Goal: Information Seeking & Learning: Learn about a topic

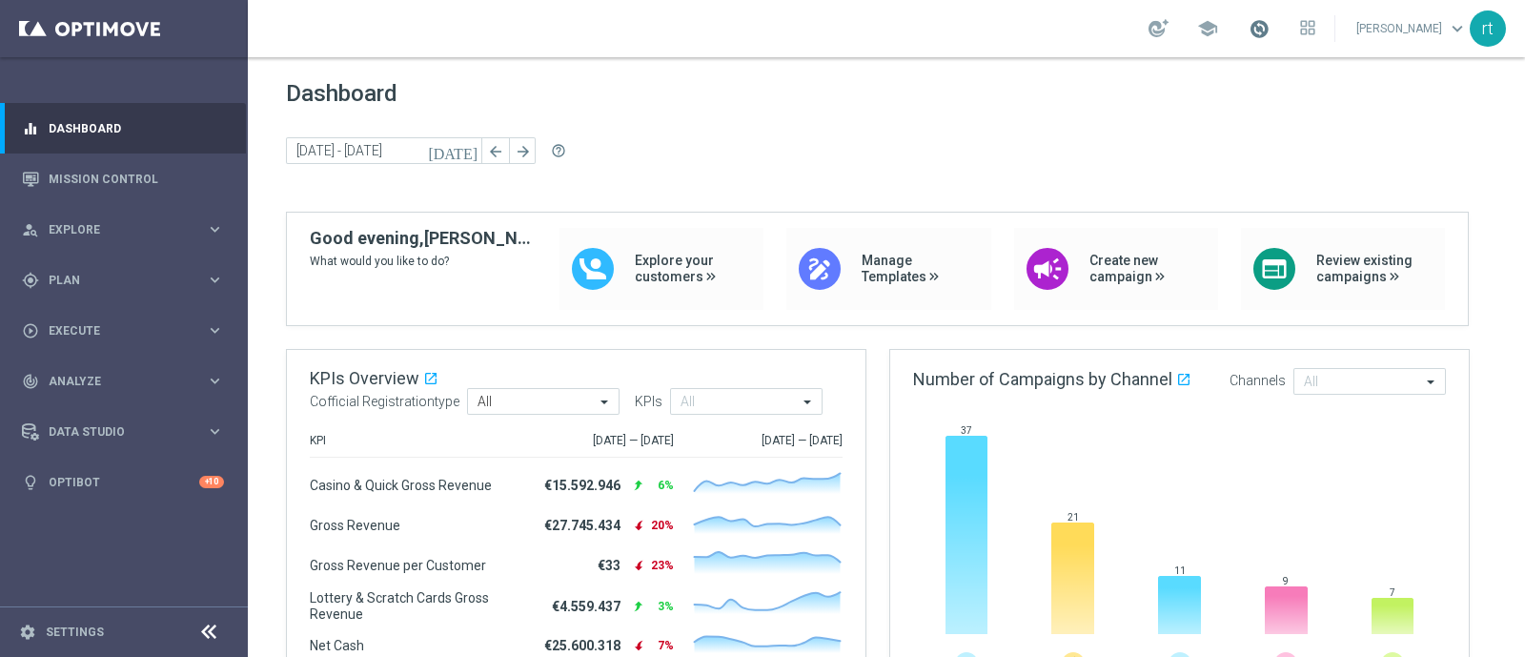
click at [1269, 28] on span at bounding box center [1258, 28] width 21 height 21
click at [872, 140] on div "today 29 Sep 2025 - 29 Sep 2025 arrow_back arrow_forward help_outline" at bounding box center [886, 151] width 1201 height 29
click at [103, 174] on link "Mission Control" at bounding box center [136, 178] width 175 height 51
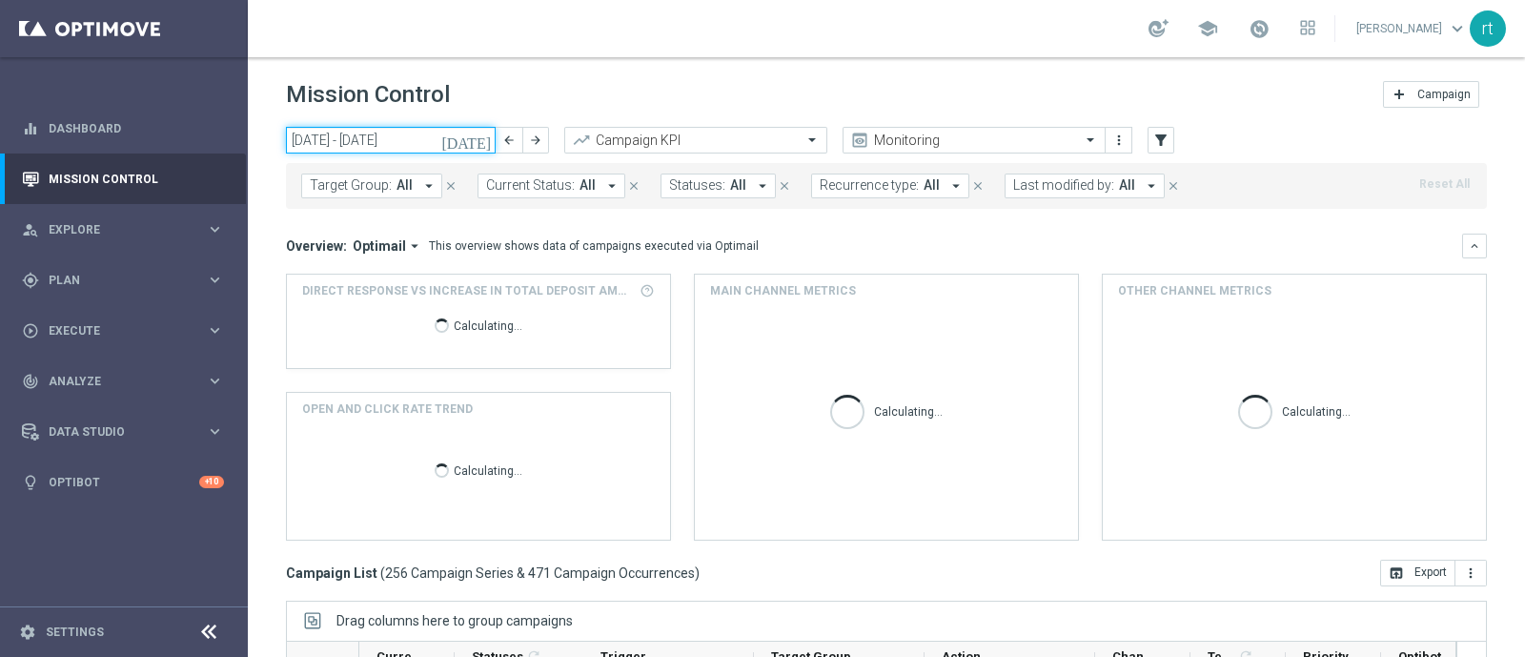
click at [352, 136] on input "29 Sep 2025 - 05 Oct 2025" at bounding box center [391, 140] width 210 height 27
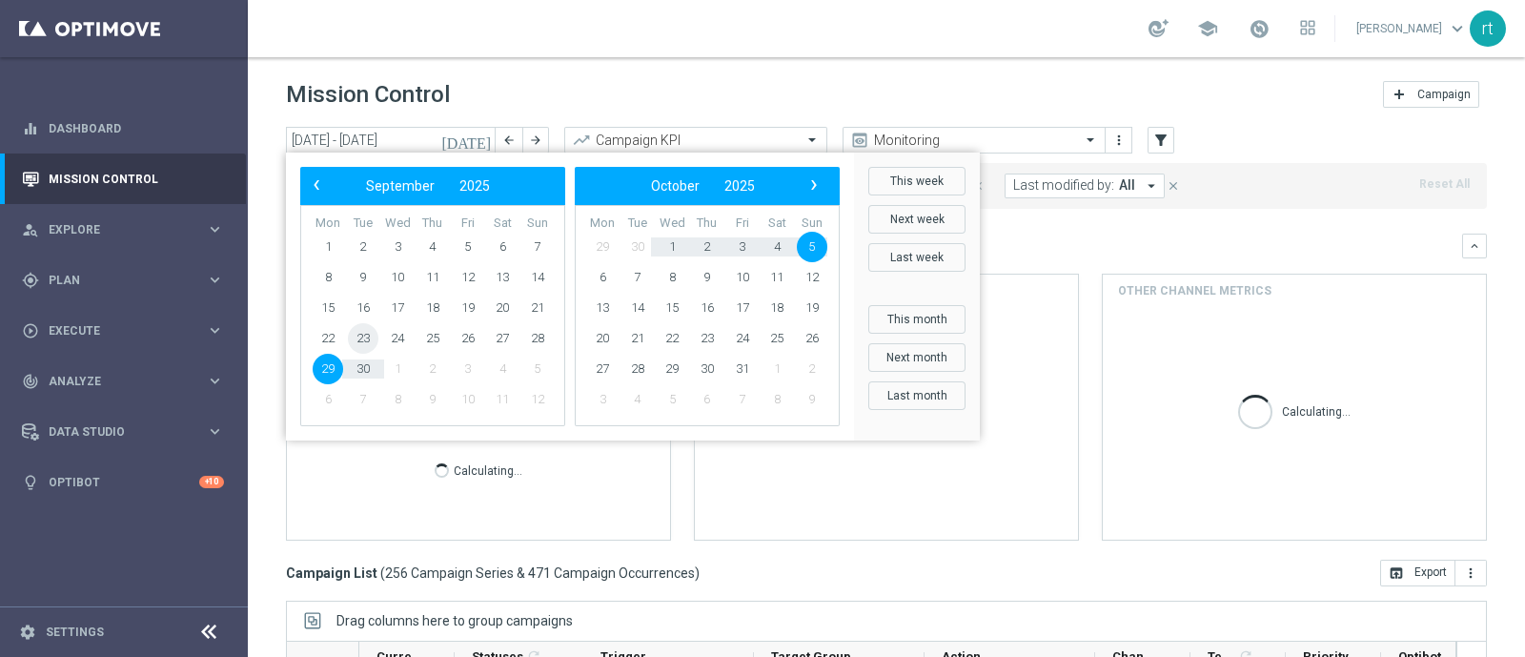
click at [358, 335] on span "23" at bounding box center [363, 338] width 30 height 30
type input "23 Sep 2025 - 23 Sep 2025"
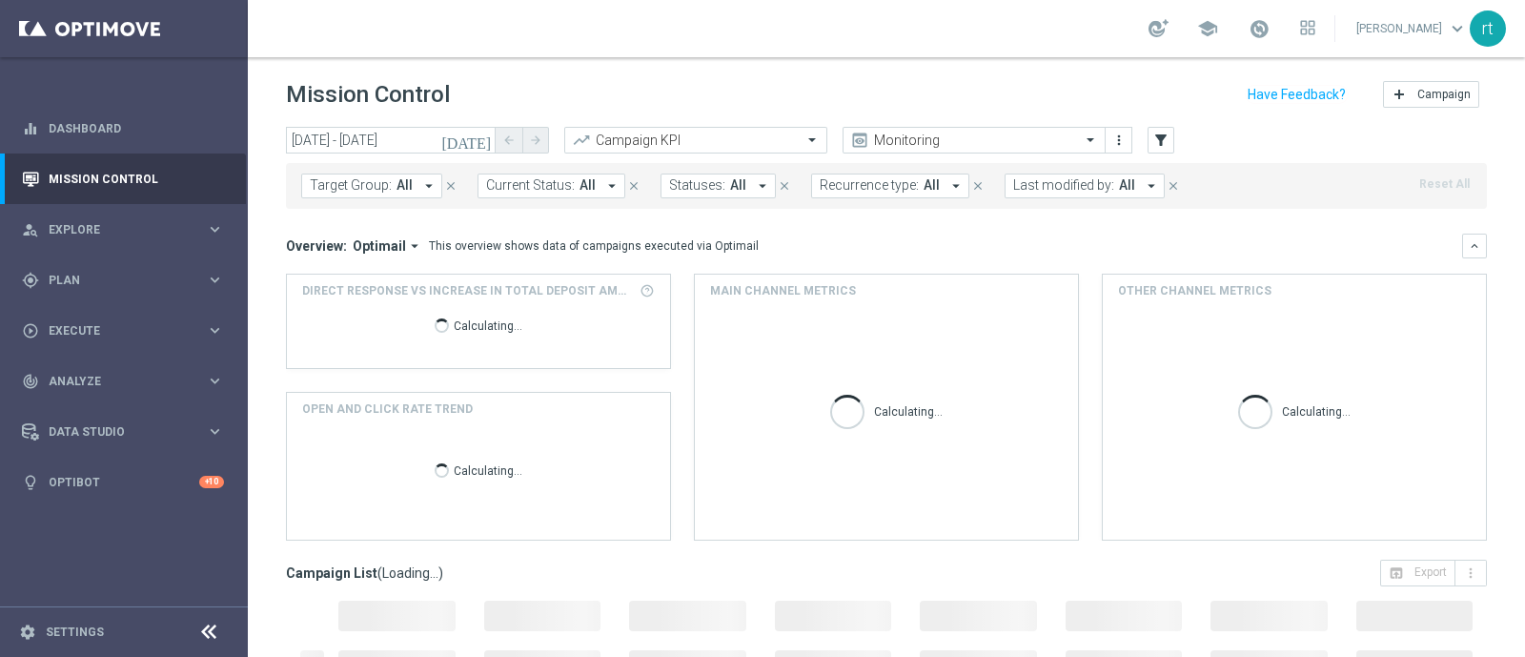
click at [657, 28] on div "school roberto tucci keyboard_arrow_down rt" at bounding box center [886, 28] width 1277 height 57
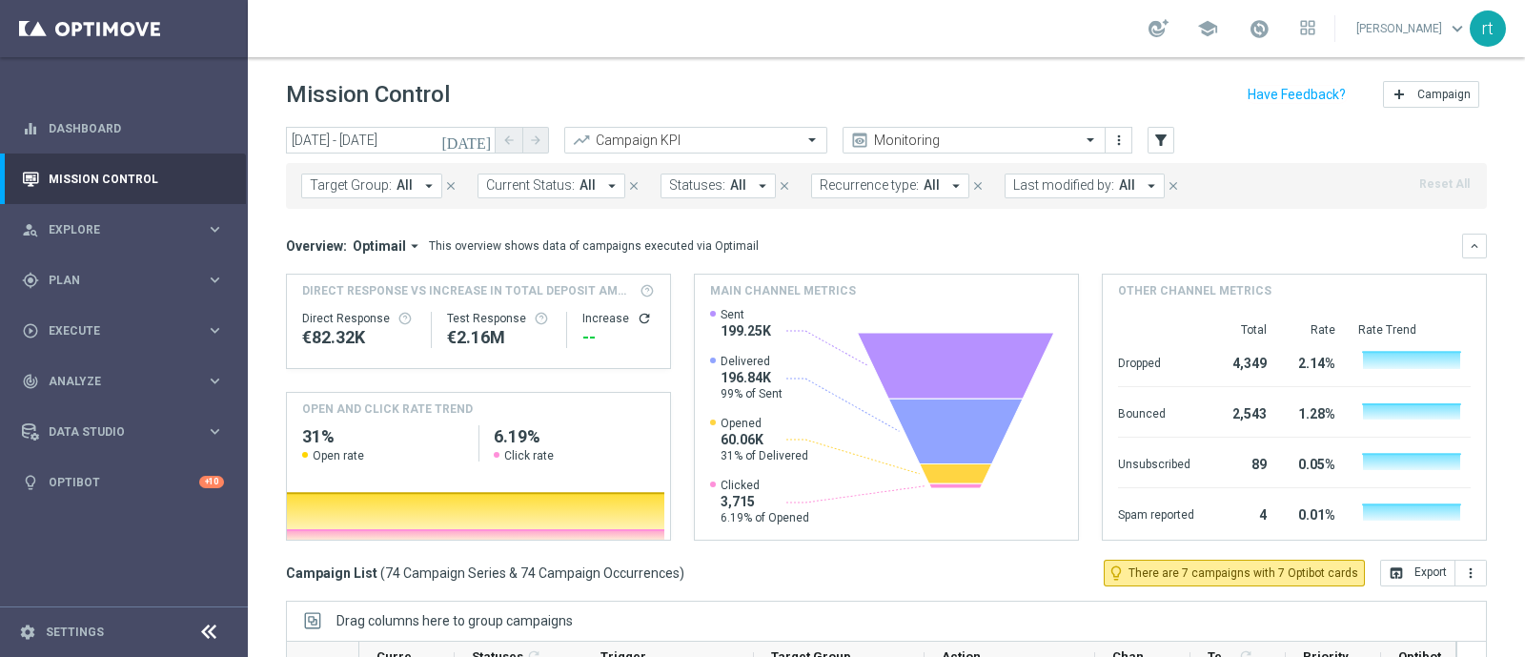
click at [1013, 189] on span "Last modified by:" at bounding box center [1063, 185] width 101 height 16
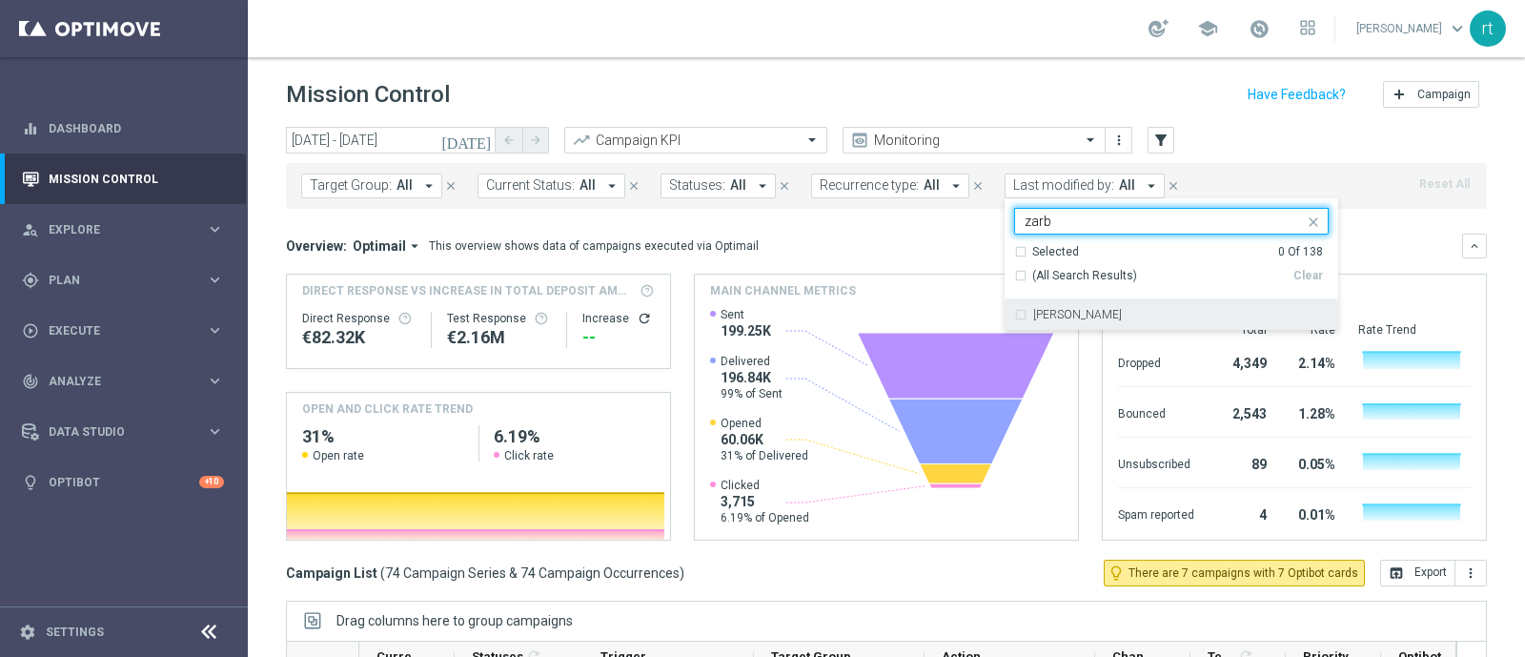
click at [1046, 328] on div "Elena Zarbin" at bounding box center [1171, 314] width 314 height 30
type input "zarb"
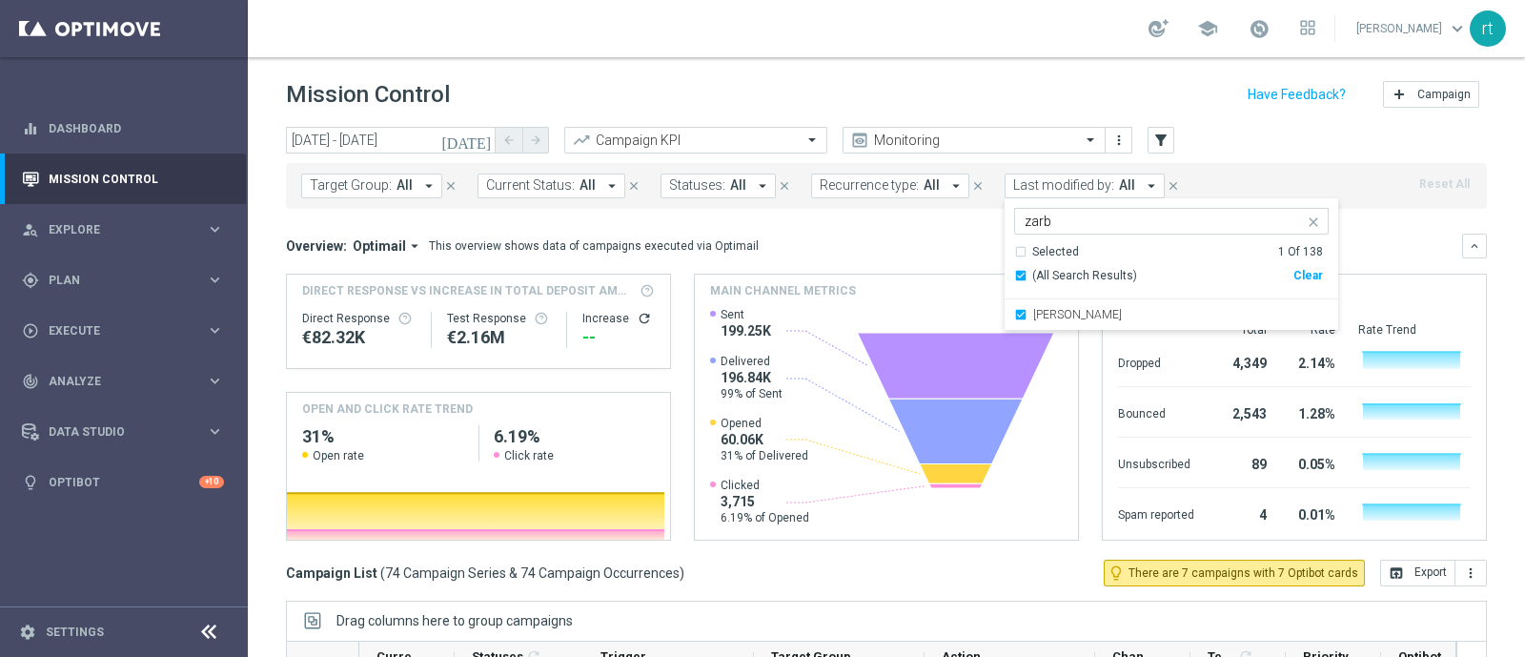
click at [891, 98] on div "Mission Control add Campaign" at bounding box center [886, 94] width 1201 height 37
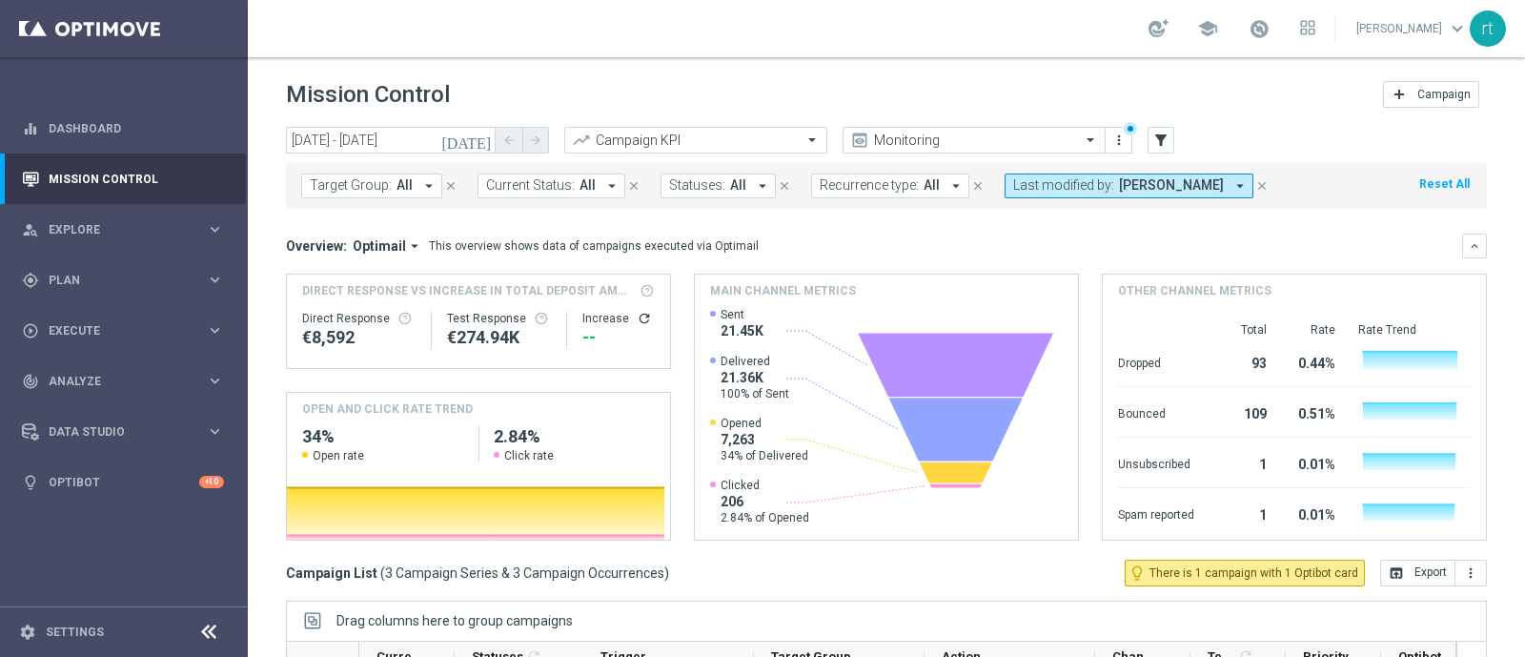
scroll to position [295, 0]
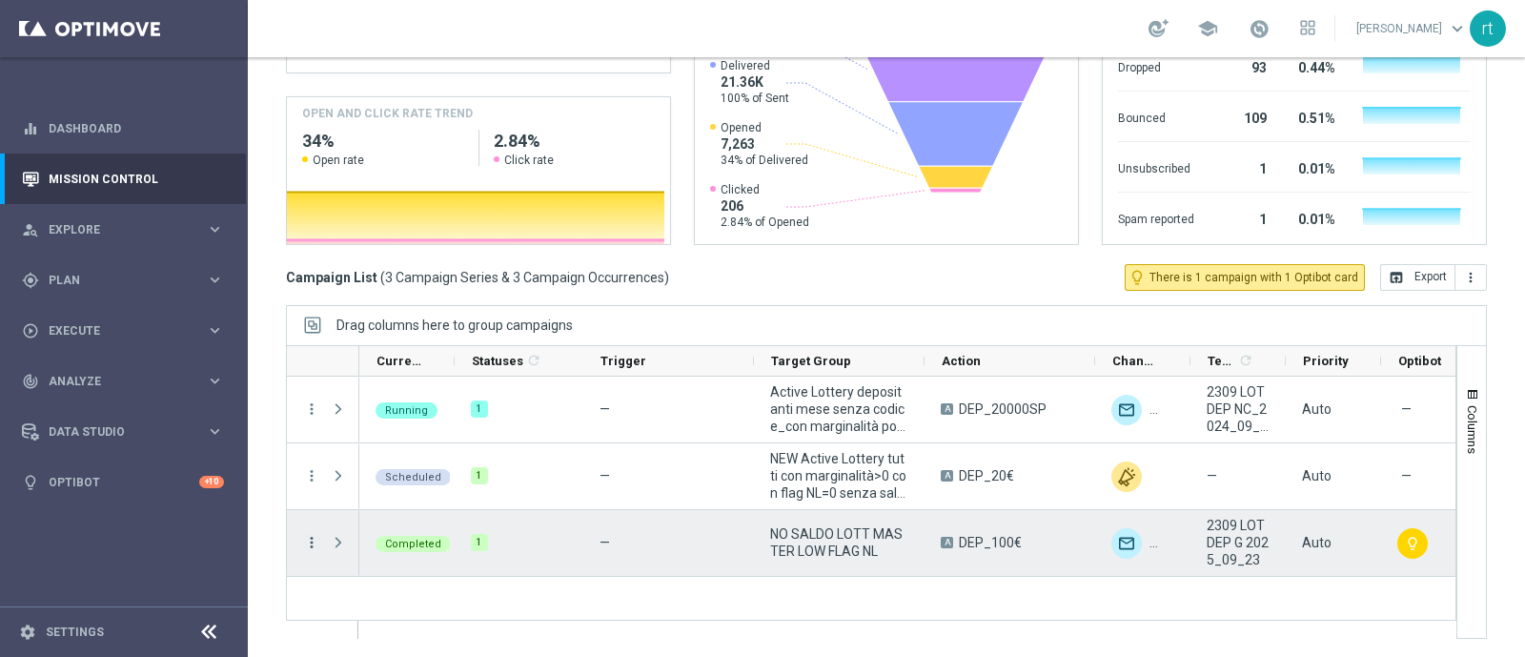
click at [303, 545] on icon "more_vert" at bounding box center [311, 542] width 17 height 17
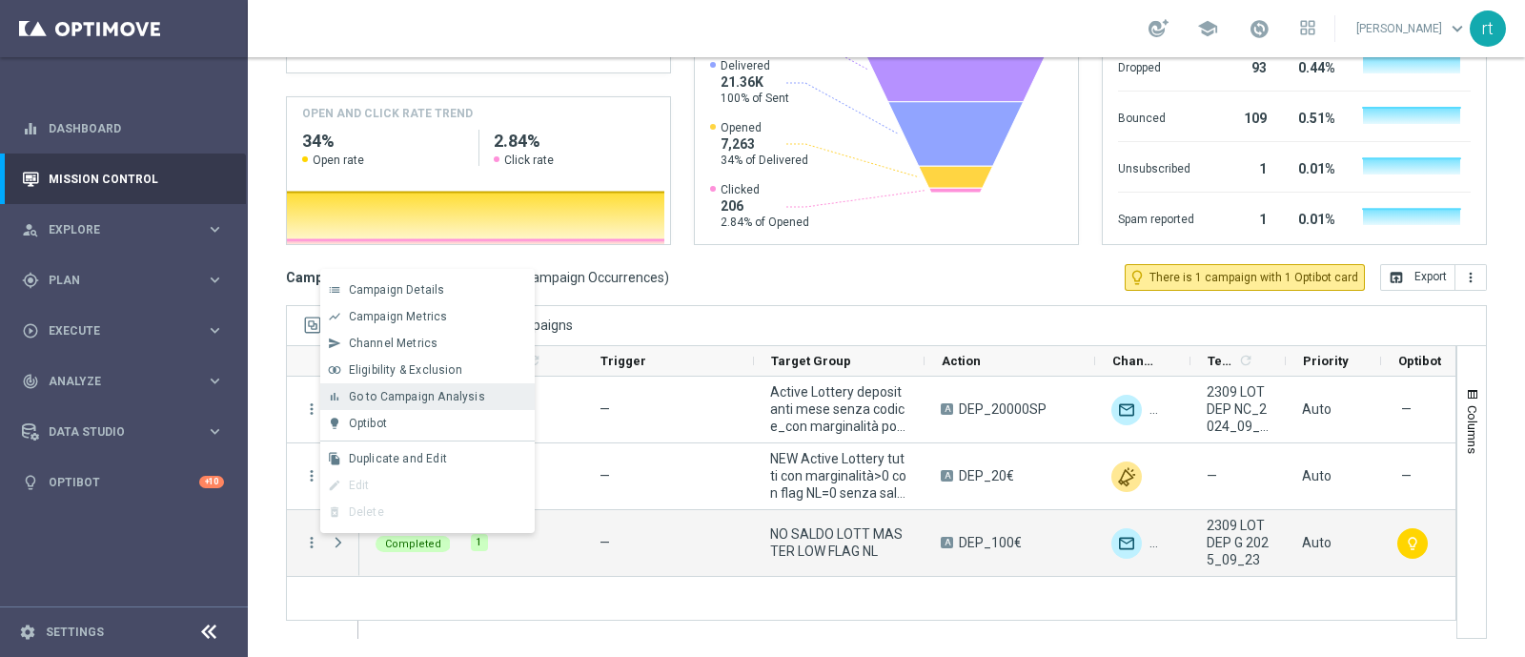
click at [410, 390] on span "Go to Campaign Analysis" at bounding box center [417, 396] width 136 height 13
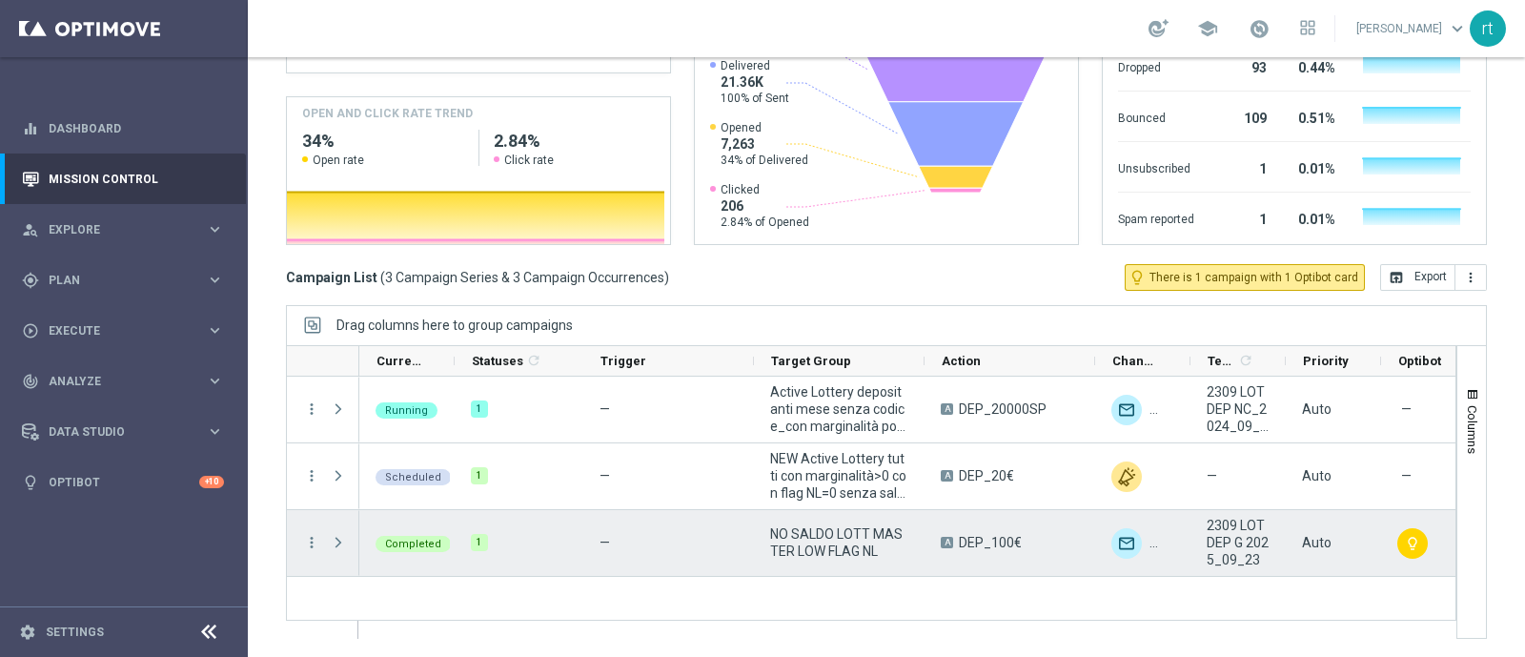
scroll to position [0, 0]
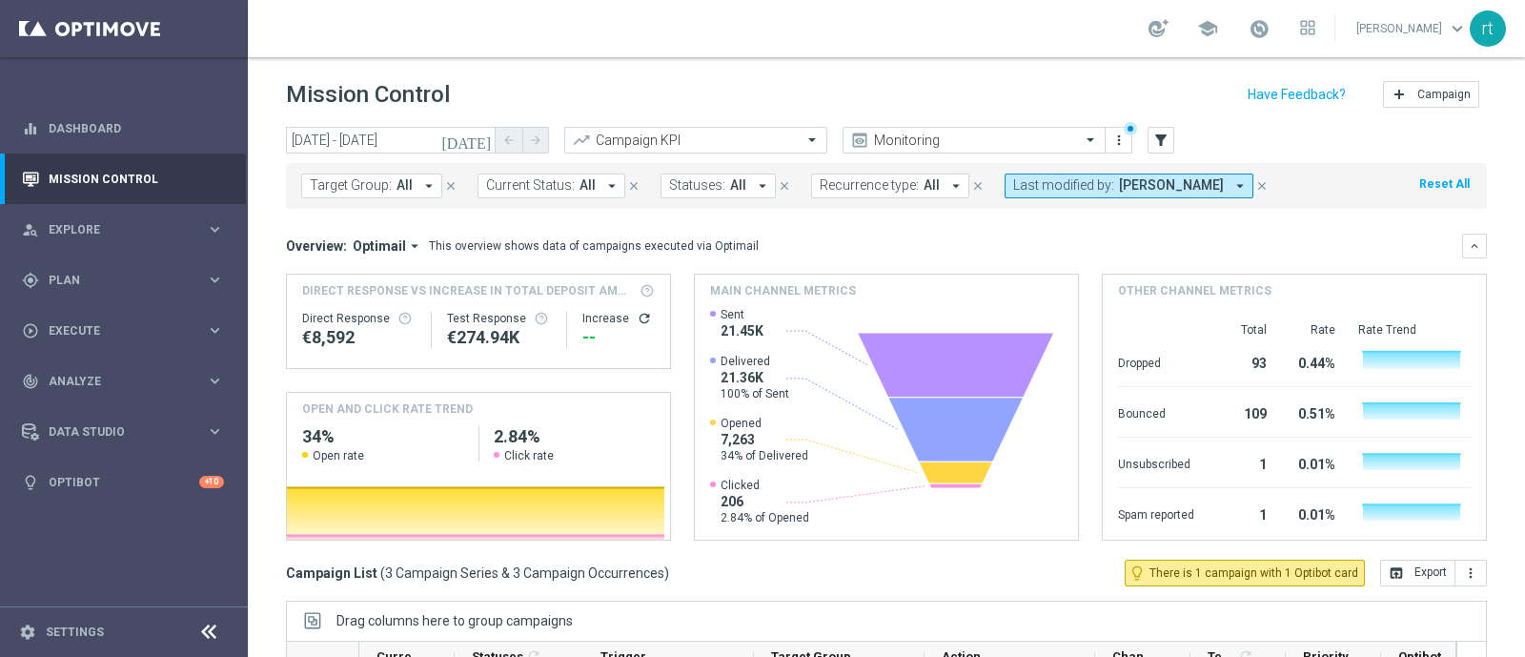
click at [1093, 181] on span "Last modified by:" at bounding box center [1063, 185] width 101 height 16
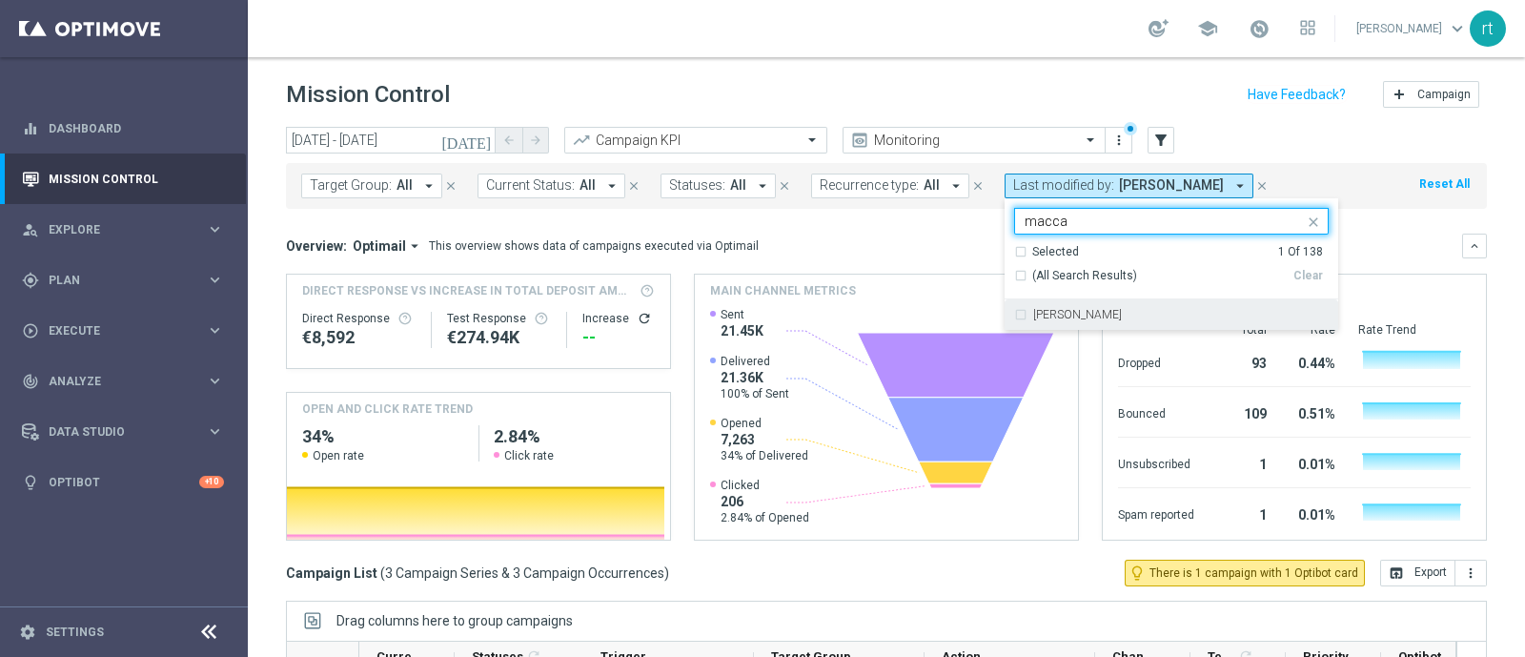
click at [1070, 311] on label "marco Maccarrone" at bounding box center [1077, 314] width 89 height 11
type input "macca"
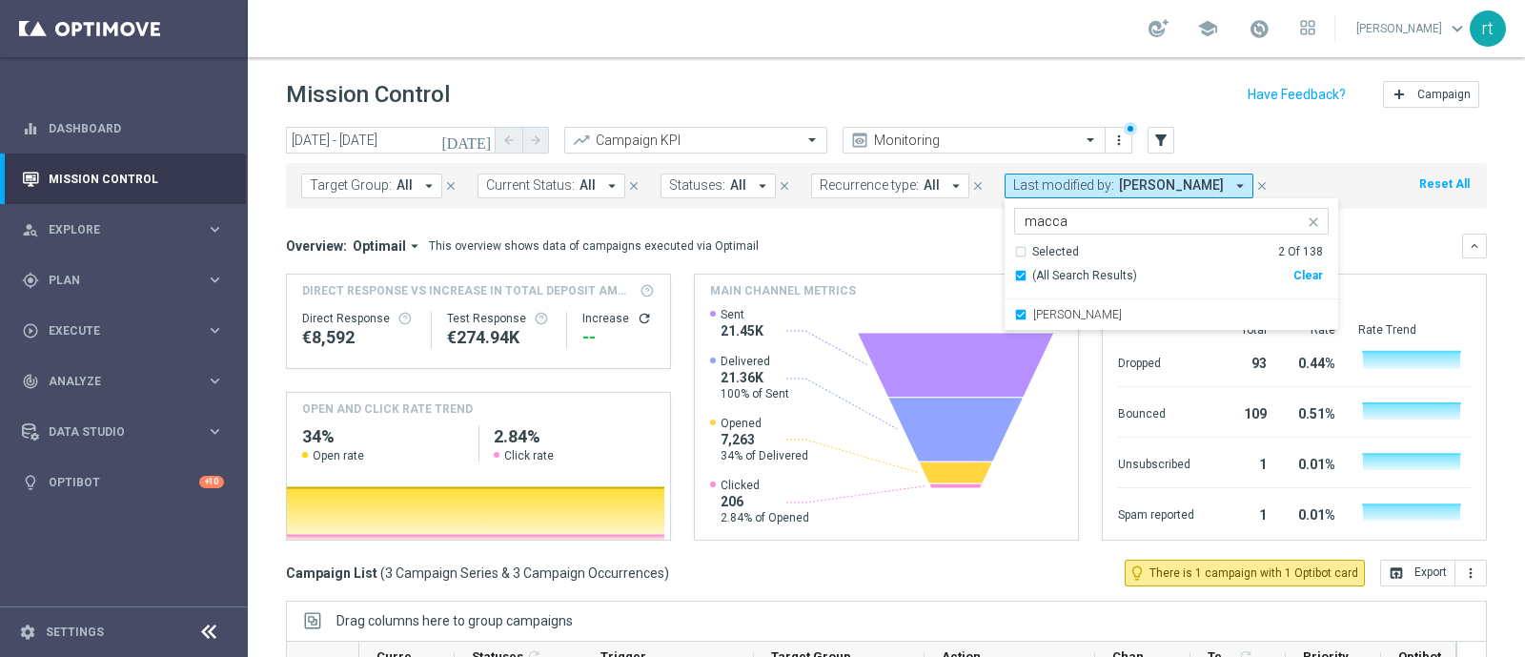
click at [835, 91] on div "Mission Control add Campaign" at bounding box center [886, 94] width 1201 height 37
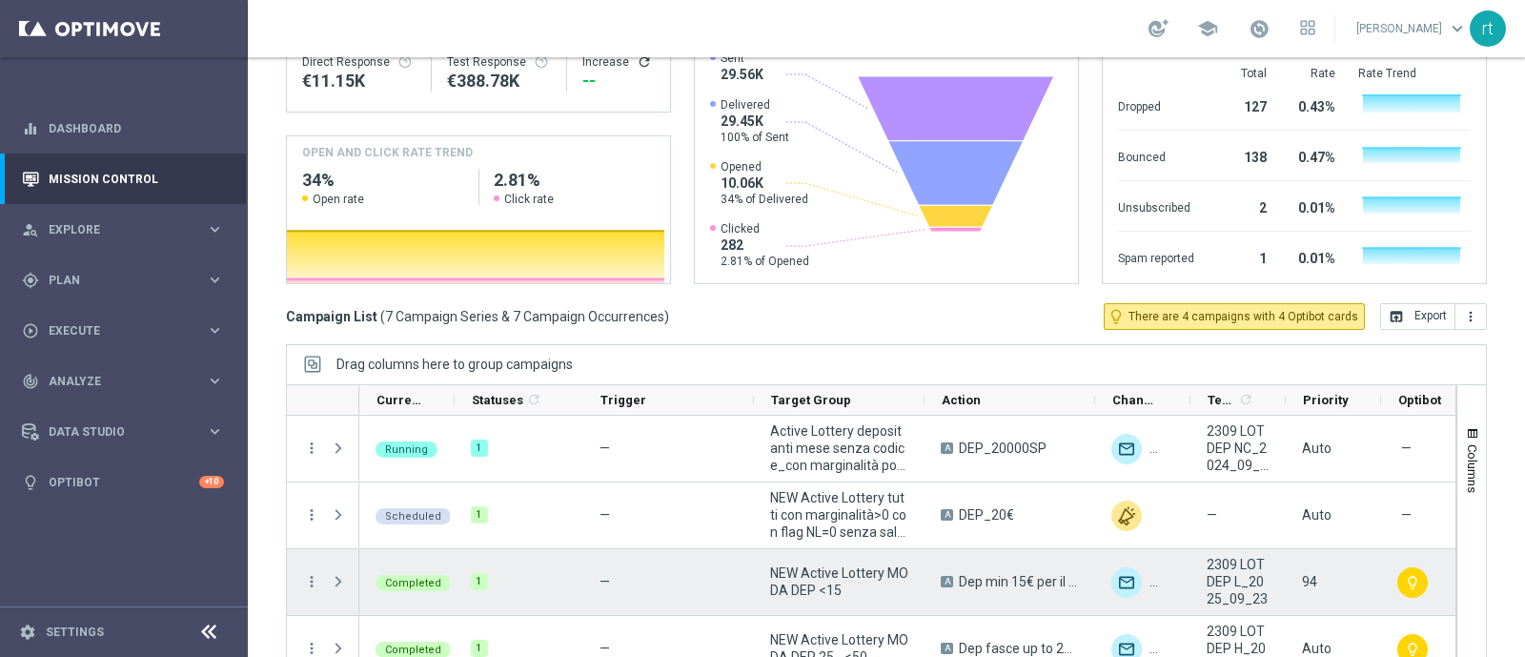
scroll to position [223, 0]
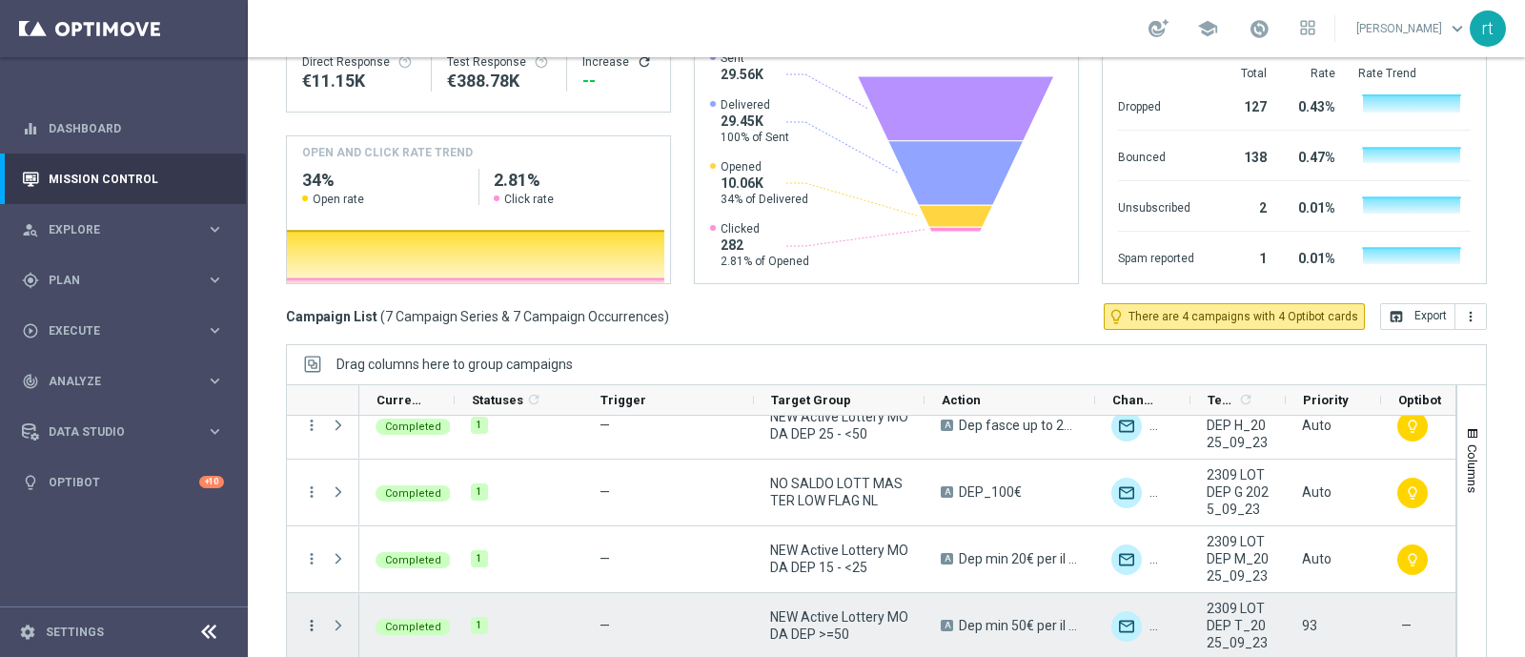
click at [314, 617] on icon "more_vert" at bounding box center [311, 625] width 17 height 17
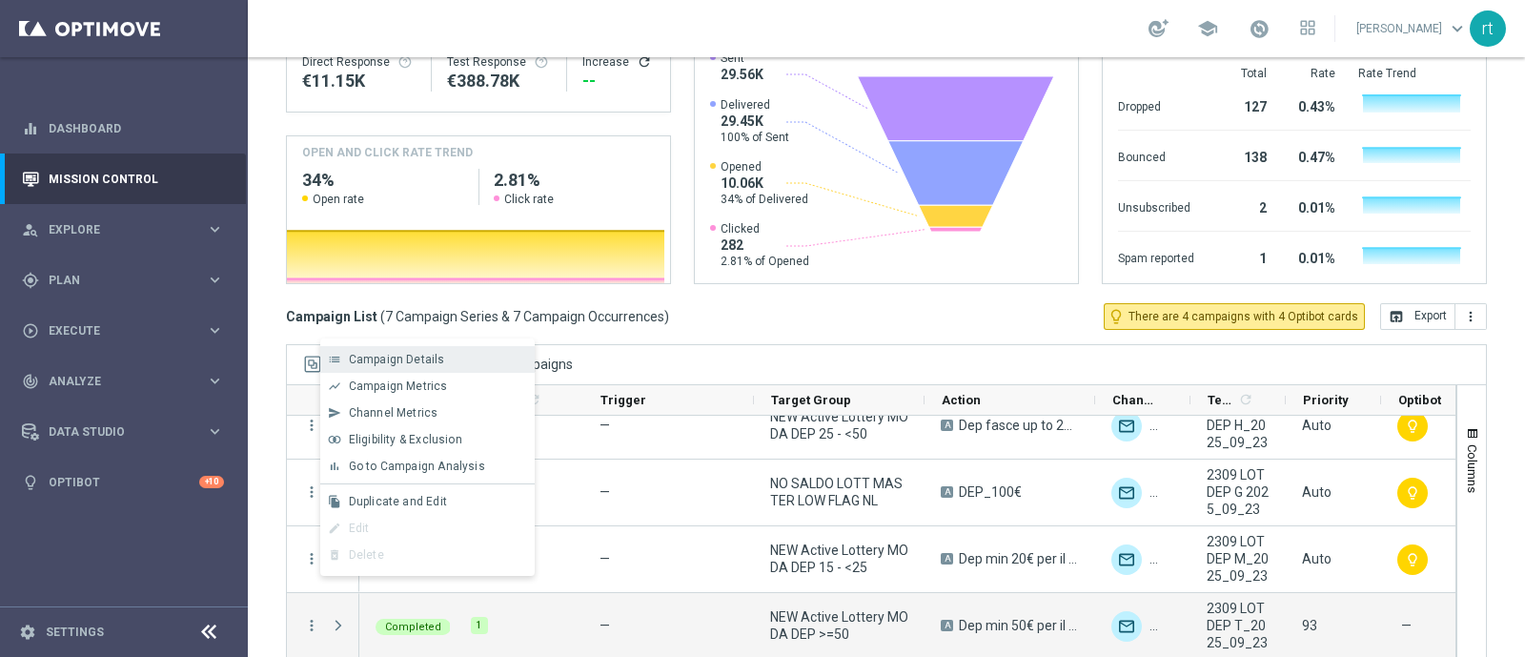
click at [442, 364] on div "Campaign Details" at bounding box center [437, 359] width 177 height 13
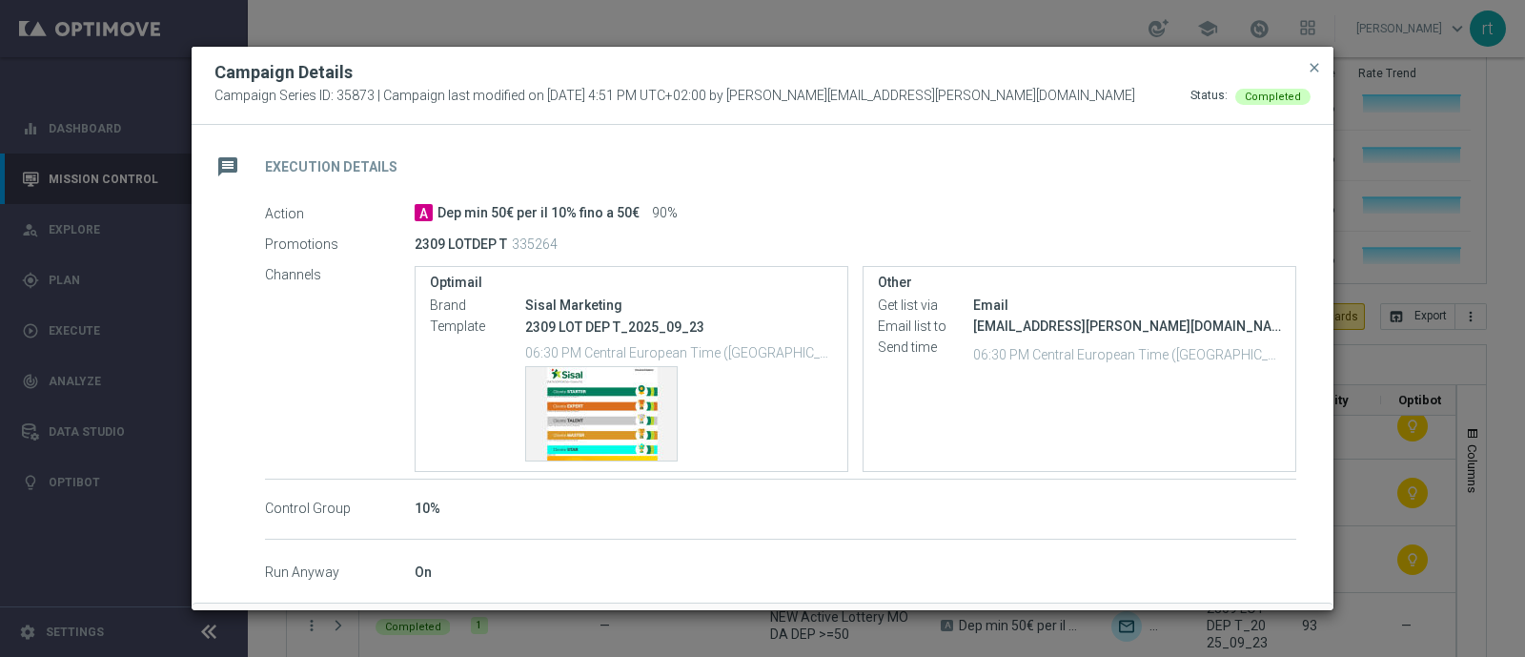
scroll to position [291, 0]
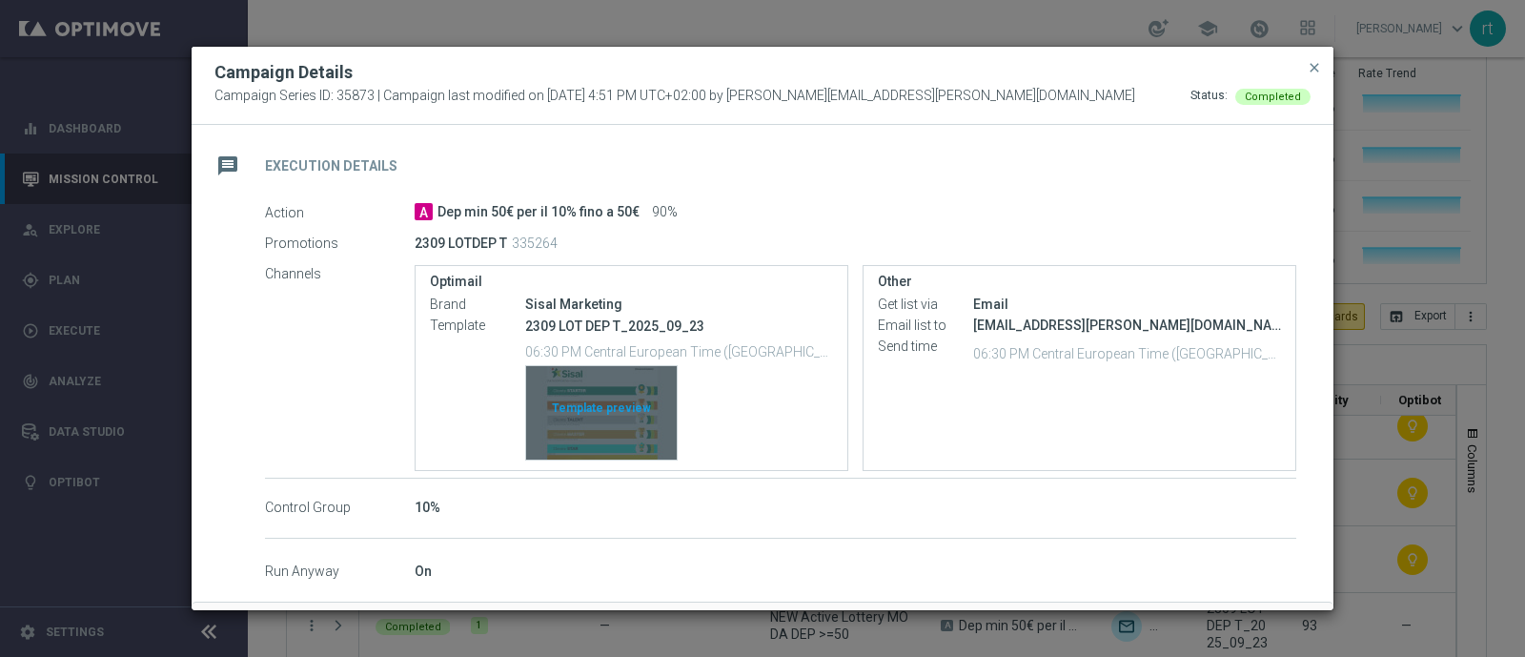
click at [586, 423] on div "Template preview" at bounding box center [601, 412] width 151 height 93
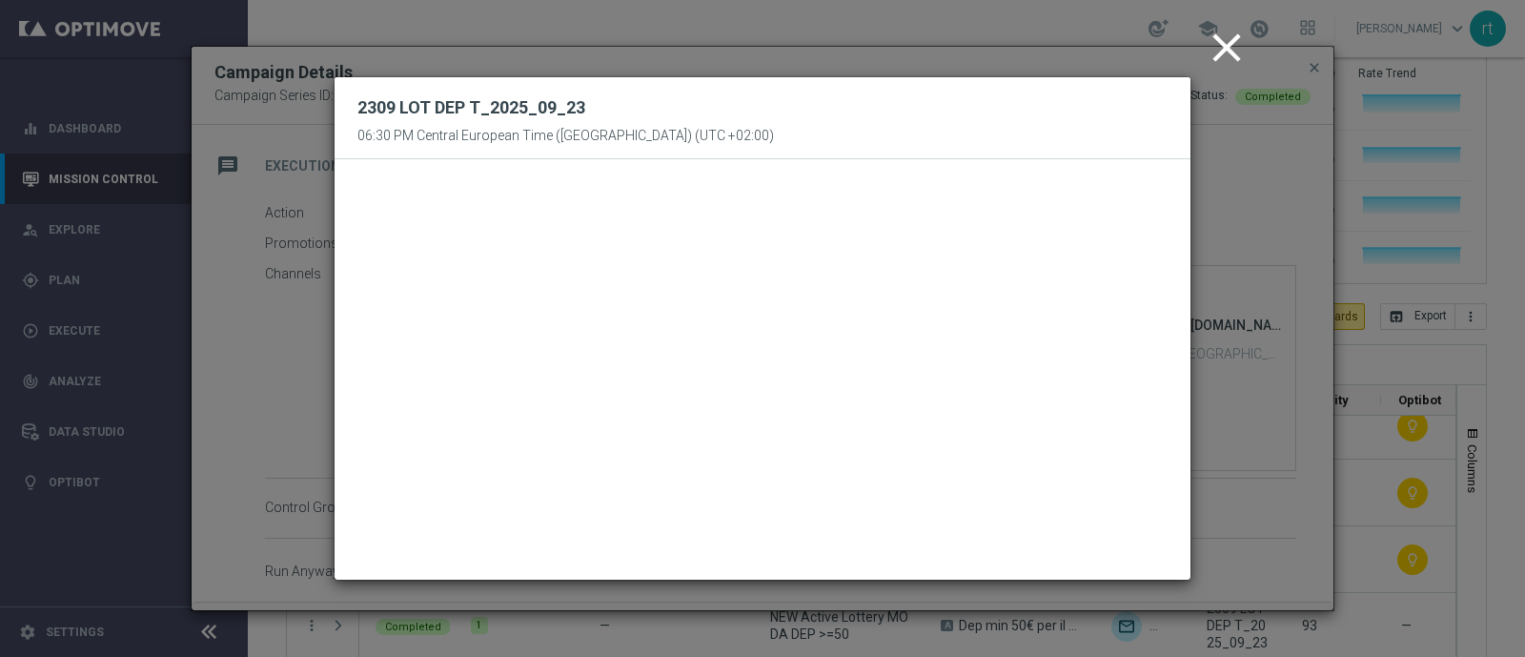
click at [1221, 43] on icon "close" at bounding box center [1227, 48] width 48 height 48
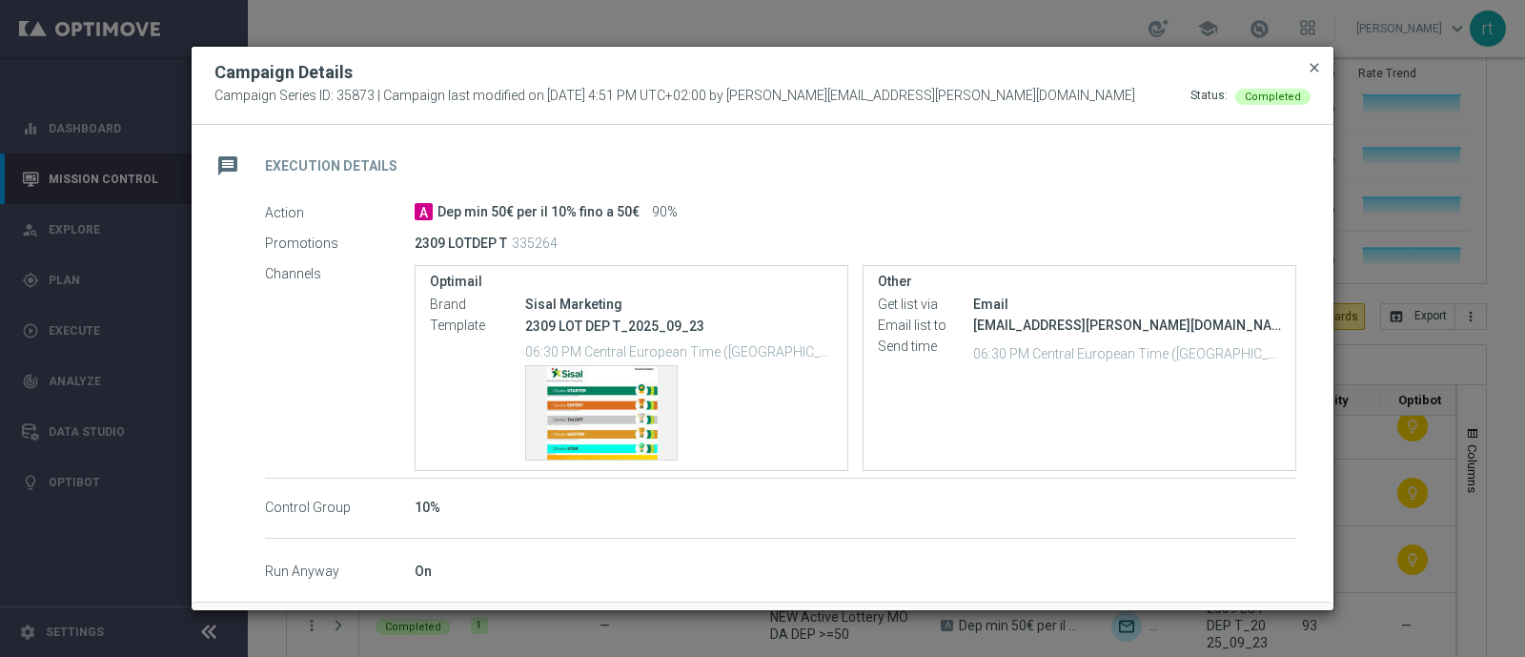
click at [1316, 71] on span "close" at bounding box center [1314, 67] width 15 height 15
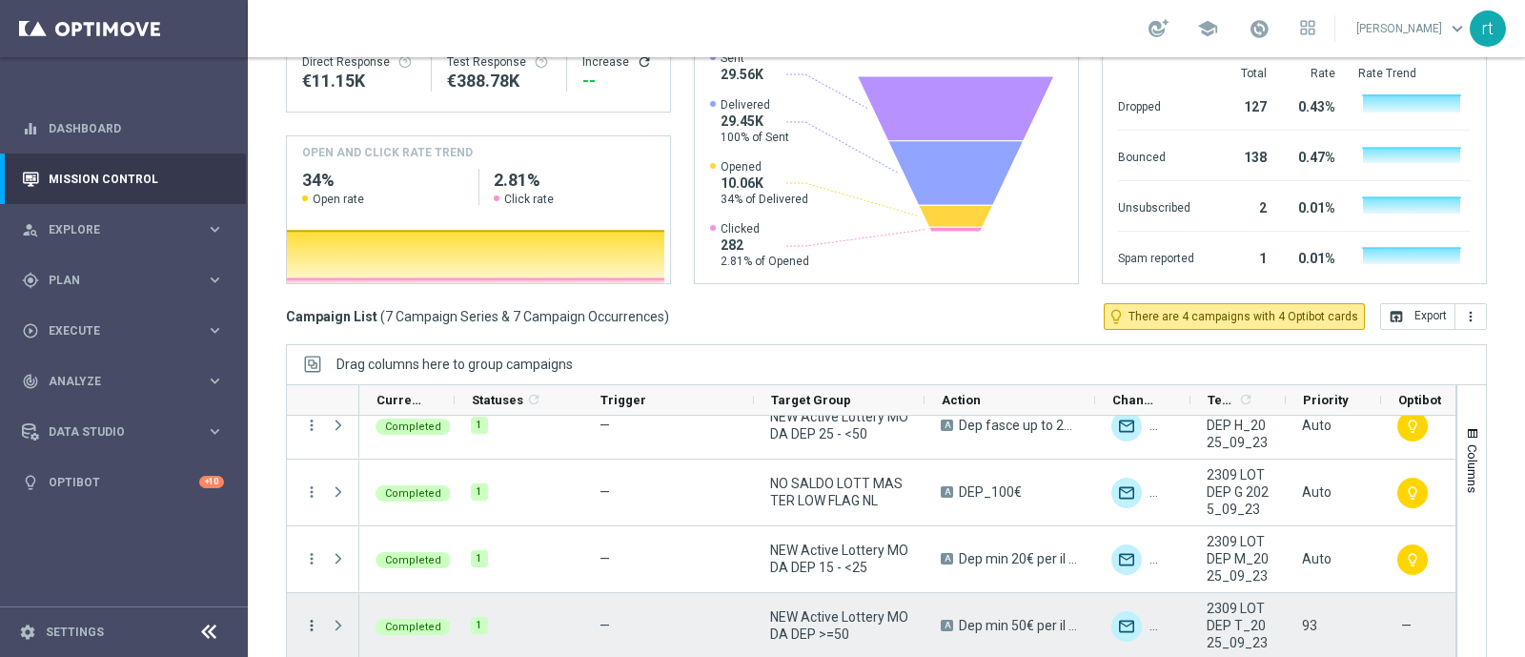
click at [314, 617] on icon "more_vert" at bounding box center [311, 625] width 17 height 17
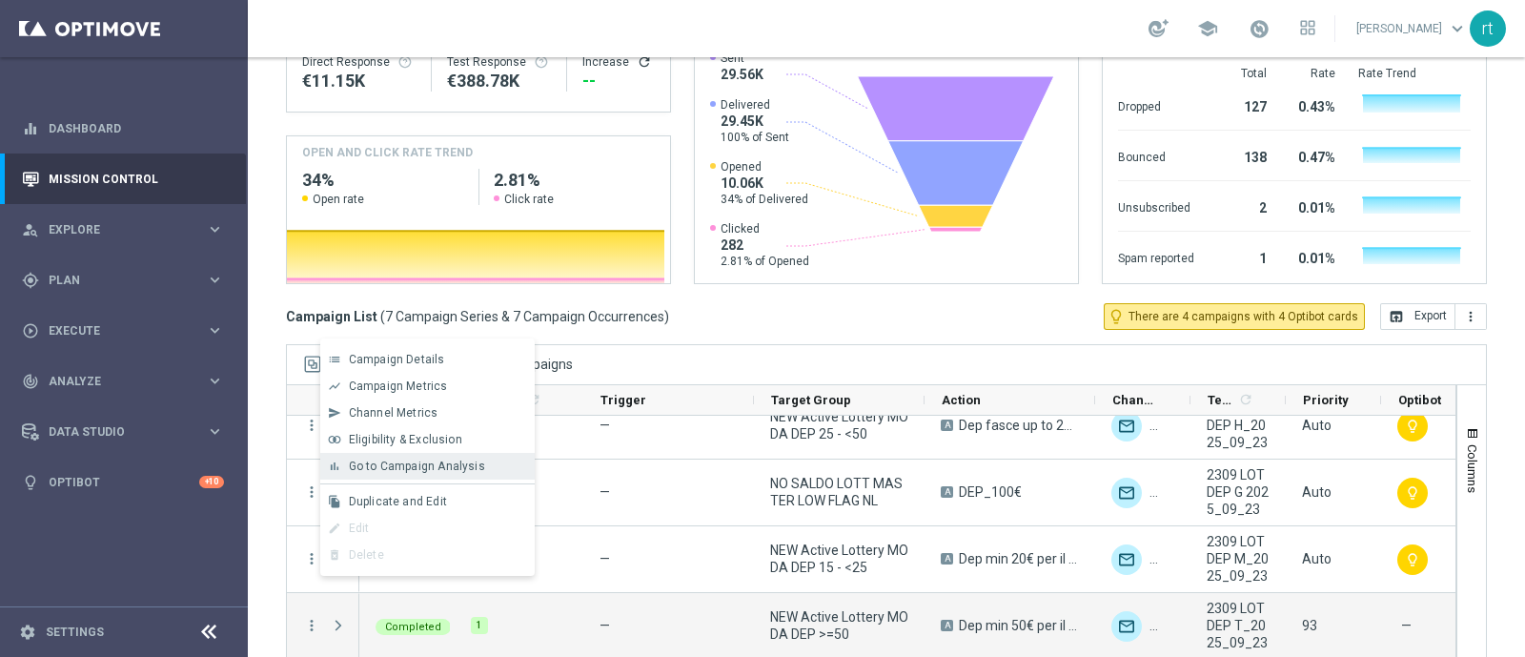
click at [436, 461] on span "Go to Campaign Analysis" at bounding box center [417, 465] width 136 height 13
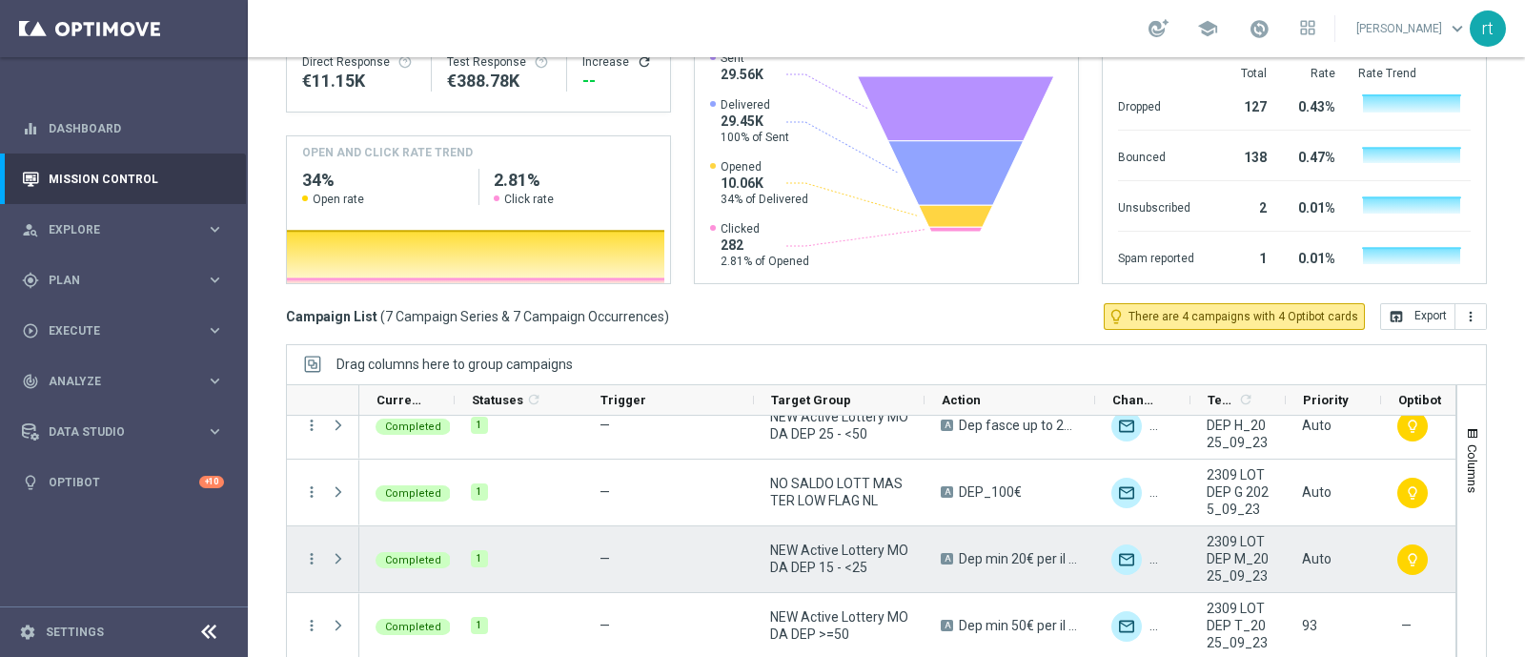
scroll to position [118, 0]
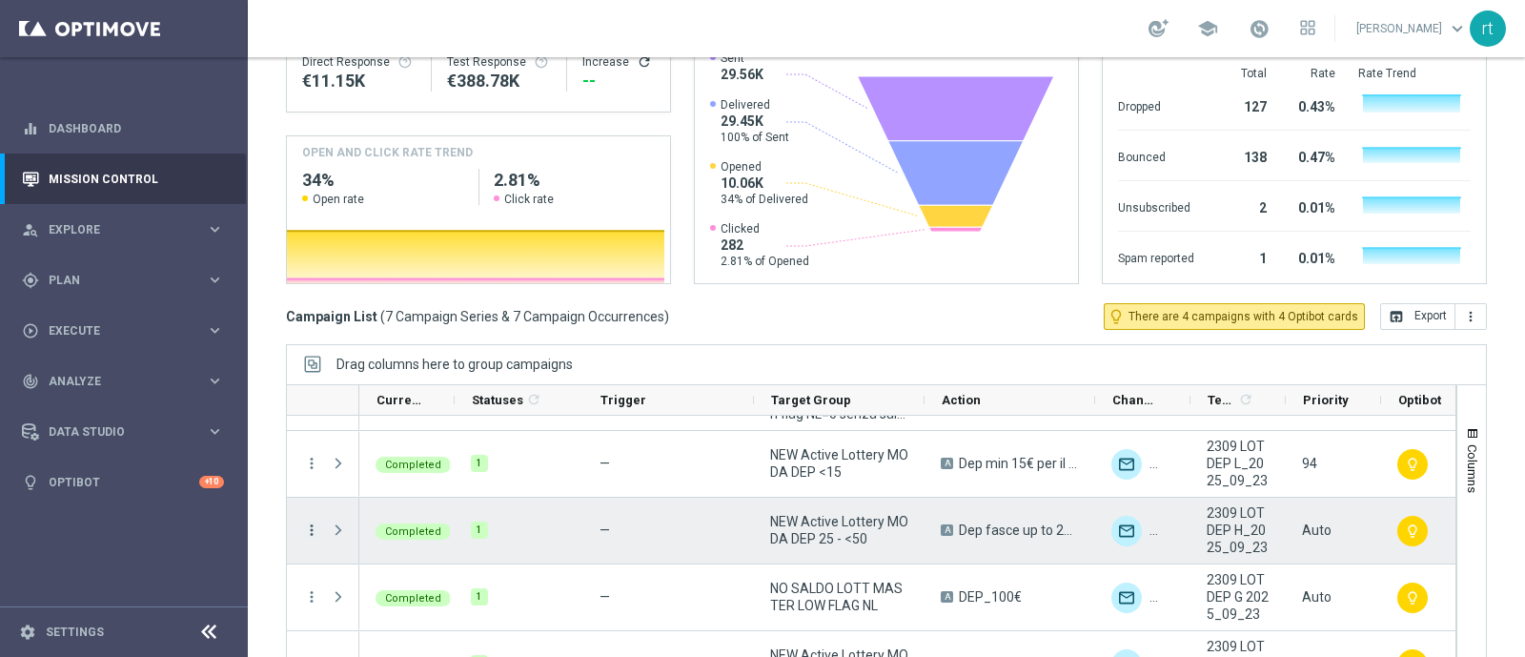
click at [313, 521] on icon "more_vert" at bounding box center [311, 529] width 17 height 17
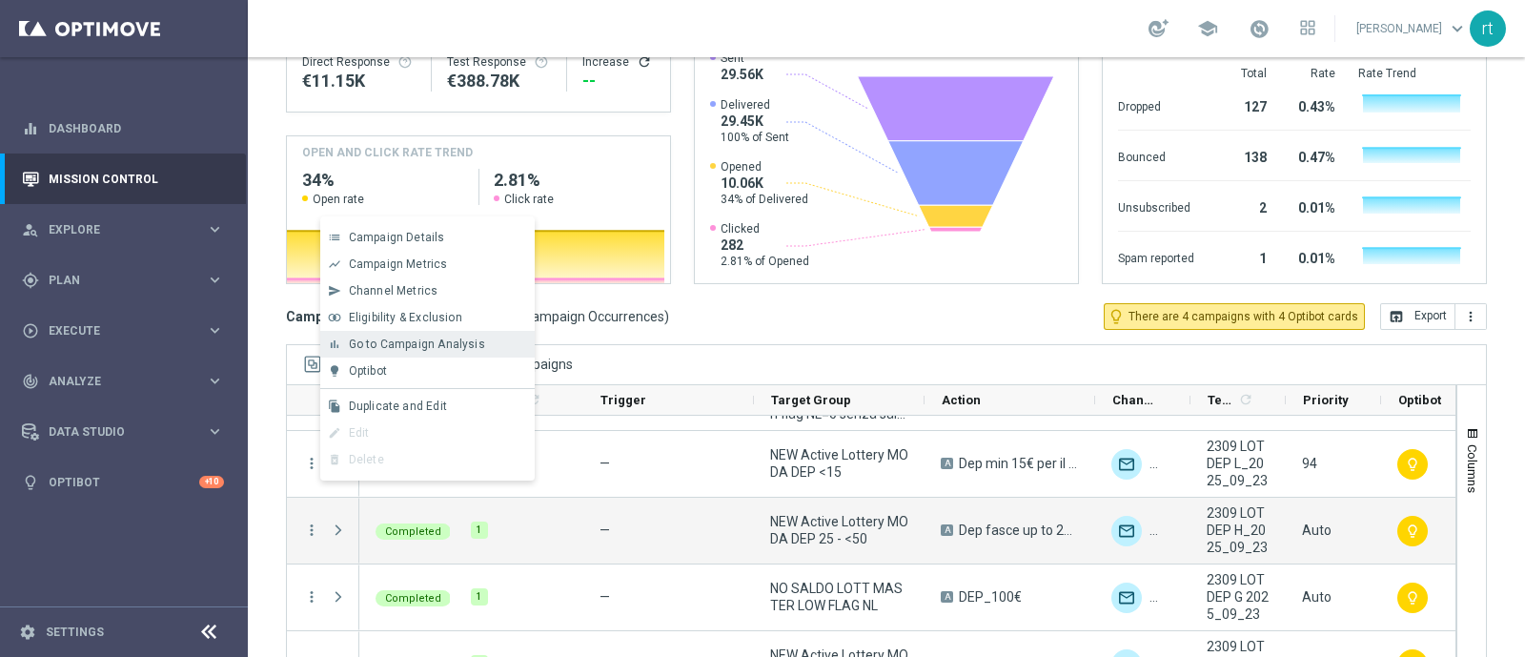
click at [477, 351] on div "bar_chart Go to Campaign Analysis" at bounding box center [427, 344] width 214 height 27
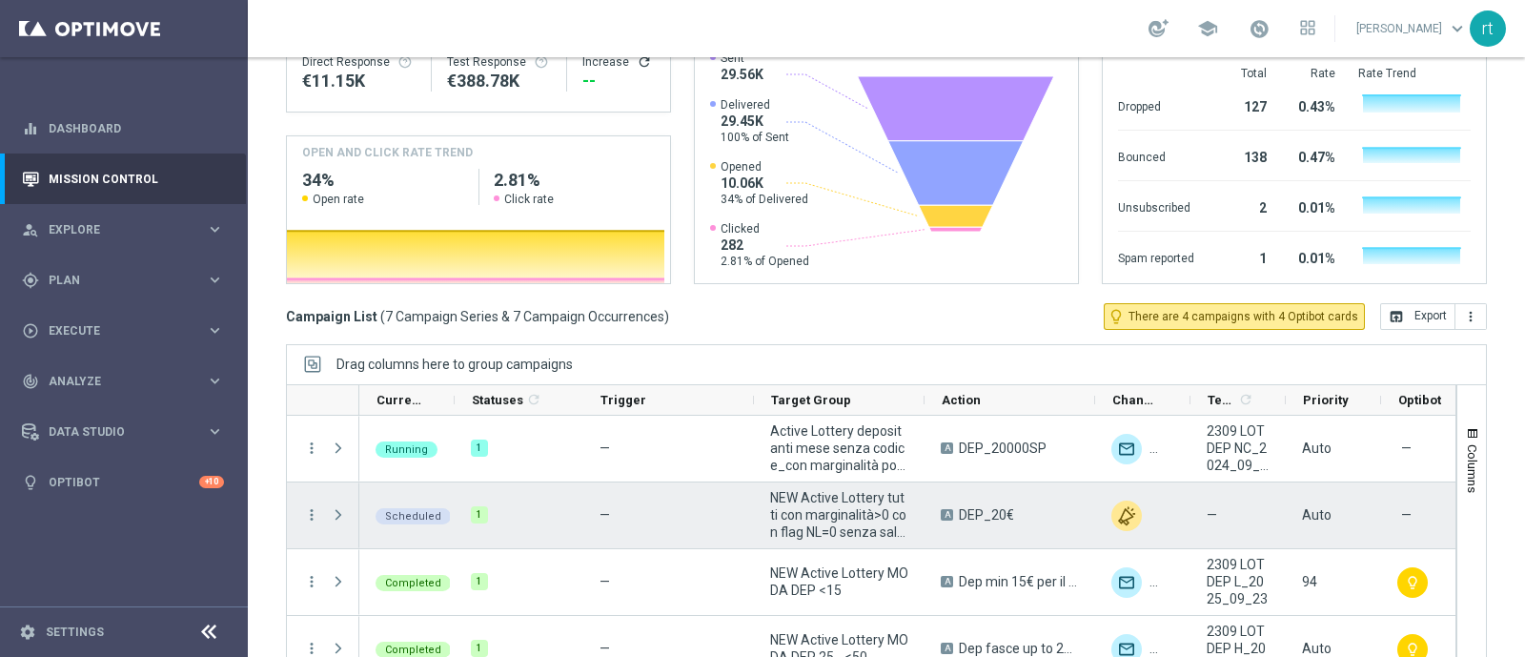
scroll to position [223, 0]
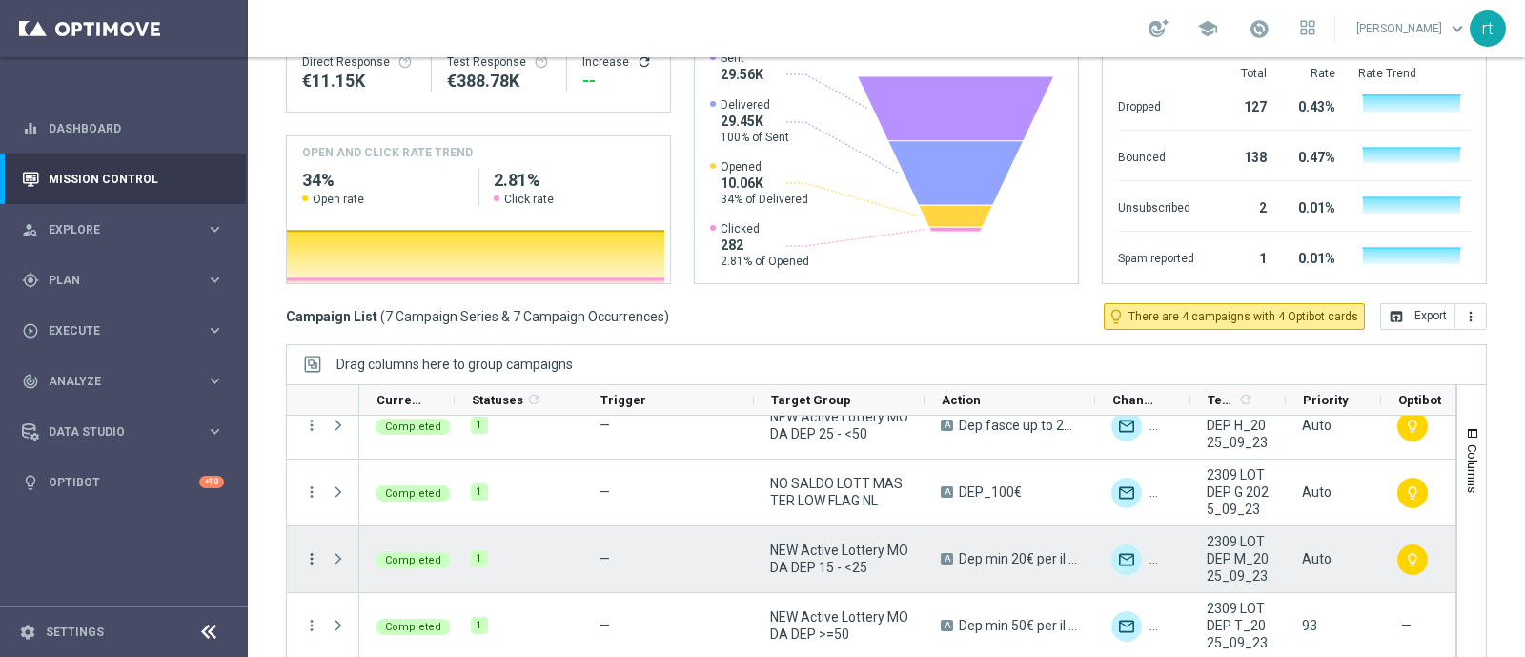
click at [310, 550] on icon "more_vert" at bounding box center [311, 558] width 17 height 17
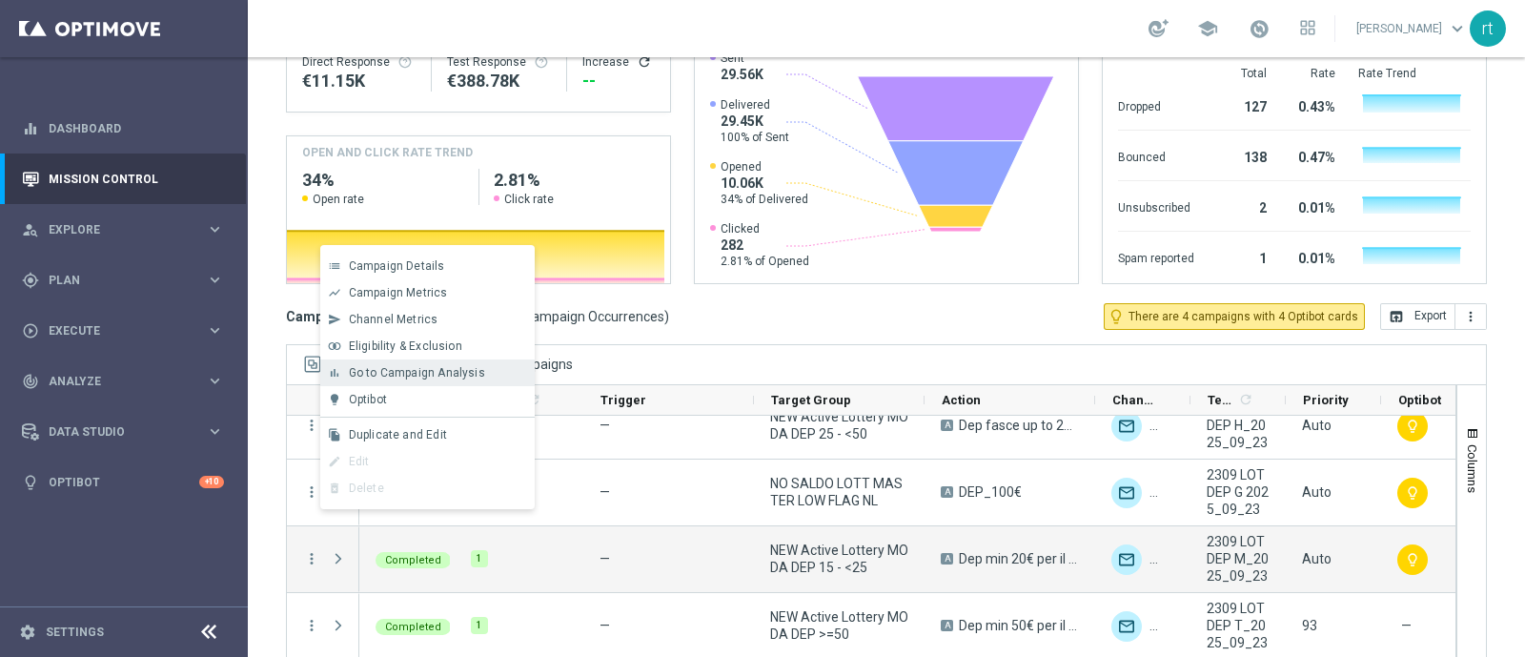
click at [458, 375] on span "Go to Campaign Analysis" at bounding box center [417, 372] width 136 height 13
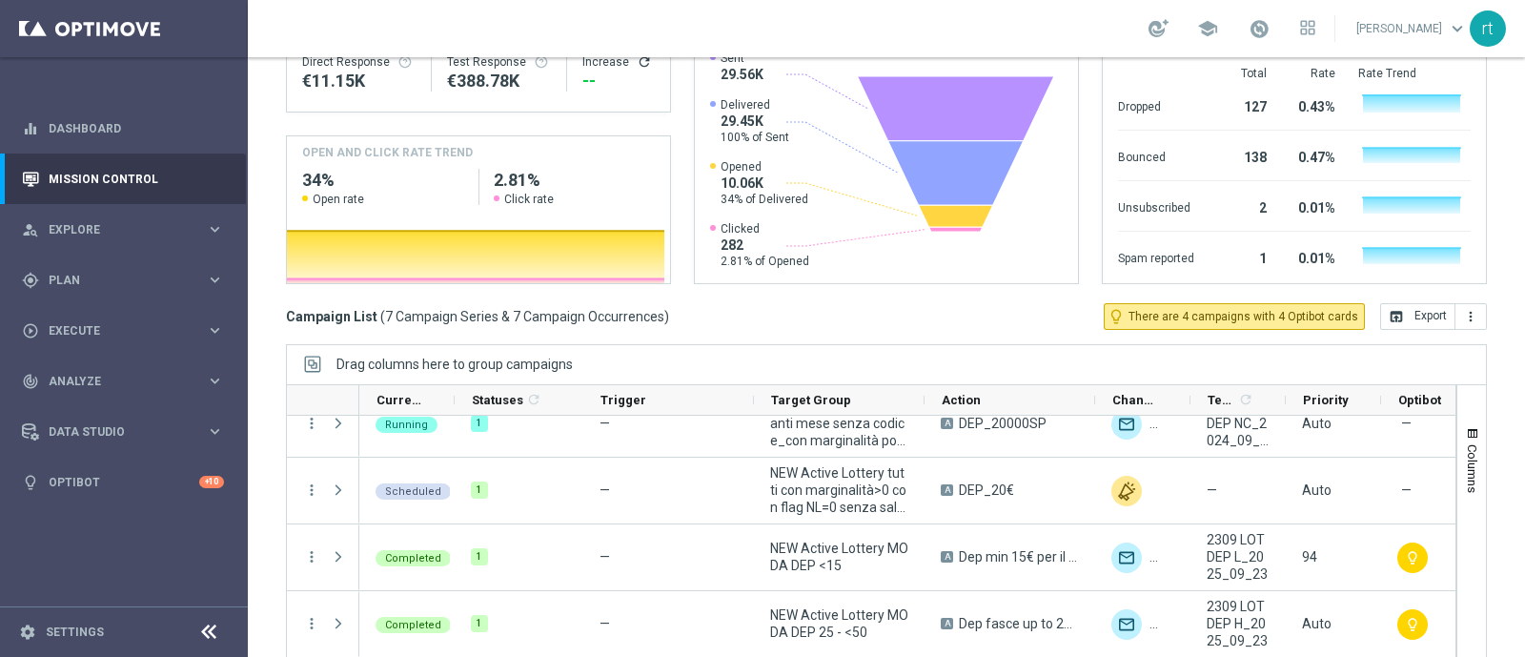
scroll to position [0, 0]
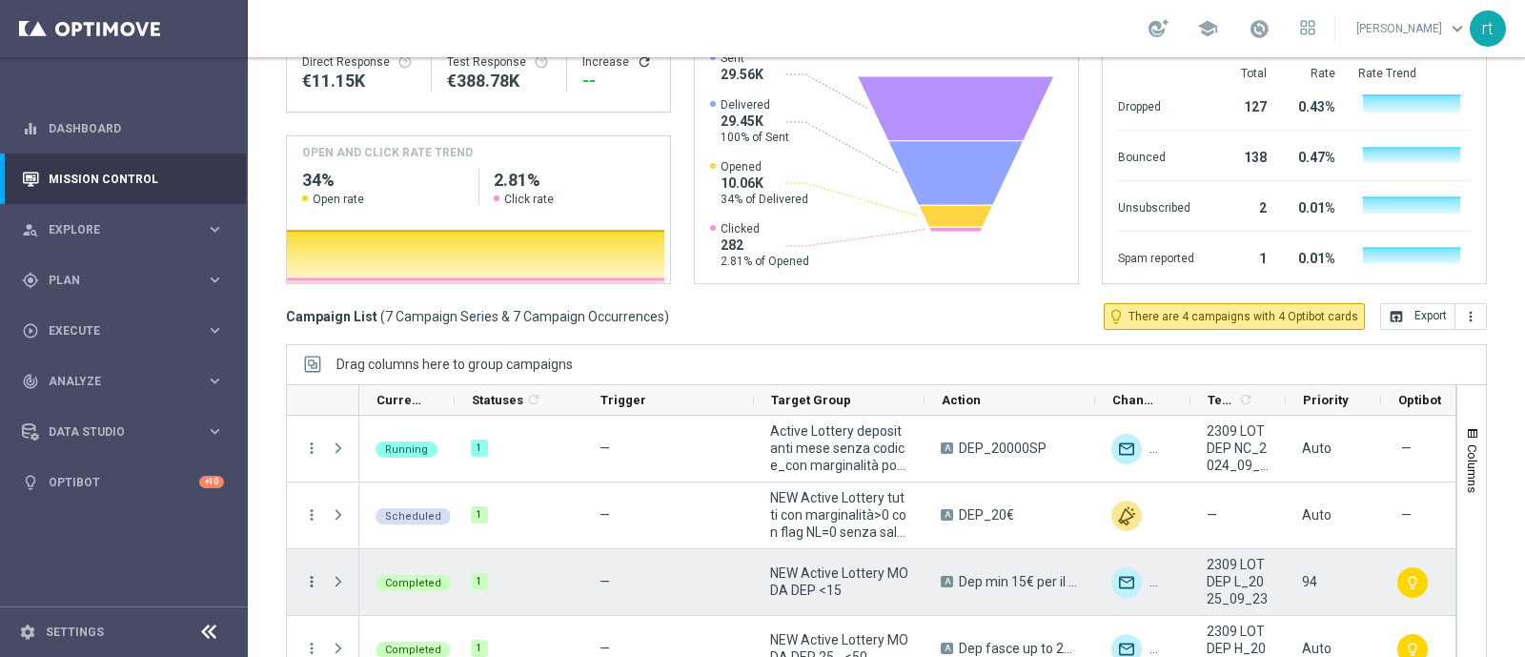
click at [312, 573] on icon "more_vert" at bounding box center [311, 581] width 17 height 17
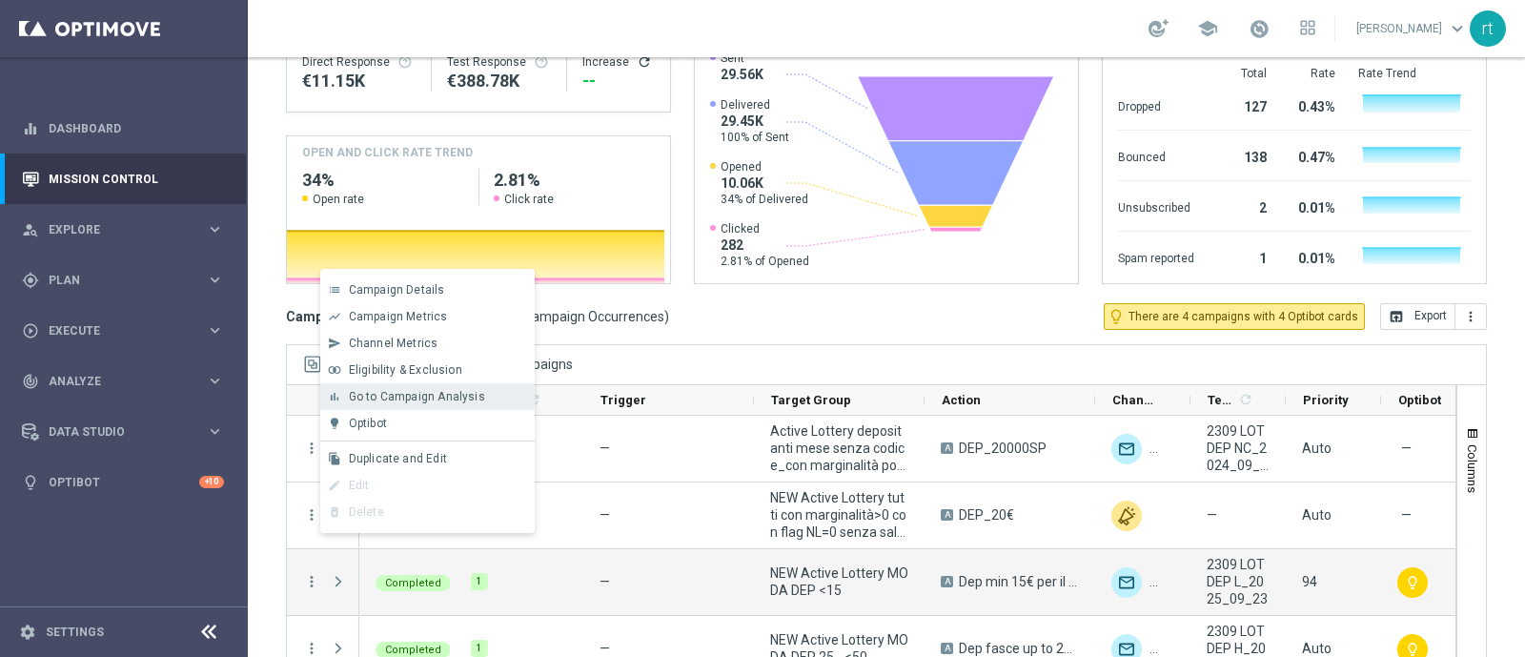
click at [436, 407] on div "bar_chart Go to Campaign Analysis" at bounding box center [427, 396] width 214 height 27
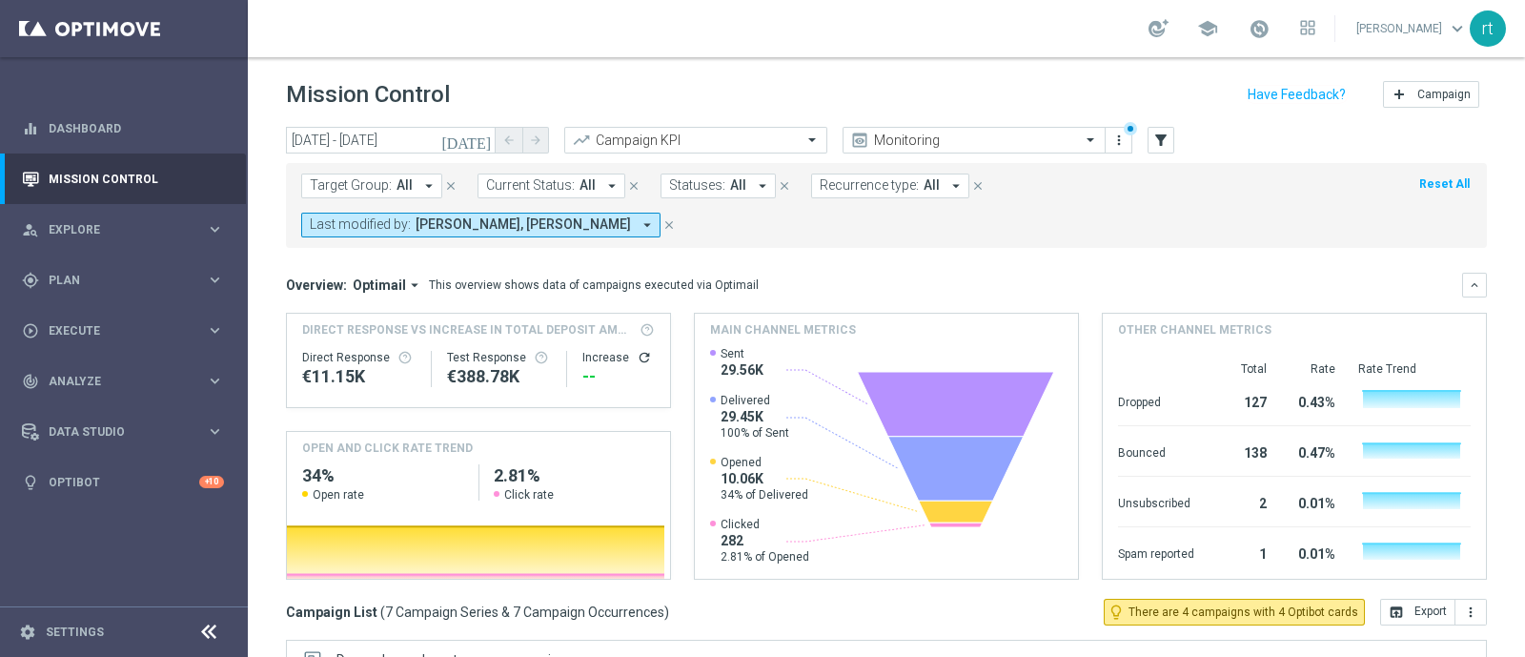
click at [411, 216] on span "Last modified by:" at bounding box center [360, 224] width 101 height 16
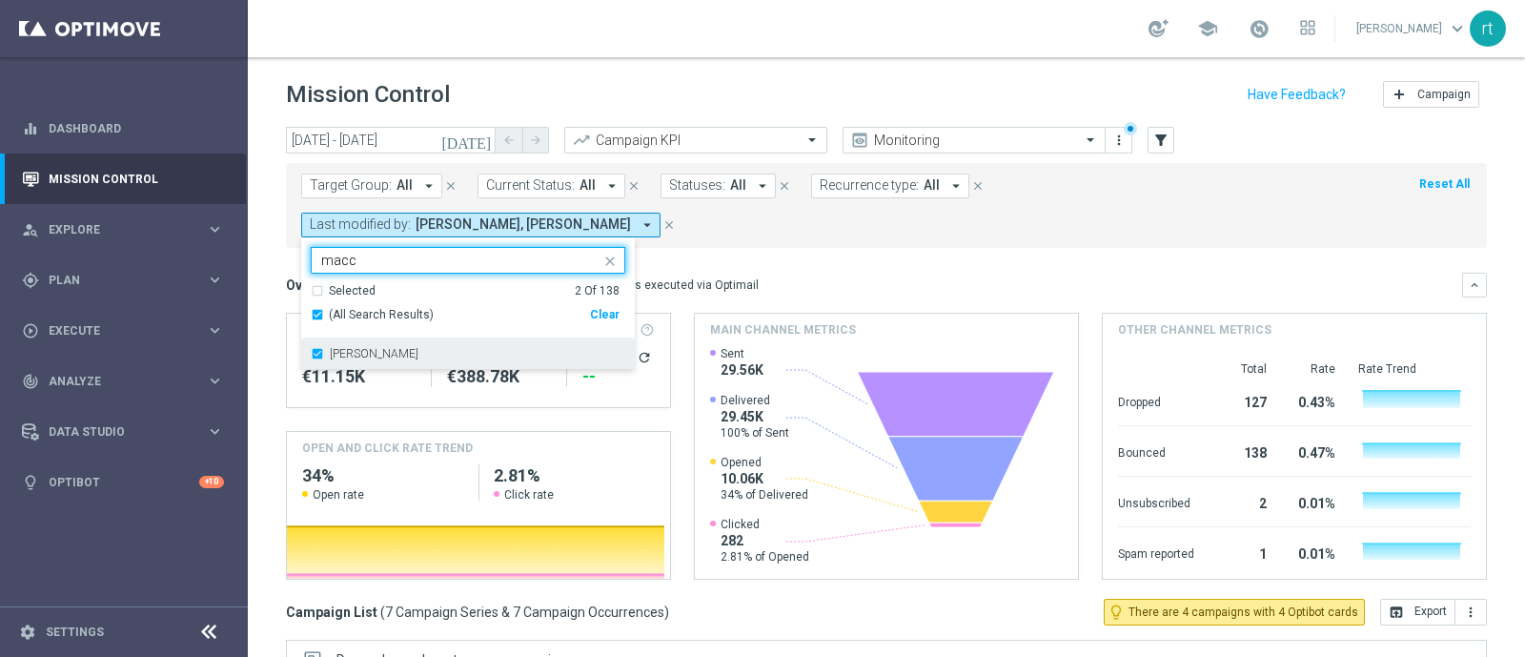
click at [418, 348] on label "marco Maccarrone" at bounding box center [374, 353] width 89 height 11
type input "macc"
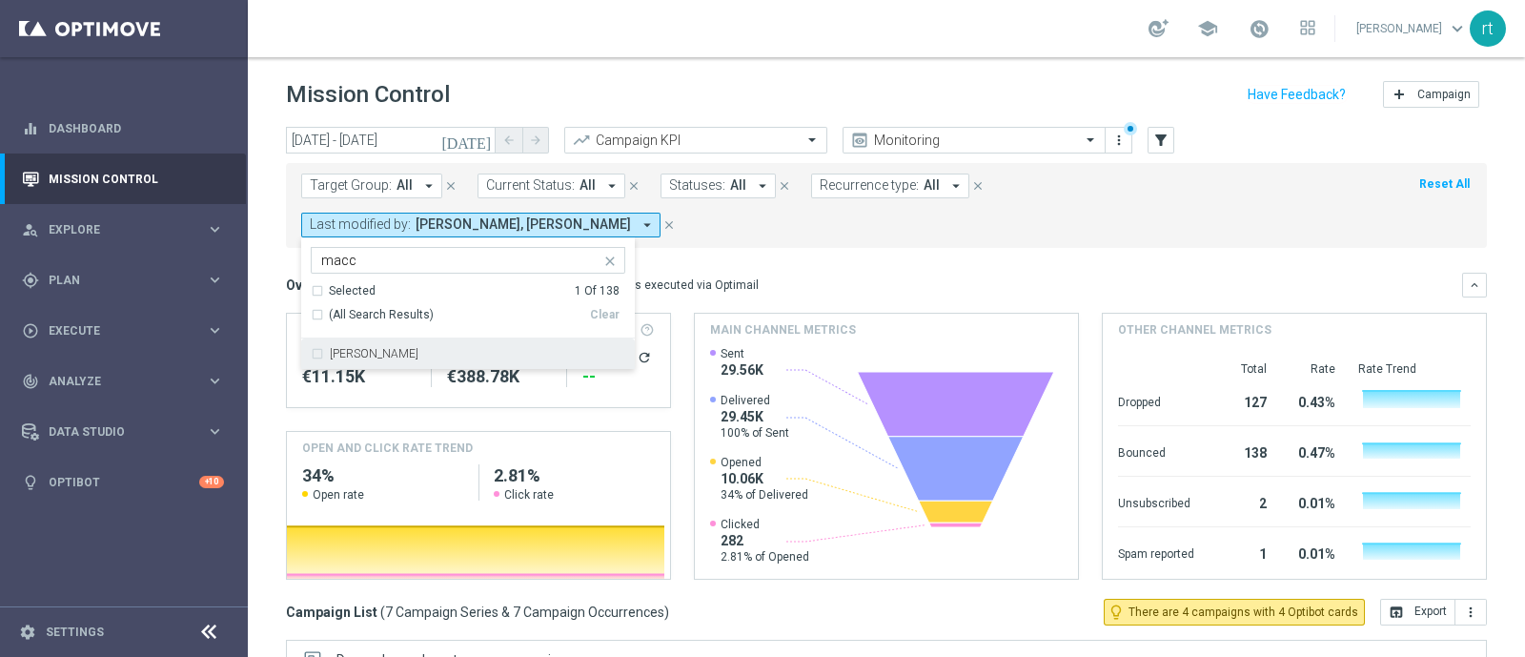
click at [940, 76] on div "Mission Control add Campaign" at bounding box center [886, 94] width 1201 height 37
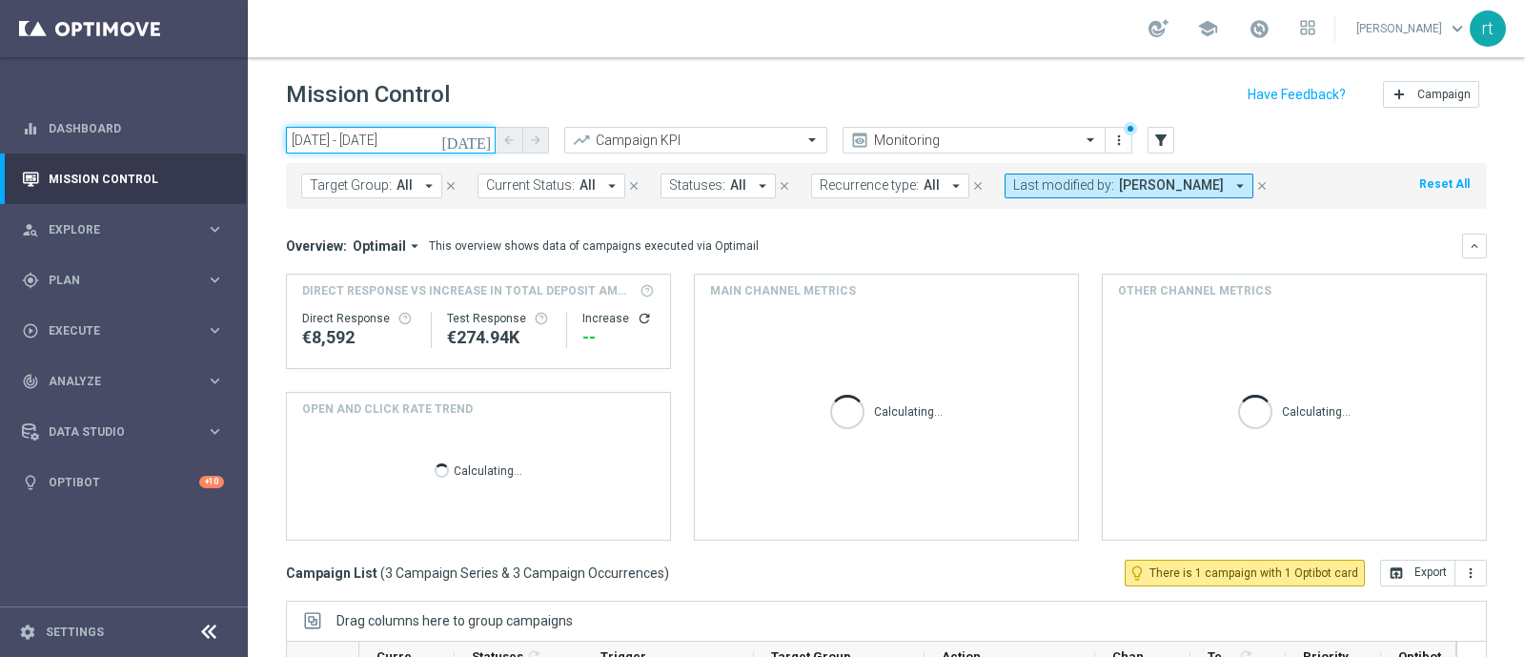
click at [375, 132] on input "23 Sep 2025 - 23 Sep 2025" at bounding box center [391, 140] width 210 height 27
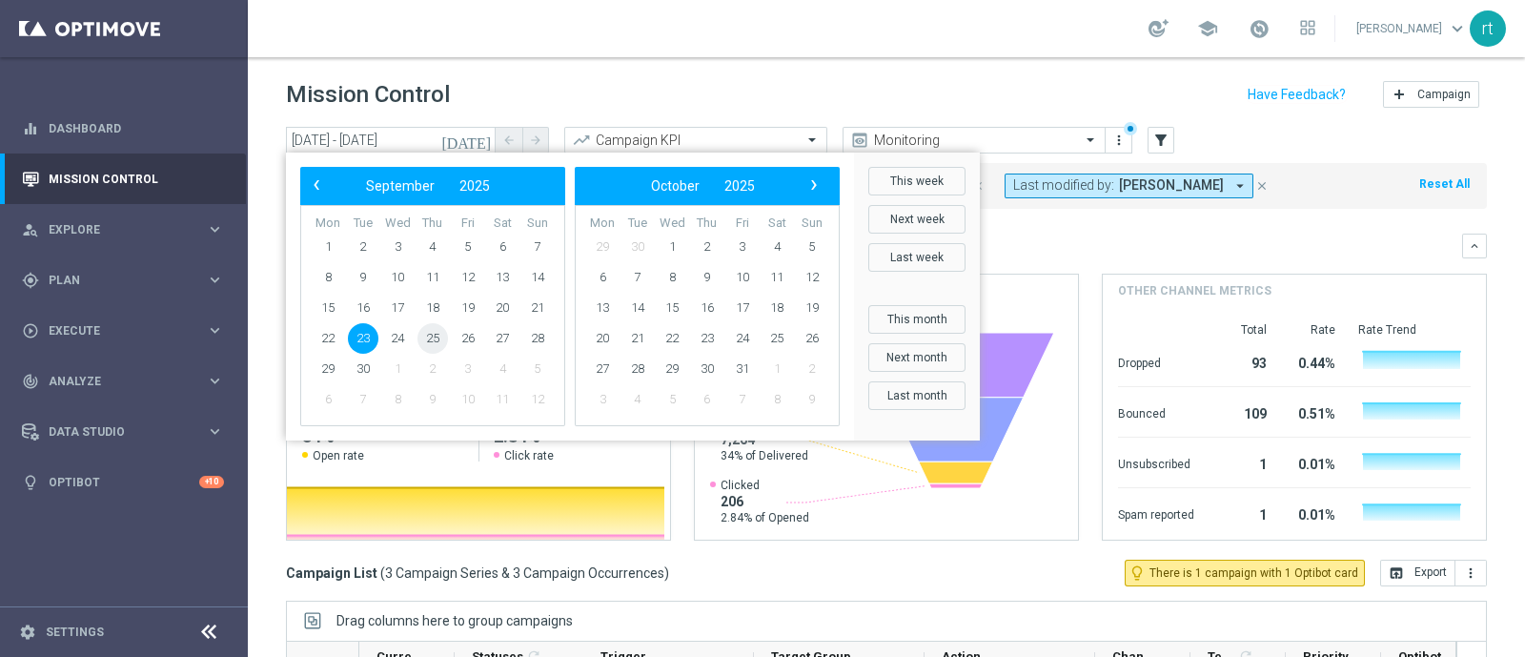
click at [443, 338] on span "25" at bounding box center [432, 338] width 30 height 30
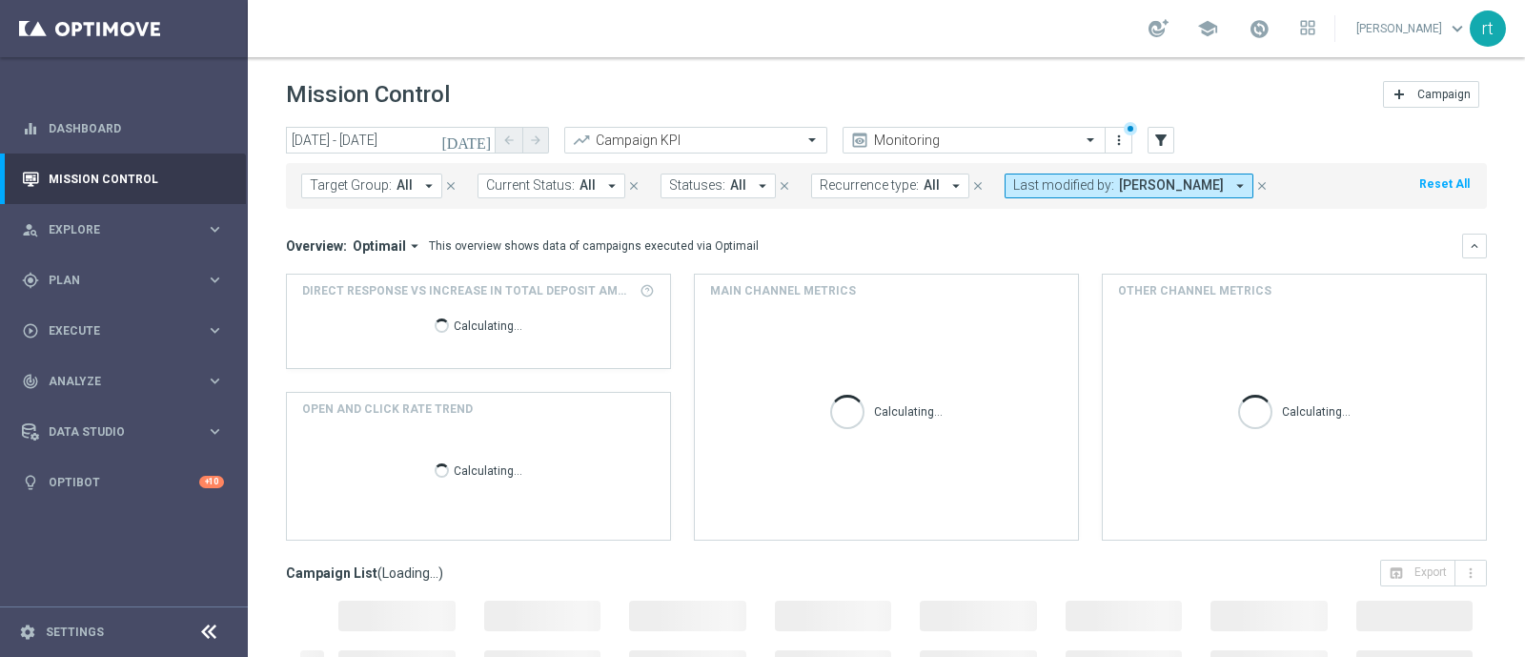
scroll to position [295, 0]
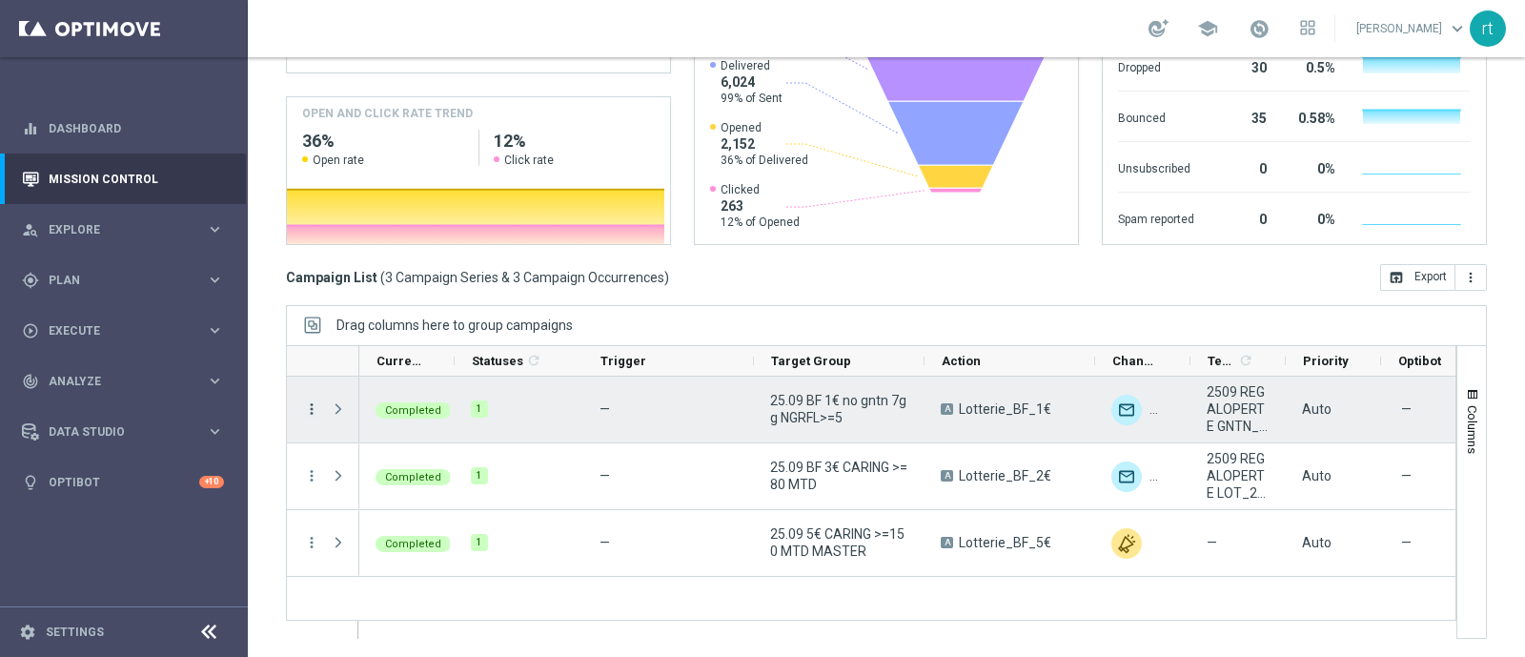
click at [313, 402] on icon "more_vert" at bounding box center [311, 408] width 17 height 17
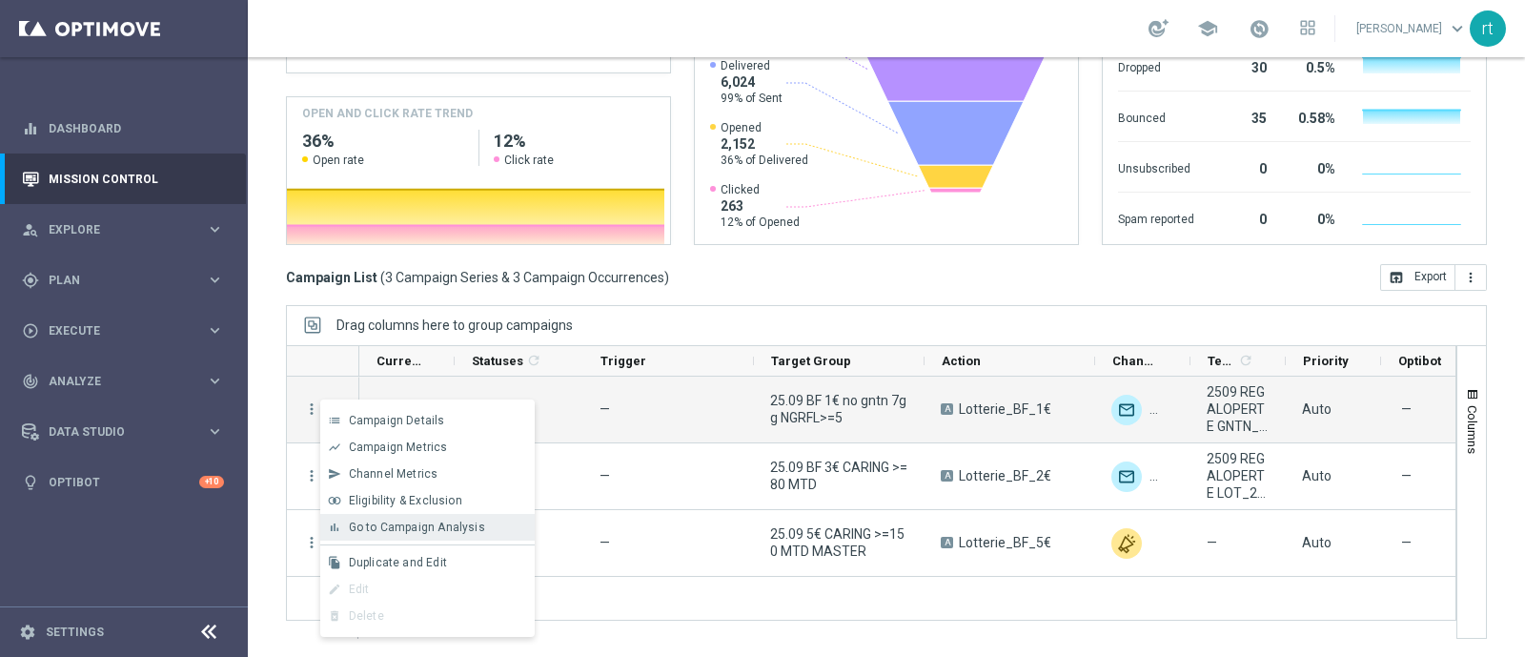
click at [362, 521] on span "Go to Campaign Analysis" at bounding box center [417, 526] width 136 height 13
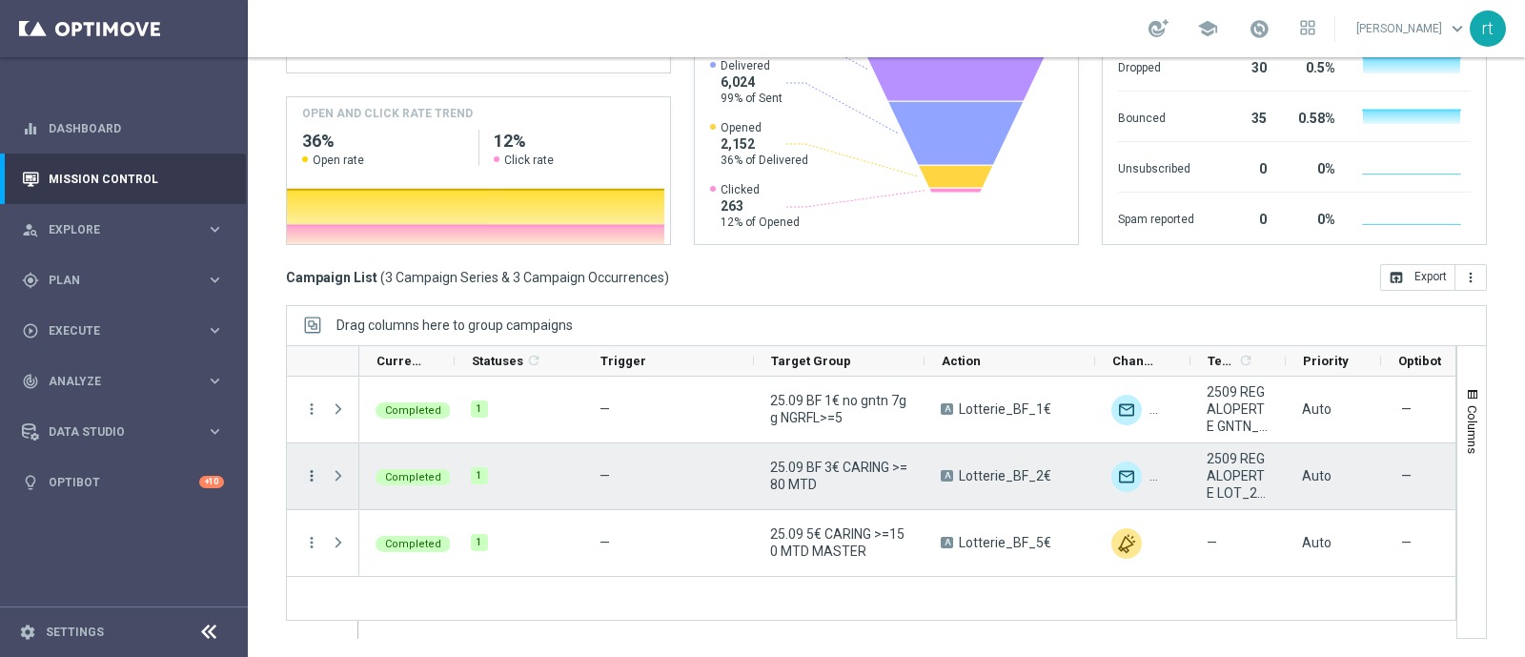
click at [318, 476] on icon "more_vert" at bounding box center [311, 475] width 17 height 17
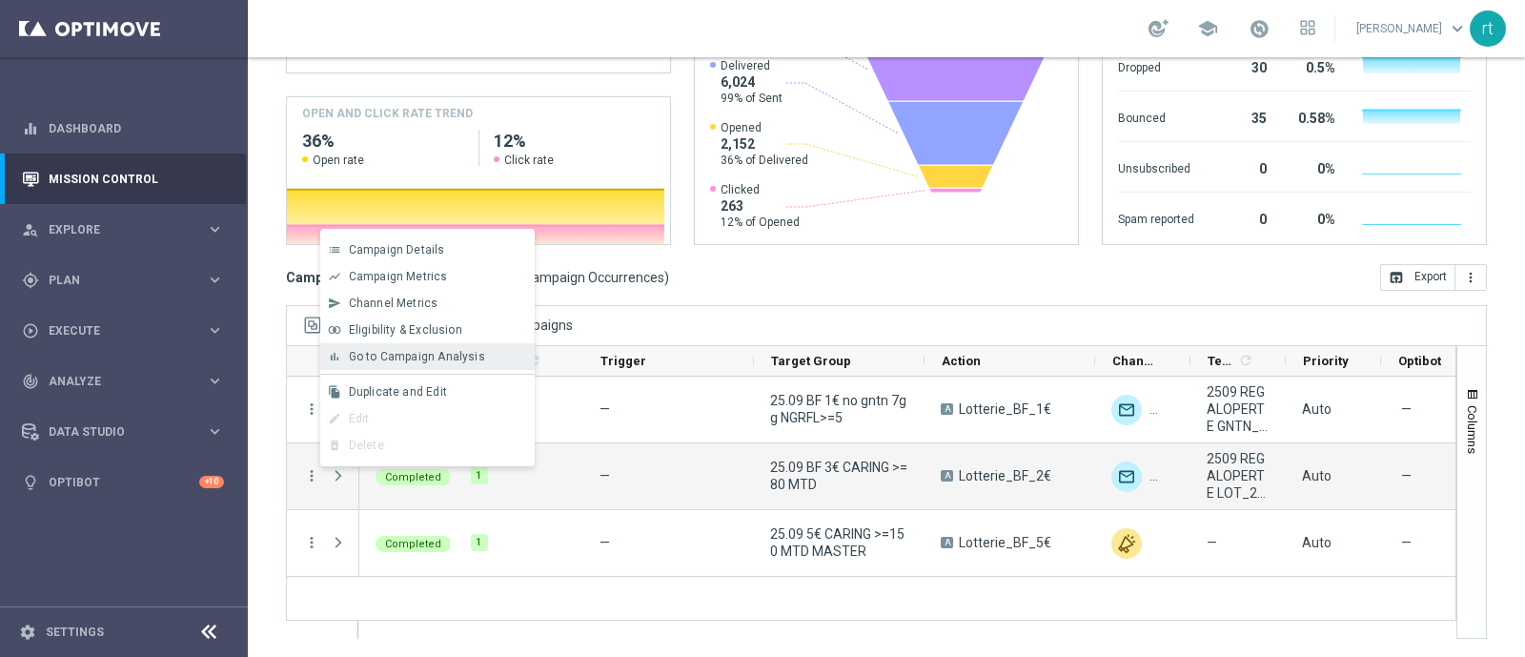
click at [456, 355] on span "Go to Campaign Analysis" at bounding box center [417, 356] width 136 height 13
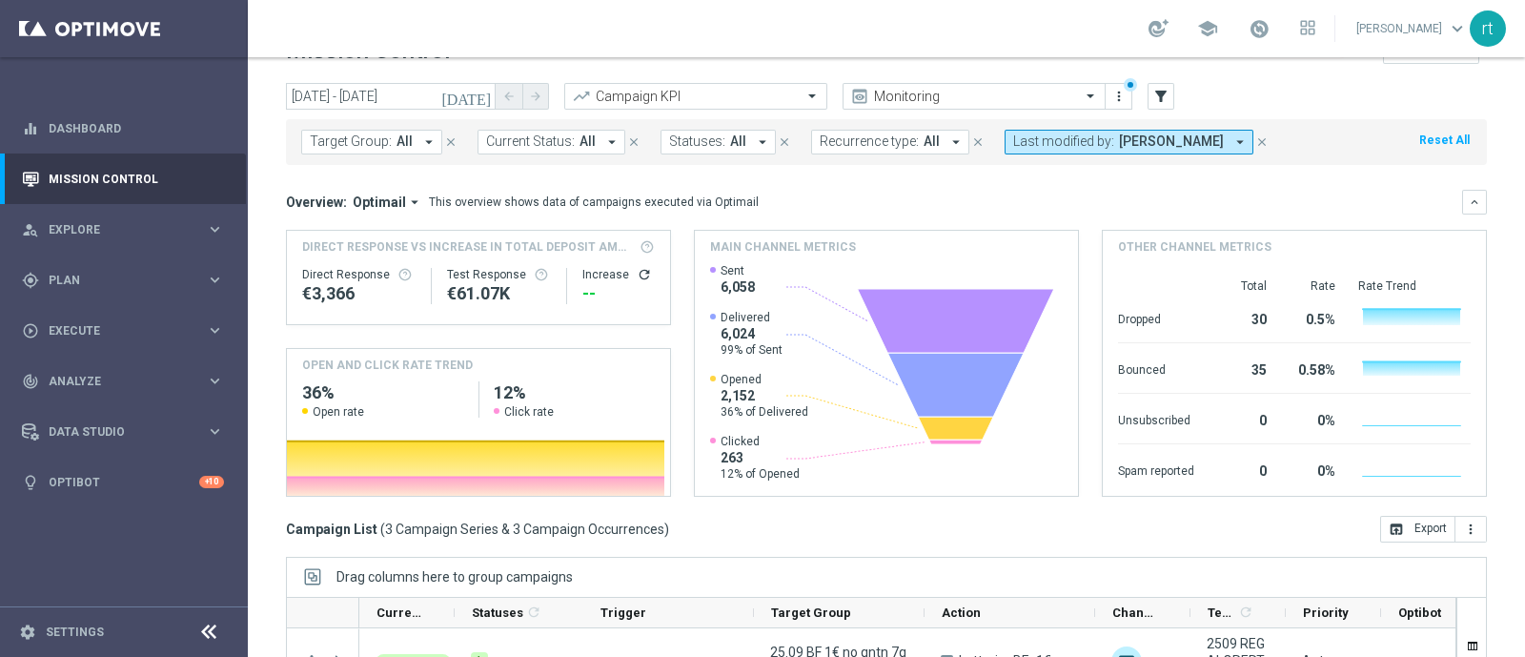
scroll to position [0, 0]
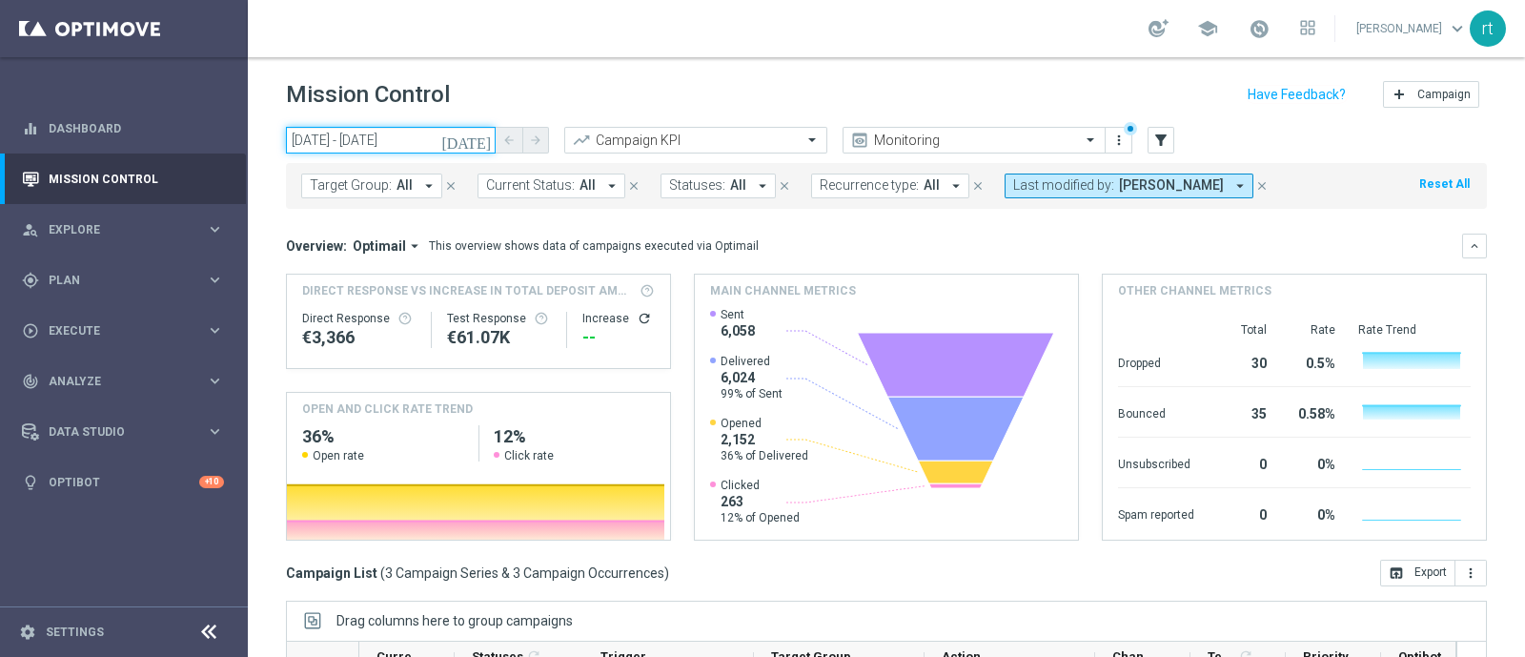
click at [386, 127] on input "25 Sep 2025 - 25 Sep 2025" at bounding box center [391, 140] width 210 height 27
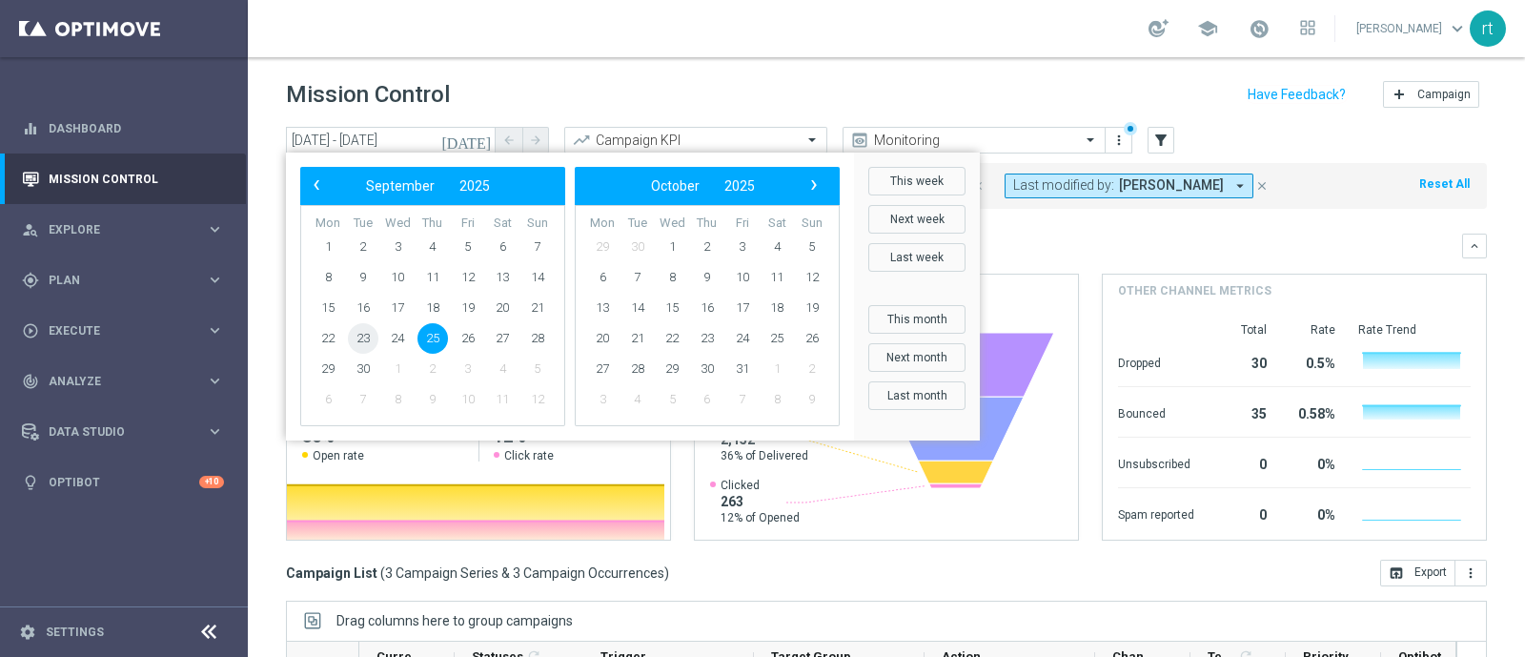
click at [353, 331] on span "23" at bounding box center [363, 338] width 30 height 30
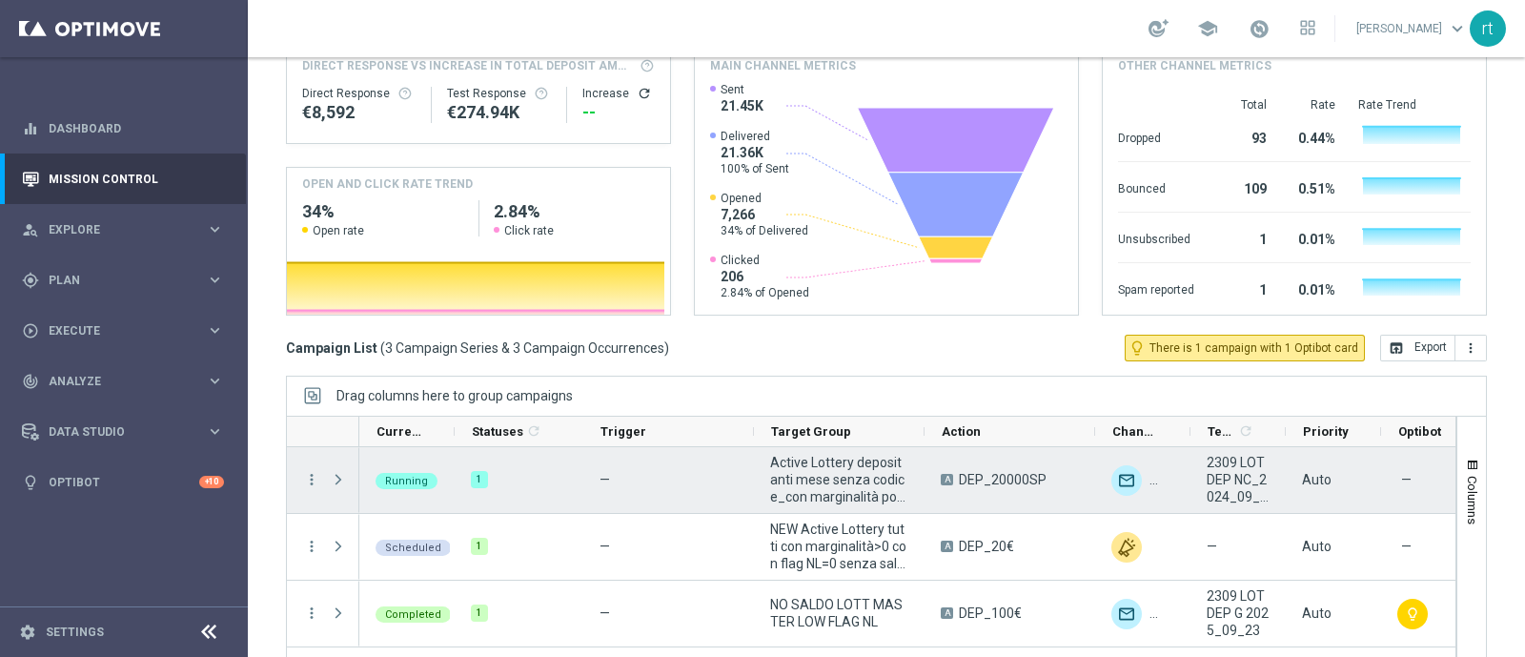
scroll to position [295, 0]
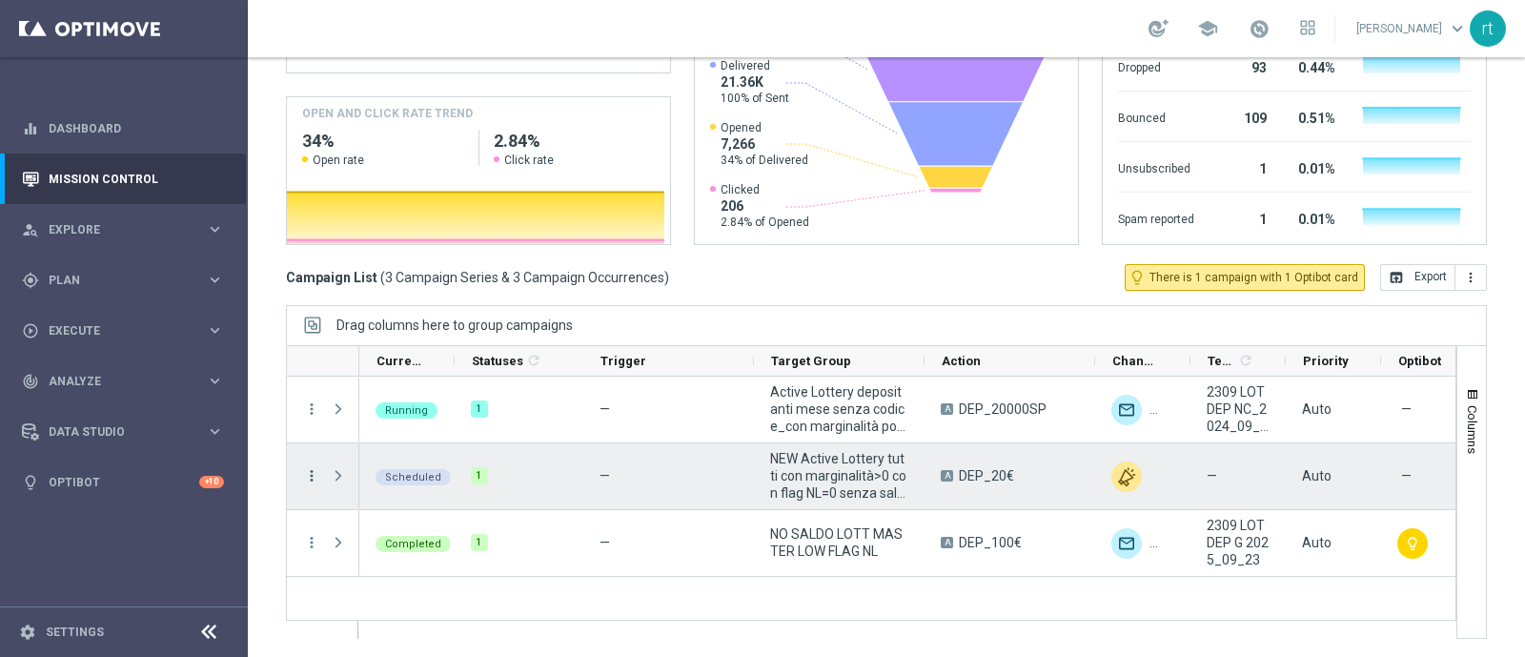
click at [314, 468] on icon "more_vert" at bounding box center [311, 475] width 17 height 17
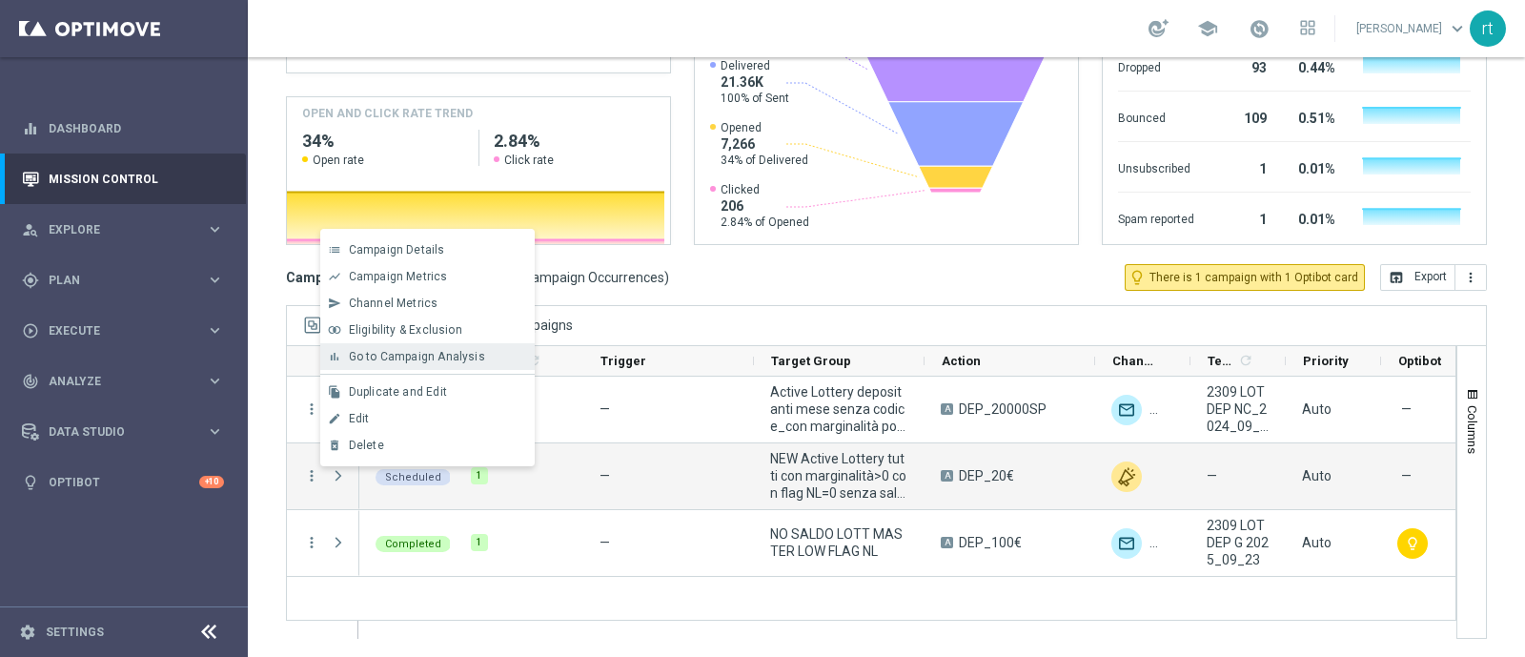
click at [470, 347] on div "bar_chart Go to Campaign Analysis" at bounding box center [427, 356] width 214 height 27
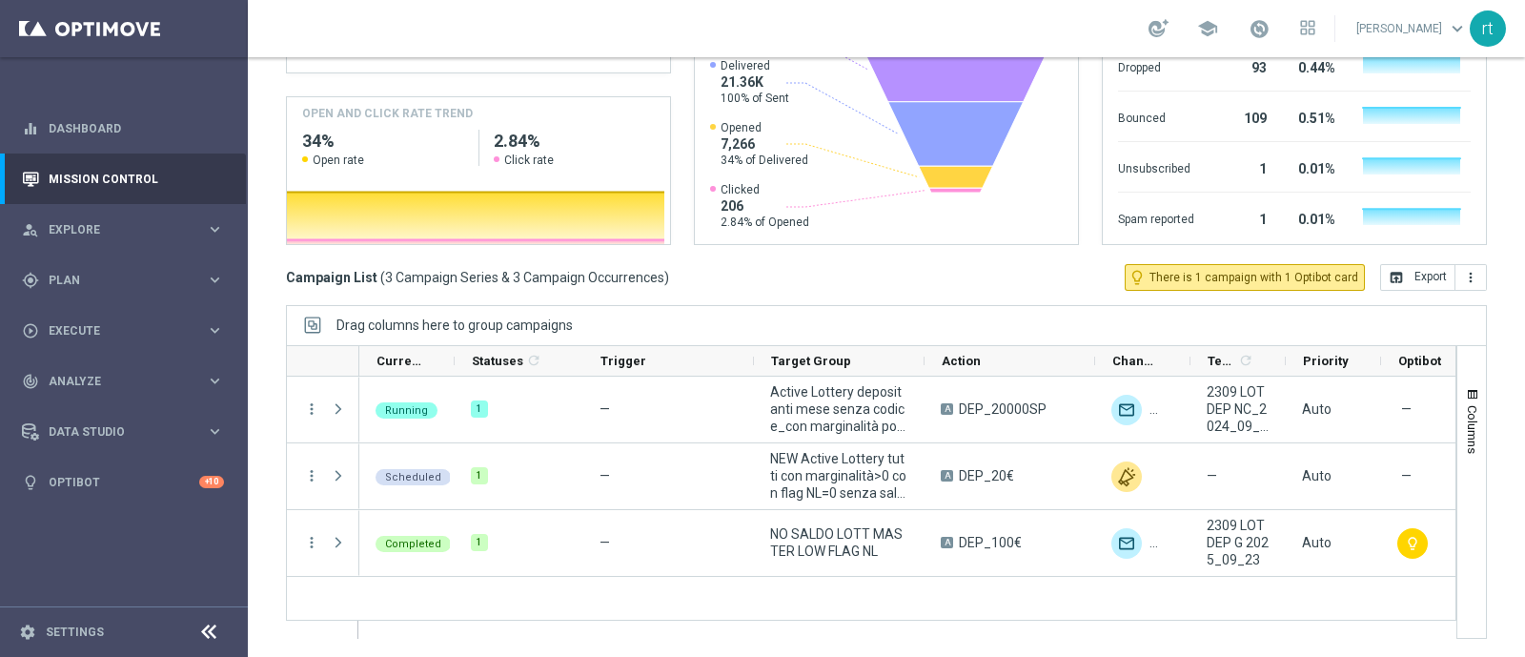
scroll to position [0, 0]
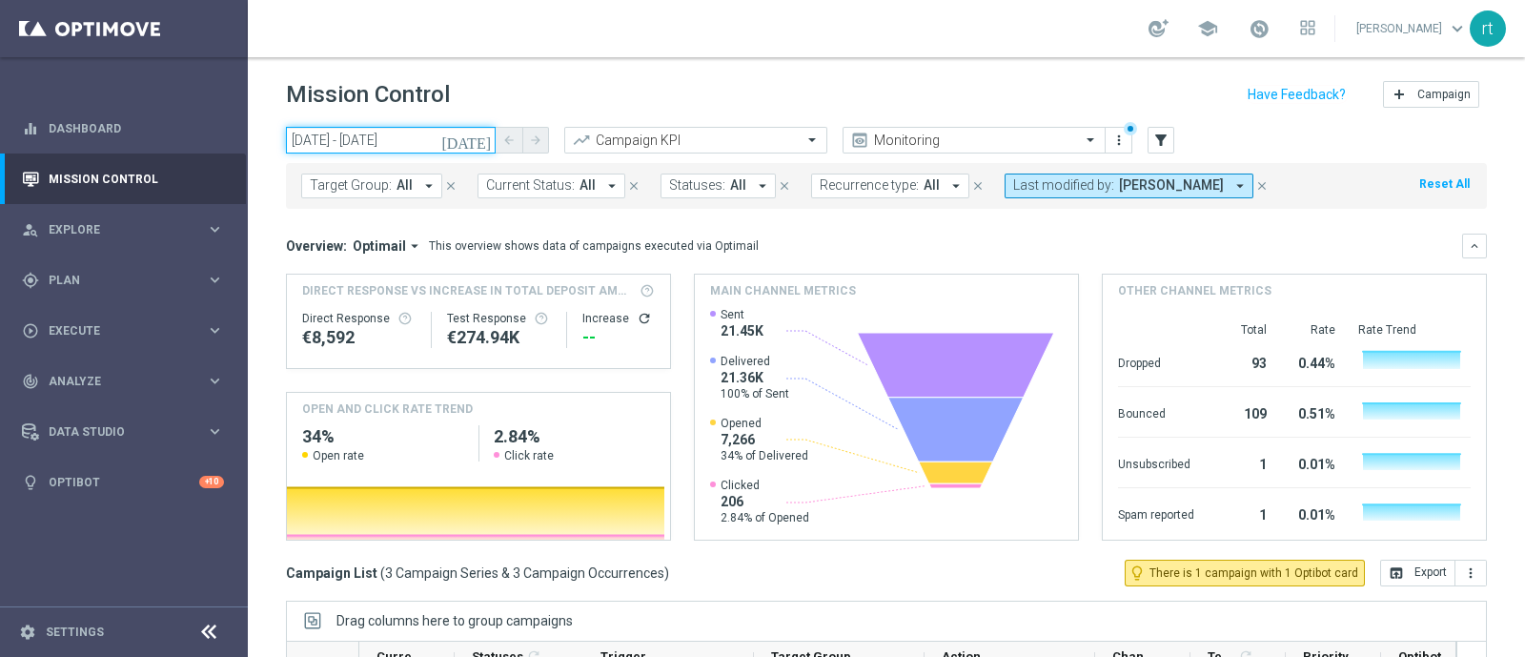
click at [320, 135] on input "23 Sep 2025 - 23 Sep 2025" at bounding box center [391, 140] width 210 height 27
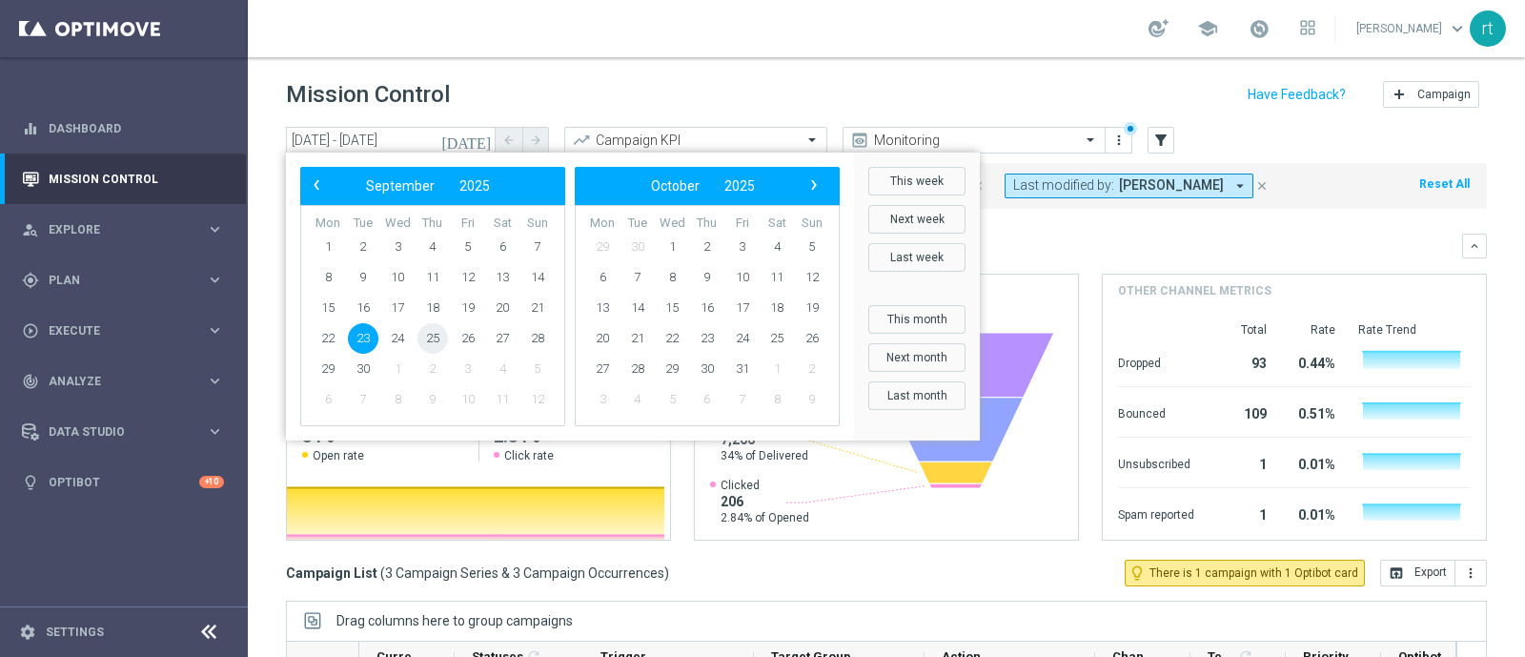
click at [438, 335] on span "25" at bounding box center [432, 338] width 30 height 30
type input "25 Sep 2025 - 25 Sep 2025"
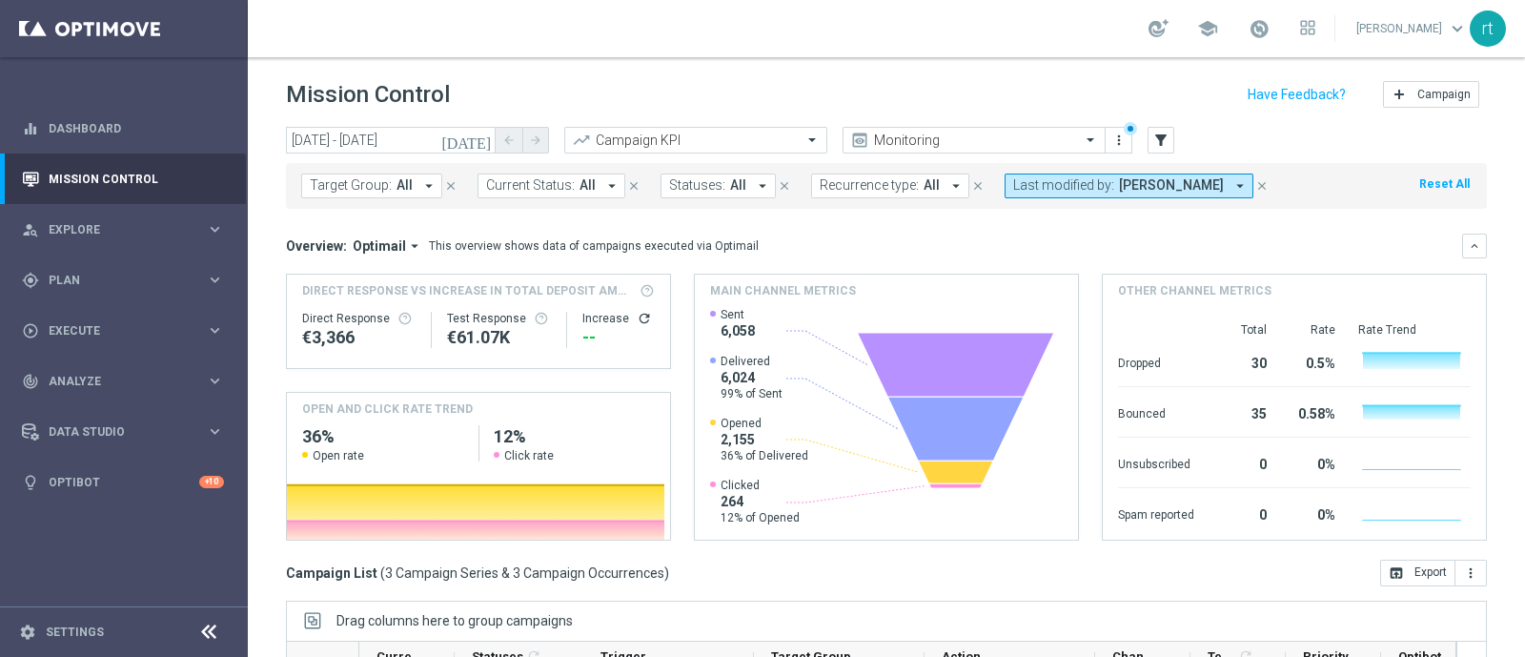
scroll to position [295, 0]
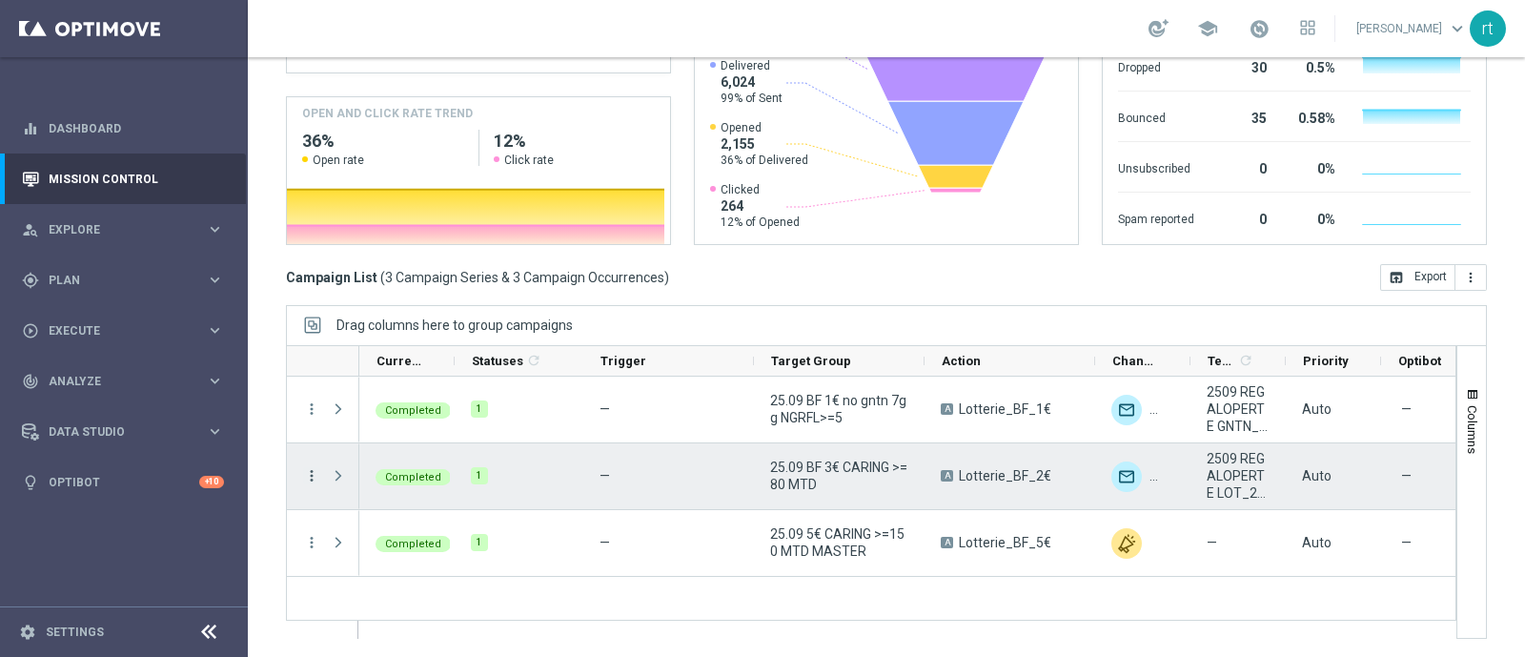
click at [311, 474] on icon "more_vert" at bounding box center [311, 475] width 17 height 17
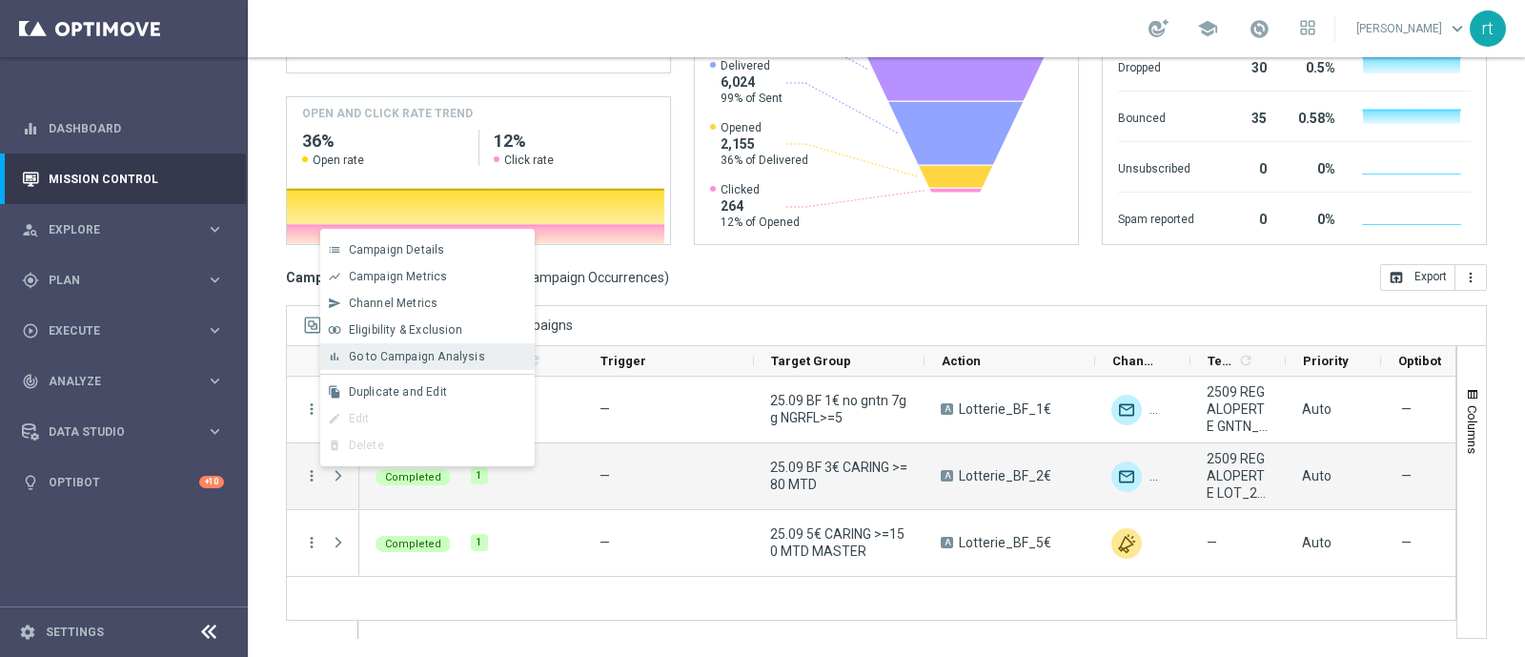
click at [408, 366] on div "bar_chart Go to Campaign Analysis" at bounding box center [427, 356] width 214 height 27
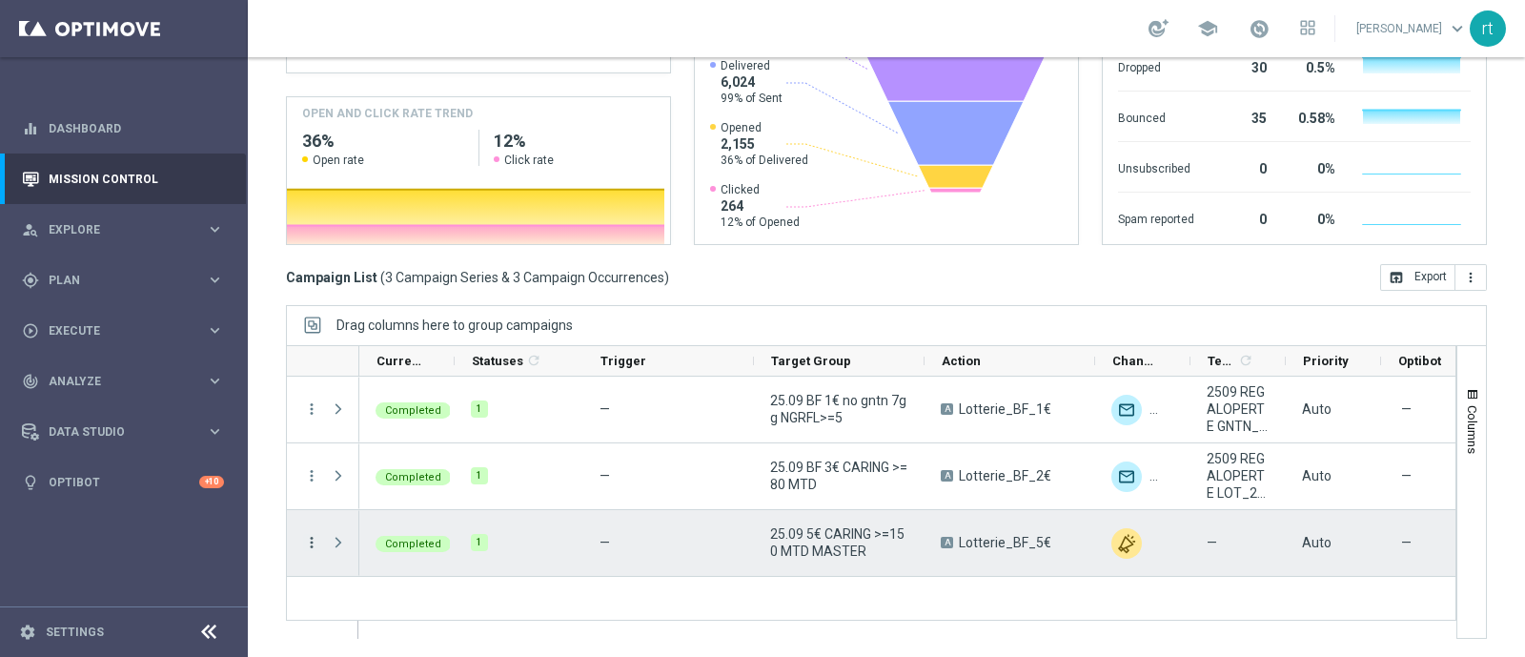
click at [312, 548] on icon "more_vert" at bounding box center [311, 542] width 17 height 17
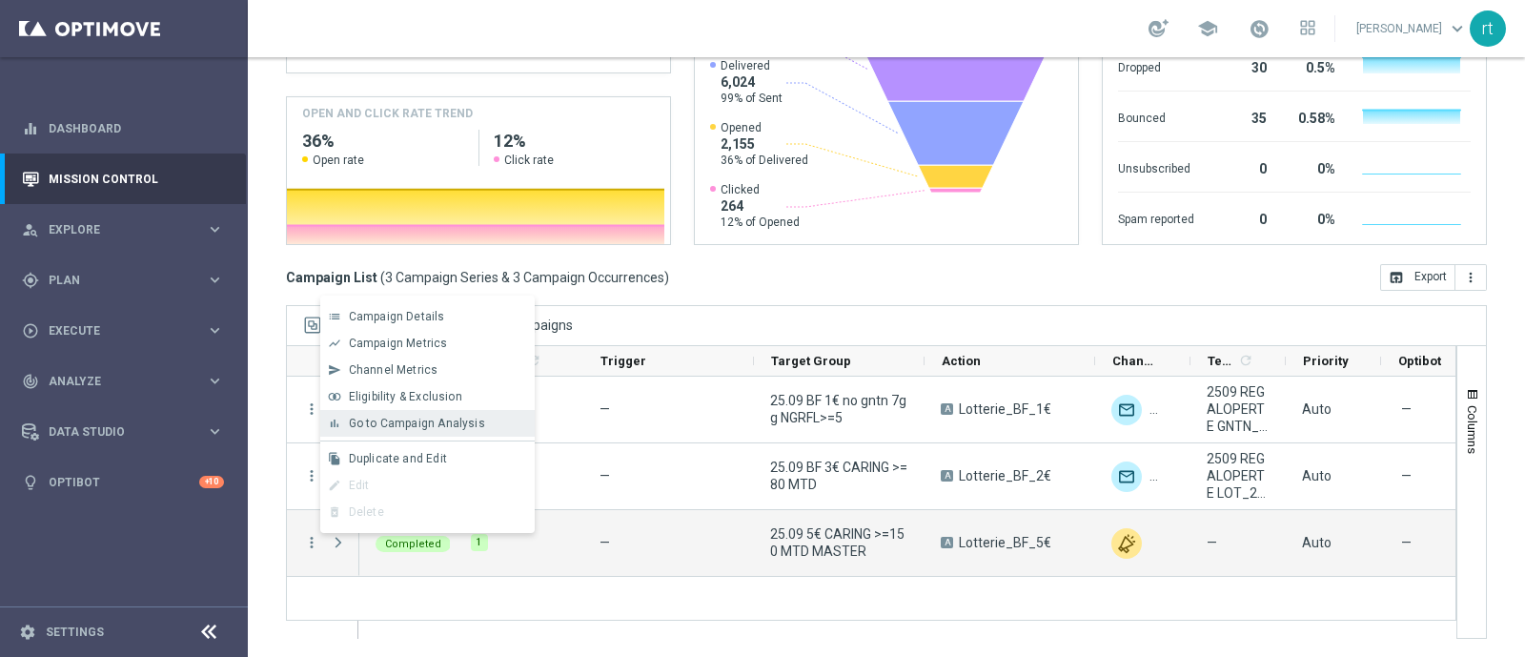
click at [462, 416] on span "Go to Campaign Analysis" at bounding box center [417, 422] width 136 height 13
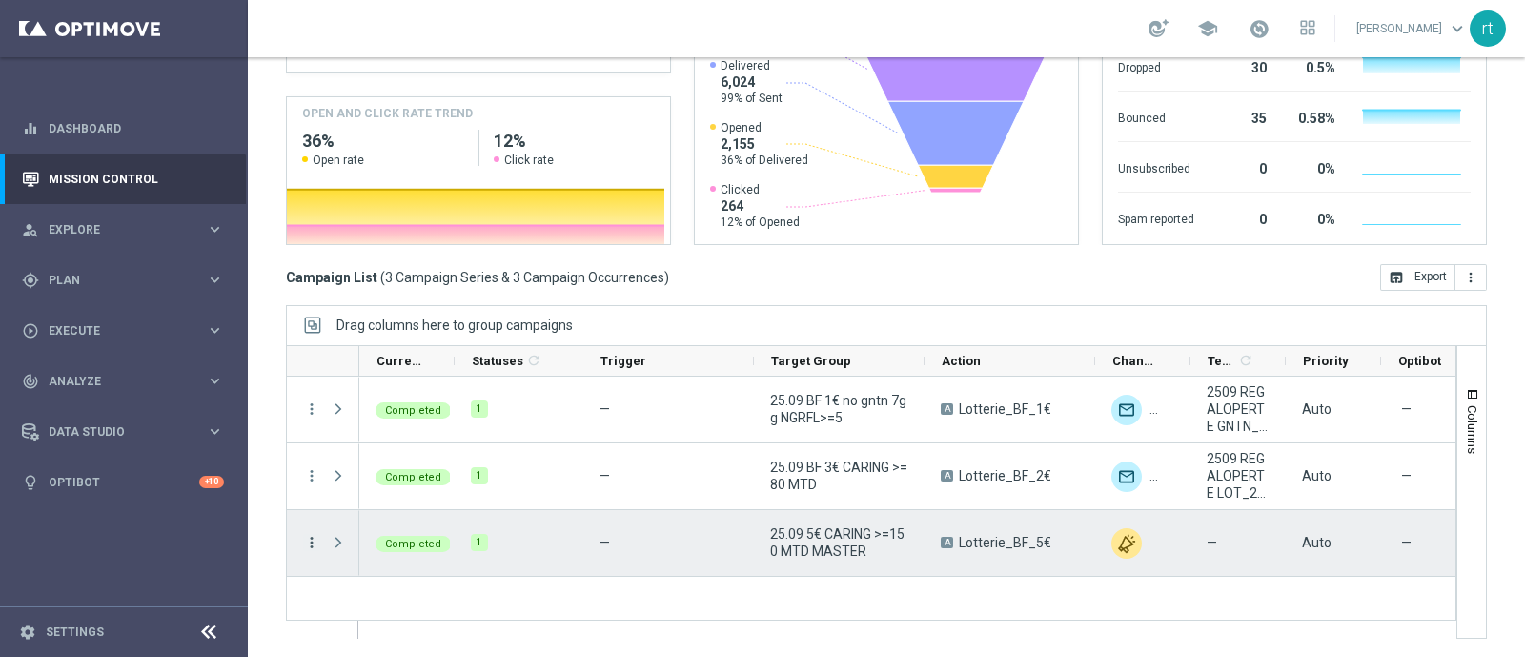
click at [310, 539] on icon "more_vert" at bounding box center [311, 542] width 17 height 17
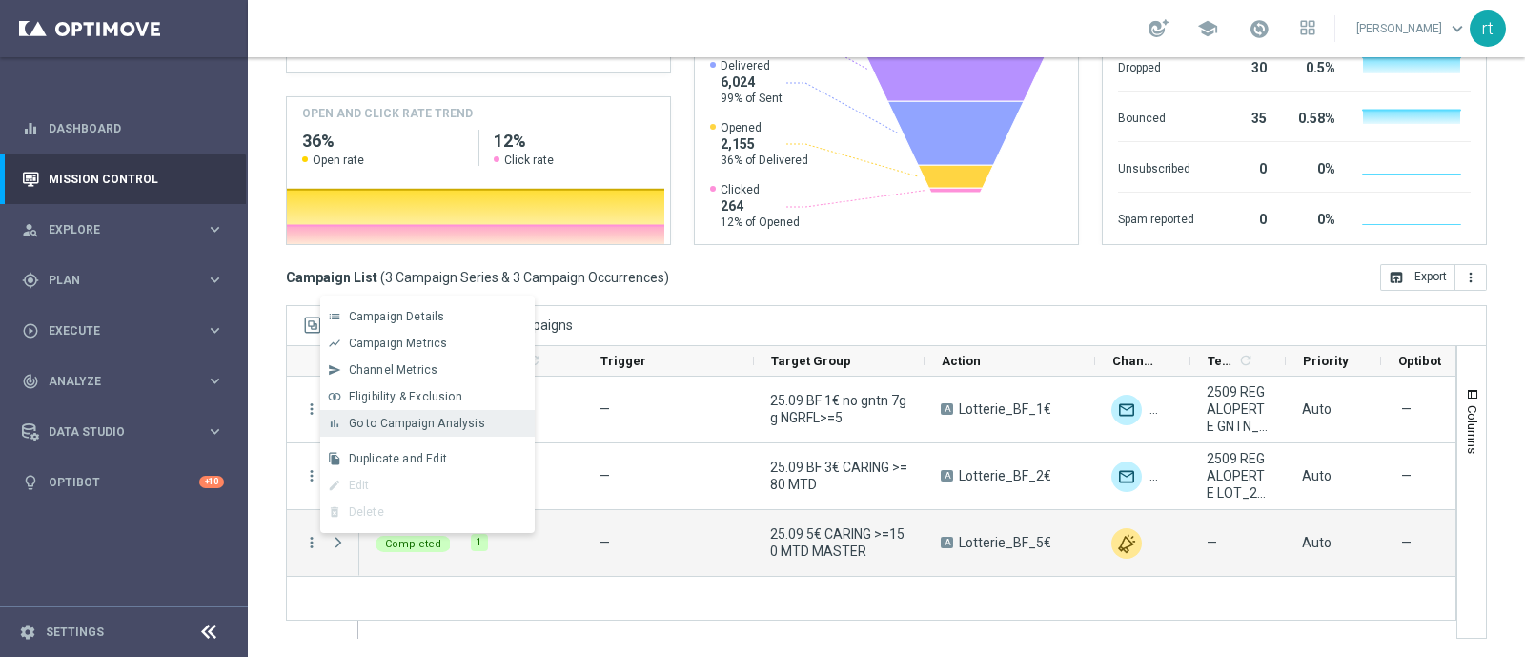
click at [458, 415] on div "bar_chart Go to Campaign Analysis" at bounding box center [427, 423] width 214 height 27
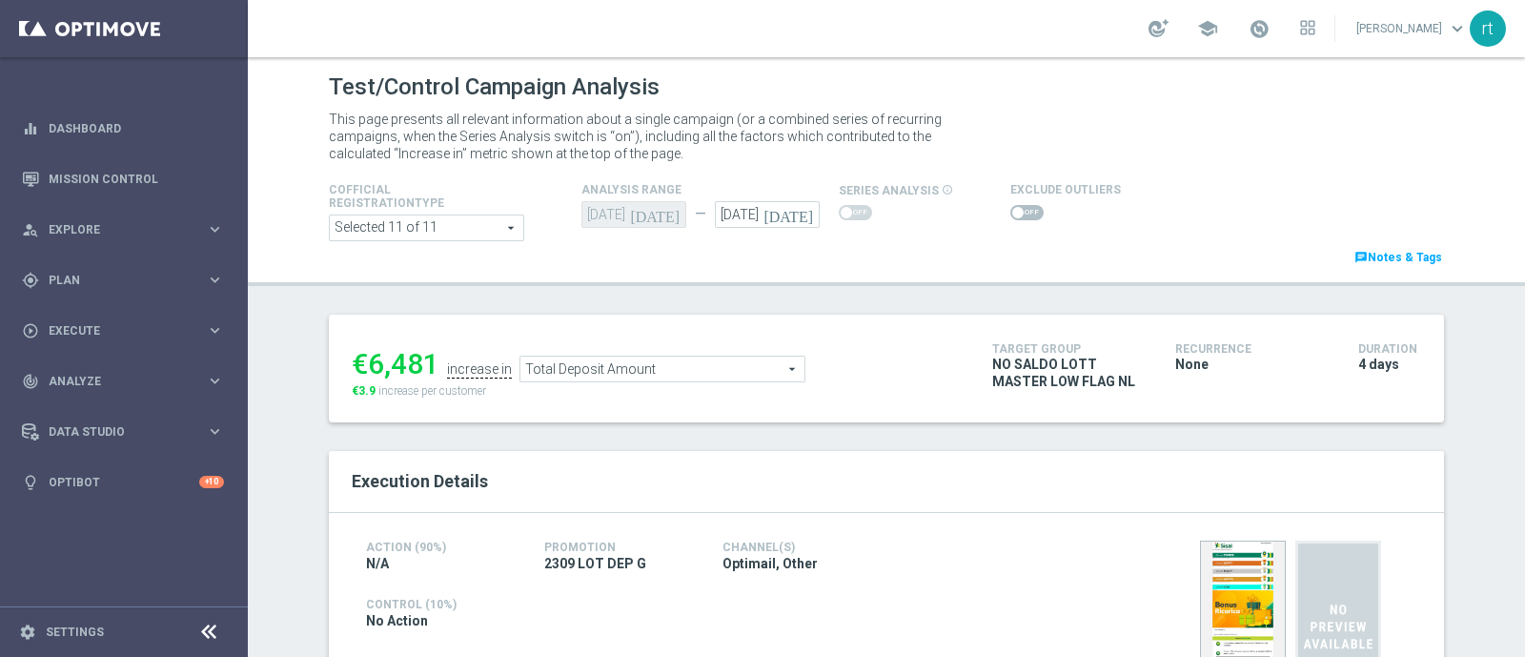
click at [1136, 653] on div at bounding box center [1243, 626] width 286 height 181
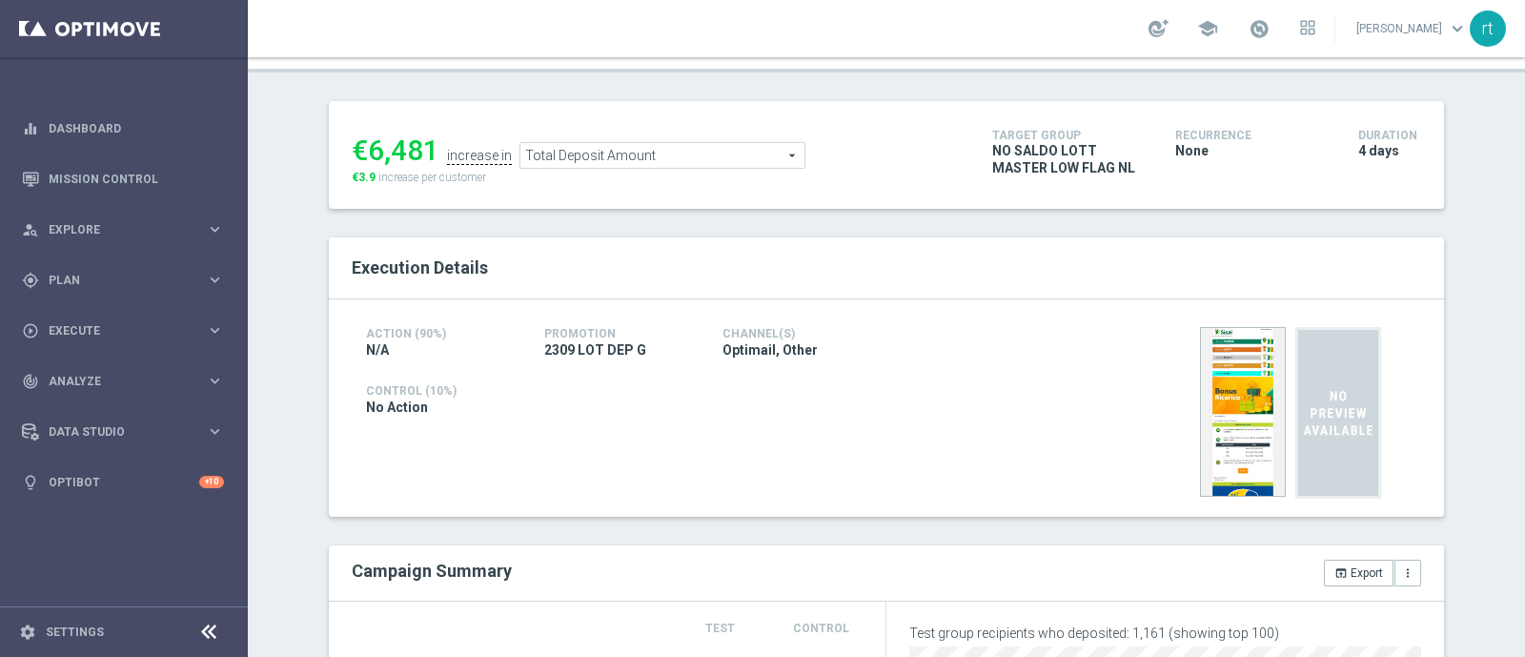
scroll to position [32, 0]
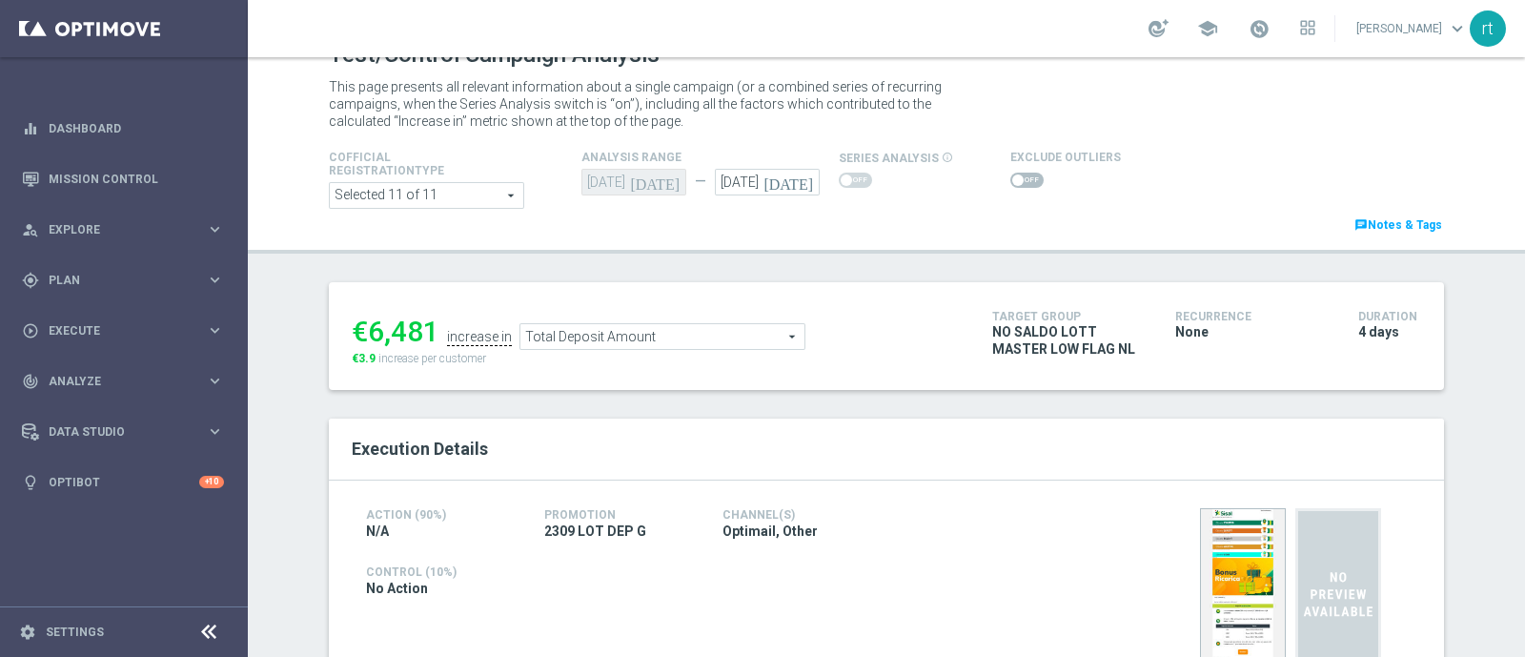
click at [1013, 180] on span at bounding box center [1026, 179] width 33 height 15
click at [1013, 180] on input "checkbox" at bounding box center [1026, 179] width 33 height 15
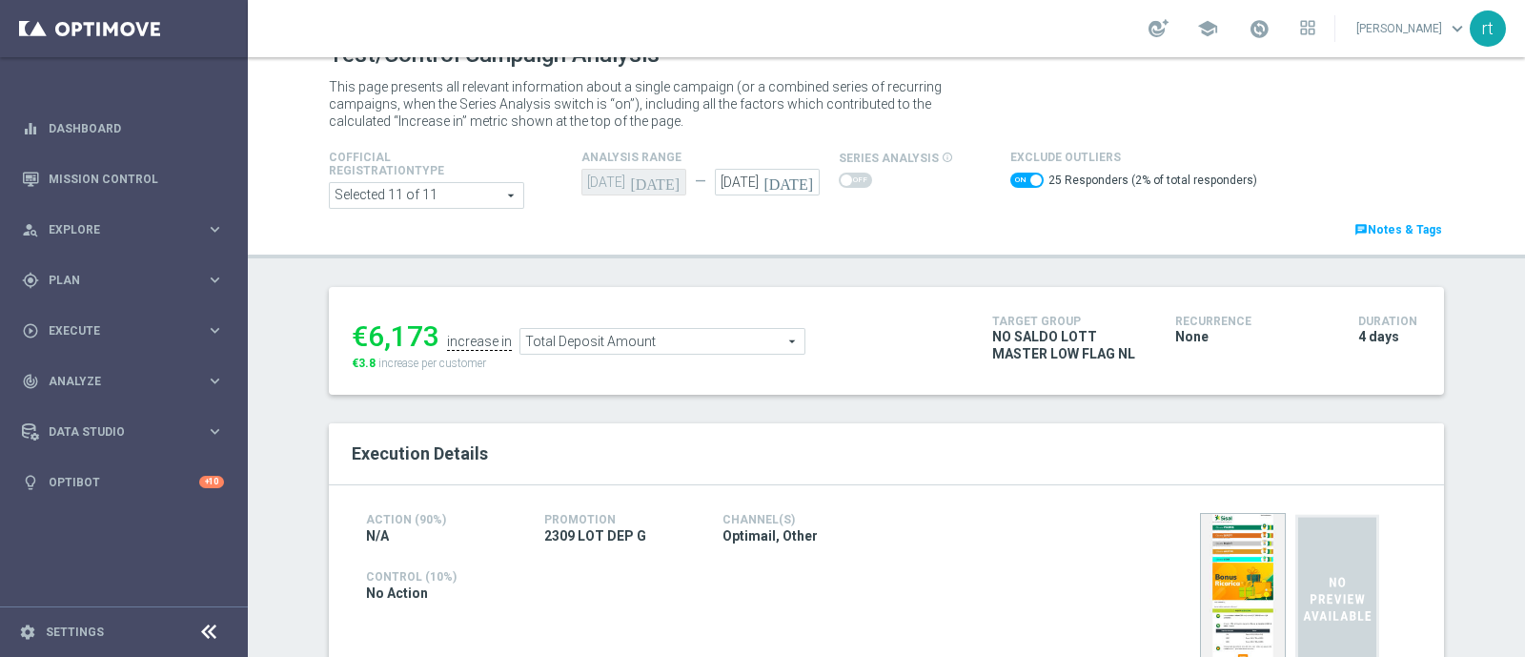
click at [725, 335] on span "Total Deposit Amount" at bounding box center [662, 341] width 284 height 25
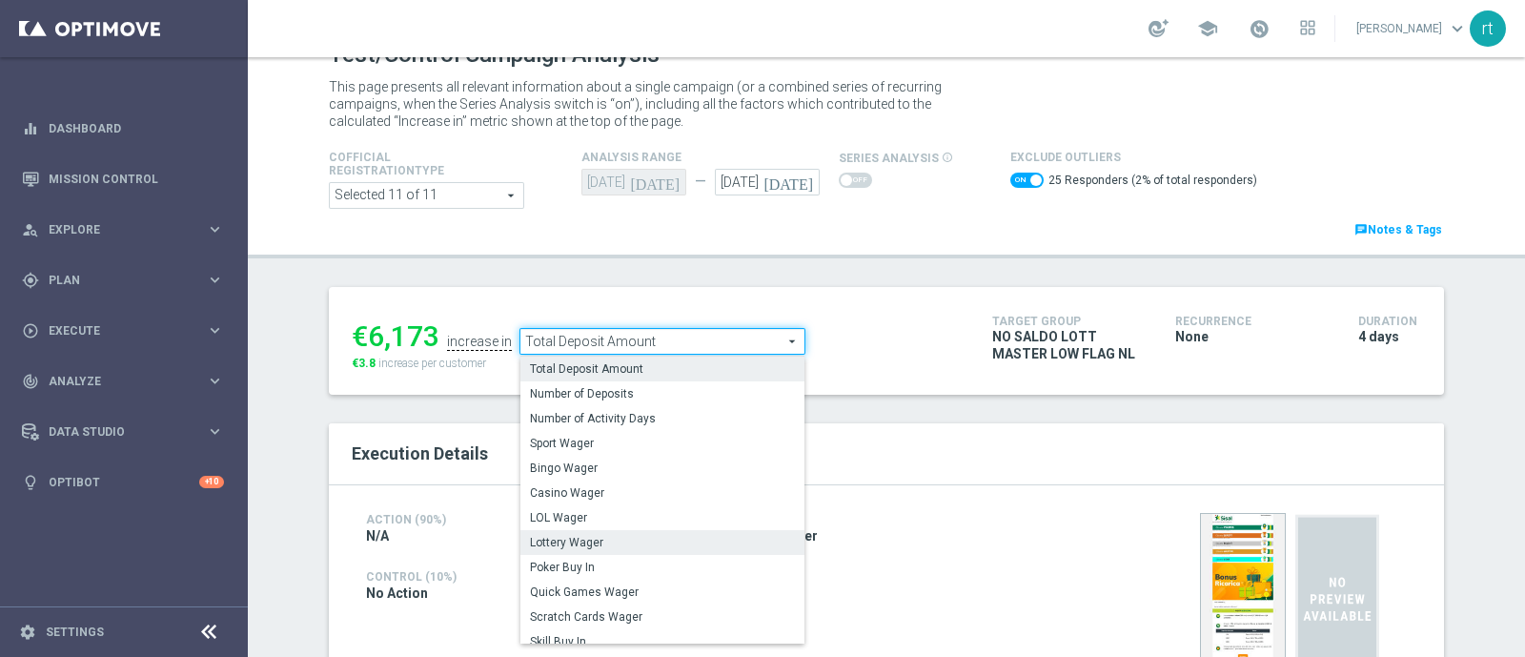
click at [584, 535] on span "Lottery Wager" at bounding box center [662, 542] width 265 height 15
checkbox input "false"
type input "Lottery Wager"
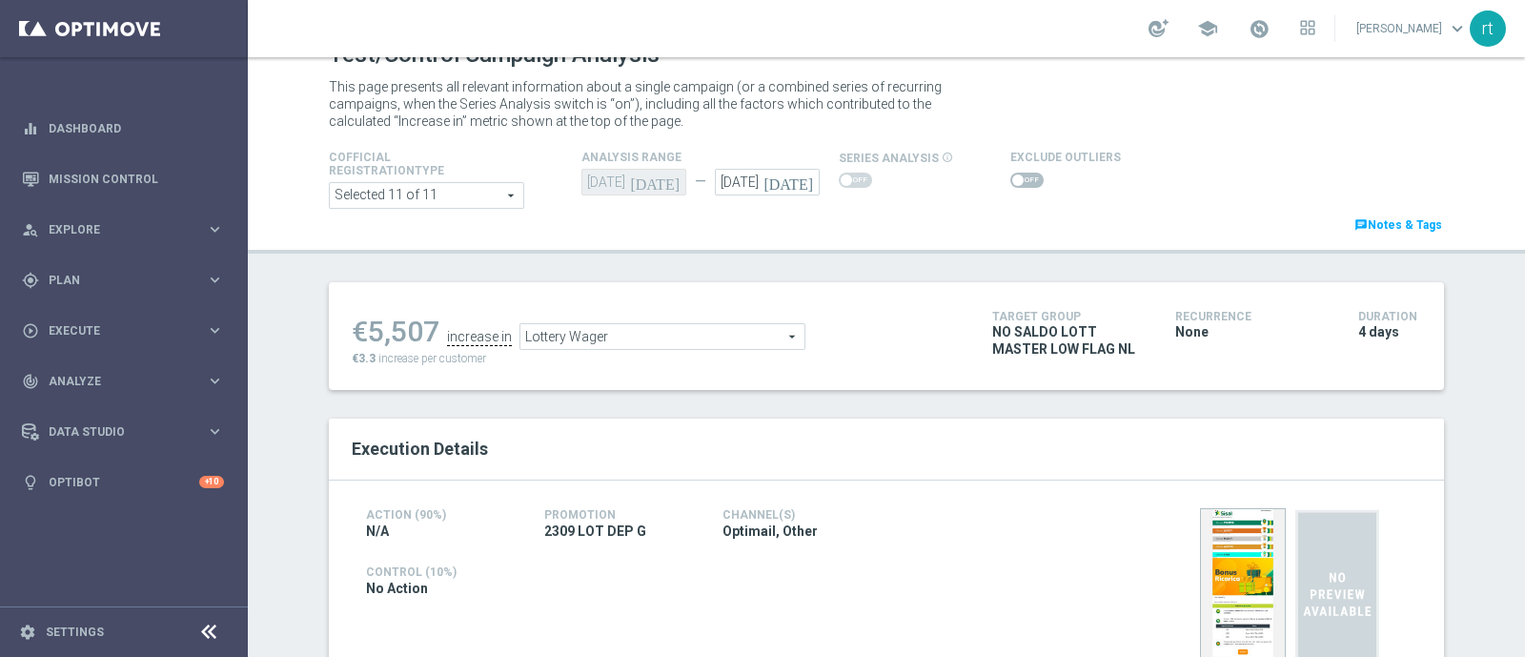
click at [1015, 182] on span at bounding box center [1026, 179] width 33 height 15
click at [1015, 182] on input "checkbox" at bounding box center [1026, 179] width 33 height 15
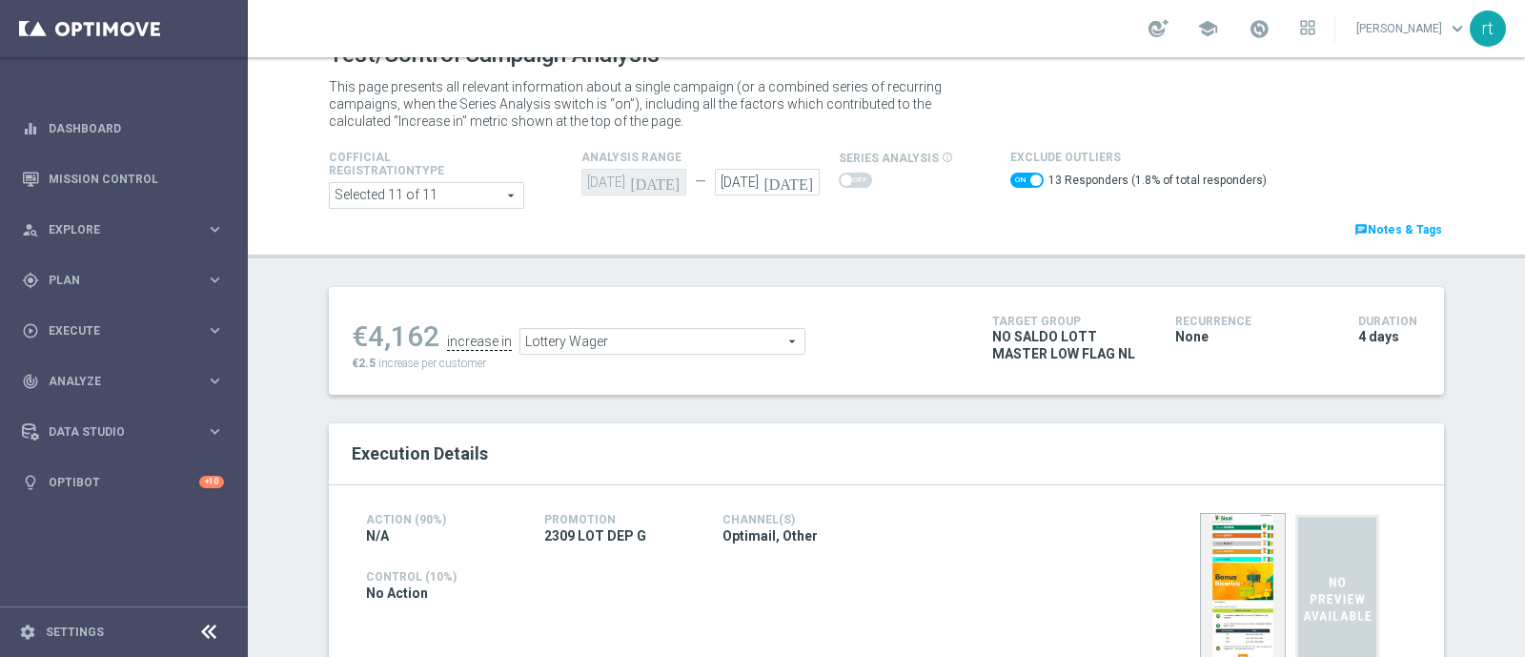
click at [534, 340] on span "Lottery Wager" at bounding box center [662, 341] width 284 height 25
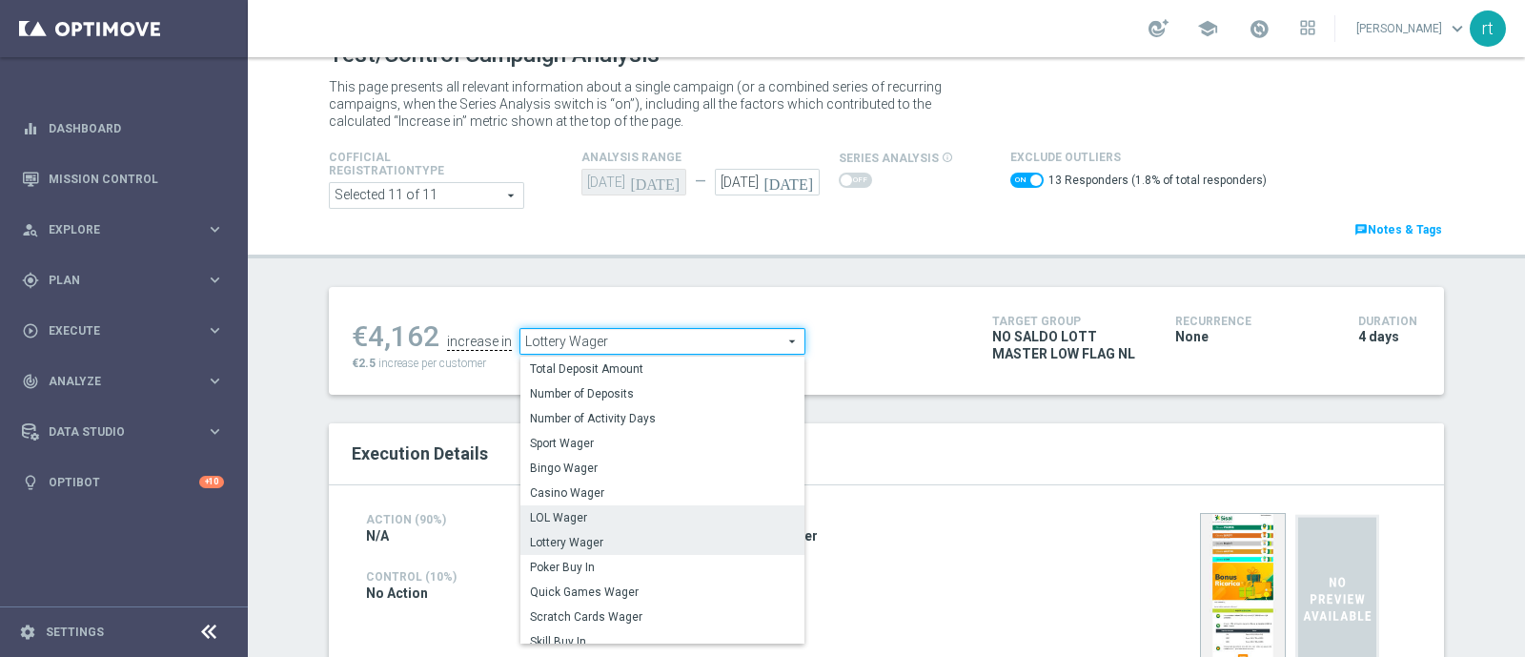
click at [572, 511] on span "LOL Wager" at bounding box center [662, 517] width 265 height 15
checkbox input "false"
type input "LOL Wager"
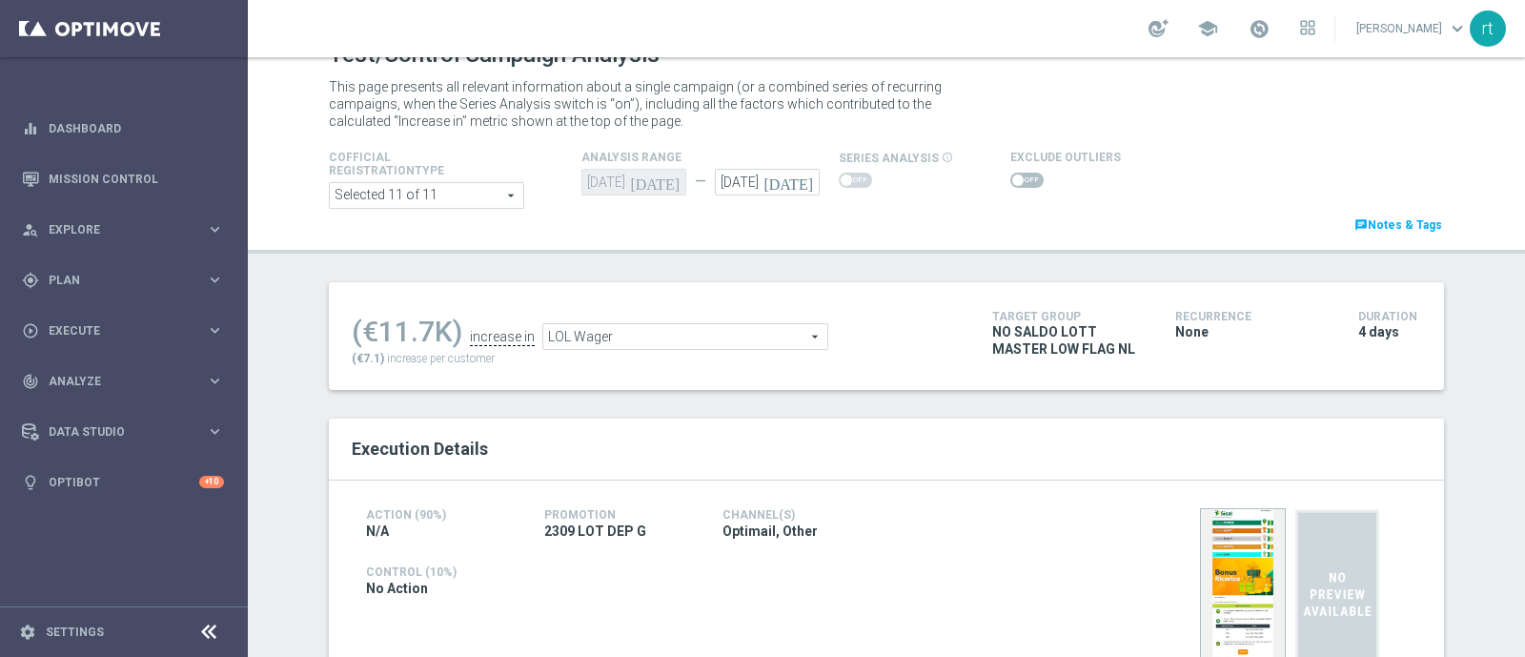
click at [1020, 172] on span at bounding box center [1026, 179] width 33 height 15
click at [1020, 172] on input "checkbox" at bounding box center [1026, 179] width 33 height 15
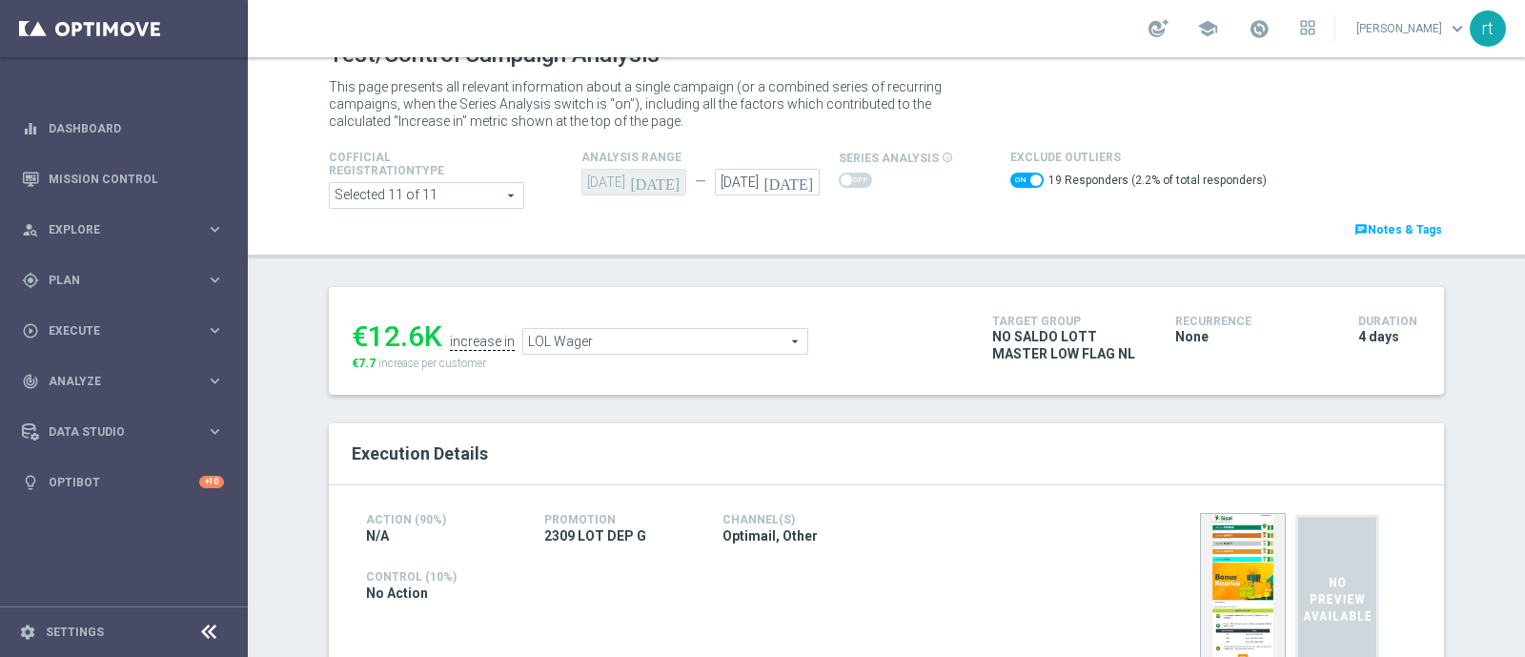
click at [1010, 180] on span at bounding box center [1026, 179] width 33 height 15
click at [1010, 180] on input "checkbox" at bounding box center [1026, 179] width 33 height 15
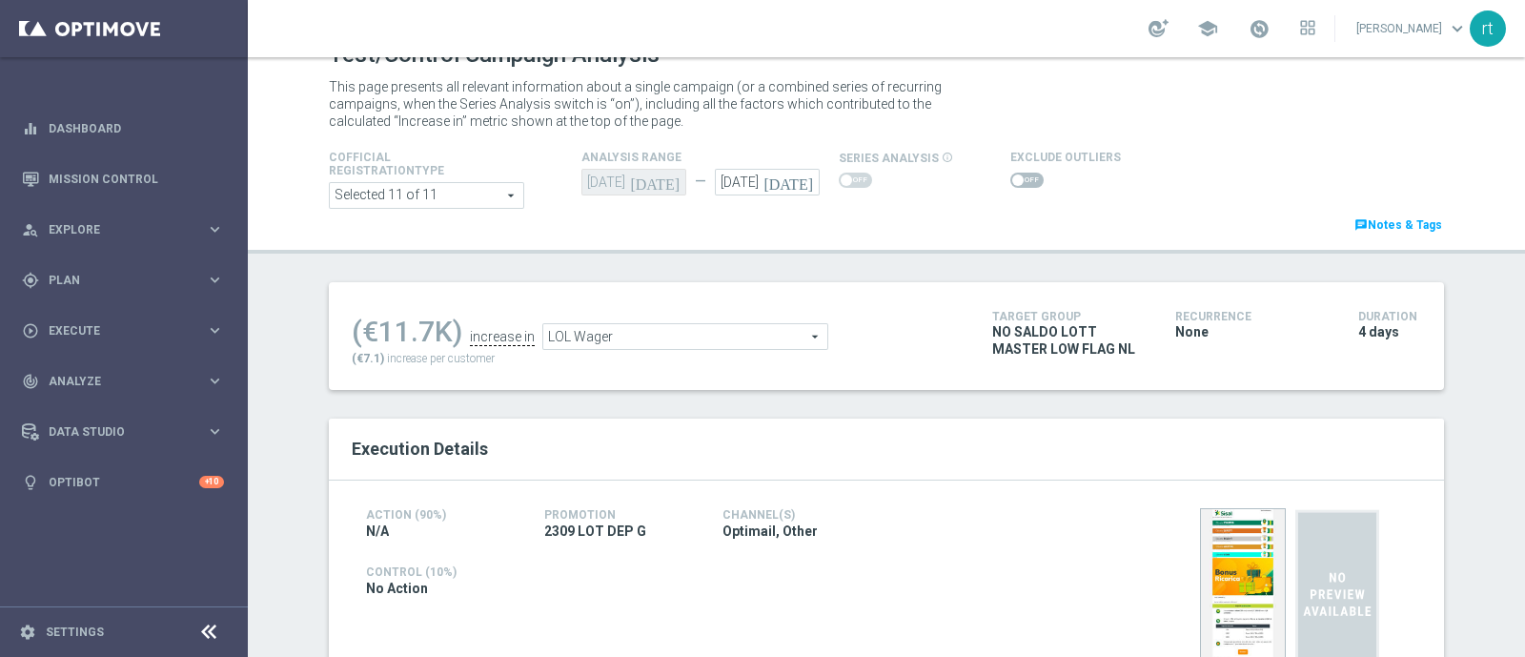
click at [1020, 182] on span at bounding box center [1026, 179] width 33 height 15
click at [1020, 182] on input "checkbox" at bounding box center [1026, 179] width 33 height 15
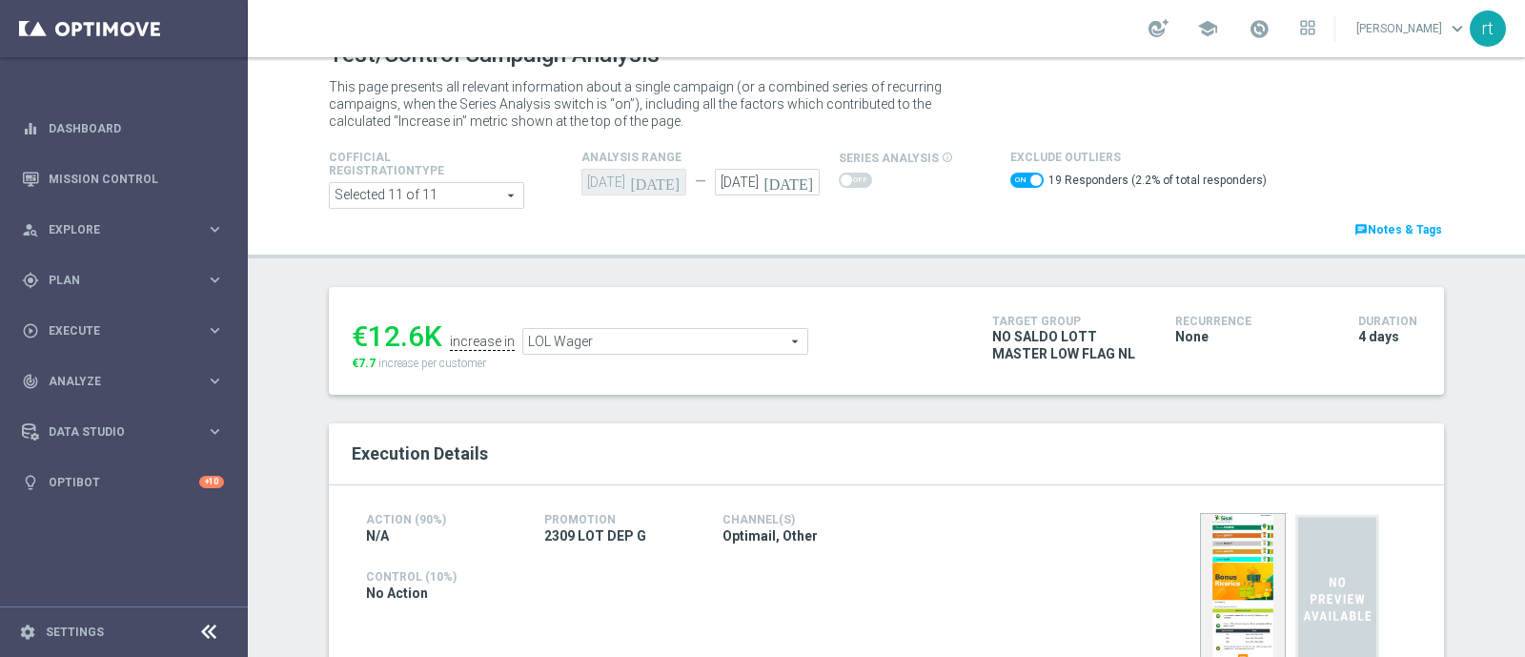
click at [605, 341] on span "LOL Wager" at bounding box center [665, 341] width 284 height 25
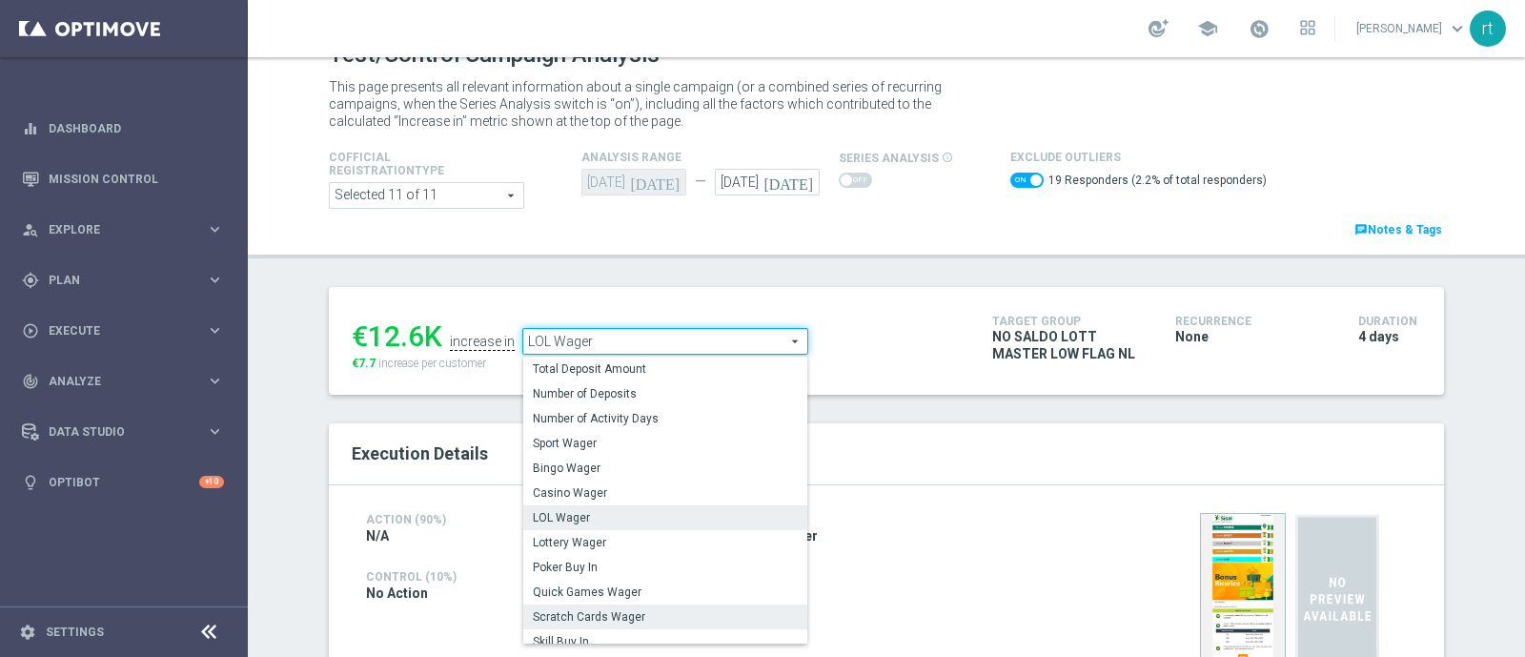
click at [583, 612] on span "Scratch Cards Wager" at bounding box center [665, 616] width 265 height 15
checkbox input "false"
type input "Scratch Cards Wager"
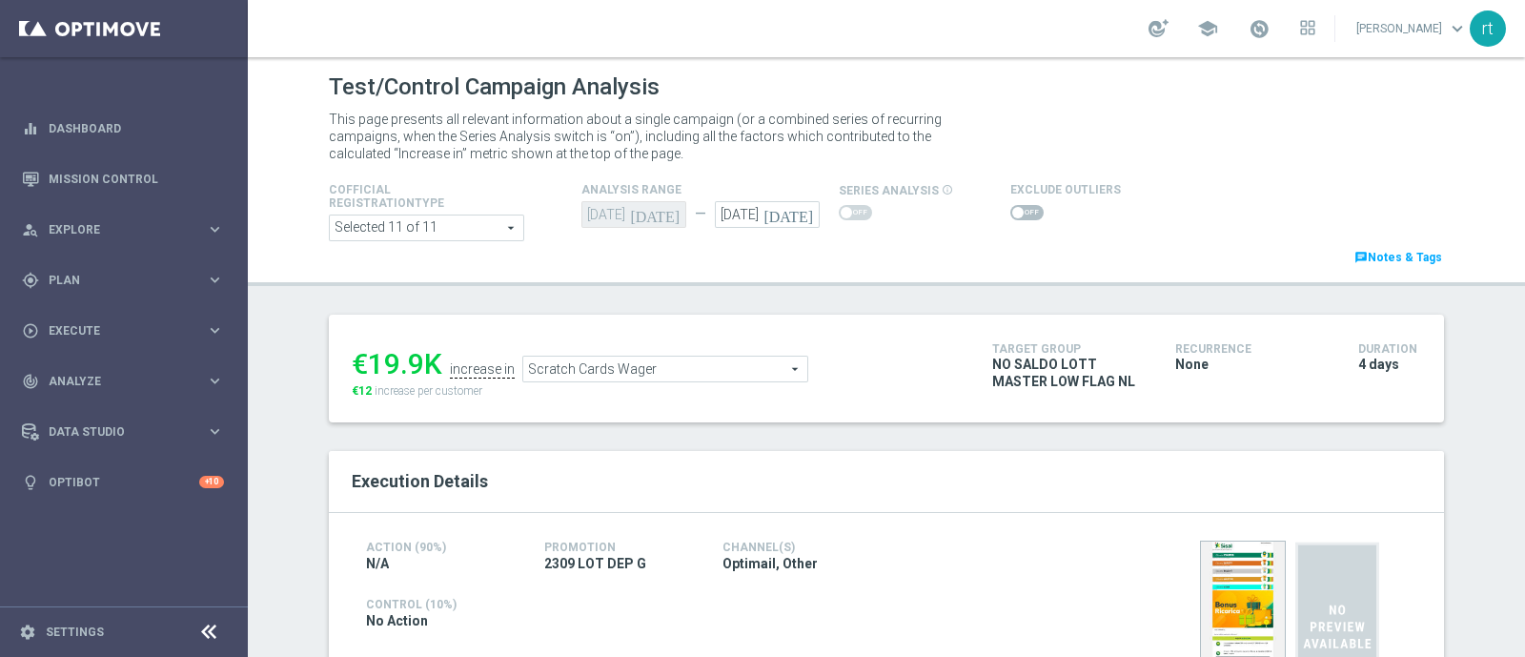
click at [1010, 216] on span at bounding box center [1026, 212] width 33 height 15
click at [1010, 216] on input "checkbox" at bounding box center [1026, 212] width 33 height 15
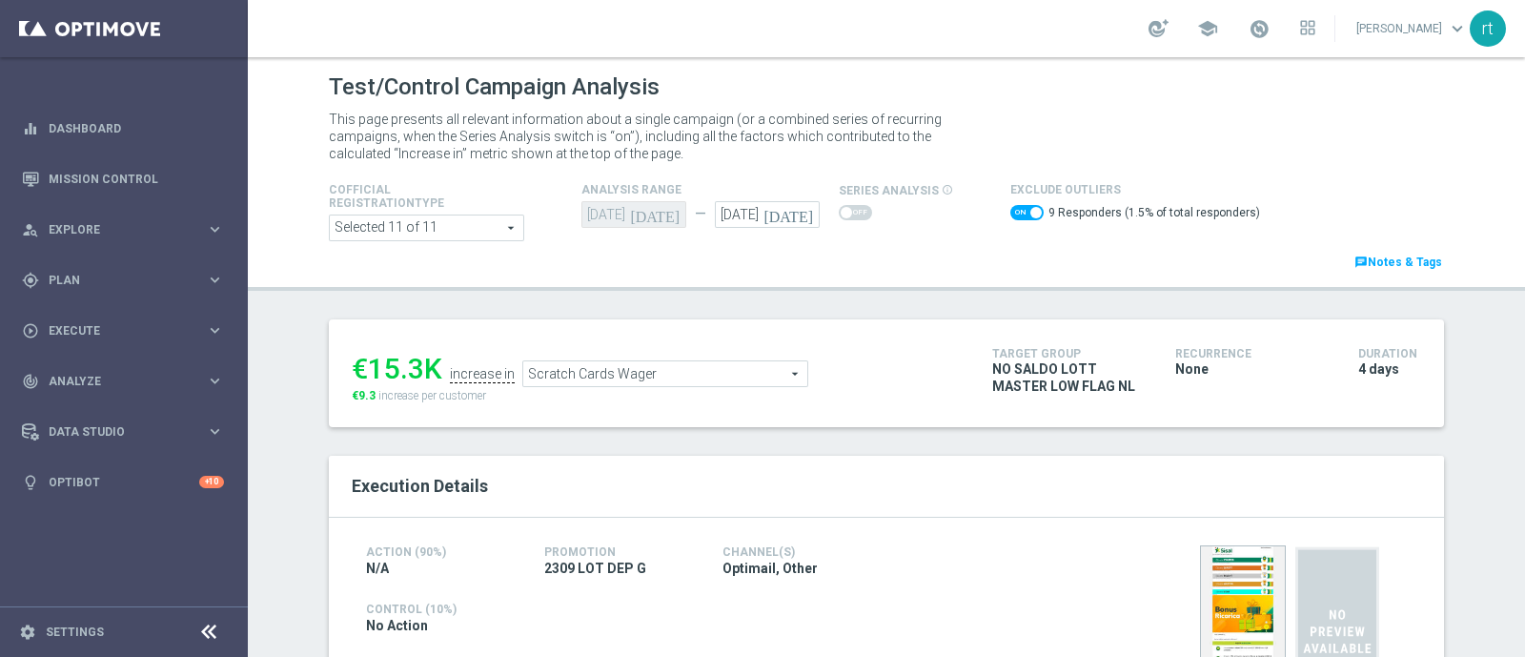
click at [632, 373] on span "Scratch Cards Wager" at bounding box center [665, 373] width 284 height 25
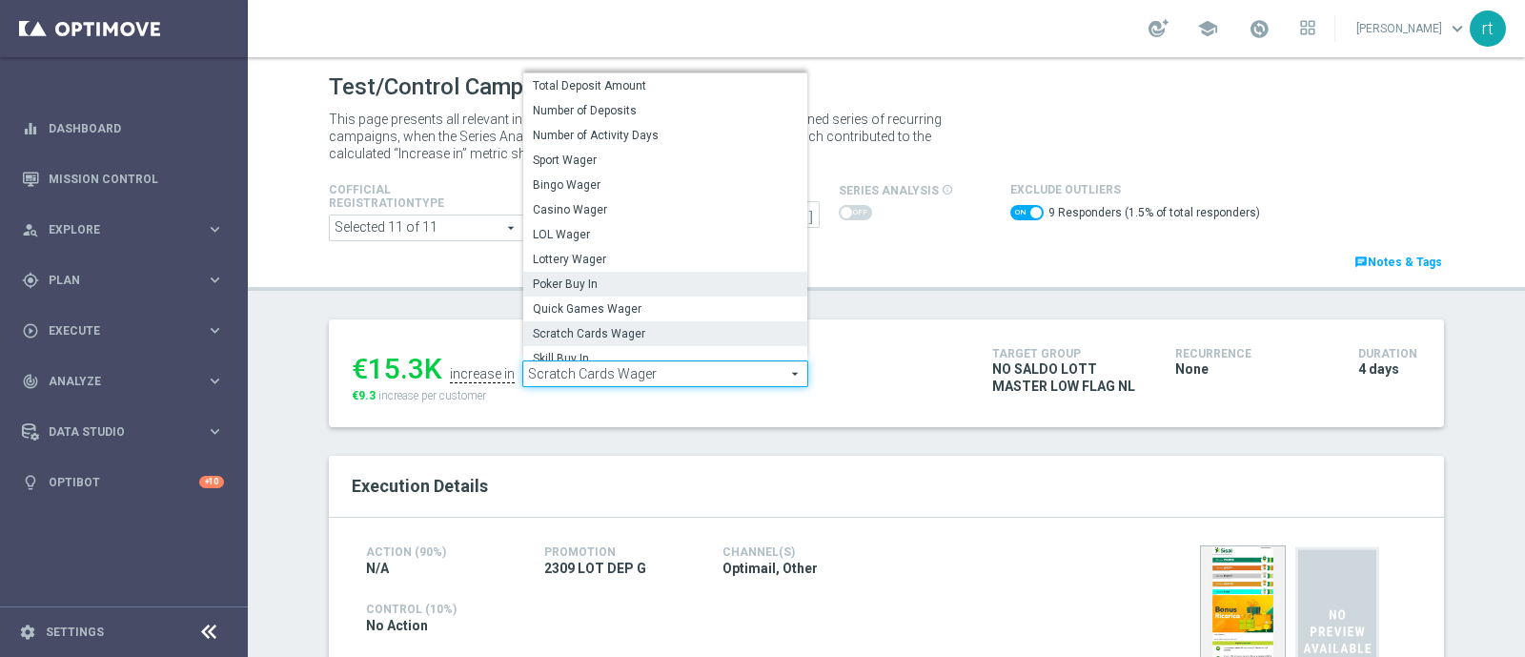
scroll to position [296, 0]
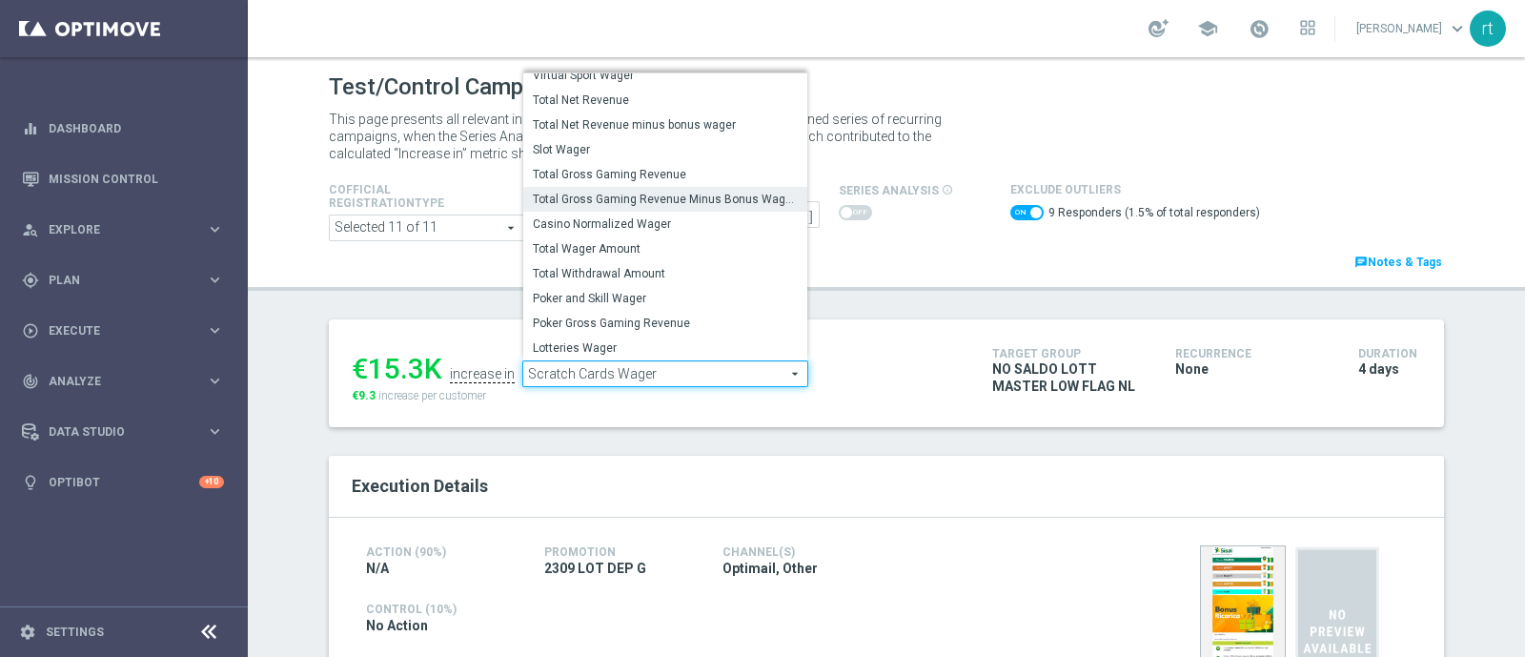
click at [649, 207] on label "Total Gross Gaming Revenue Minus Bonus Wagared" at bounding box center [665, 199] width 284 height 25
checkbox input "false"
type input "Total Gross Gaming Revenue Minus Bonus Wagared"
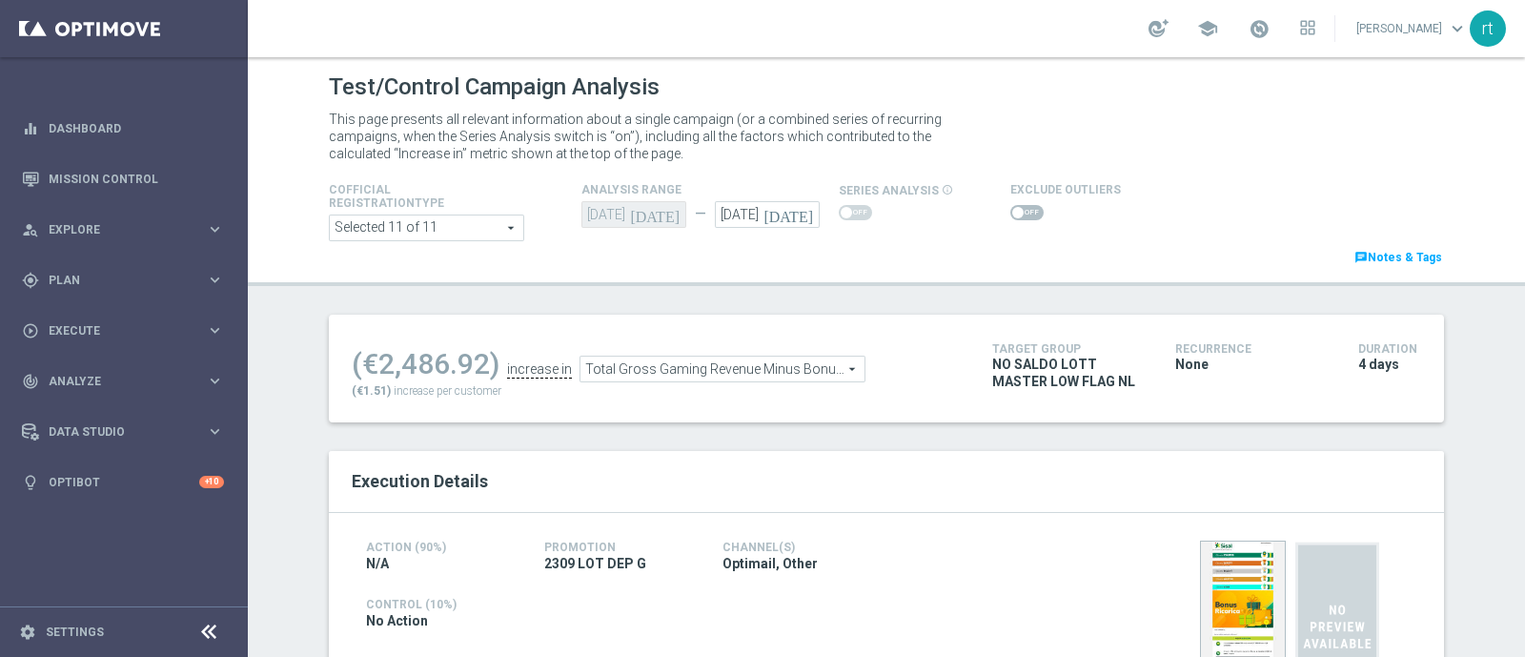
click at [1010, 206] on span at bounding box center [1026, 212] width 33 height 15
click at [1010, 206] on input "checkbox" at bounding box center [1026, 212] width 33 height 15
checkbox input "true"
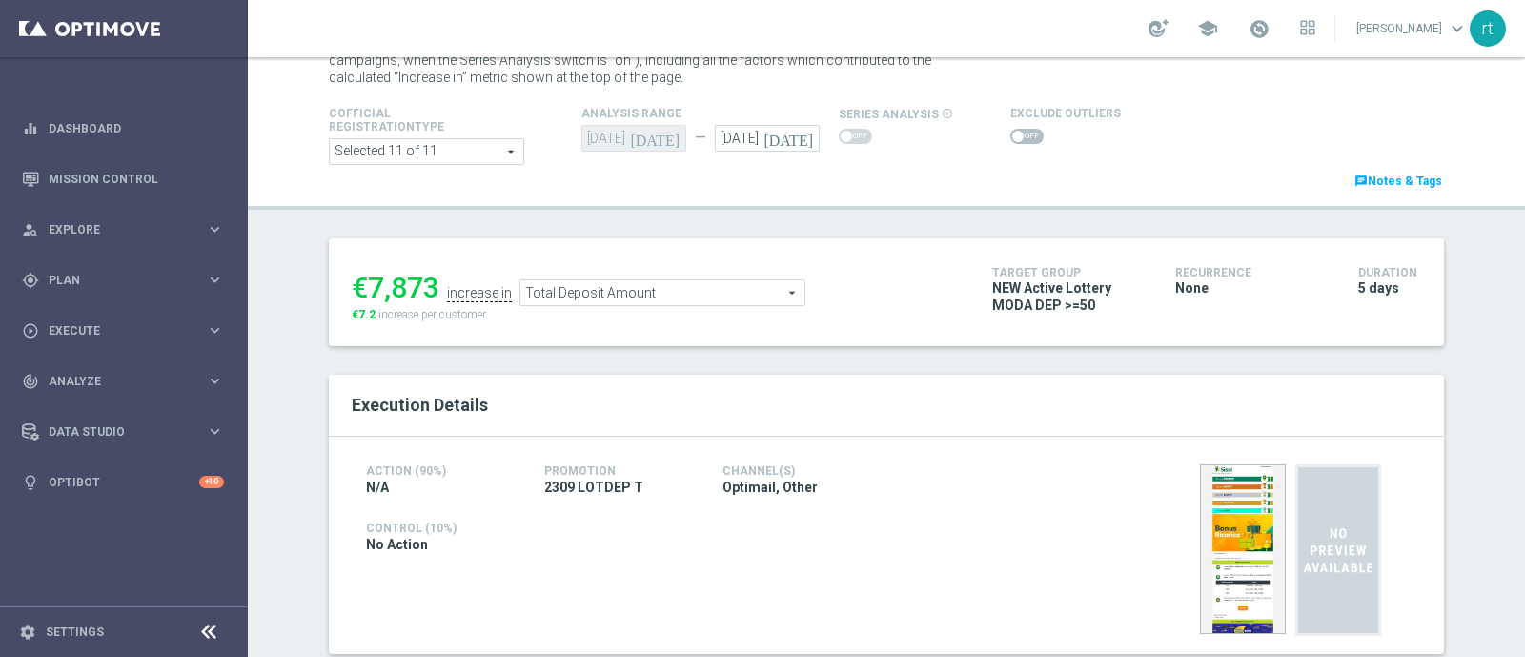
scroll to position [75, 0]
click at [1010, 141] on span at bounding box center [1026, 137] width 33 height 15
click at [1010, 141] on input "checkbox" at bounding box center [1026, 137] width 33 height 15
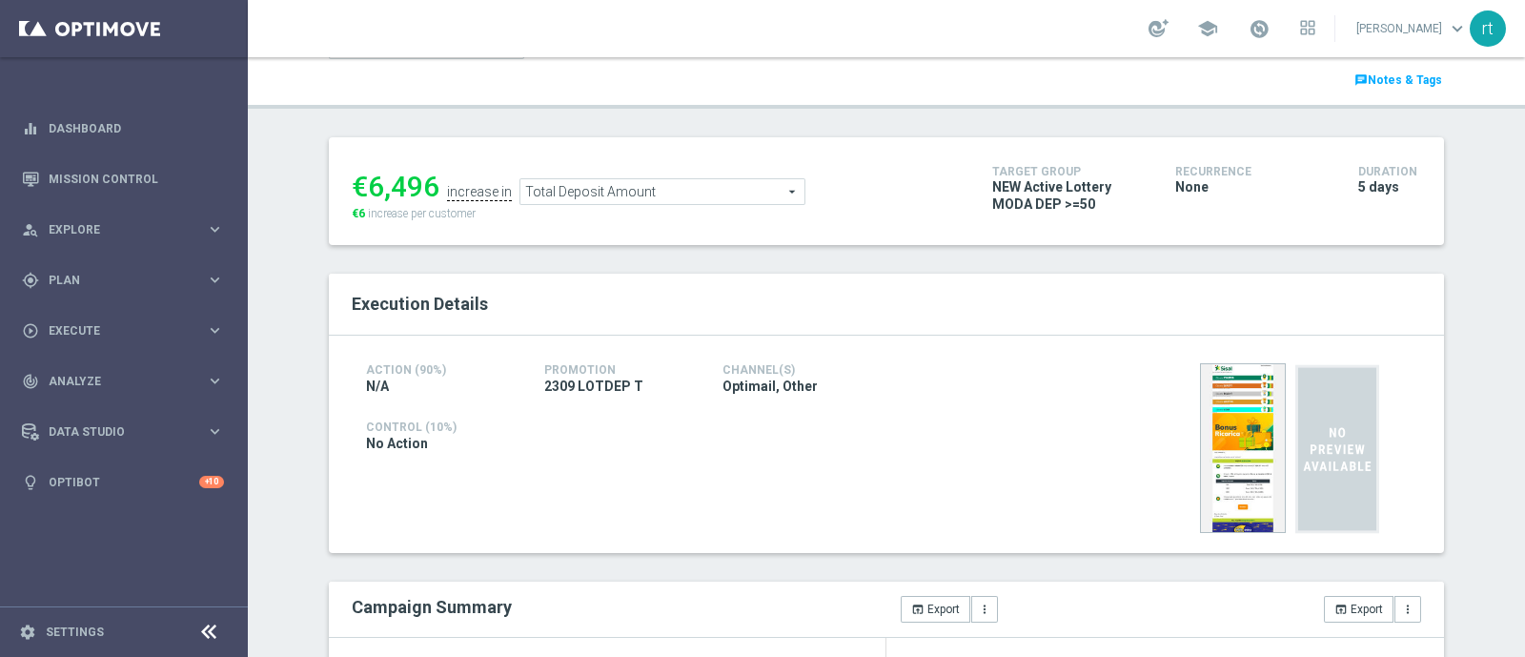
scroll to position [180, 0]
click at [574, 185] on span "Total Deposit Amount" at bounding box center [662, 193] width 284 height 25
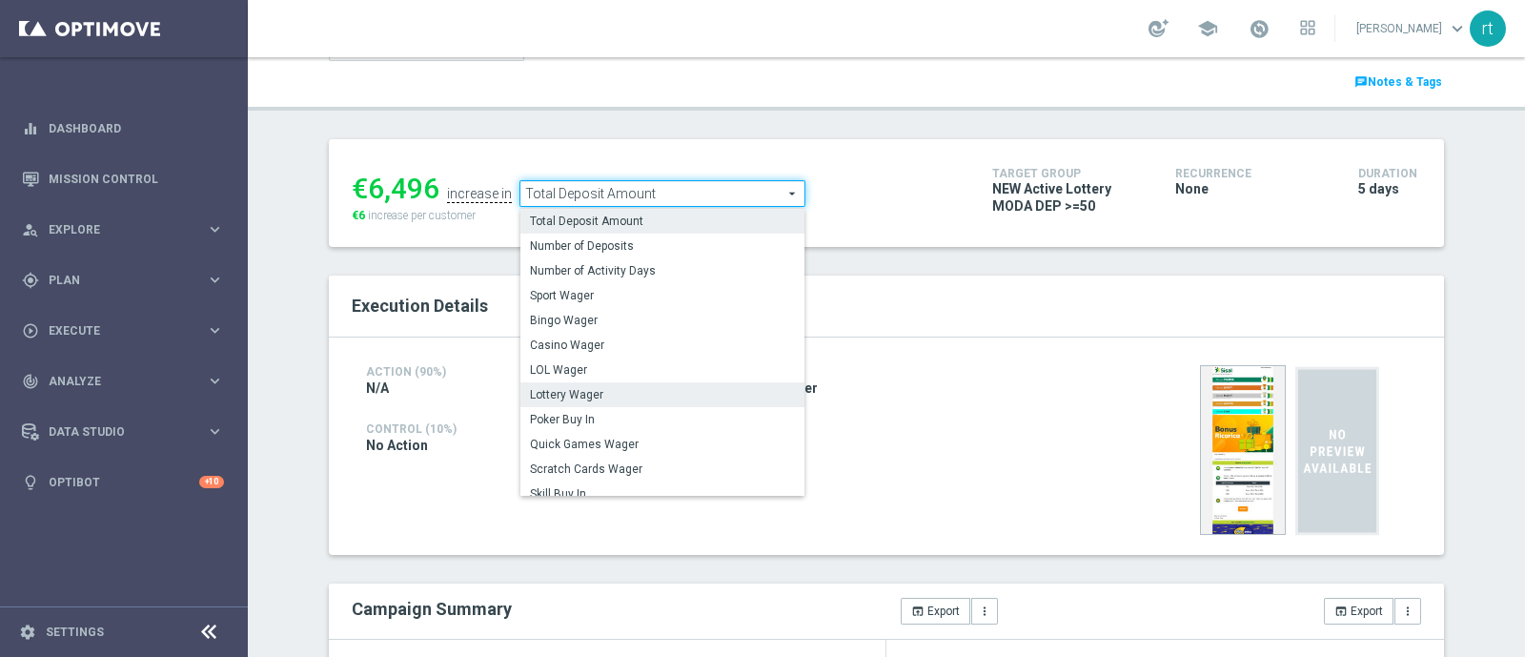
click at [574, 404] on label "Lottery Wager" at bounding box center [662, 394] width 284 height 25
checkbox input "false"
type input "Lottery Wager"
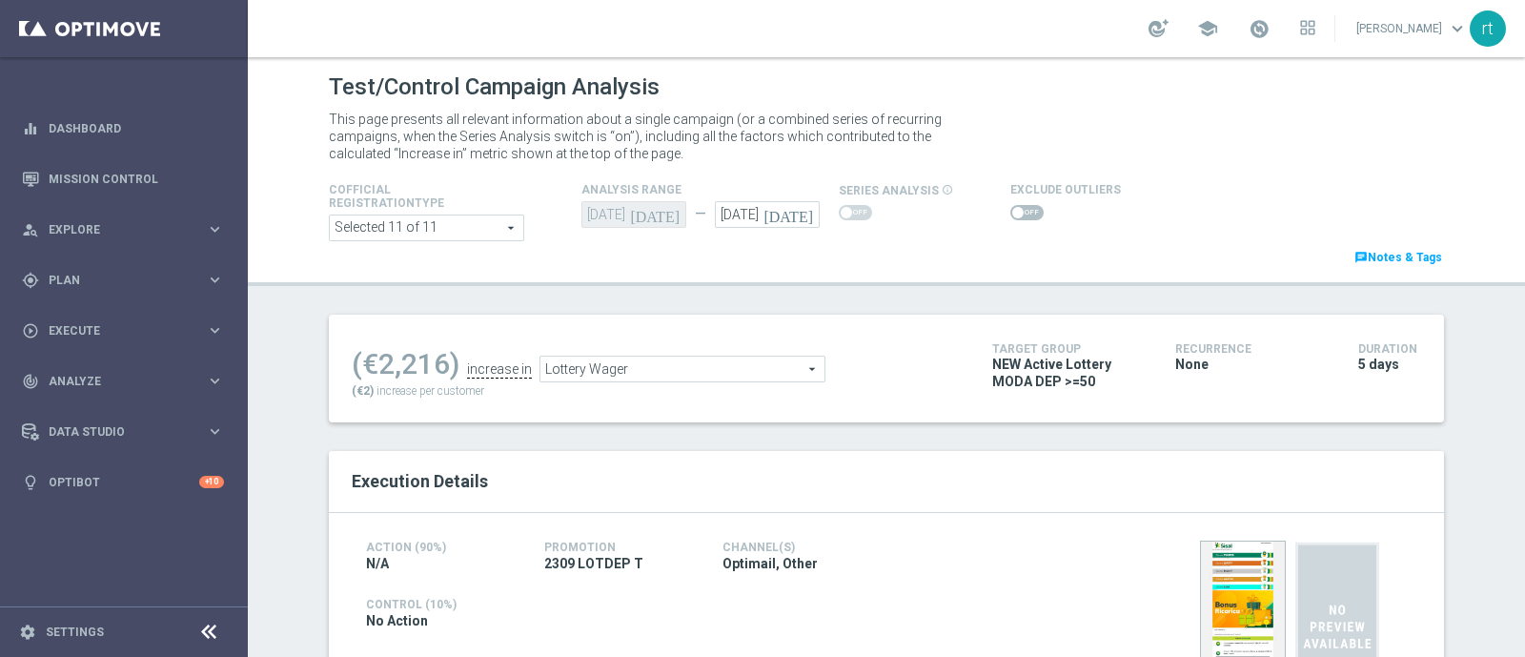
click at [1021, 211] on span at bounding box center [1026, 212] width 33 height 15
click at [1021, 211] on input "checkbox" at bounding box center [1026, 212] width 33 height 15
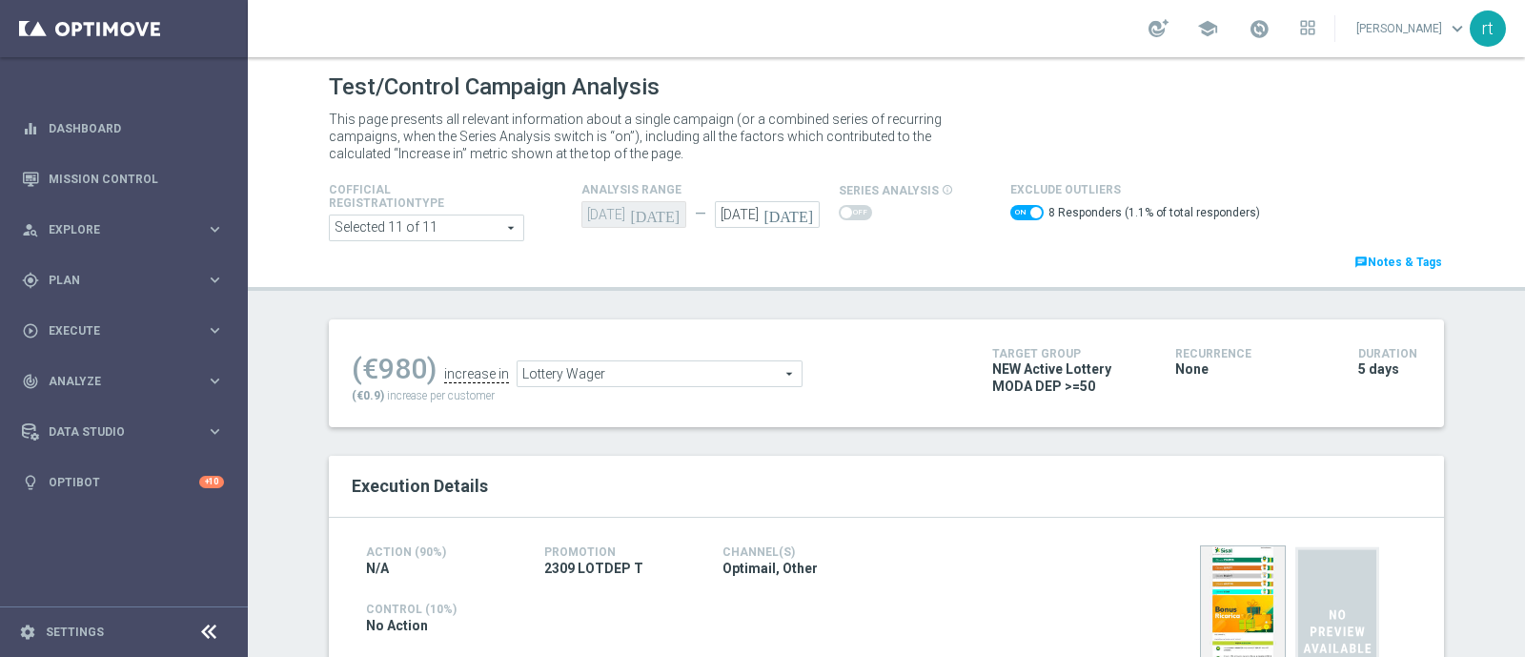
click at [562, 363] on span "Lottery Wager" at bounding box center [659, 373] width 284 height 25
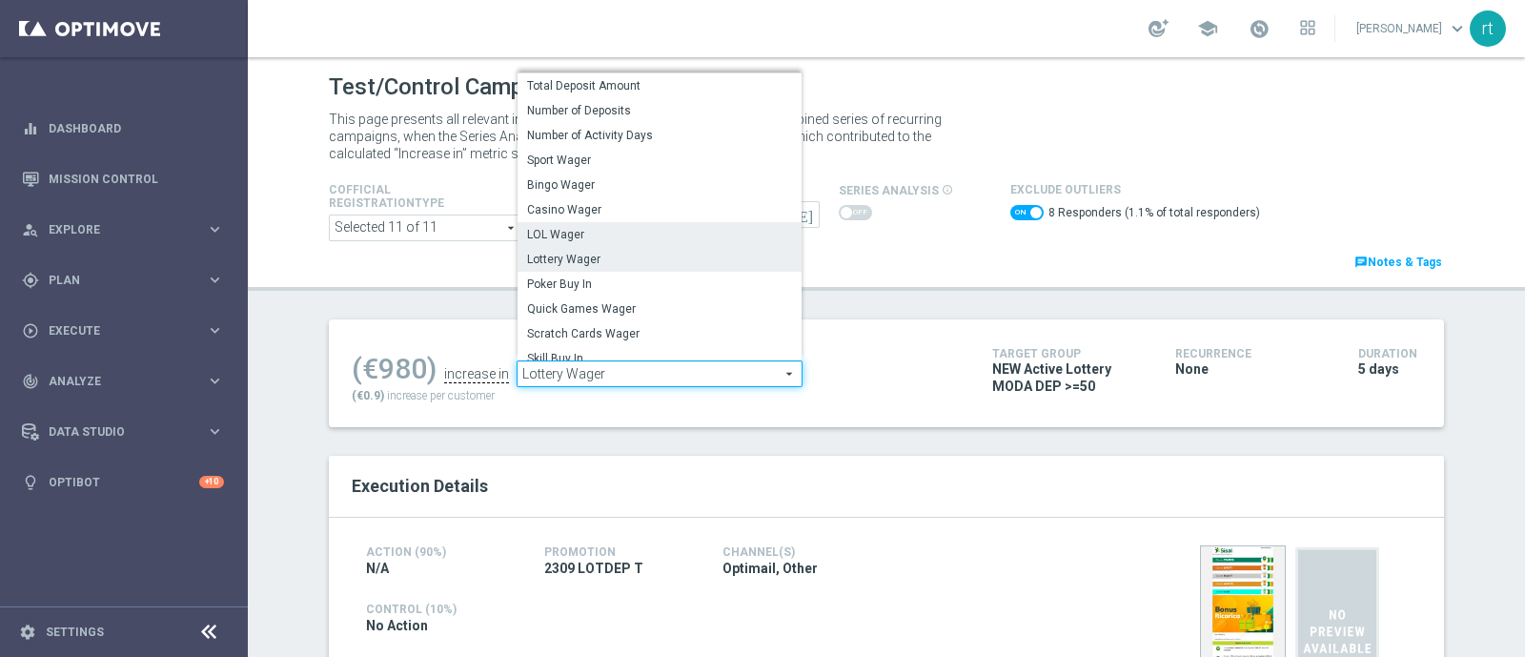
click at [568, 234] on span "LOL Wager" at bounding box center [659, 234] width 265 height 15
checkbox input "false"
type input "LOL Wager"
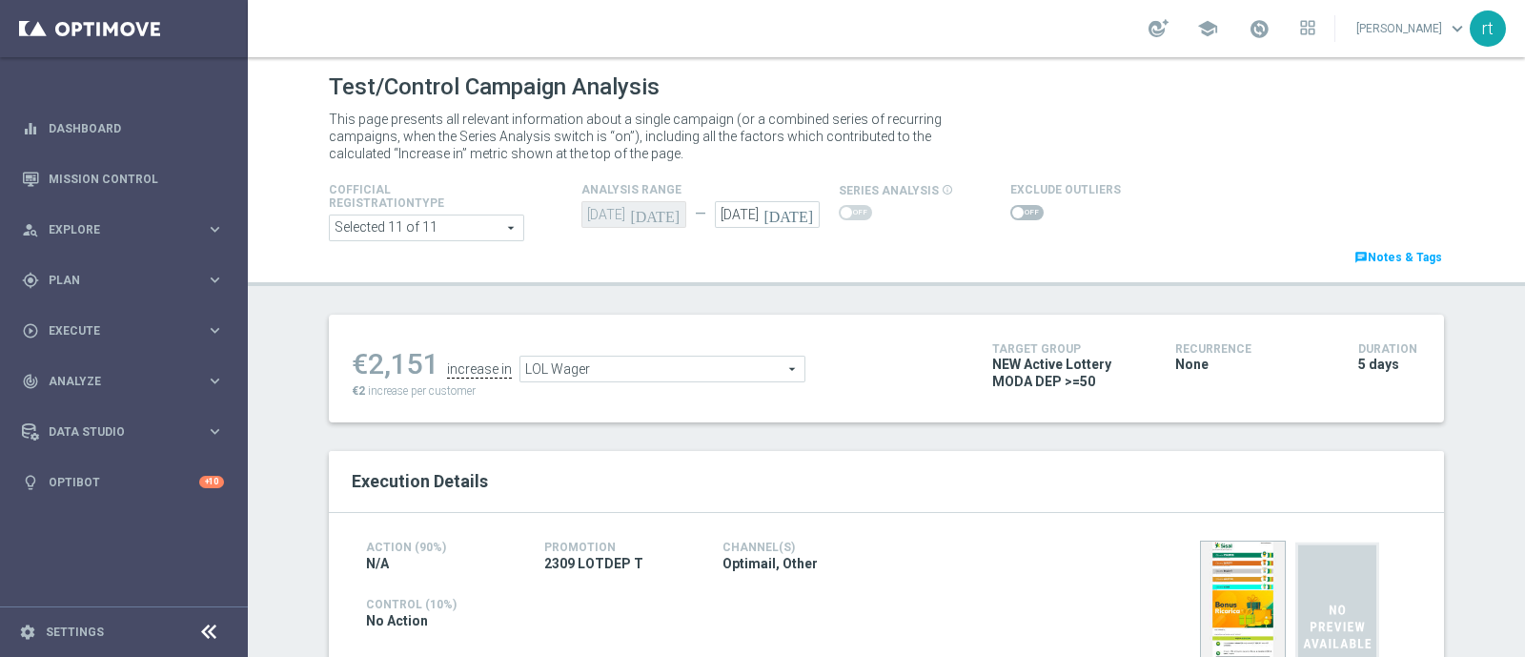
click at [1014, 213] on span at bounding box center [1026, 212] width 33 height 15
click at [1014, 213] on input "checkbox" at bounding box center [1026, 212] width 33 height 15
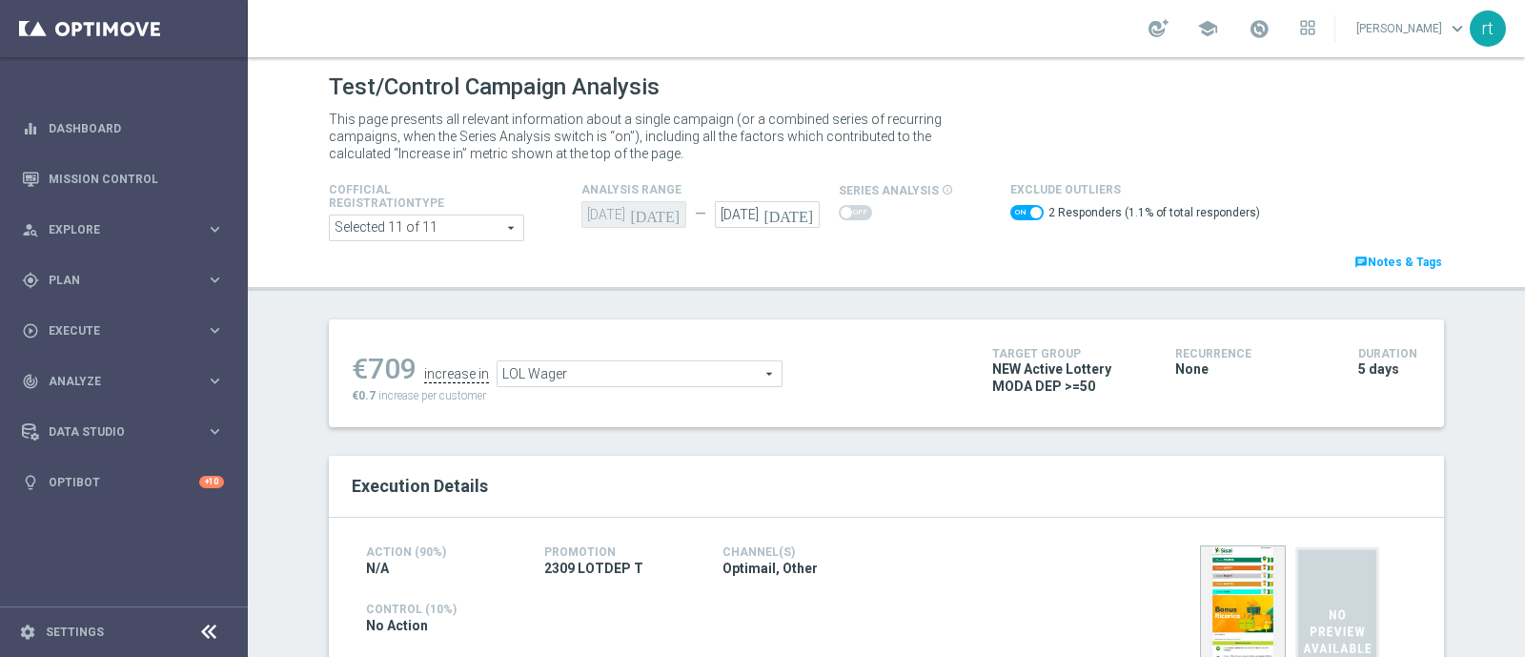
click at [586, 372] on span "LOL Wager" at bounding box center [639, 373] width 284 height 25
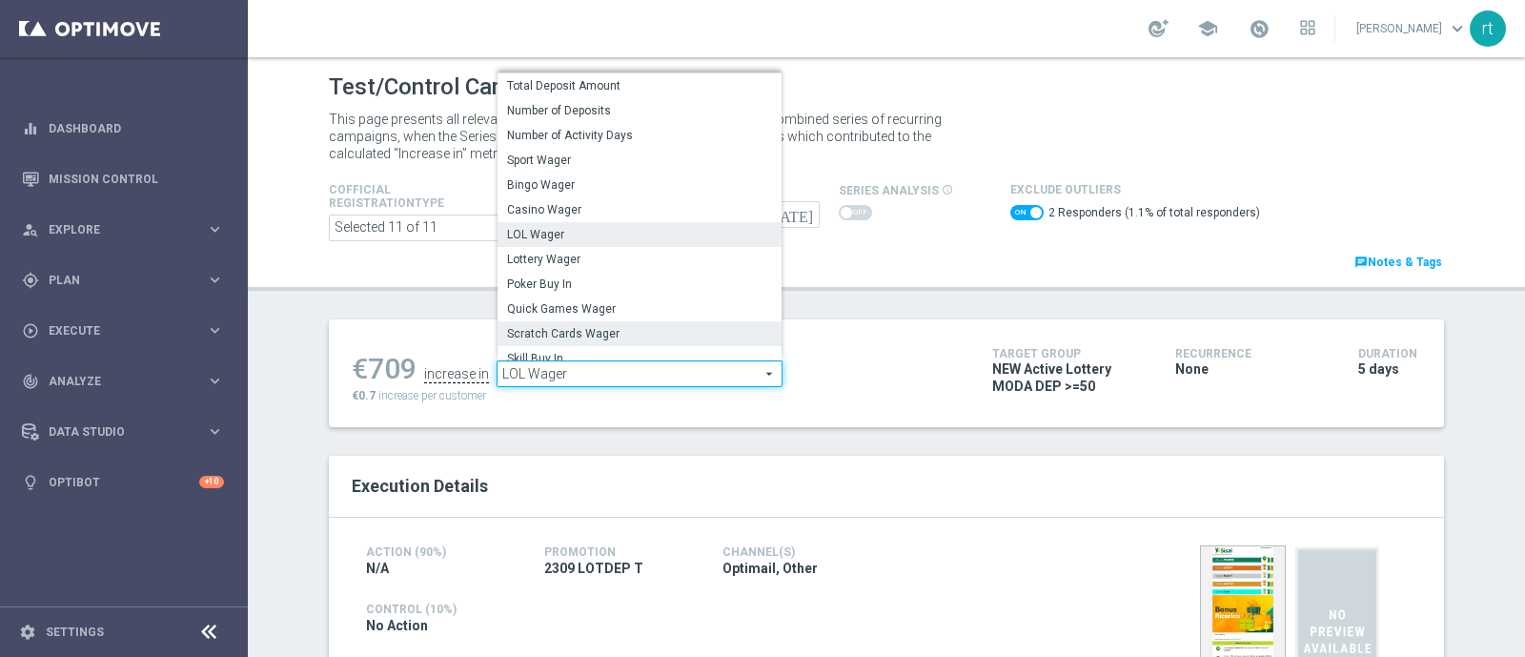
click at [592, 337] on span "Scratch Cards Wager" at bounding box center [639, 333] width 265 height 15
checkbox input "false"
type input "Scratch Cards Wager"
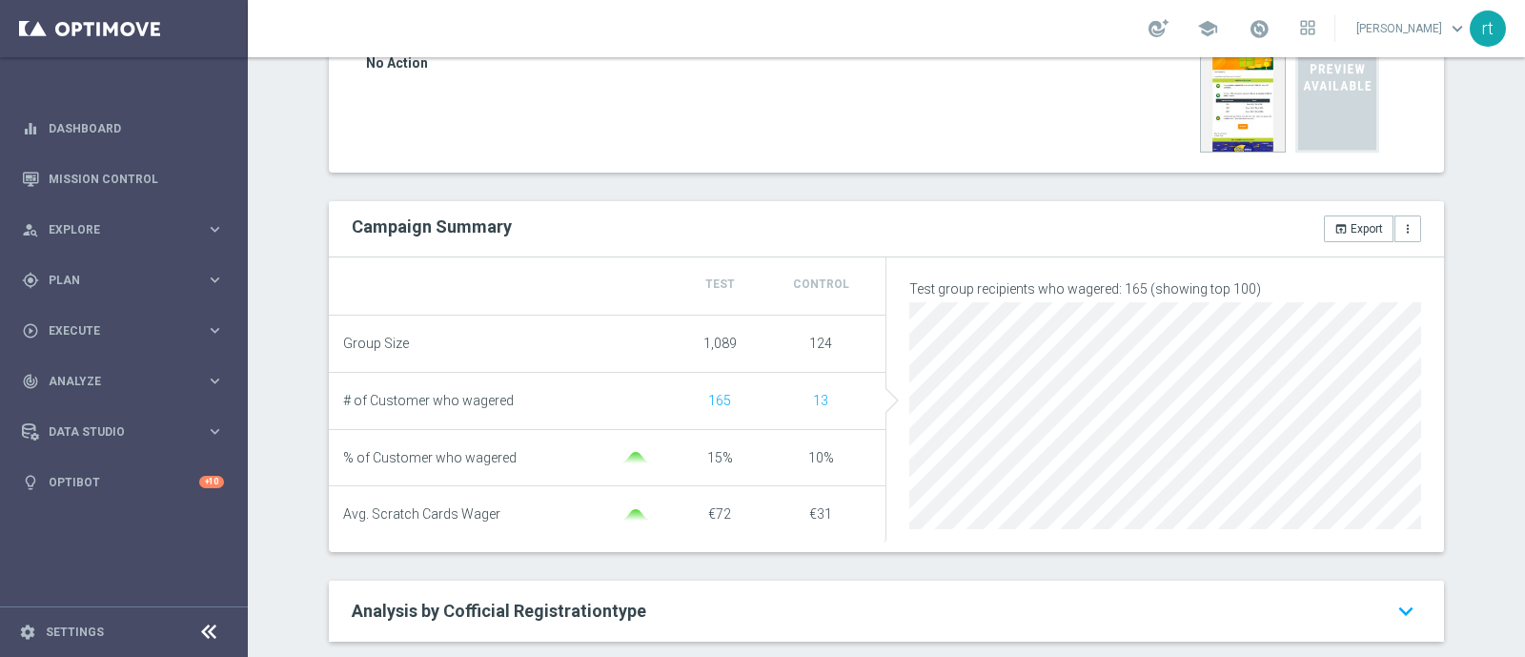
scroll to position [64, 0]
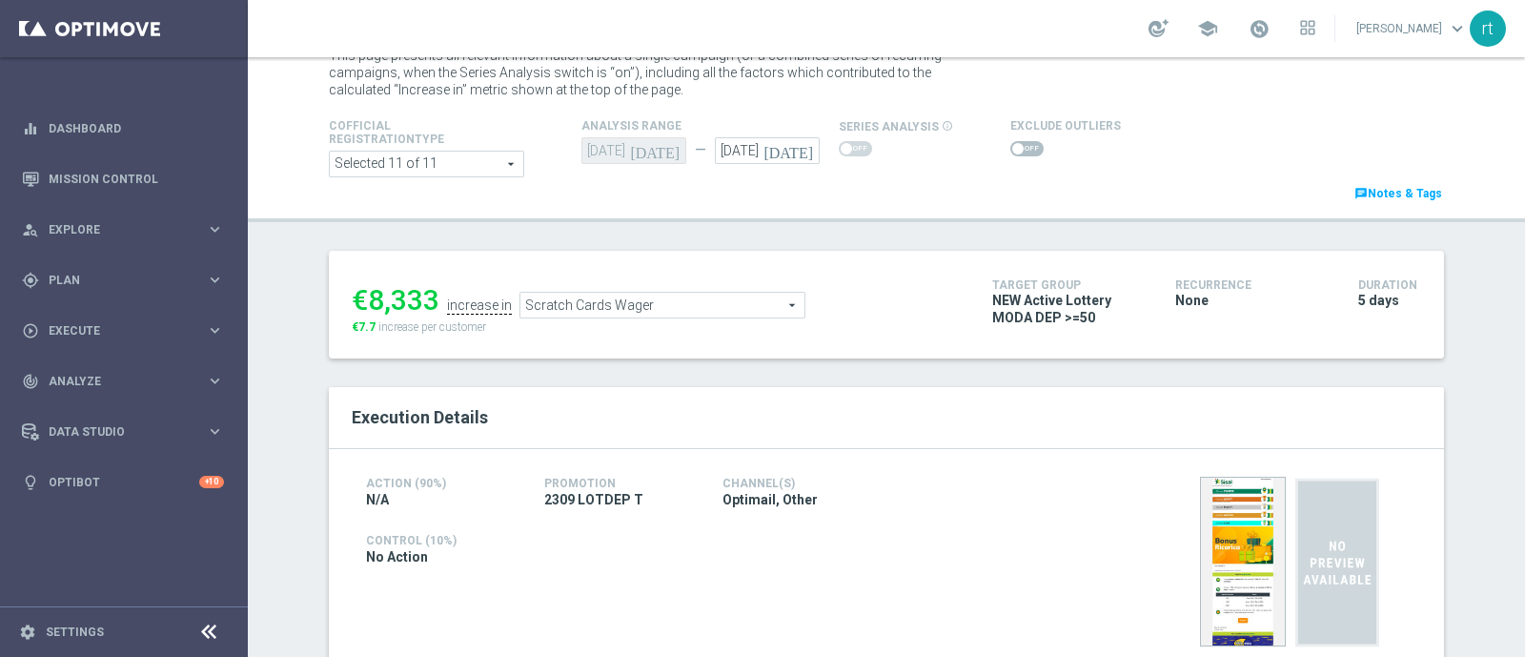
click at [1011, 150] on span at bounding box center [1026, 148] width 33 height 15
click at [1011, 150] on input "checkbox" at bounding box center [1026, 148] width 33 height 15
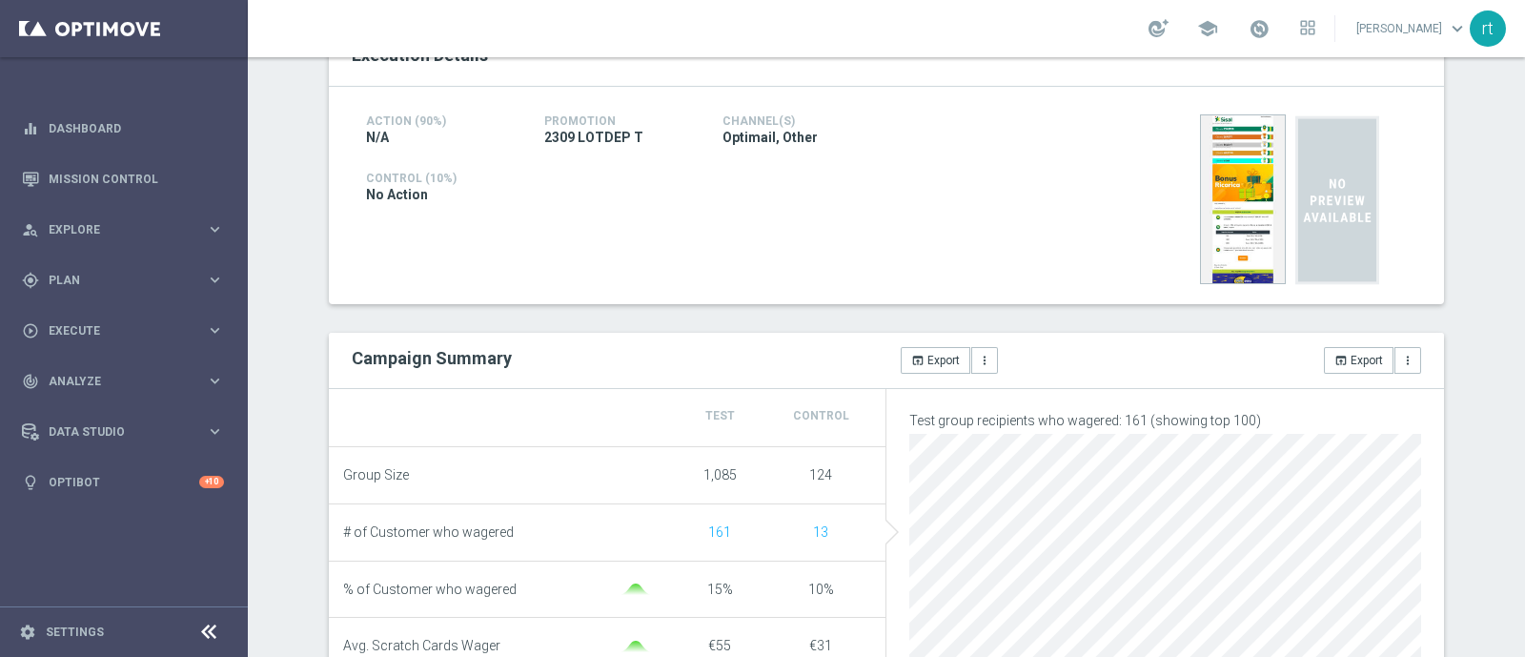
scroll to position [190, 0]
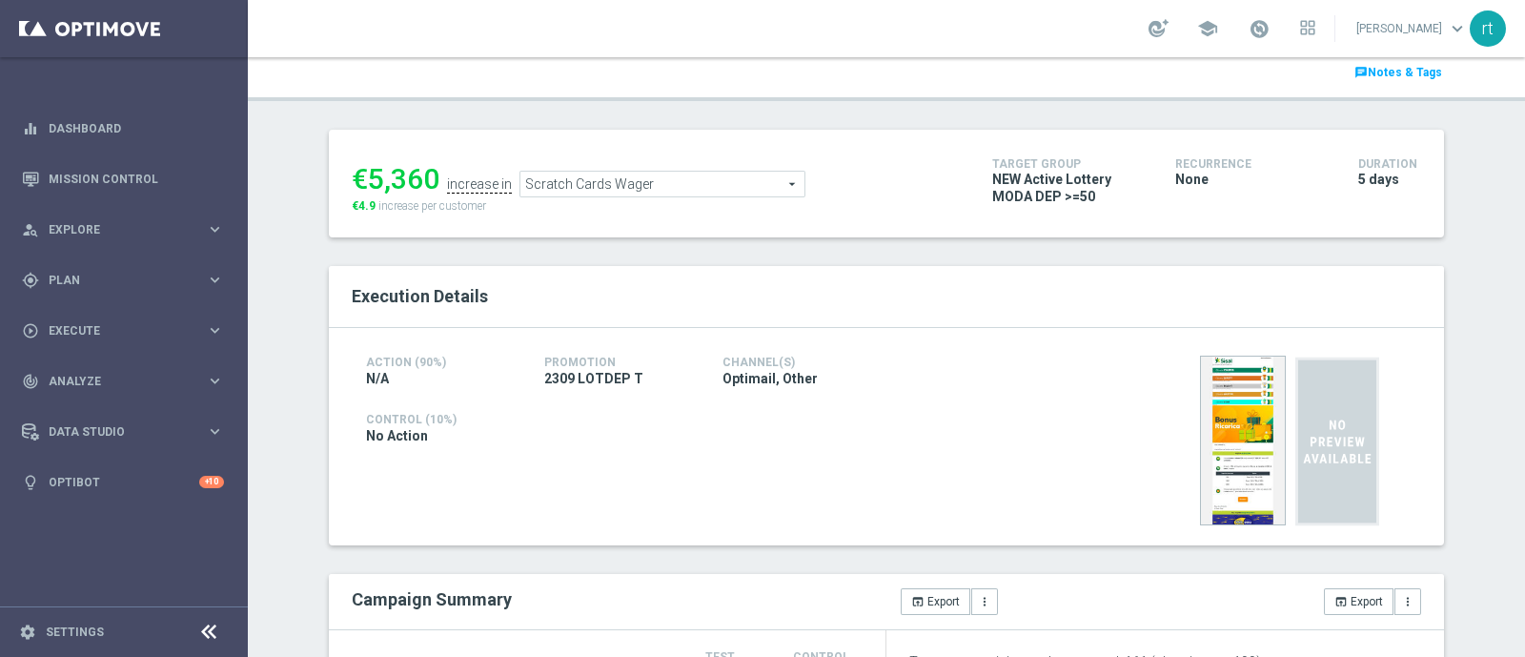
click at [616, 192] on span "Scratch Cards Wager" at bounding box center [662, 184] width 284 height 25
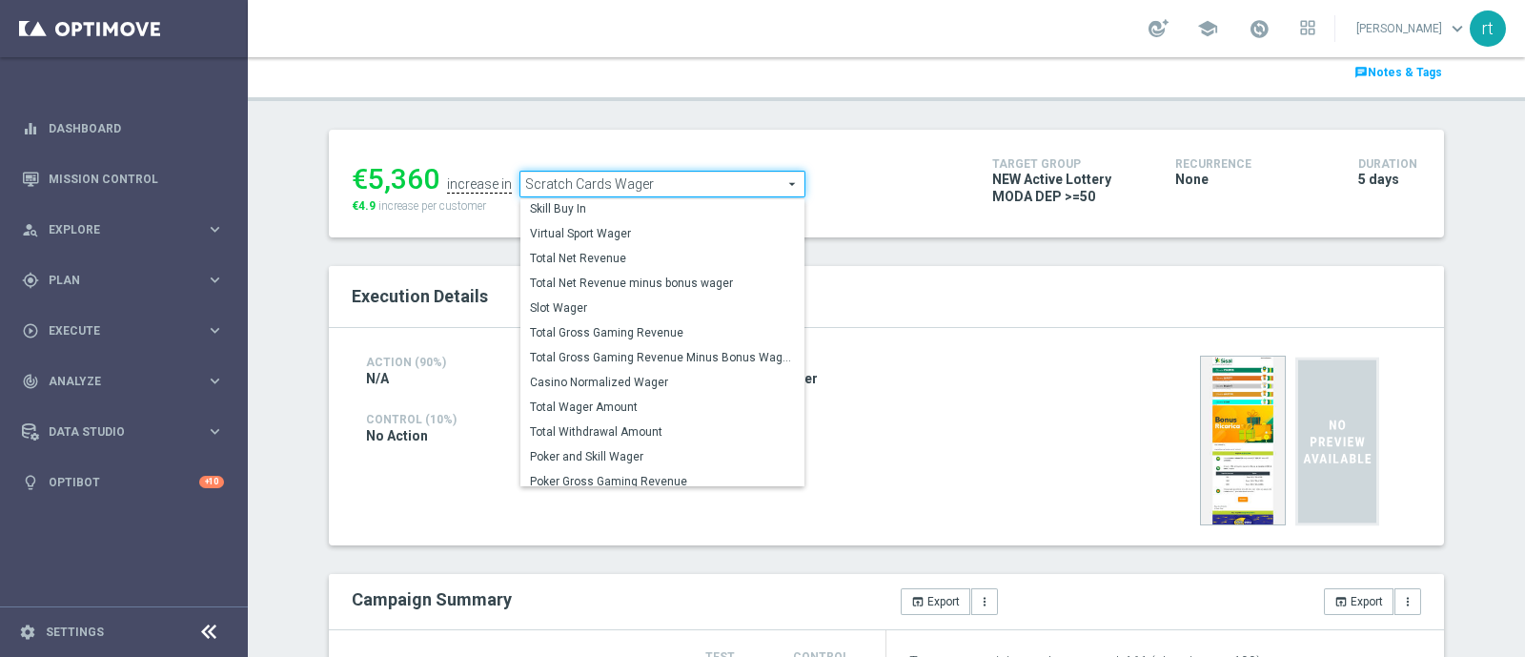
scroll to position [266, 0]
click at [573, 350] on span "Total Gross Gaming Revenue Minus Bonus Wagared" at bounding box center [662, 356] width 265 height 15
checkbox input "false"
type input "Total Gross Gaming Revenue Minus Bonus Wagared"
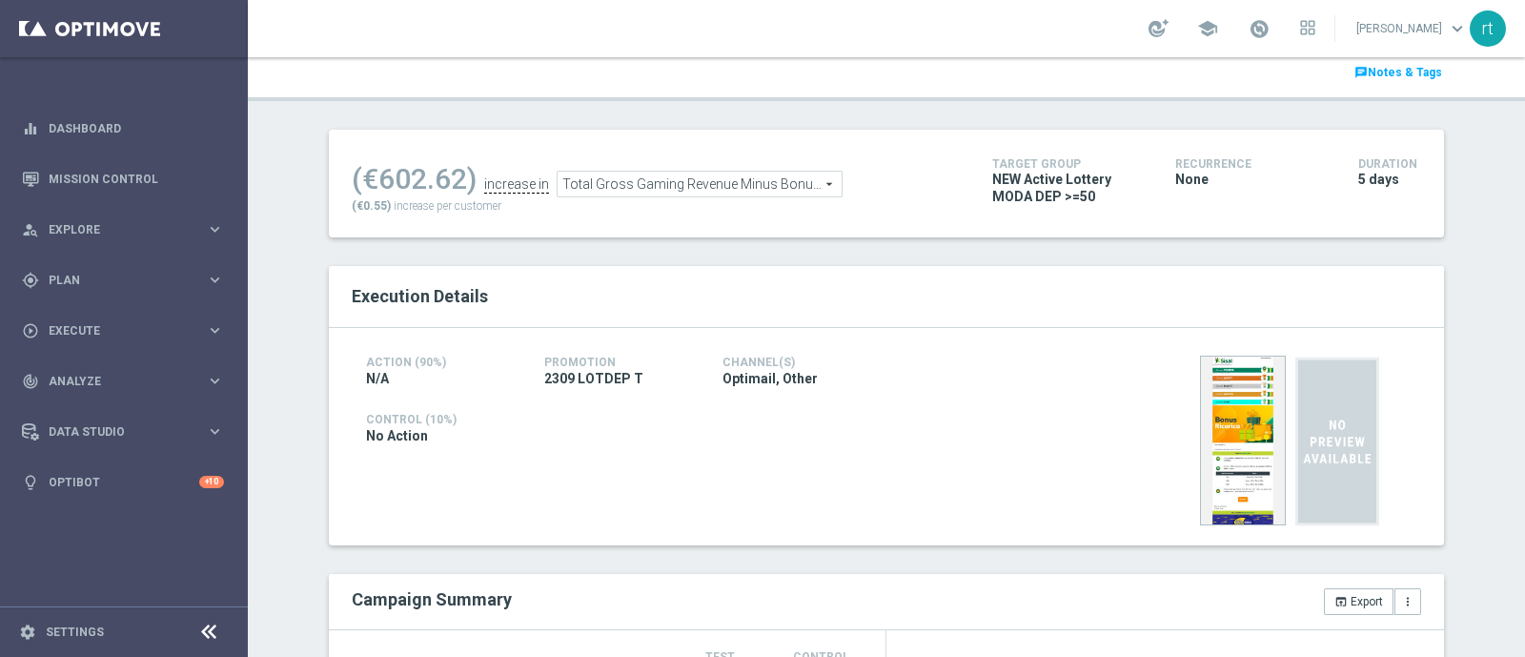
scroll to position [49, 0]
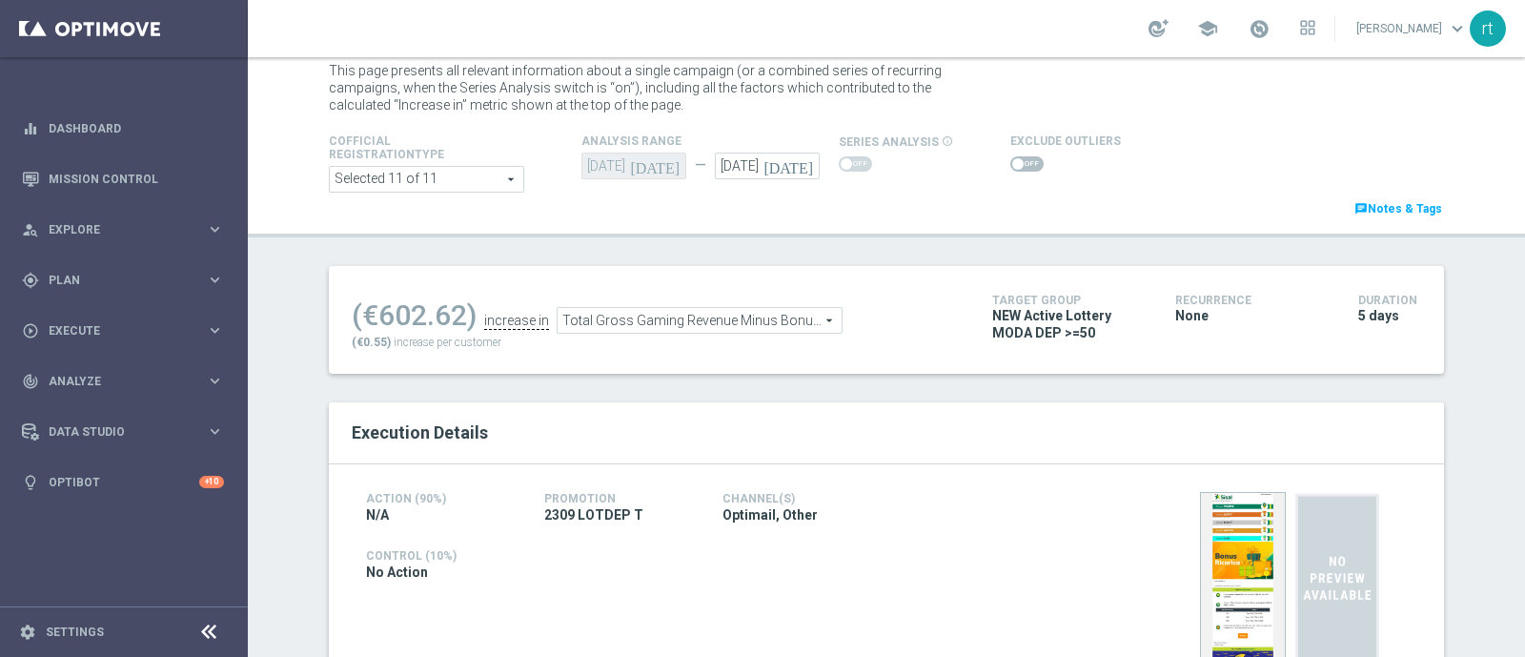
click at [1013, 159] on span at bounding box center [1026, 163] width 33 height 15
click at [1013, 159] on input "checkbox" at bounding box center [1026, 163] width 33 height 15
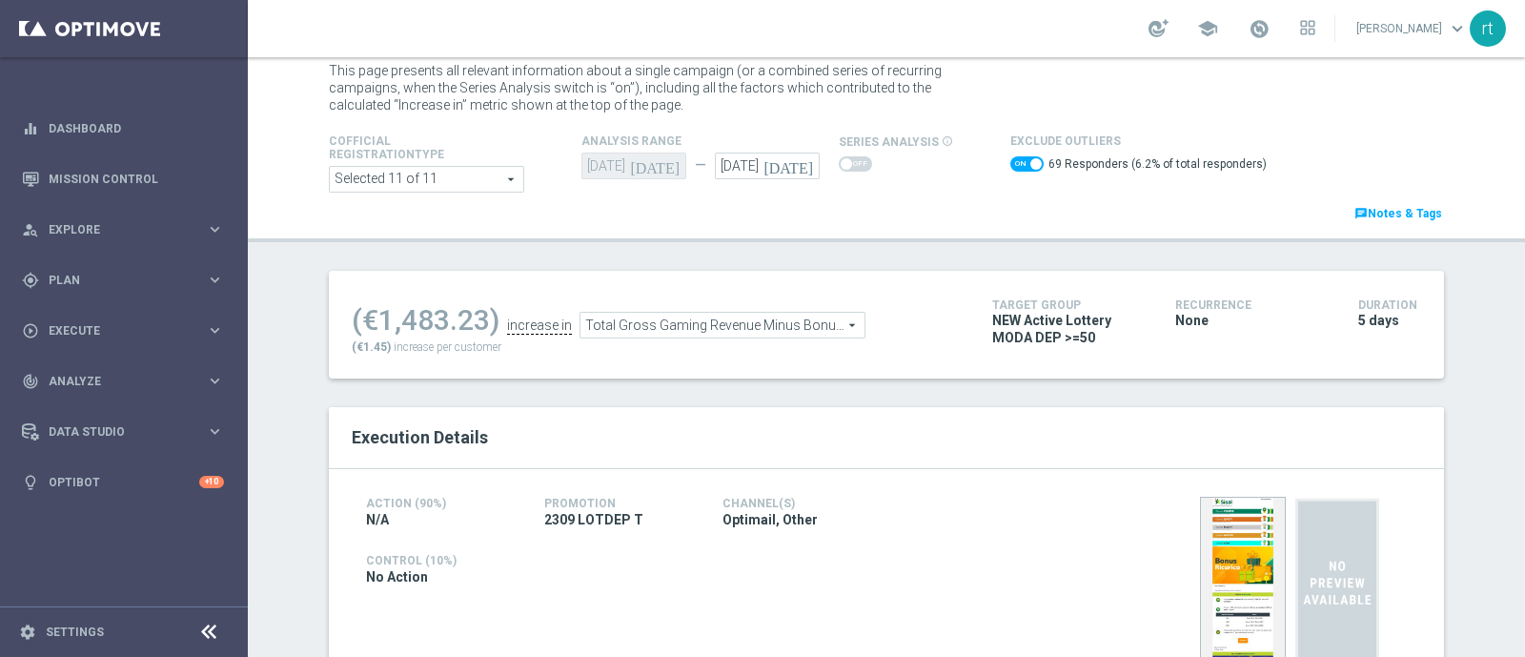
click at [1013, 159] on span at bounding box center [1026, 163] width 33 height 15
click at [1013, 159] on input "checkbox" at bounding box center [1026, 163] width 33 height 15
checkbox input "false"
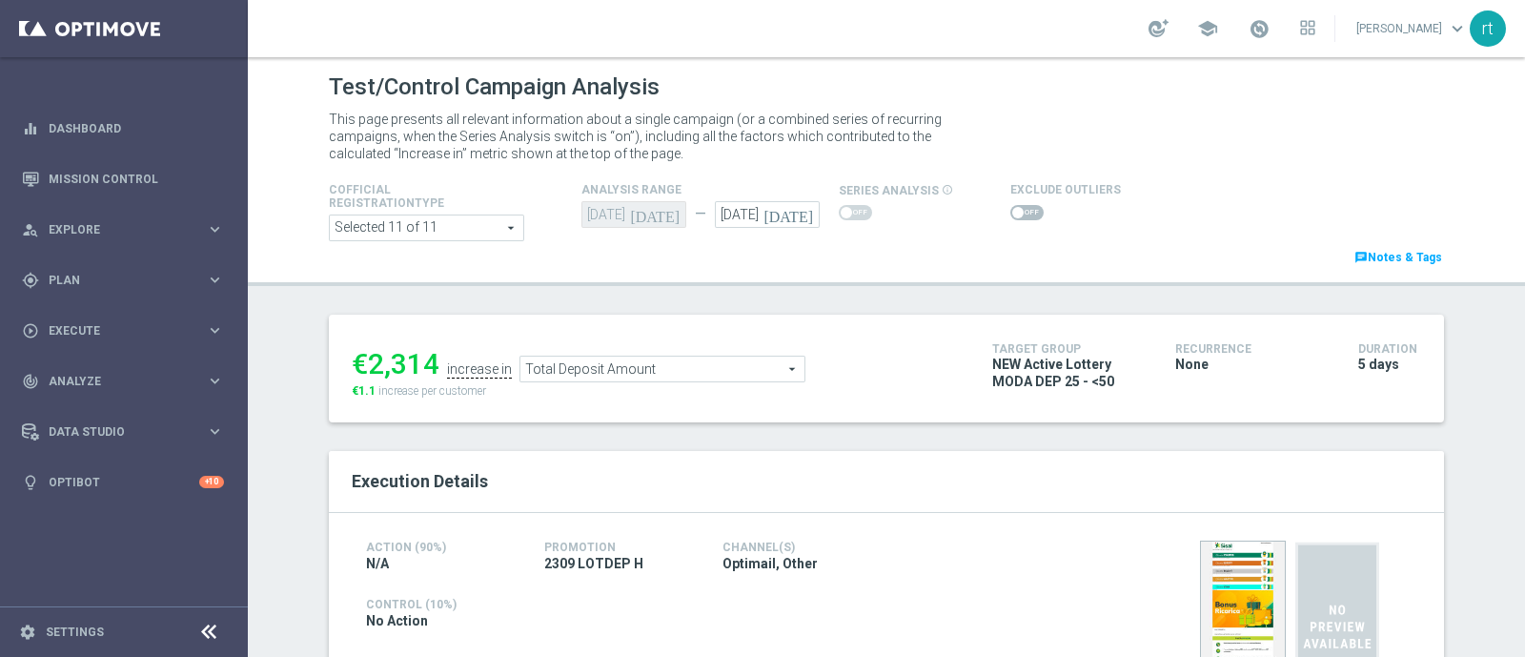
click at [1010, 212] on span at bounding box center [1026, 212] width 33 height 15
click at [1010, 212] on input "checkbox" at bounding box center [1026, 212] width 33 height 15
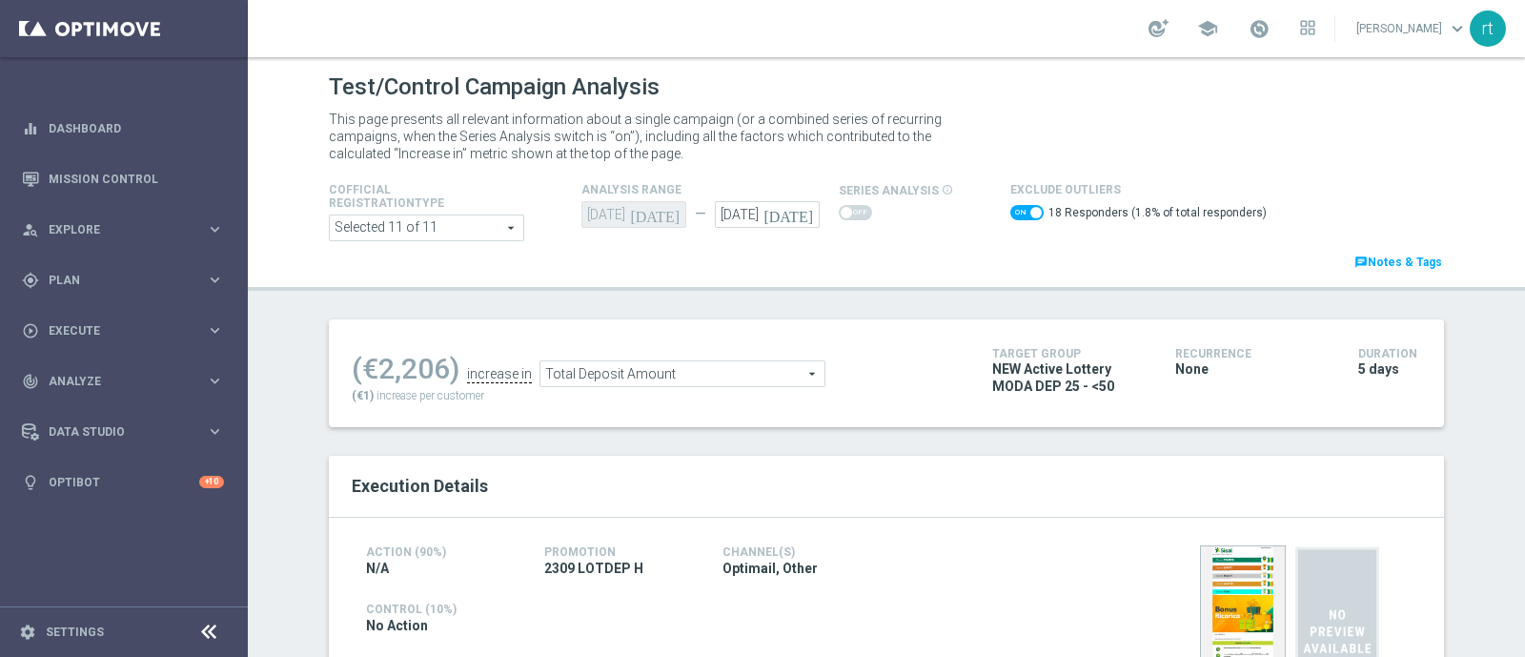
click at [676, 375] on span "Total Deposit Amount" at bounding box center [682, 373] width 284 height 25
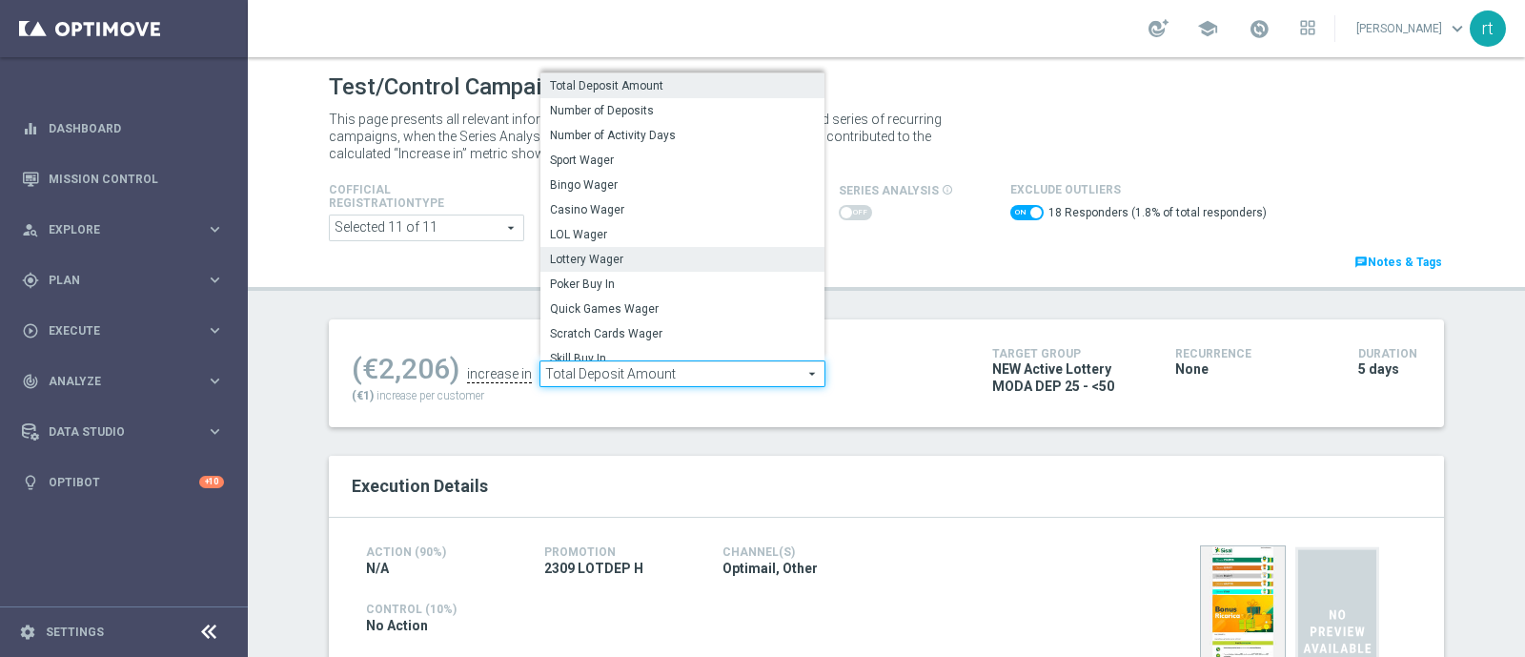
click at [641, 259] on span "Lottery Wager" at bounding box center [682, 259] width 265 height 15
checkbox input "false"
type input "Lottery Wager"
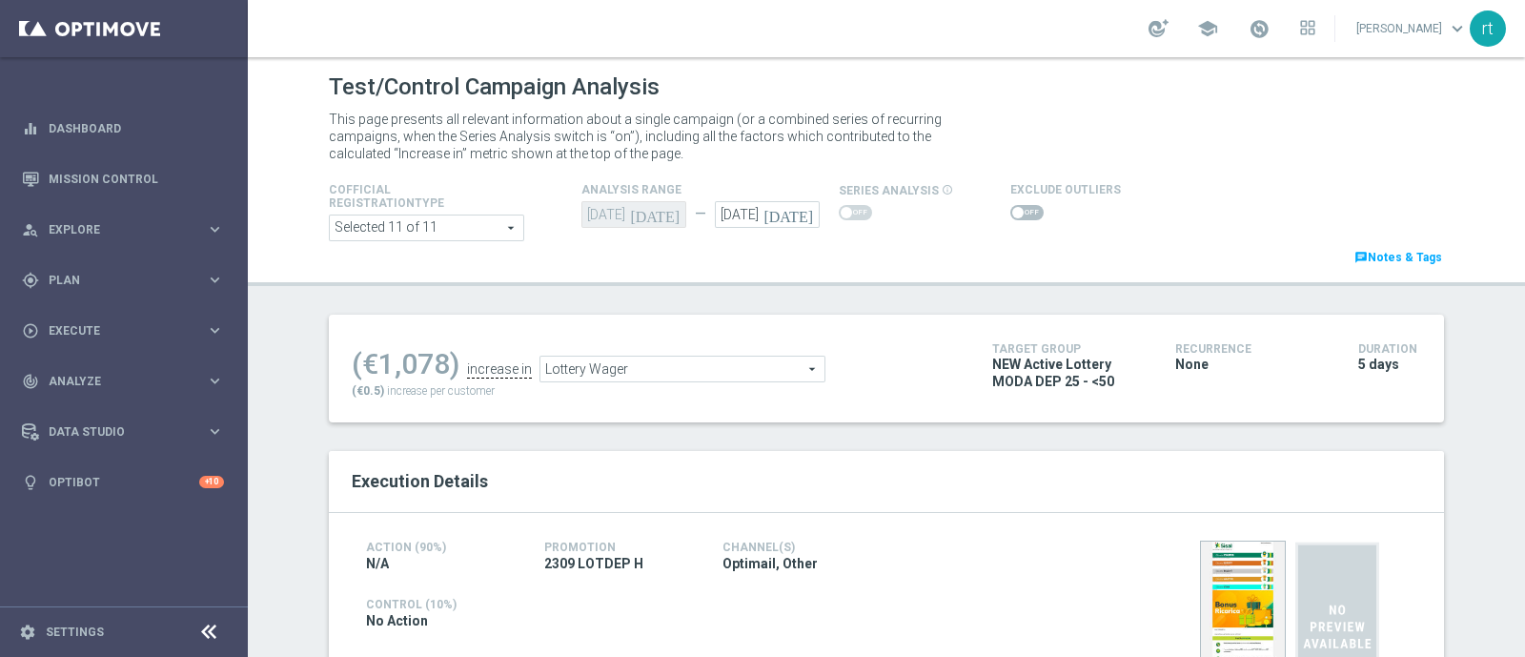
click at [1020, 213] on span at bounding box center [1026, 212] width 33 height 15
click at [1020, 213] on input "checkbox" at bounding box center [1026, 212] width 33 height 15
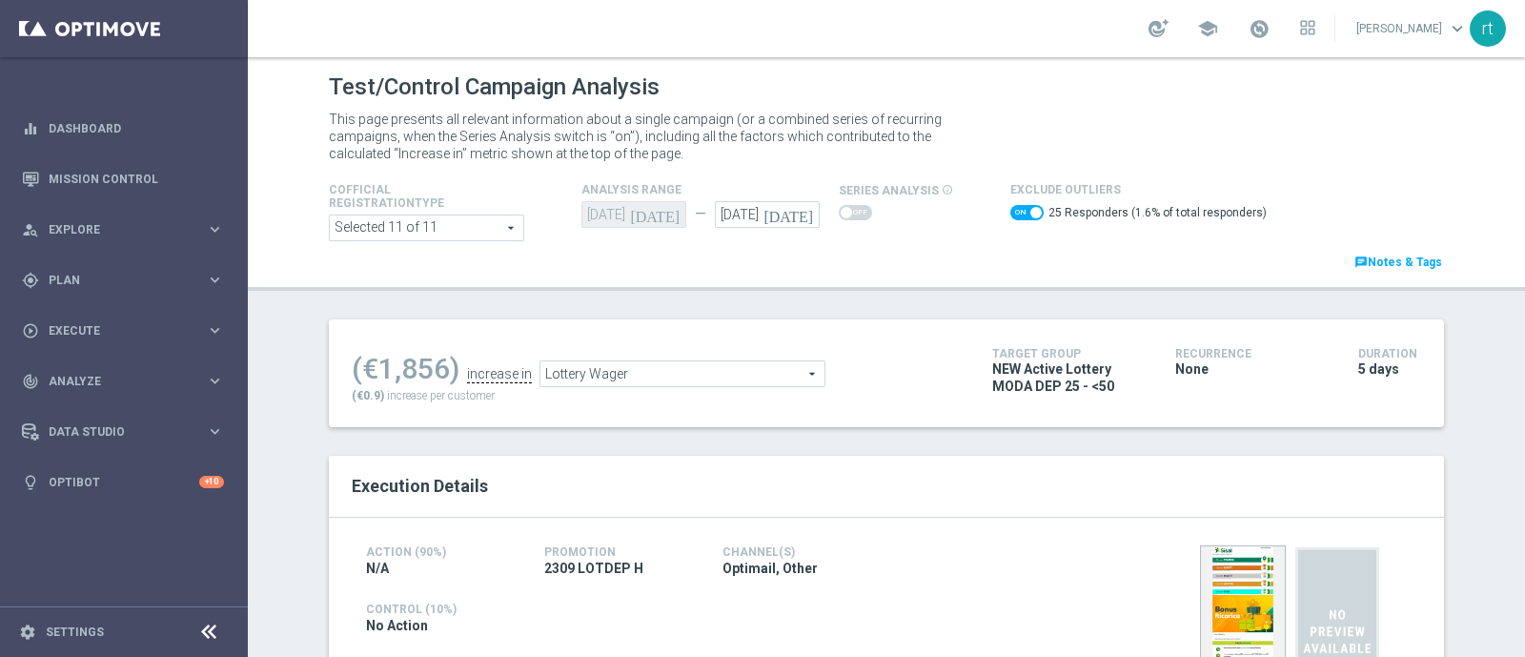
click at [639, 369] on span "Lottery Wager" at bounding box center [682, 373] width 284 height 25
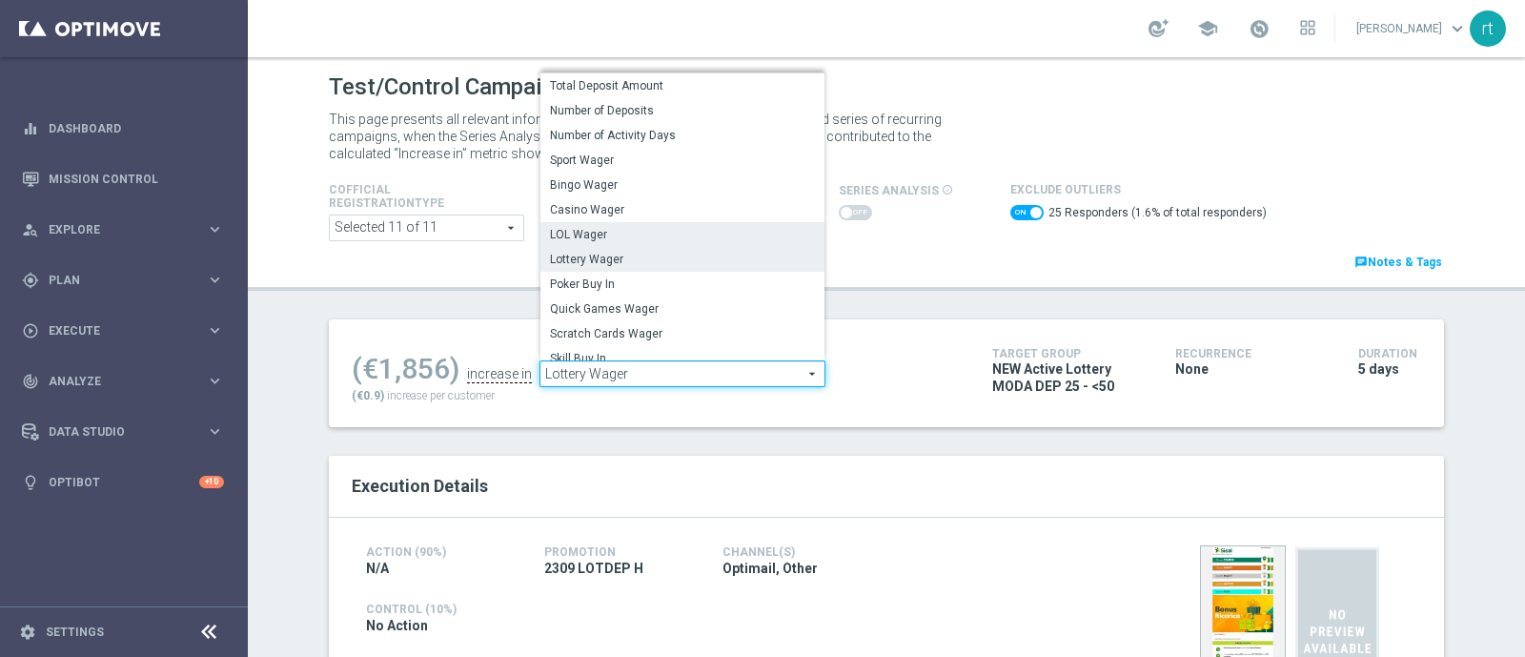
click at [608, 240] on span "LOL Wager" at bounding box center [682, 234] width 265 height 15
checkbox input "false"
type input "LOL Wager"
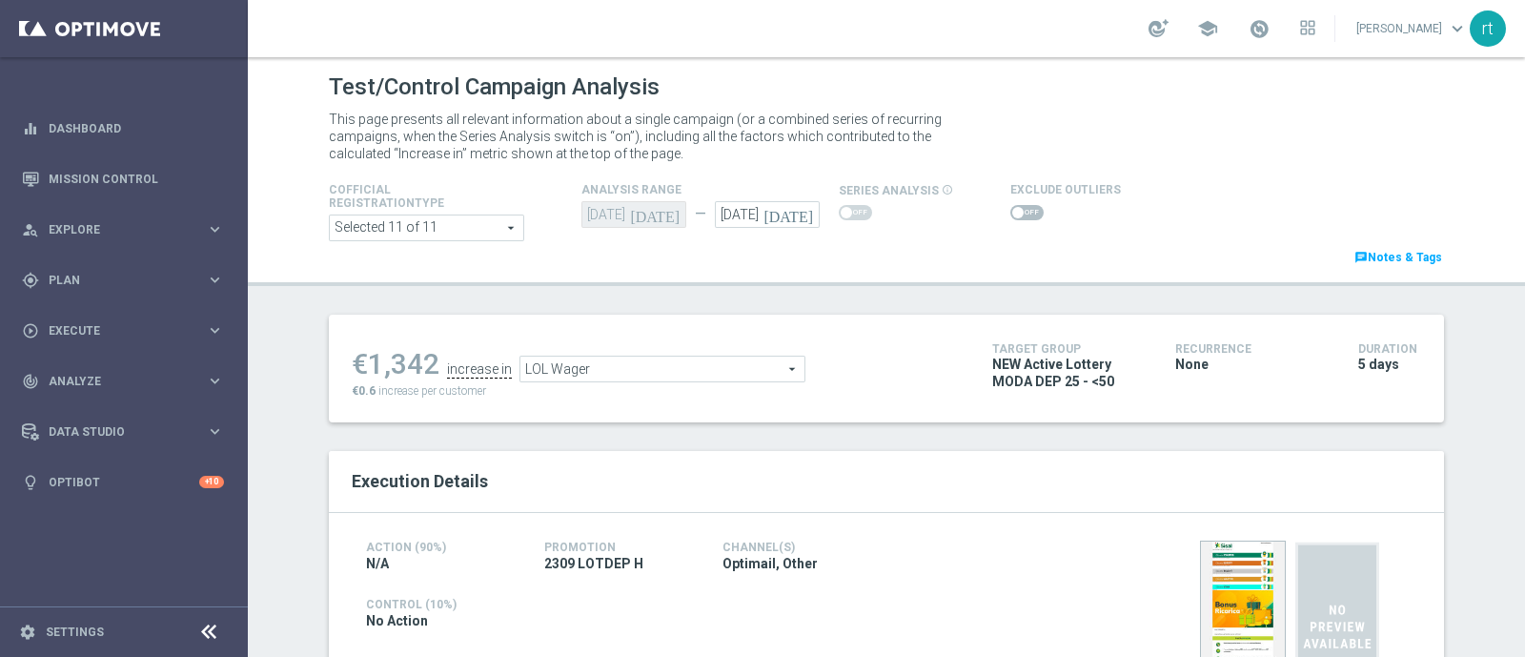
click at [1011, 205] on span at bounding box center [1026, 212] width 33 height 15
click at [1011, 205] on input "checkbox" at bounding box center [1026, 212] width 33 height 15
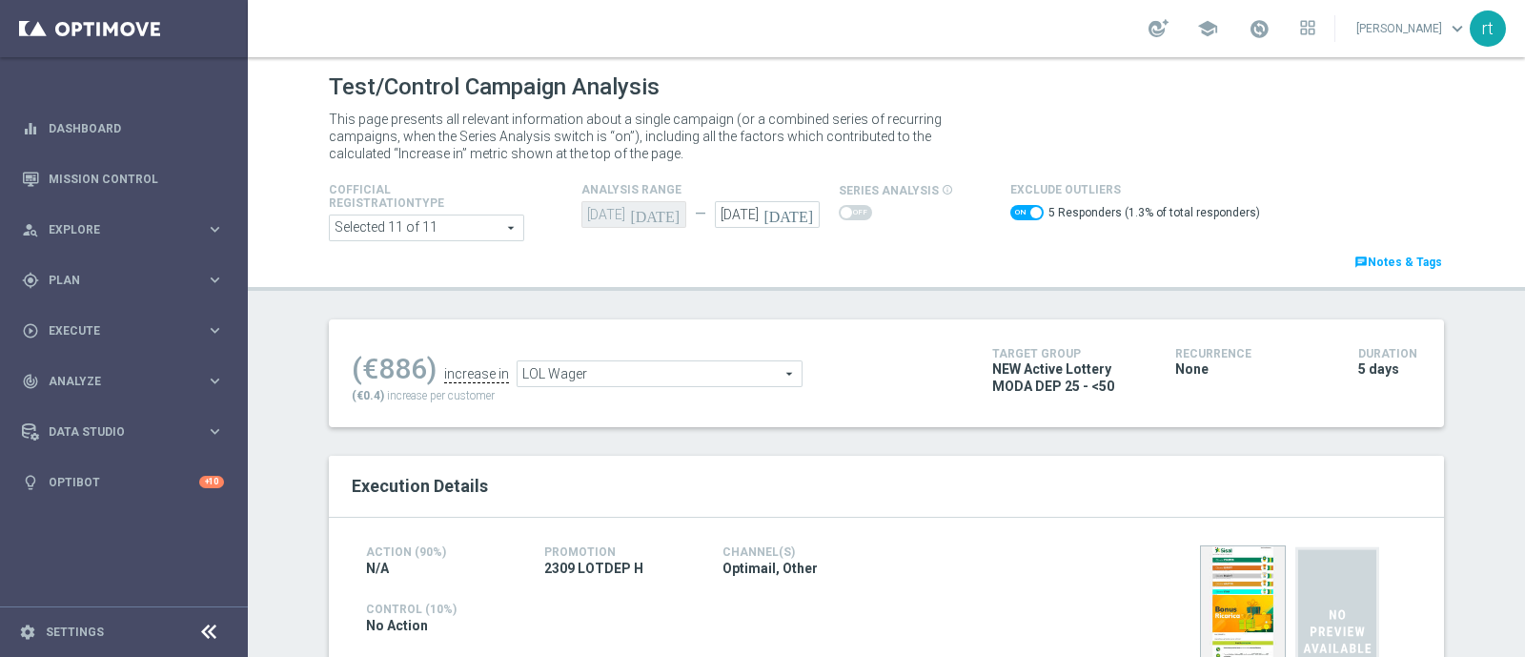
click at [644, 381] on span "LOL Wager" at bounding box center [659, 373] width 284 height 25
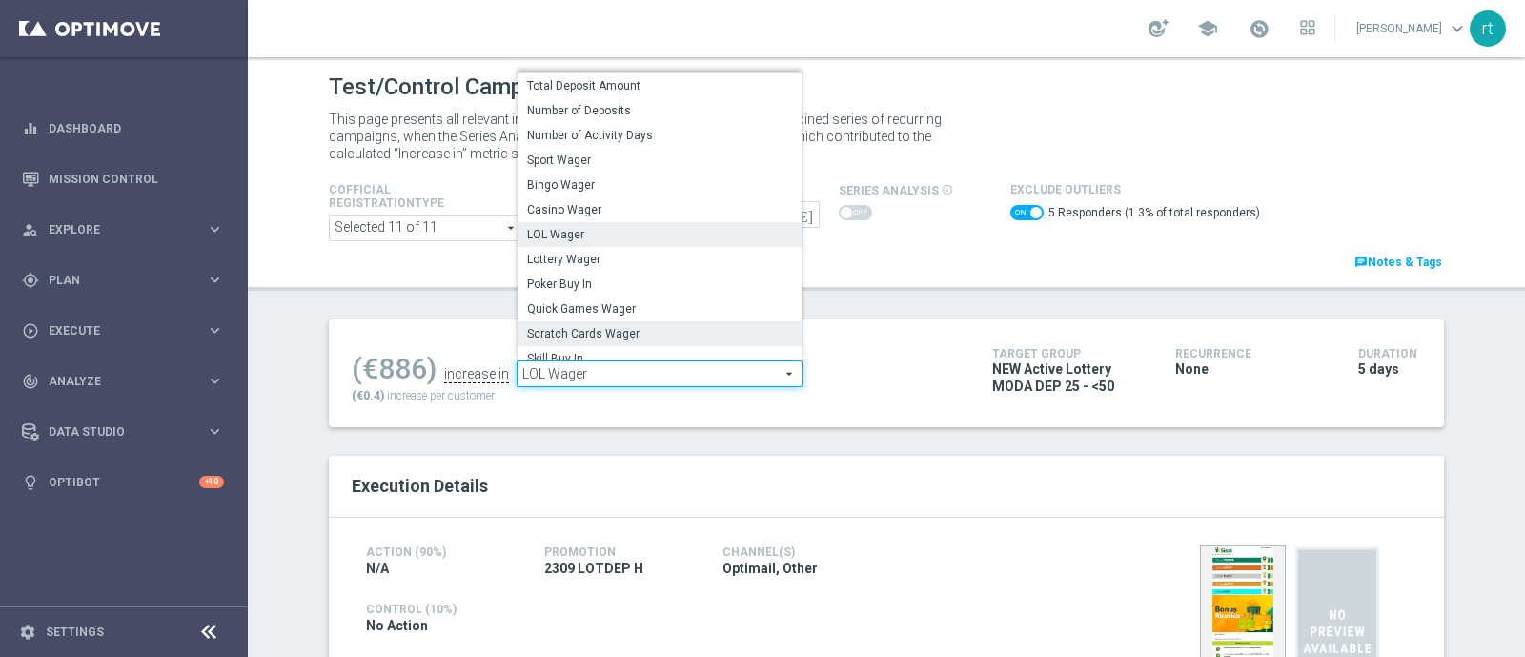
click at [586, 330] on span "Scratch Cards Wager" at bounding box center [659, 333] width 265 height 15
checkbox input "false"
type input "Scratch Cards Wager"
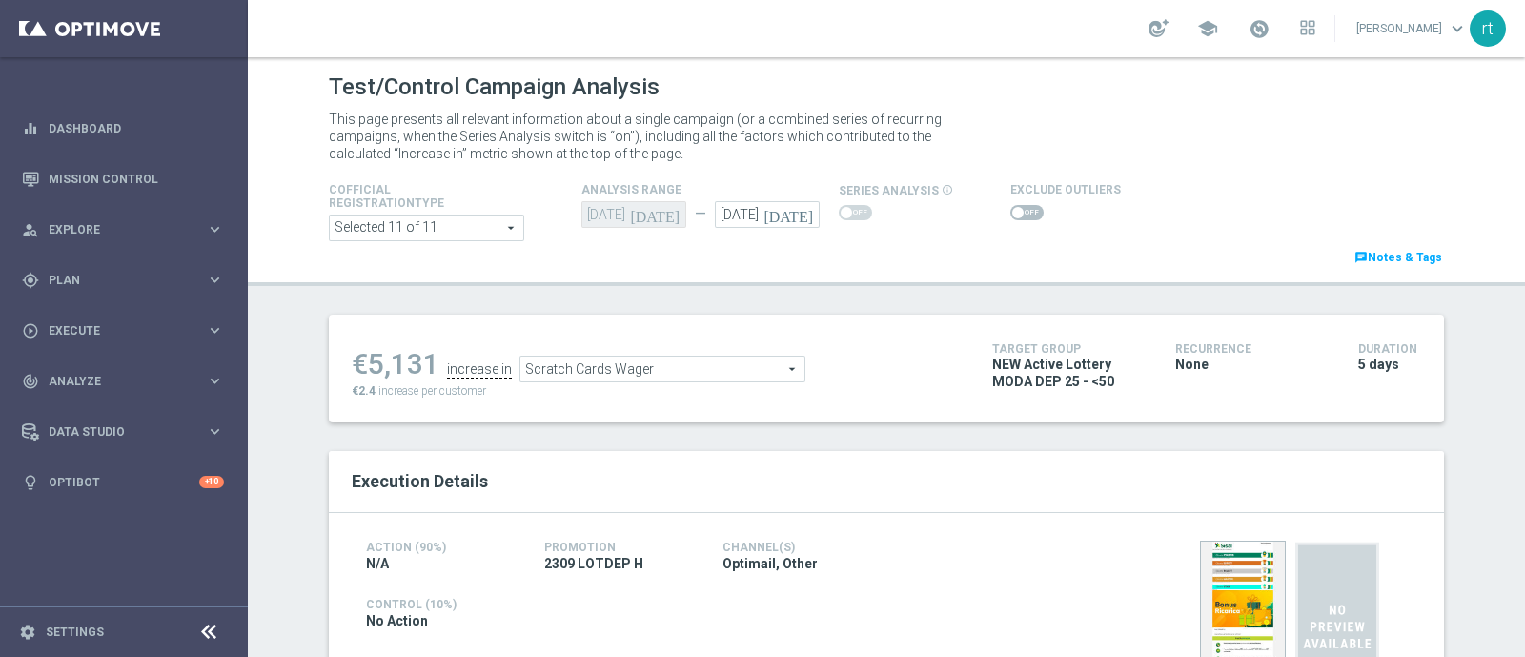
click at [1012, 207] on span at bounding box center [1017, 212] width 11 height 11
click at [1010, 207] on input "checkbox" at bounding box center [1026, 212] width 33 height 15
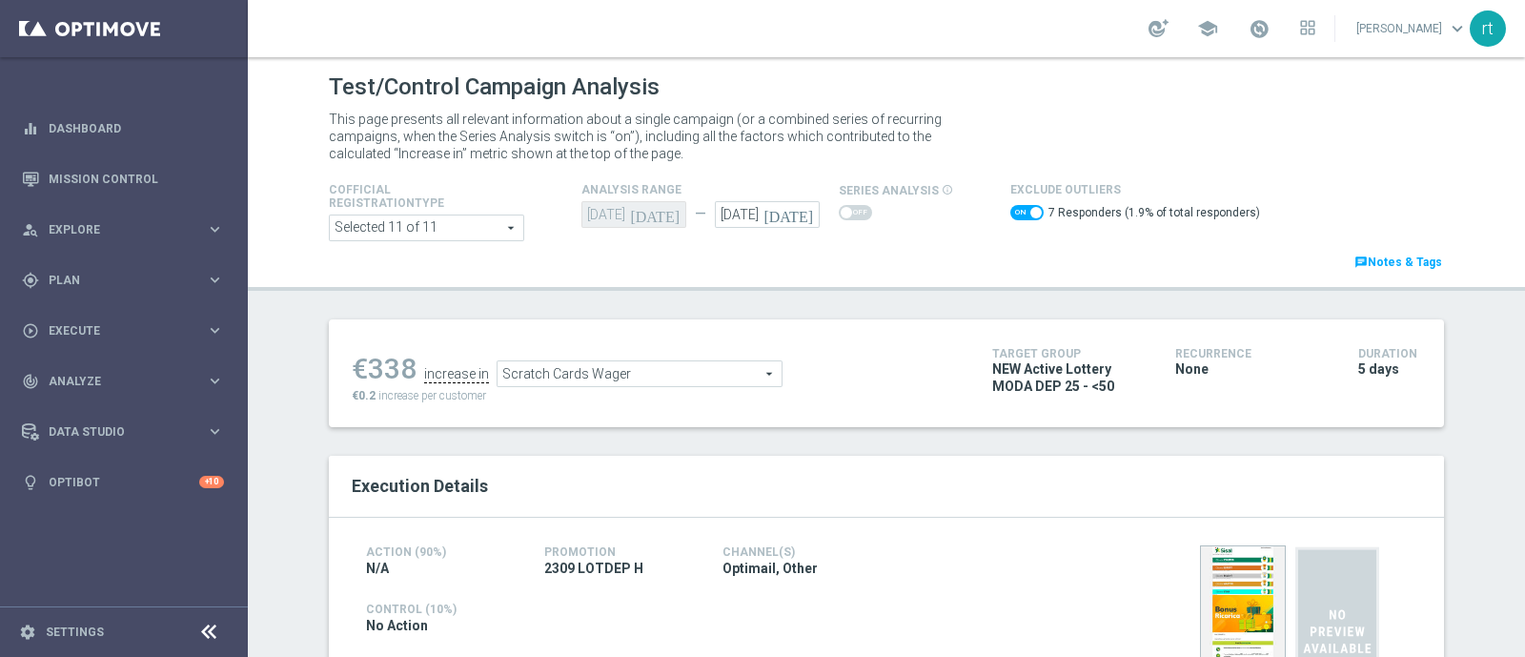
click at [610, 376] on span "Scratch Cards Wager" at bounding box center [639, 373] width 284 height 25
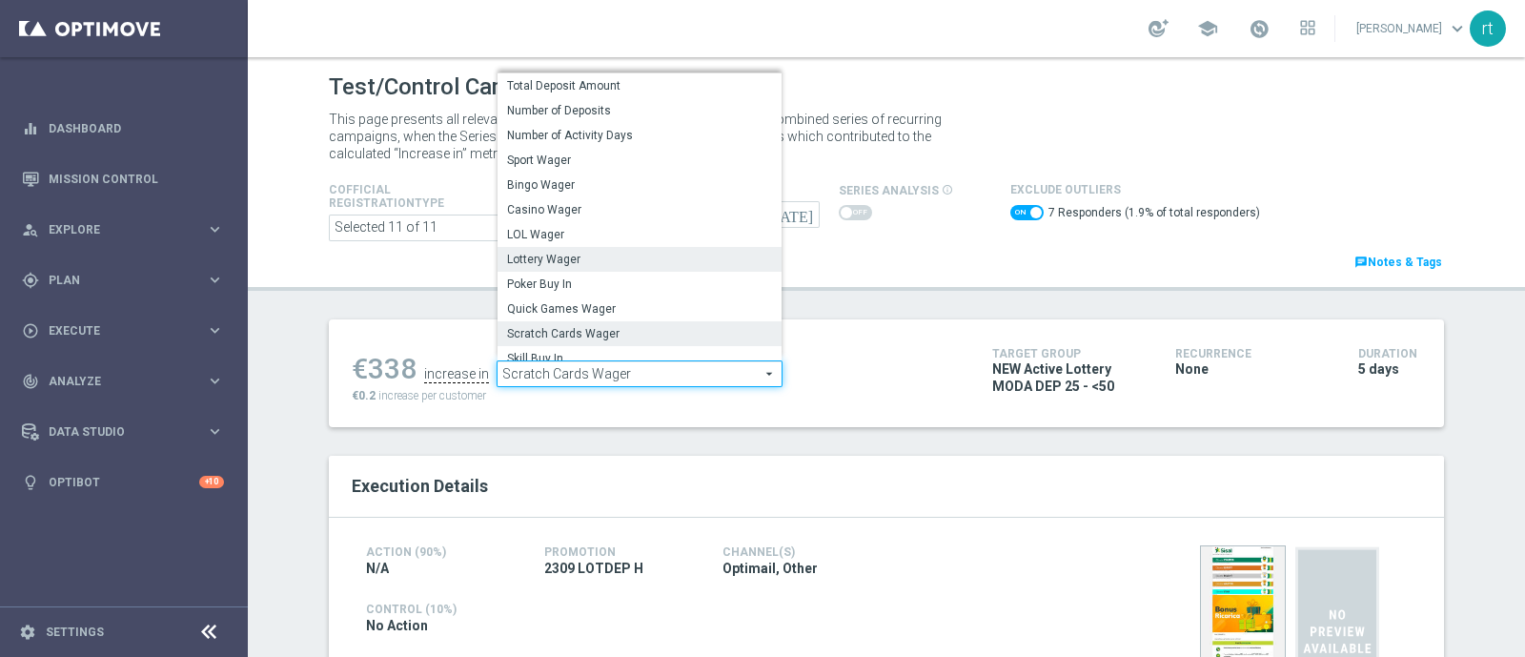
click at [582, 261] on span "Lottery Wager" at bounding box center [639, 259] width 265 height 15
checkbox input "false"
type input "Lottery Wager"
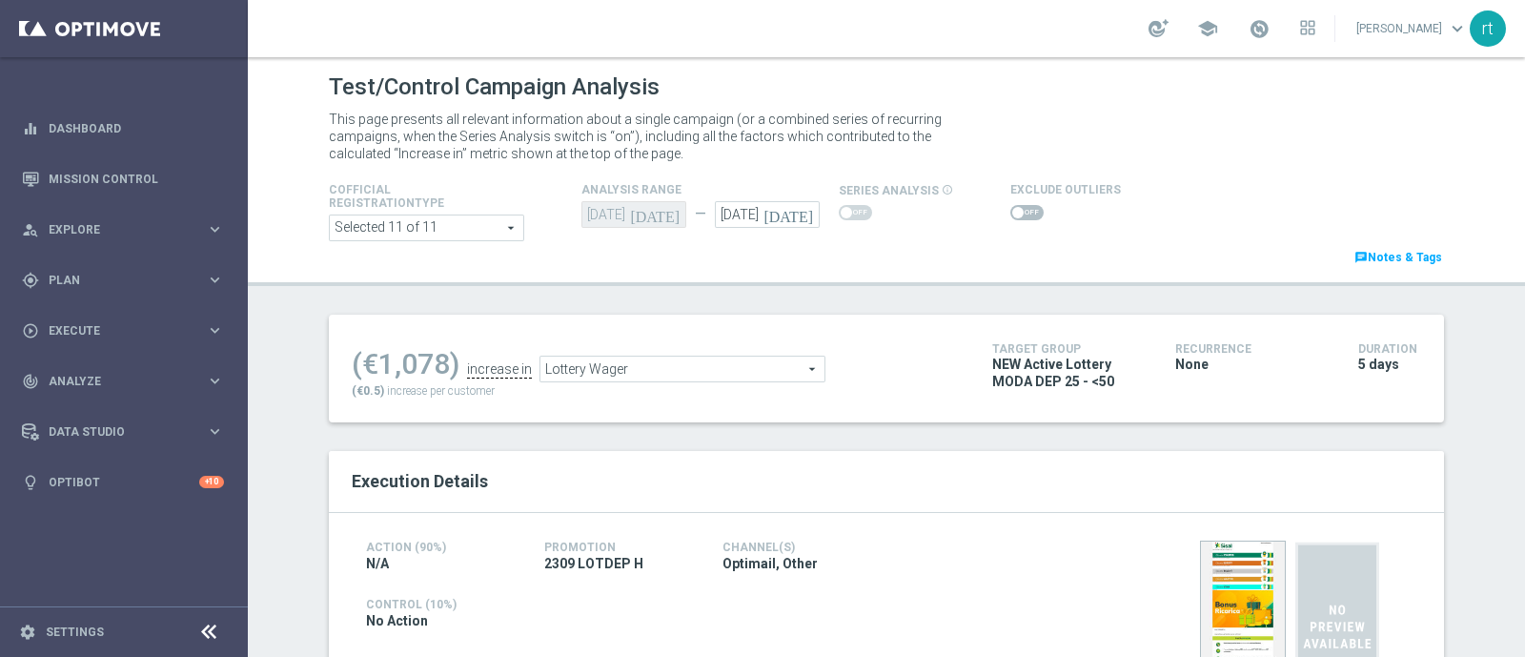
click at [1012, 214] on span at bounding box center [1017, 212] width 11 height 11
click at [1010, 214] on input "checkbox" at bounding box center [1026, 212] width 33 height 15
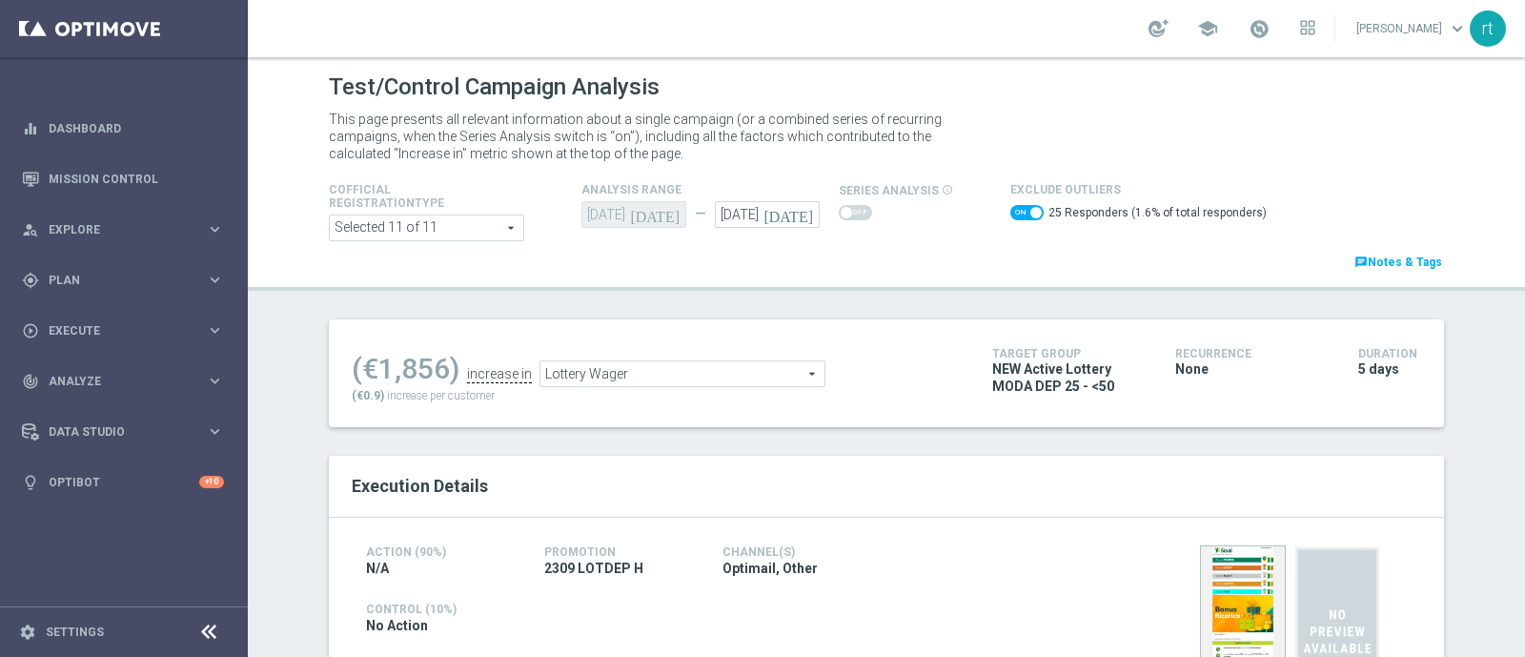
click at [680, 370] on span "Lottery Wager" at bounding box center [682, 373] width 284 height 25
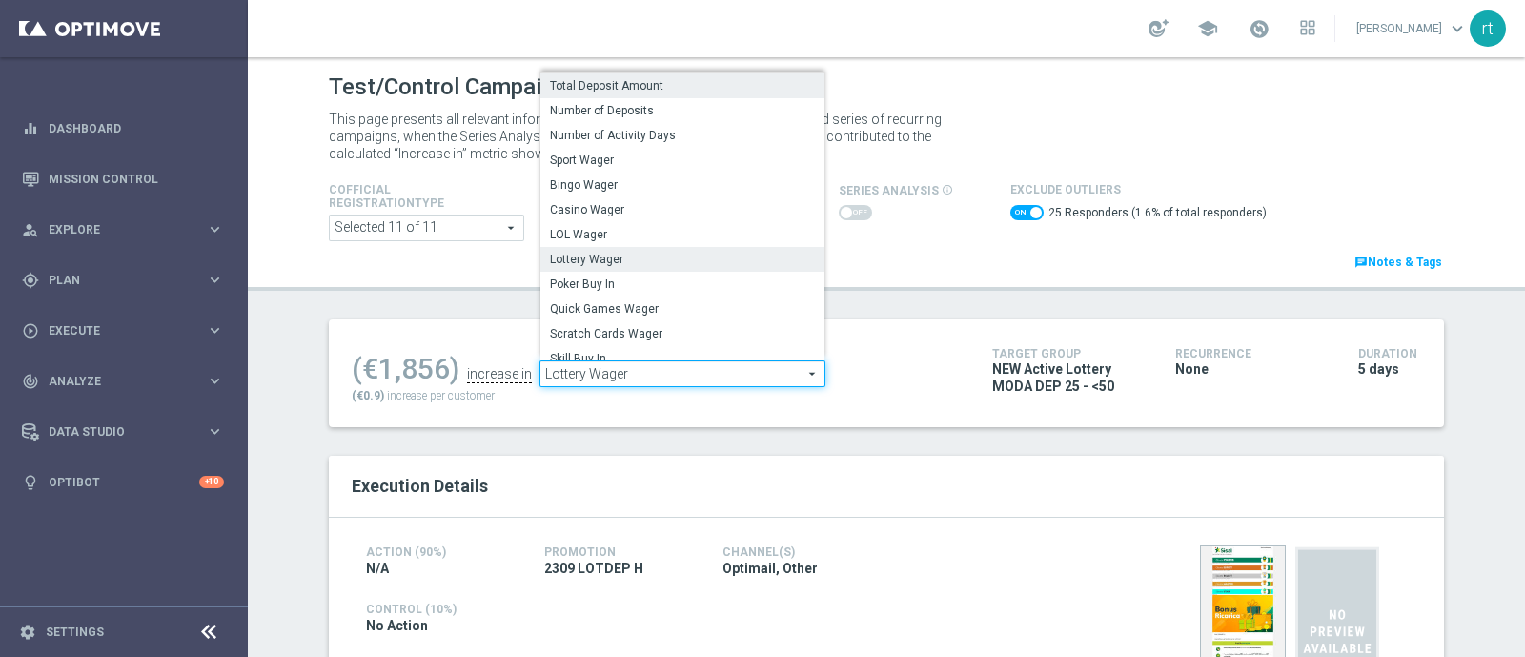
click at [653, 86] on span "Total Deposit Amount" at bounding box center [682, 85] width 265 height 15
checkbox input "false"
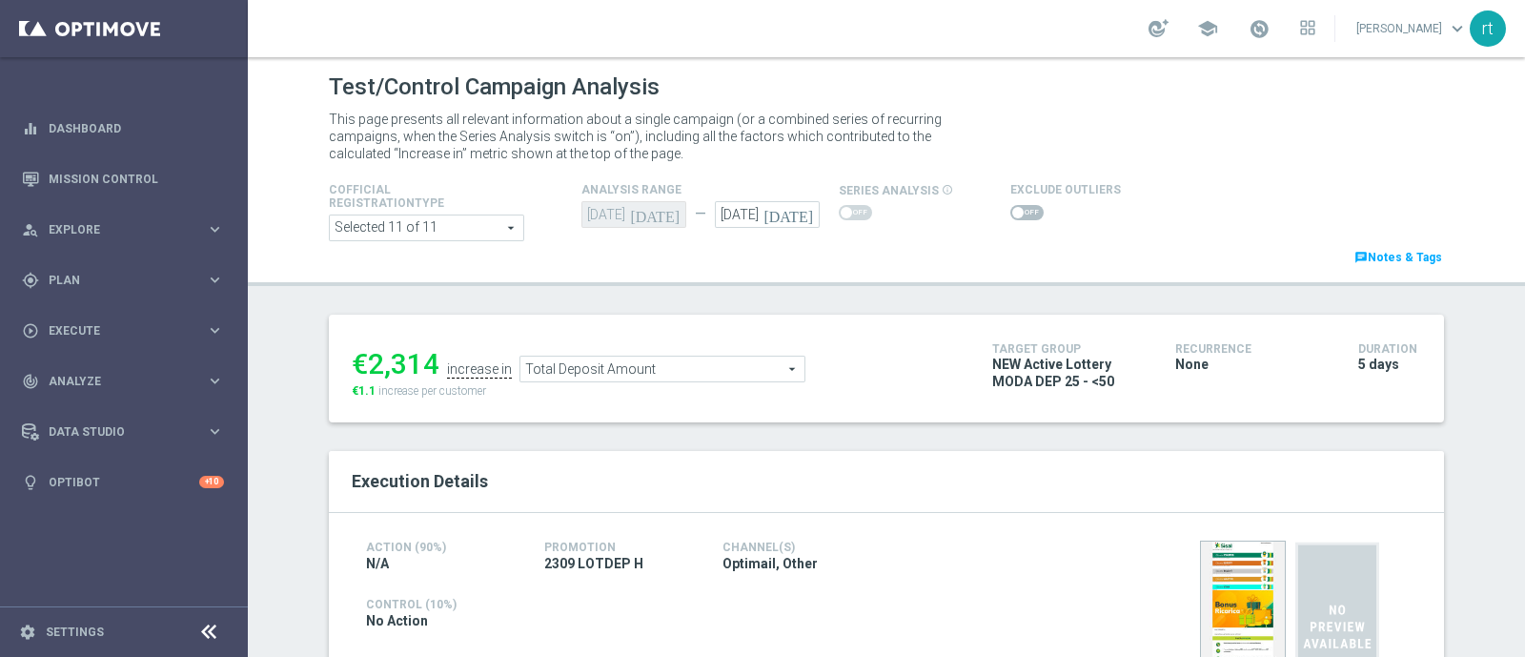
click at [571, 364] on span "Total Deposit Amount" at bounding box center [662, 368] width 284 height 25
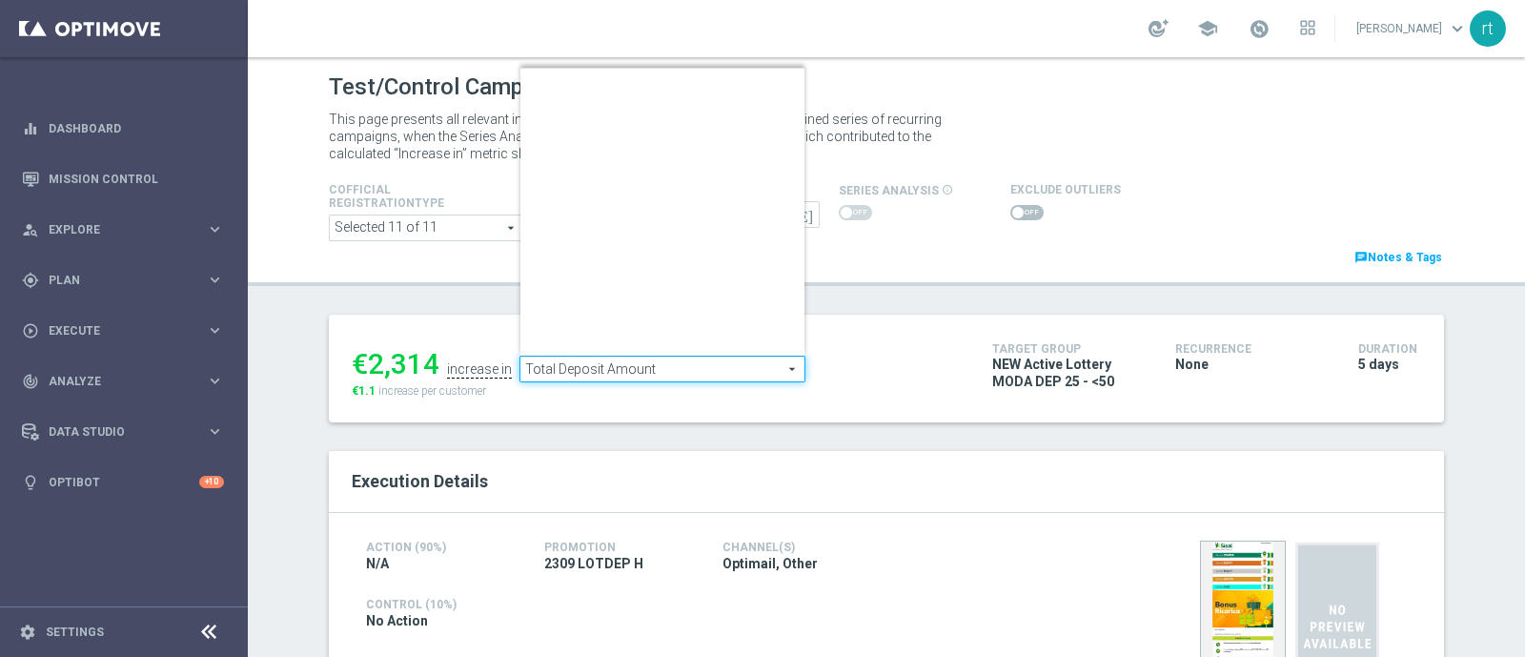
scroll to position [296, 0]
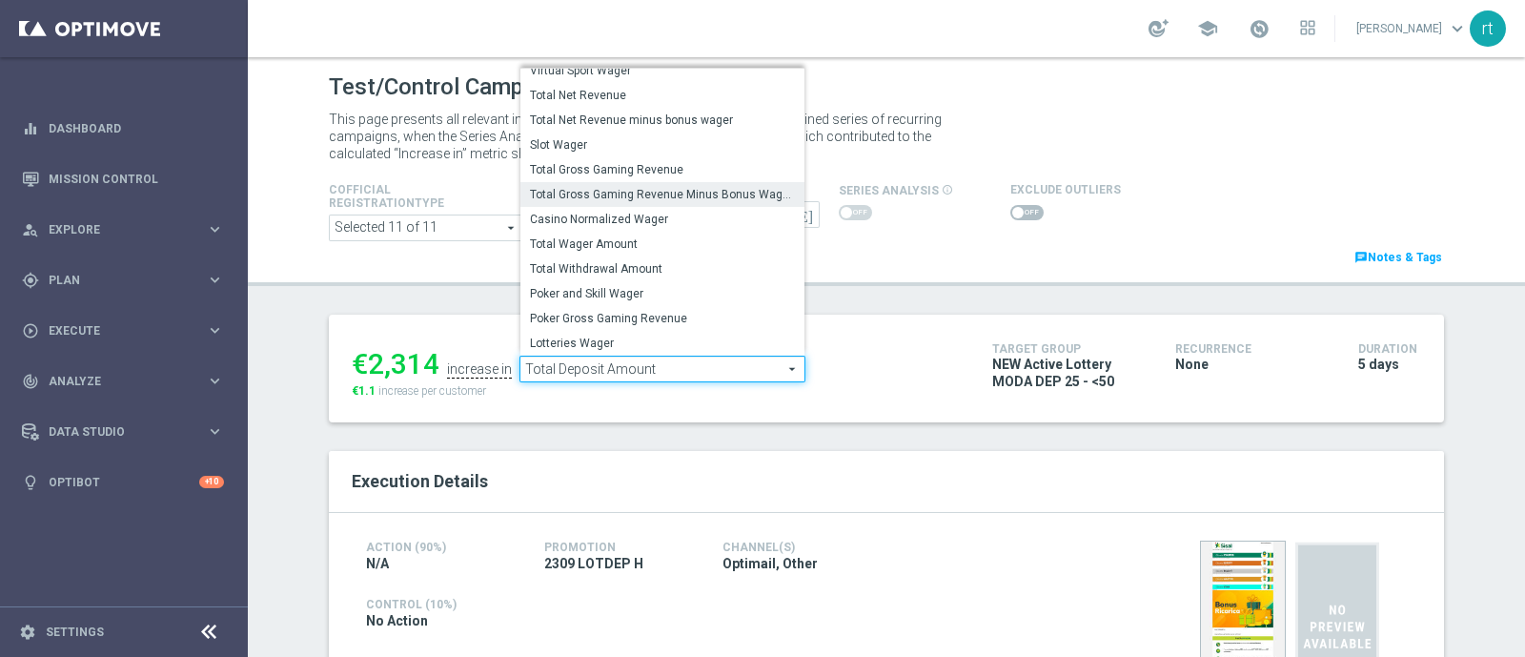
click at [590, 197] on span "Total Gross Gaming Revenue Minus Bonus Wagared" at bounding box center [662, 194] width 265 height 15
type input "Total Gross Gaming Revenue Minus Bonus Wagared"
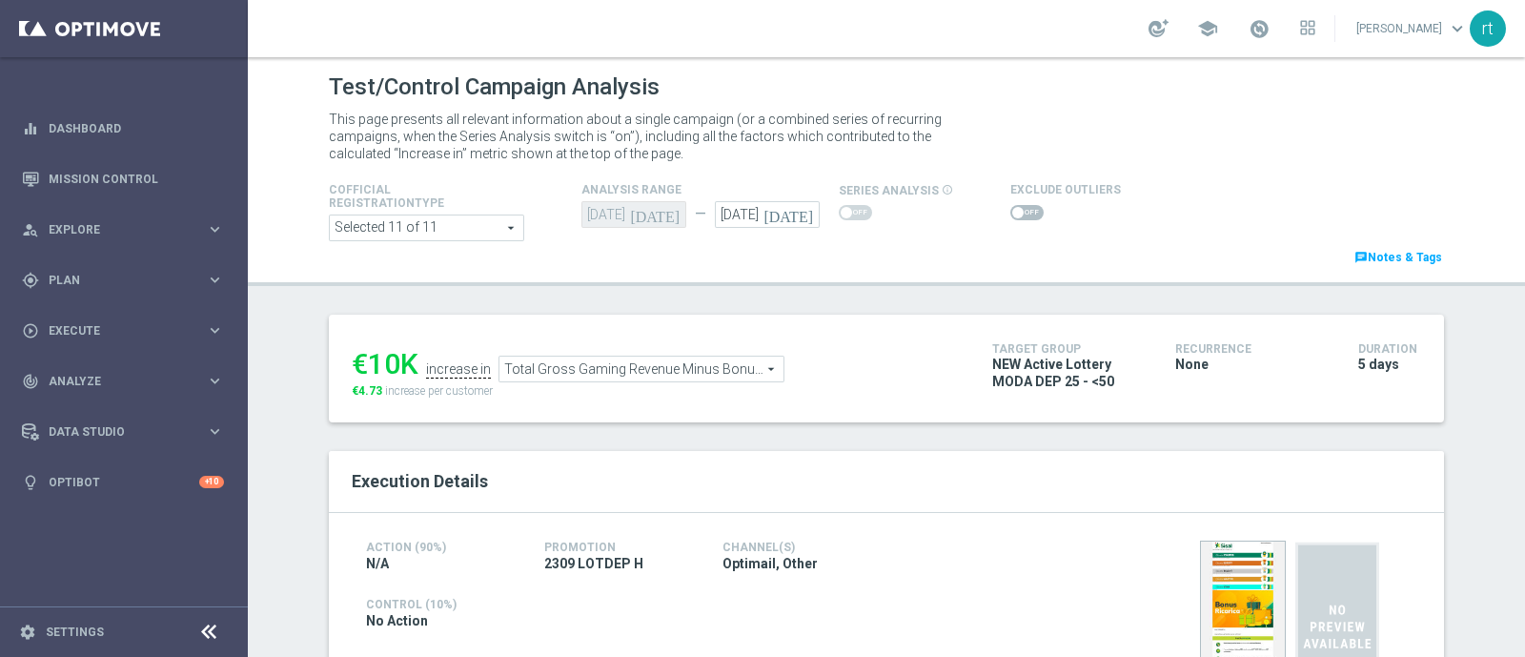
click at [1012, 212] on span at bounding box center [1017, 212] width 11 height 11
click at [1010, 212] on input "checkbox" at bounding box center [1026, 212] width 33 height 15
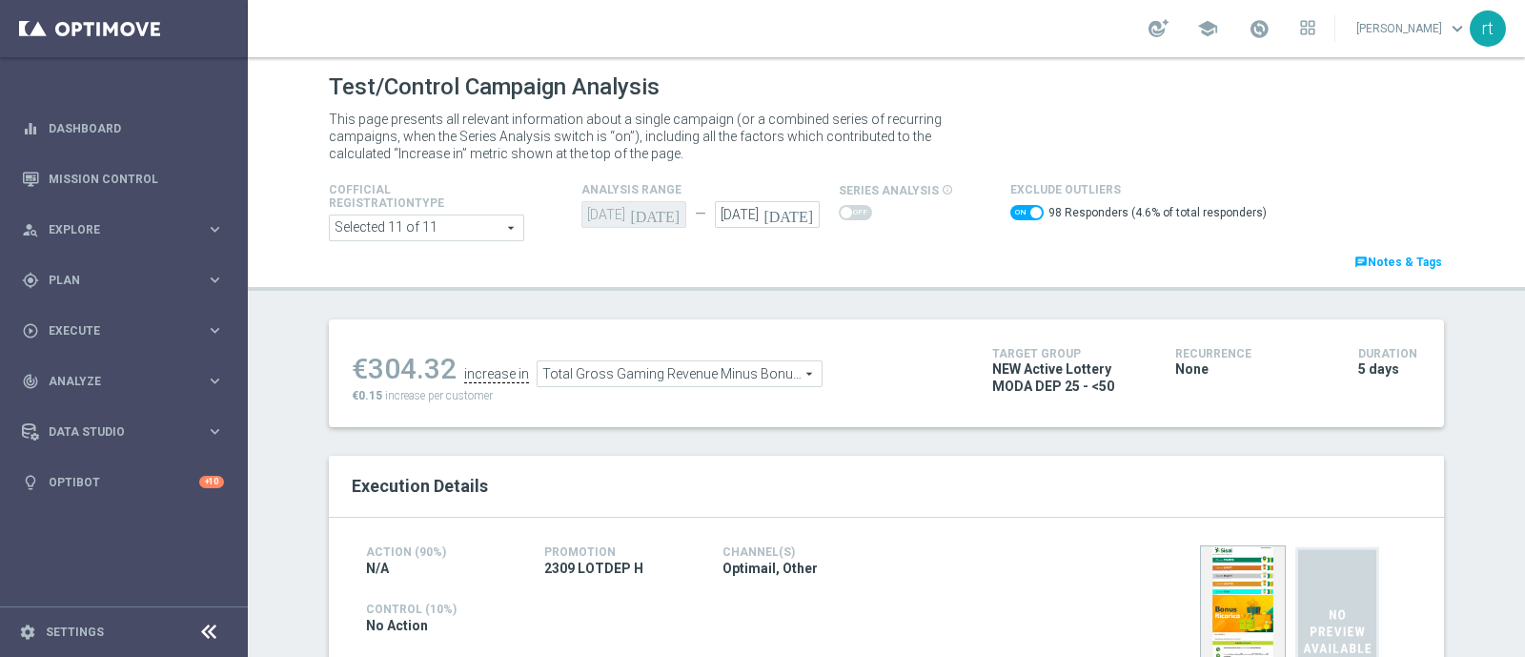
click at [1010, 213] on span at bounding box center [1026, 212] width 33 height 15
click at [1010, 213] on input "checkbox" at bounding box center [1026, 212] width 33 height 15
checkbox input "false"
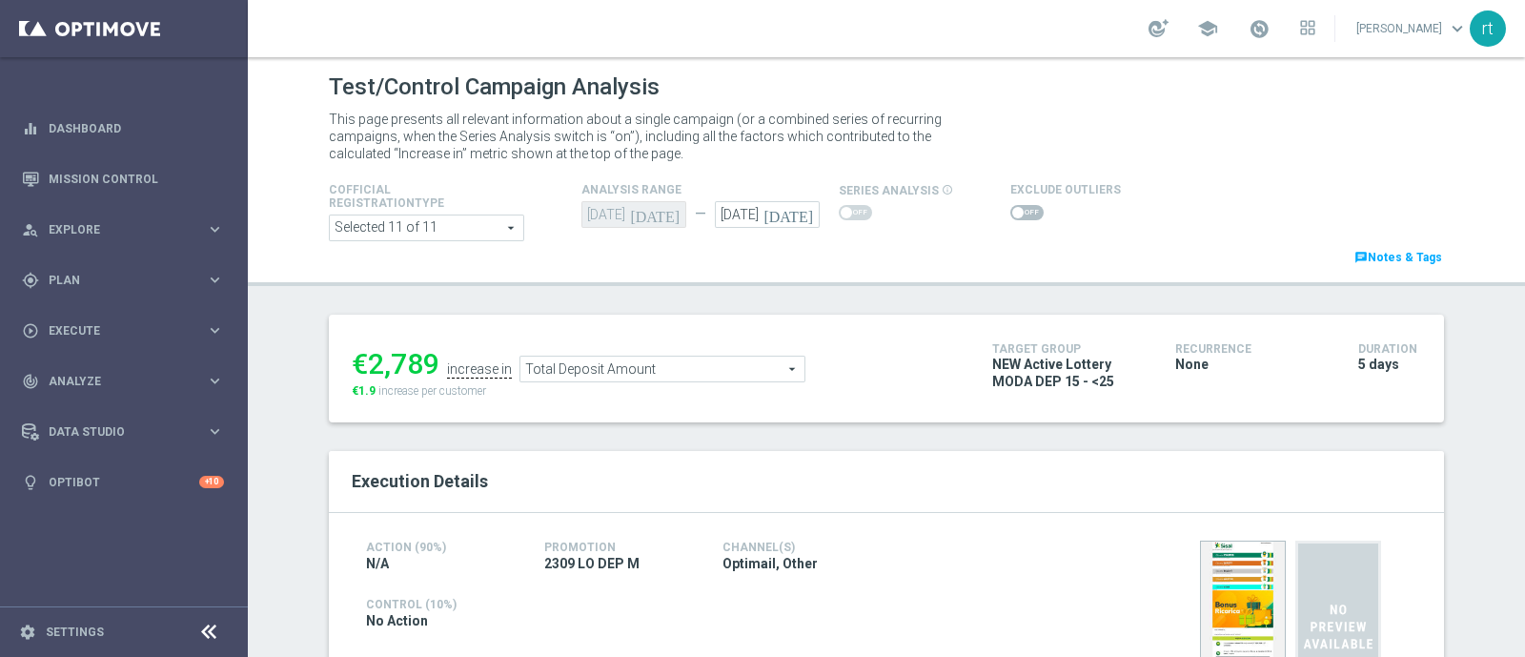
click at [1020, 212] on span at bounding box center [1026, 212] width 33 height 15
click at [1020, 212] on input "checkbox" at bounding box center [1026, 212] width 33 height 15
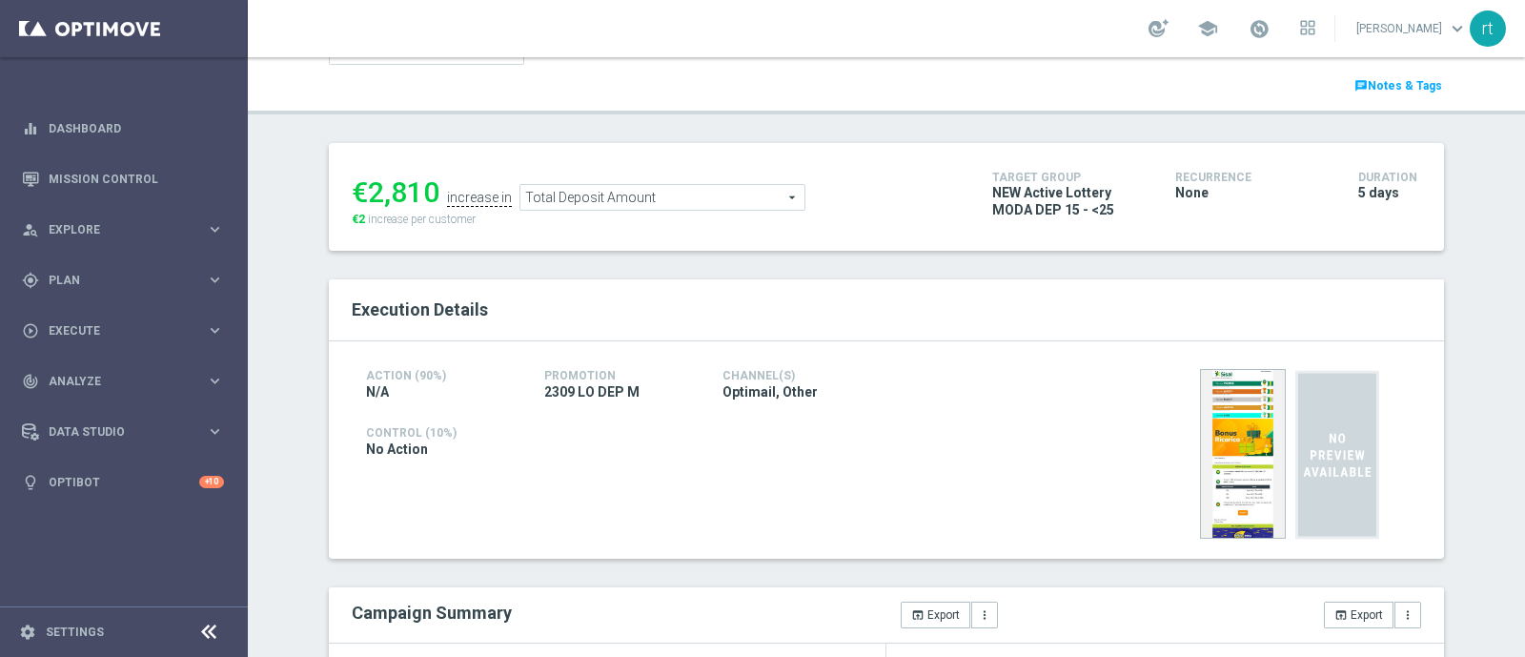
scroll to position [169, 0]
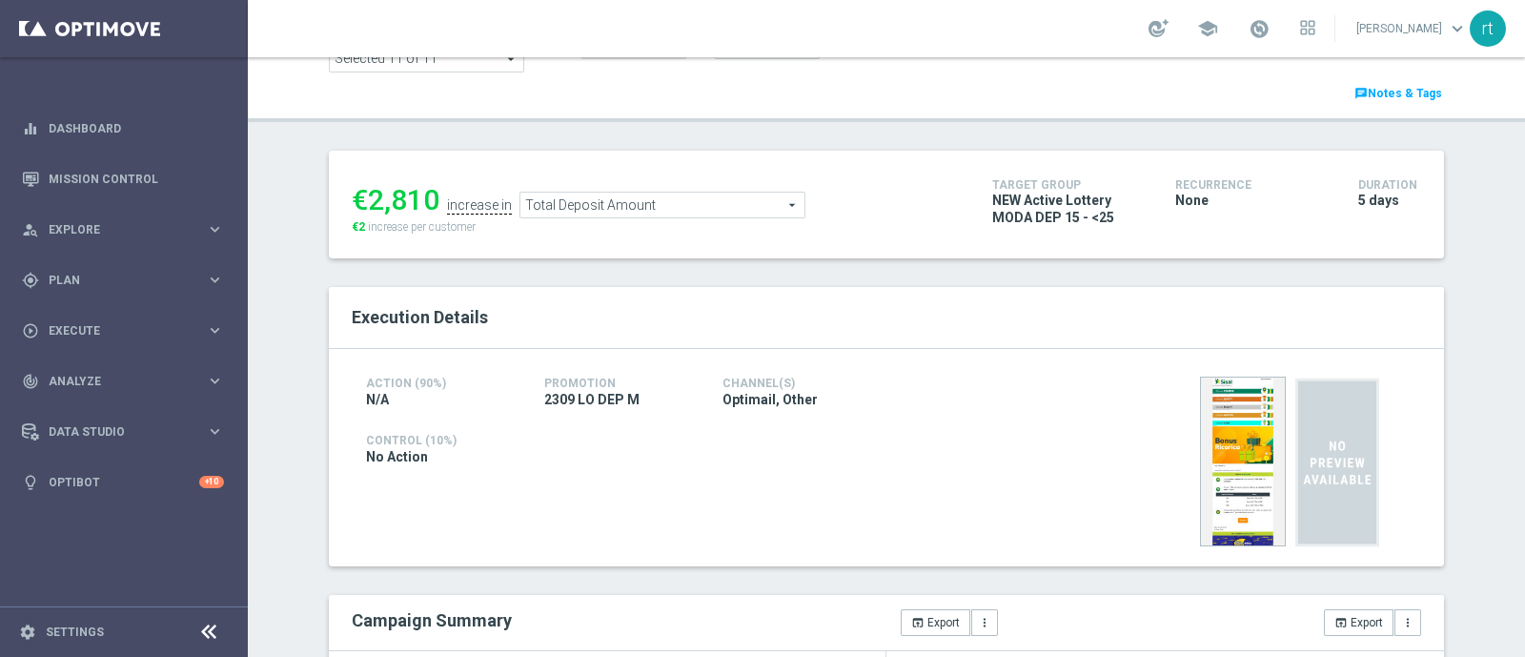
click at [619, 193] on span "Total Deposit Amount" at bounding box center [662, 205] width 284 height 25
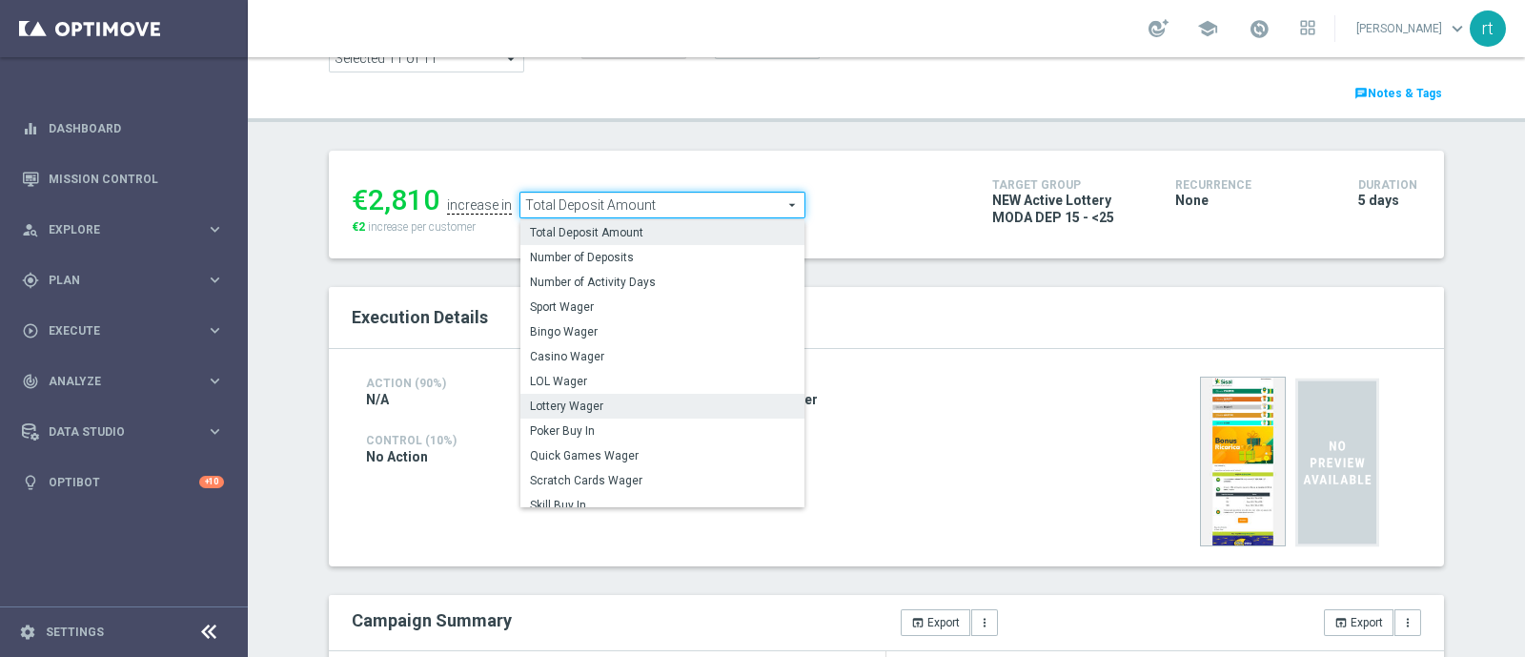
click at [578, 402] on span "Lottery Wager" at bounding box center [662, 405] width 265 height 15
checkbox input "false"
type input "Lottery Wager"
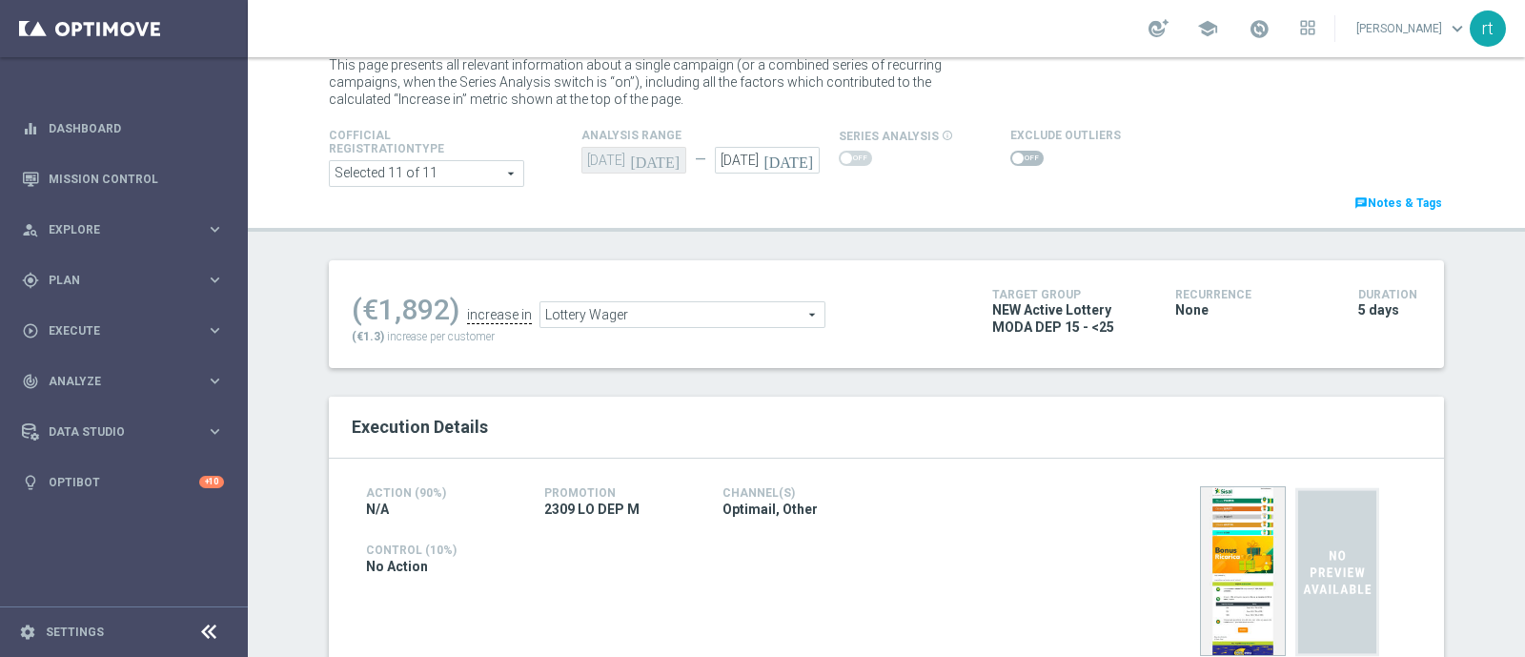
scroll to position [51, 0]
click at [1010, 157] on span at bounding box center [1026, 160] width 33 height 15
click at [1010, 157] on input "checkbox" at bounding box center [1026, 160] width 33 height 15
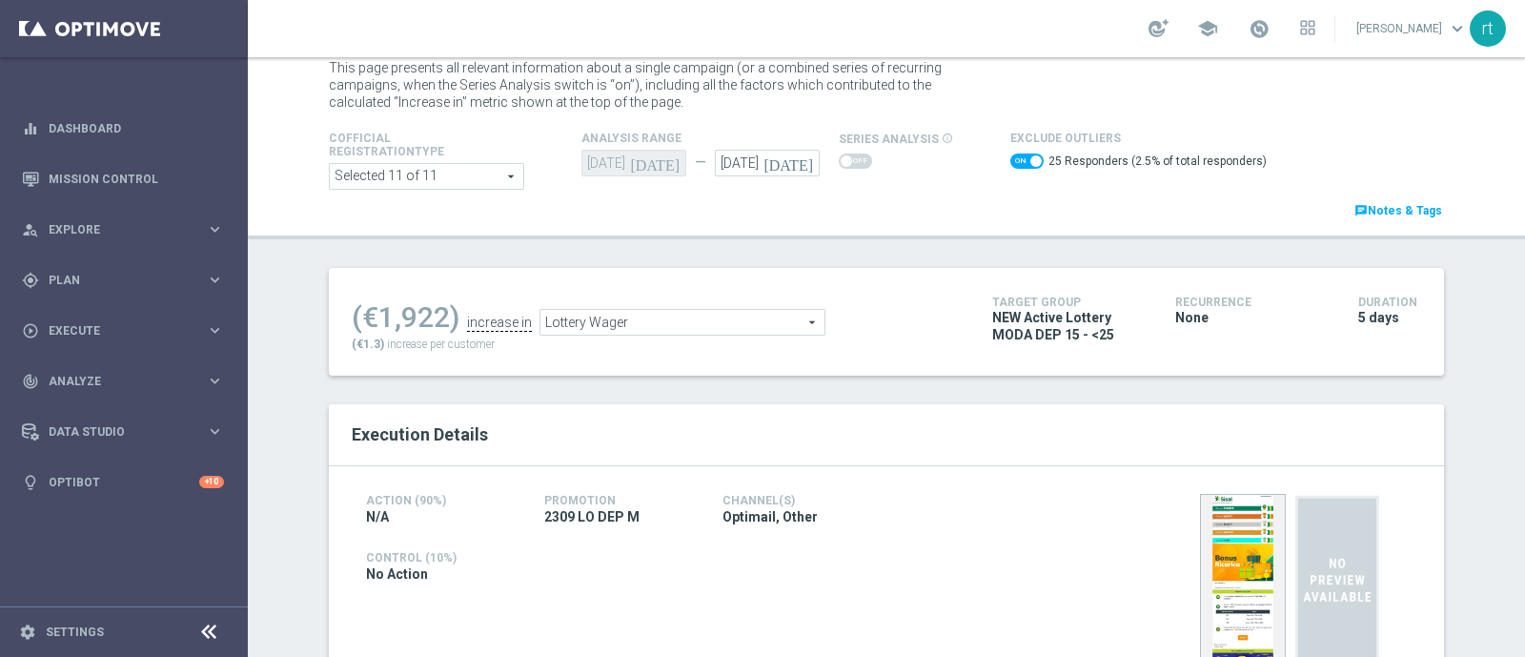
click at [593, 314] on span "Lottery Wager" at bounding box center [682, 322] width 284 height 25
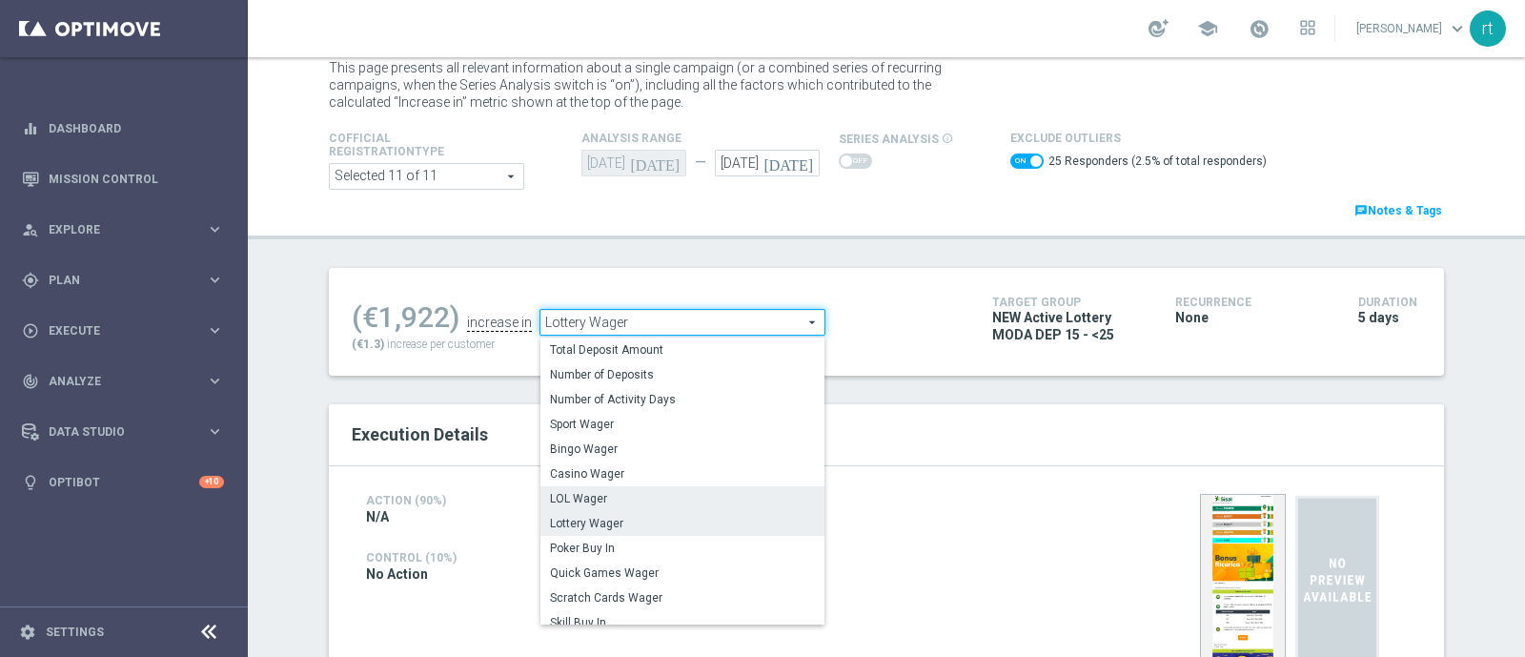
click at [573, 491] on span "LOL Wager" at bounding box center [682, 498] width 265 height 15
checkbox input "false"
type input "LOL Wager"
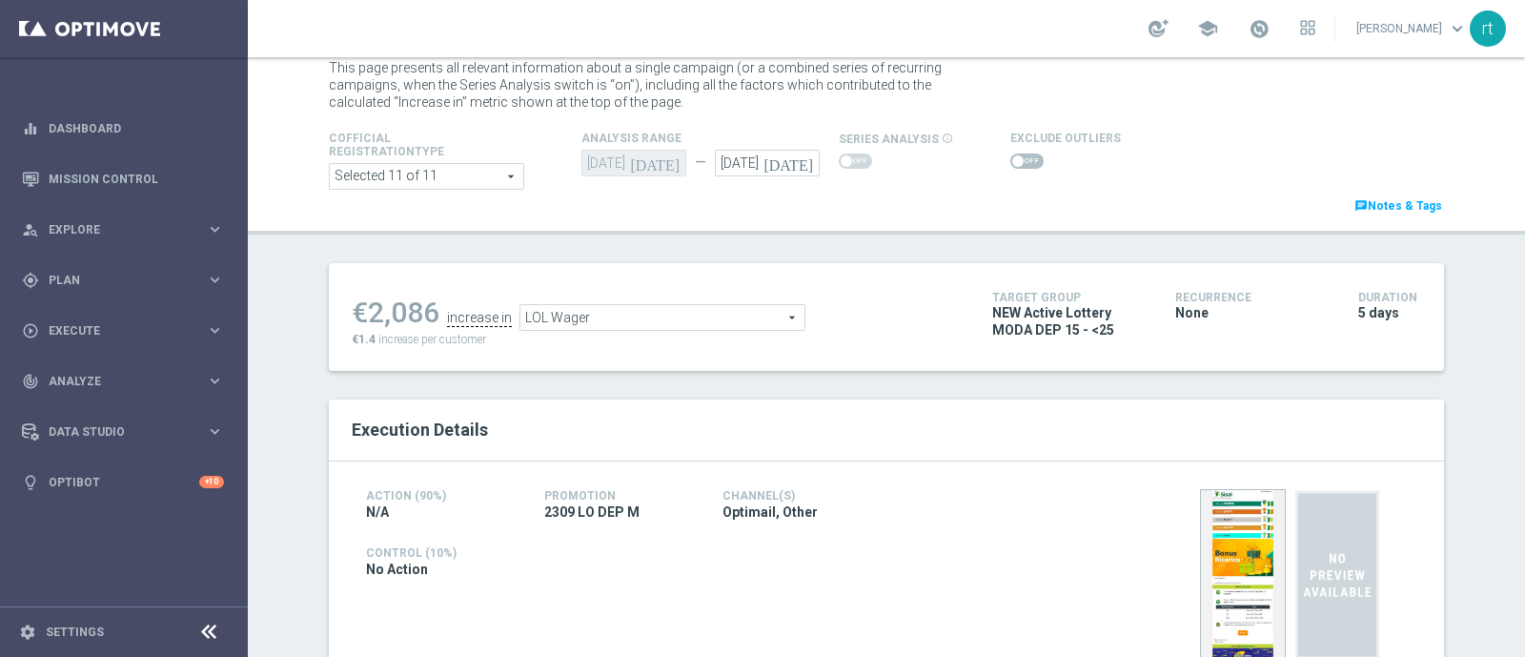
click at [1010, 159] on span at bounding box center [1026, 160] width 33 height 15
click at [1010, 159] on input "checkbox" at bounding box center [1026, 160] width 33 height 15
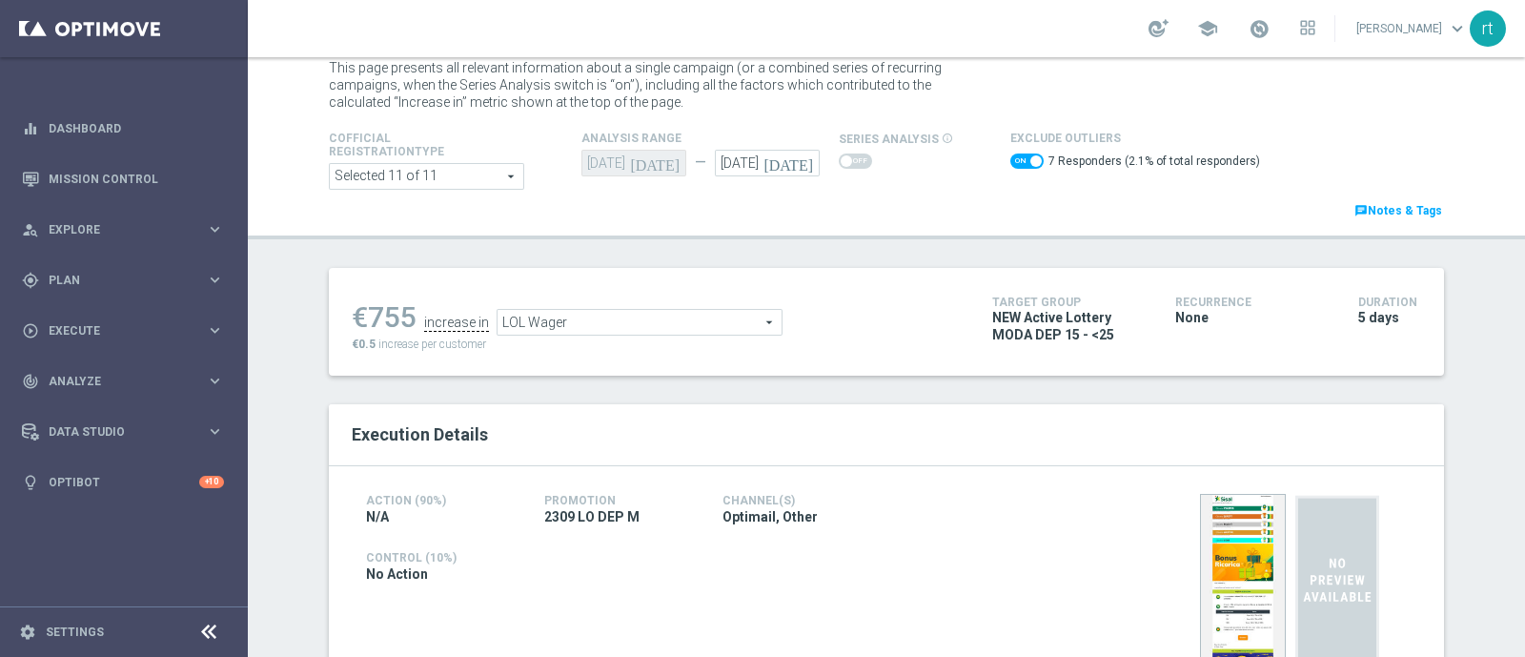
click at [545, 318] on span "LOL Wager" at bounding box center [639, 322] width 284 height 25
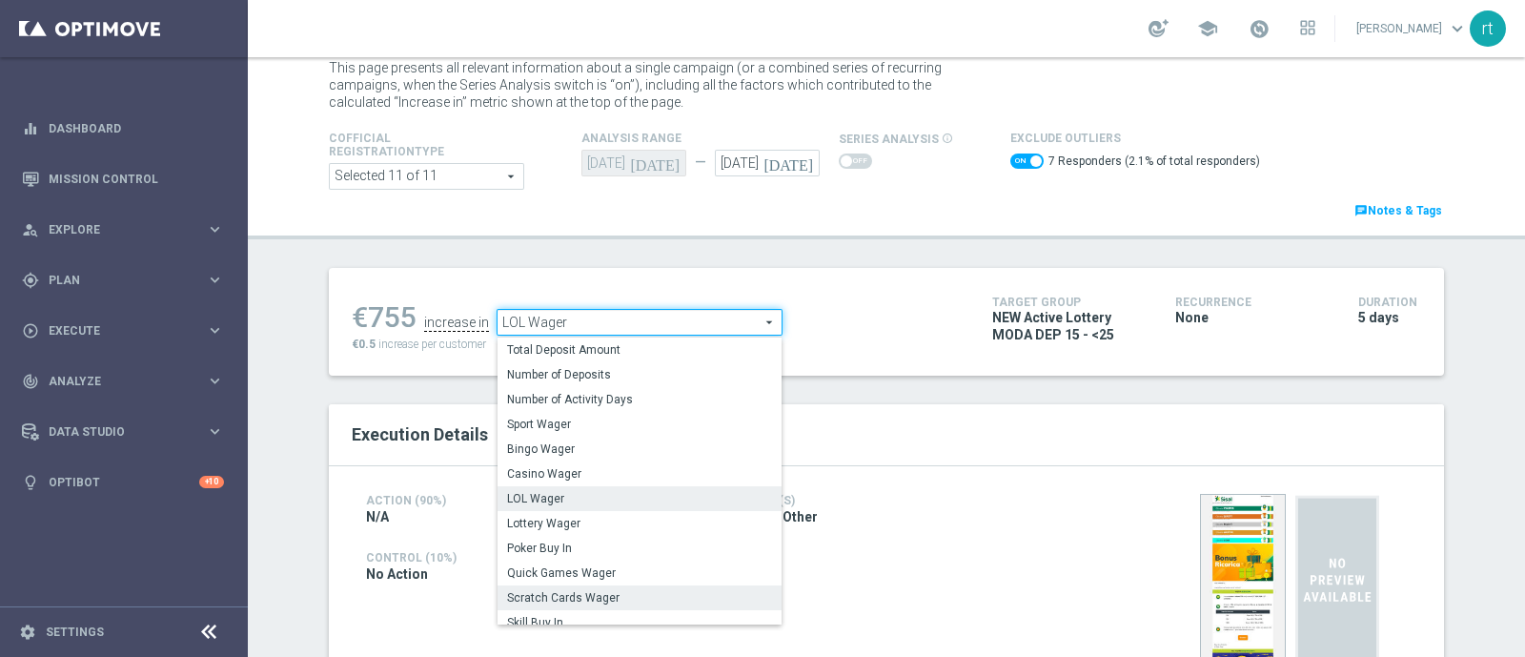
click at [562, 594] on span "Scratch Cards Wager" at bounding box center [639, 597] width 265 height 15
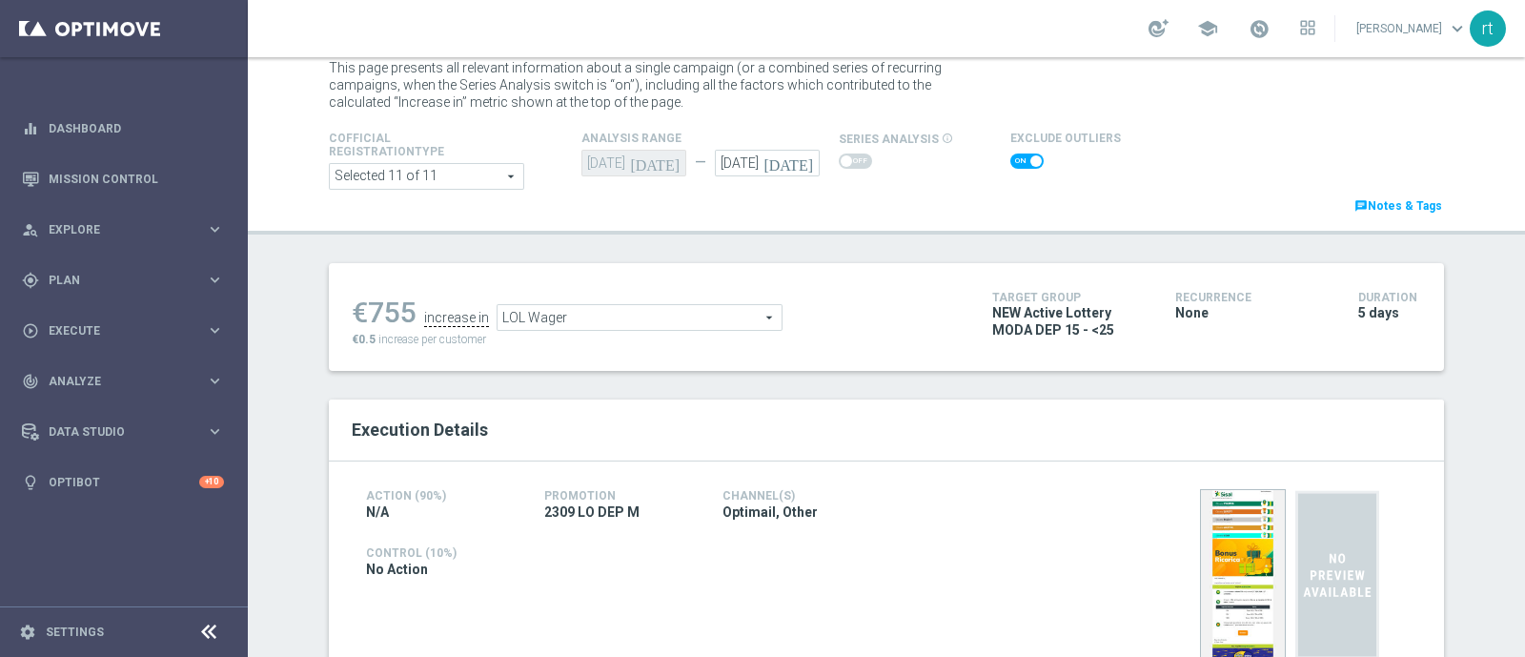
checkbox input "false"
type input "Scratch Cards Wager"
click at [1011, 158] on span at bounding box center [1026, 160] width 33 height 15
click at [1011, 158] on input "checkbox" at bounding box center [1026, 160] width 33 height 15
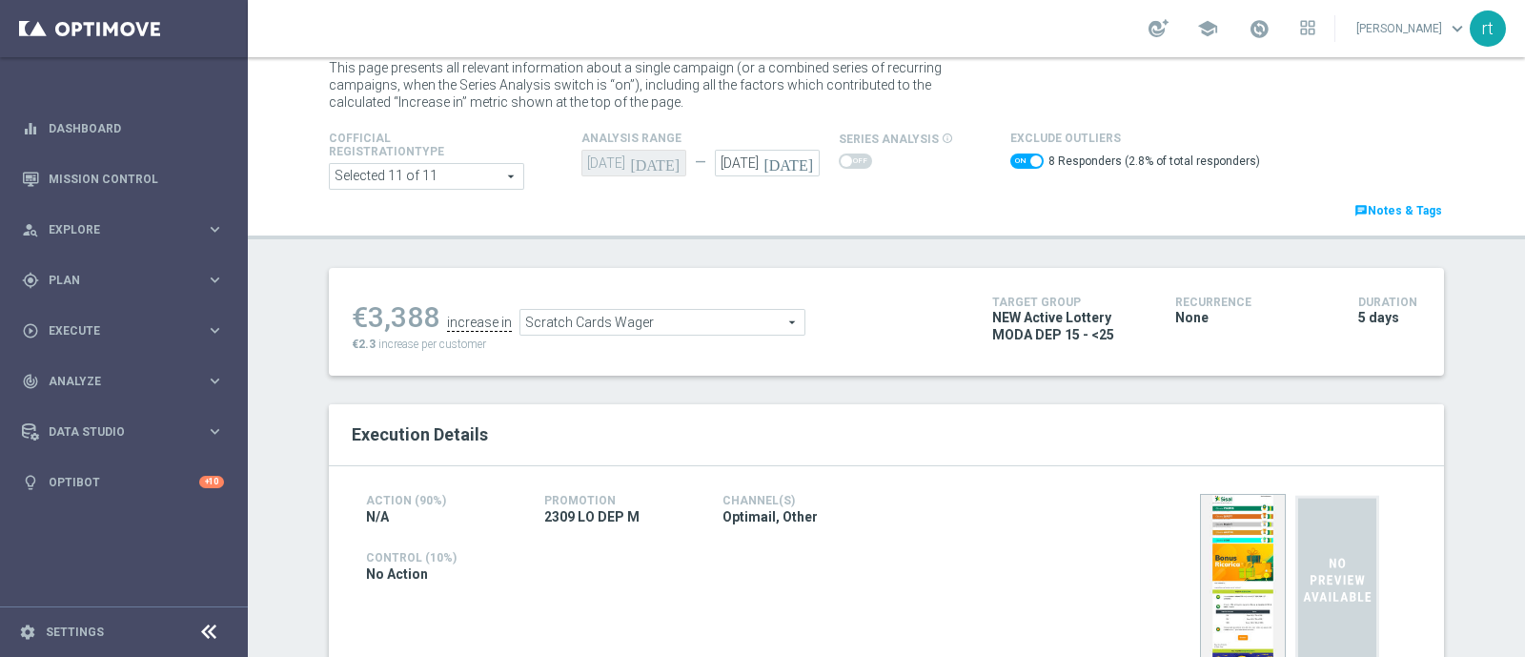
click at [670, 324] on span "Scratch Cards Wager" at bounding box center [662, 322] width 284 height 25
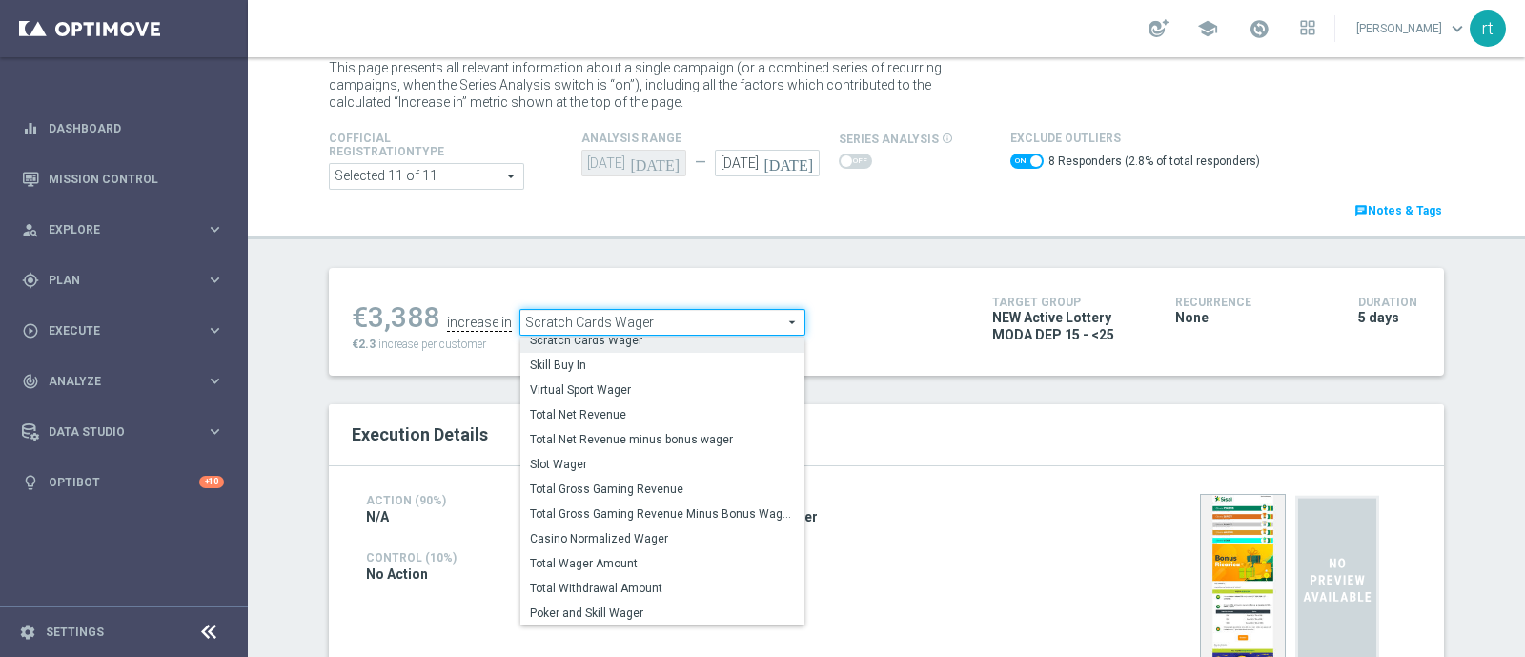
scroll to position [250, 0]
click at [643, 505] on span "Total Gross Gaming Revenue Minus Bonus Wagared" at bounding box center [662, 511] width 265 height 15
checkbox input "false"
type input "Total Gross Gaming Revenue Minus Bonus Wagared"
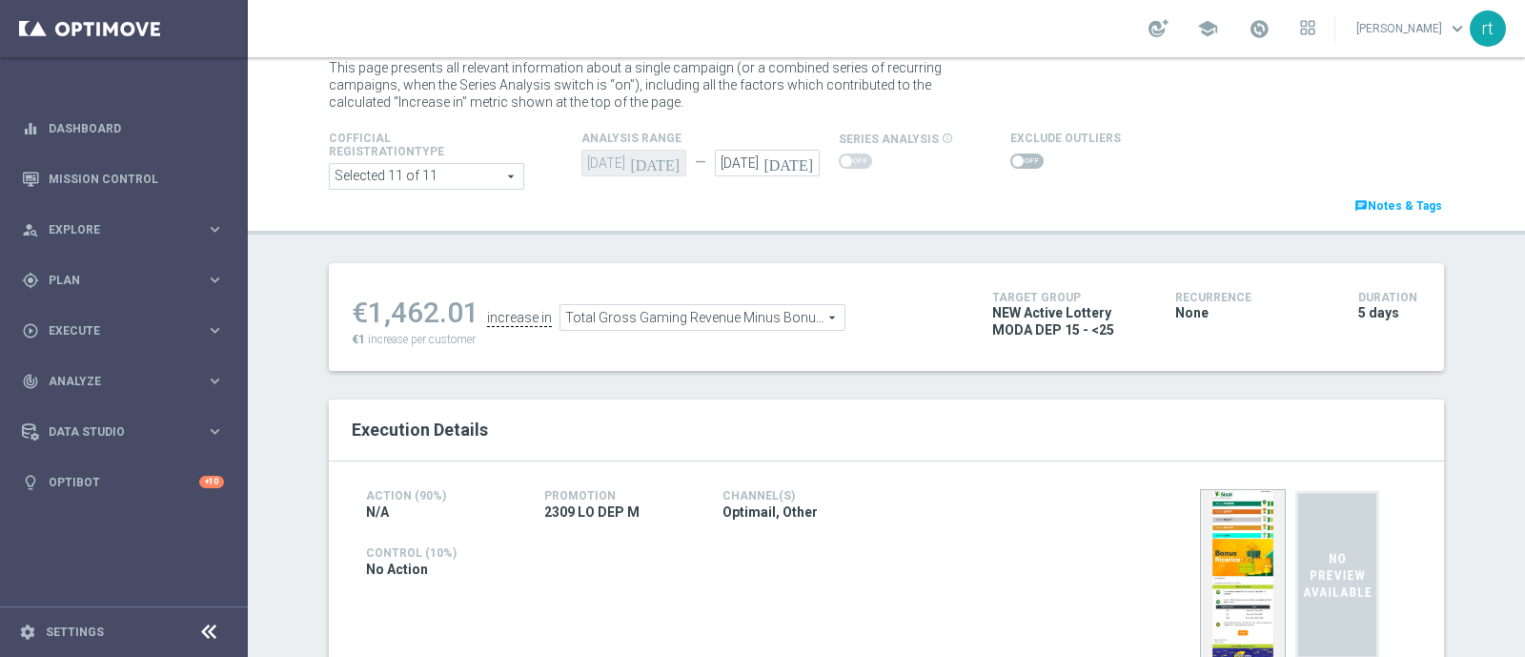
click at [1010, 159] on span at bounding box center [1026, 160] width 33 height 15
click at [1010, 159] on input "checkbox" at bounding box center [1026, 160] width 33 height 15
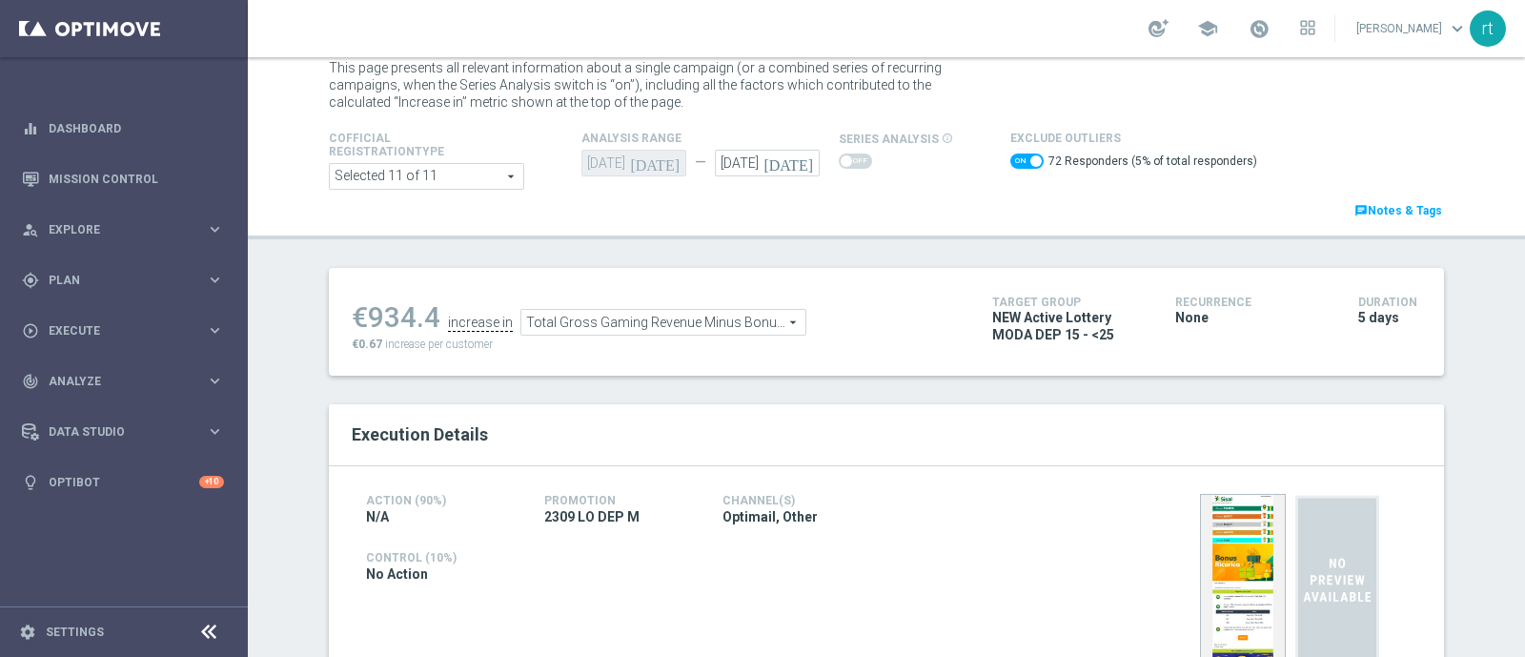
click at [1012, 160] on span at bounding box center [1026, 160] width 33 height 15
click at [1012, 160] on input "checkbox" at bounding box center [1026, 160] width 33 height 15
checkbox input "false"
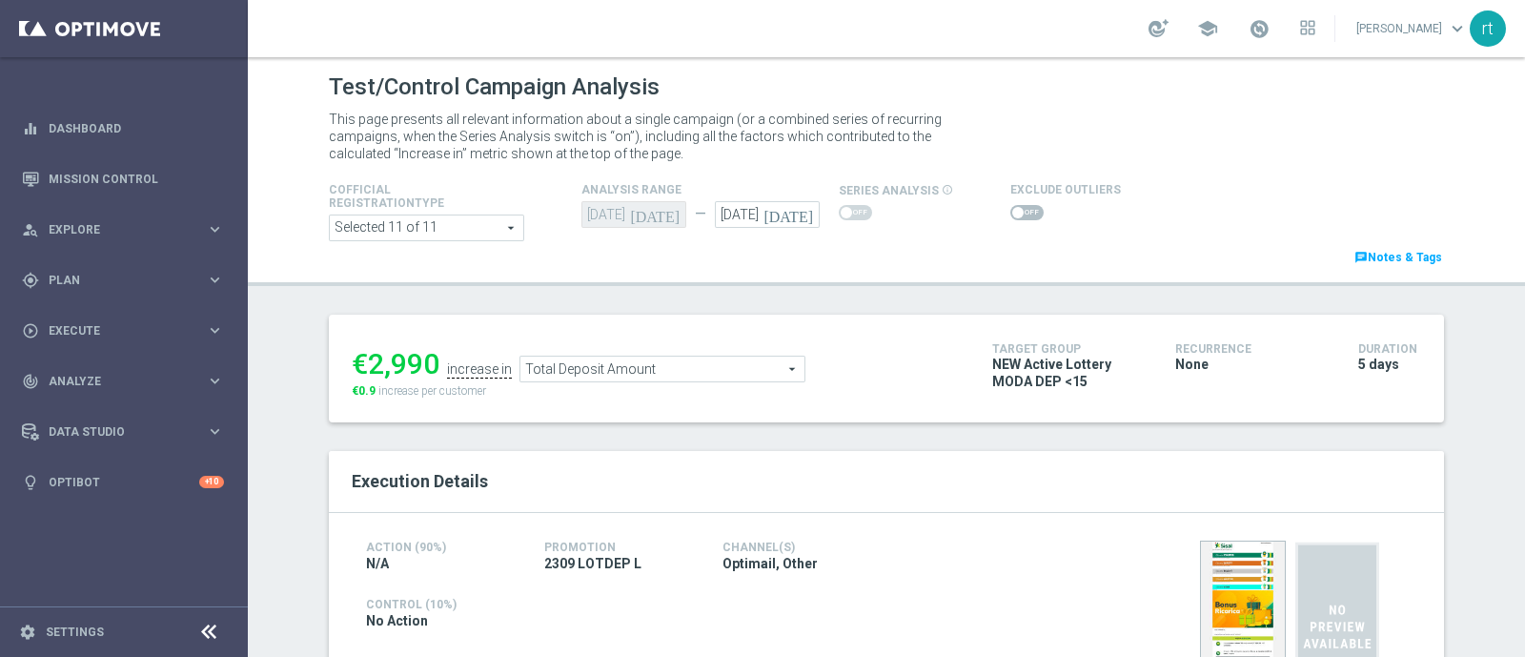
click at [1013, 213] on span at bounding box center [1026, 212] width 33 height 15
click at [1013, 213] on input "checkbox" at bounding box center [1026, 212] width 33 height 15
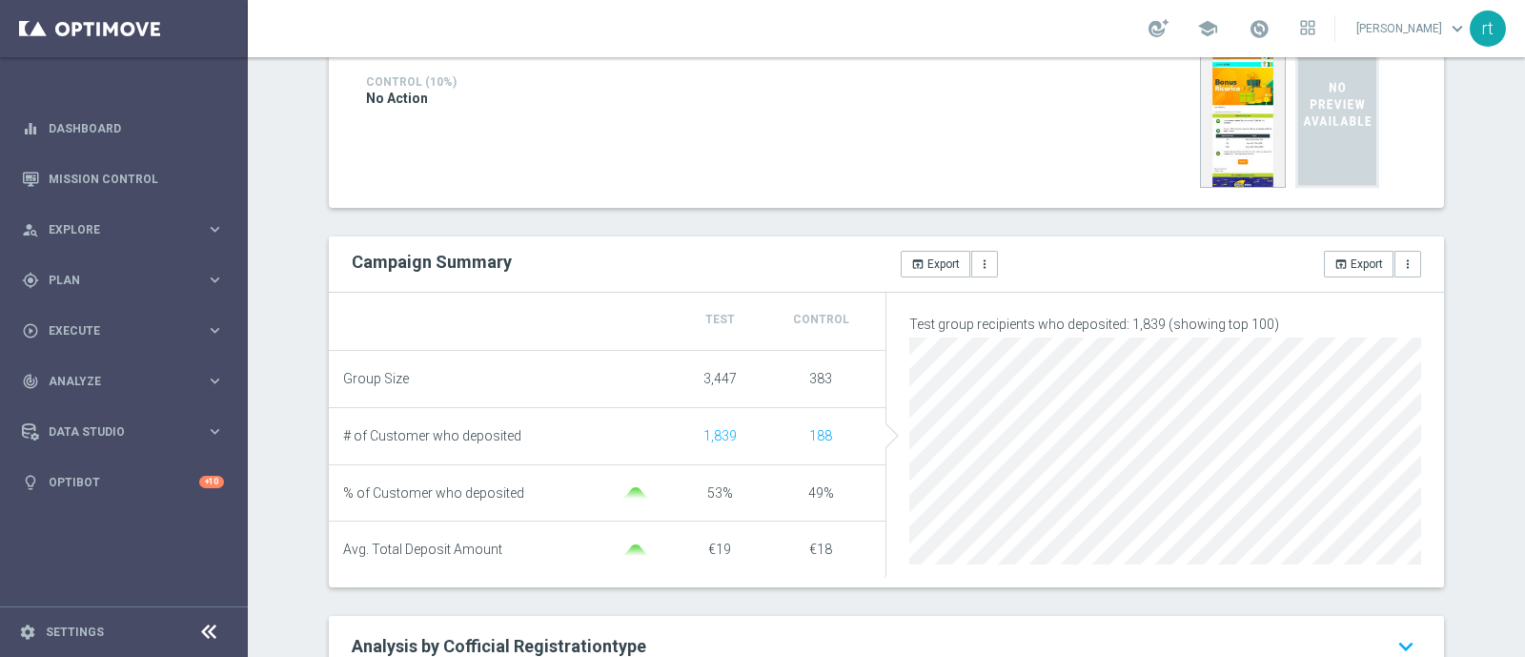
scroll to position [143, 0]
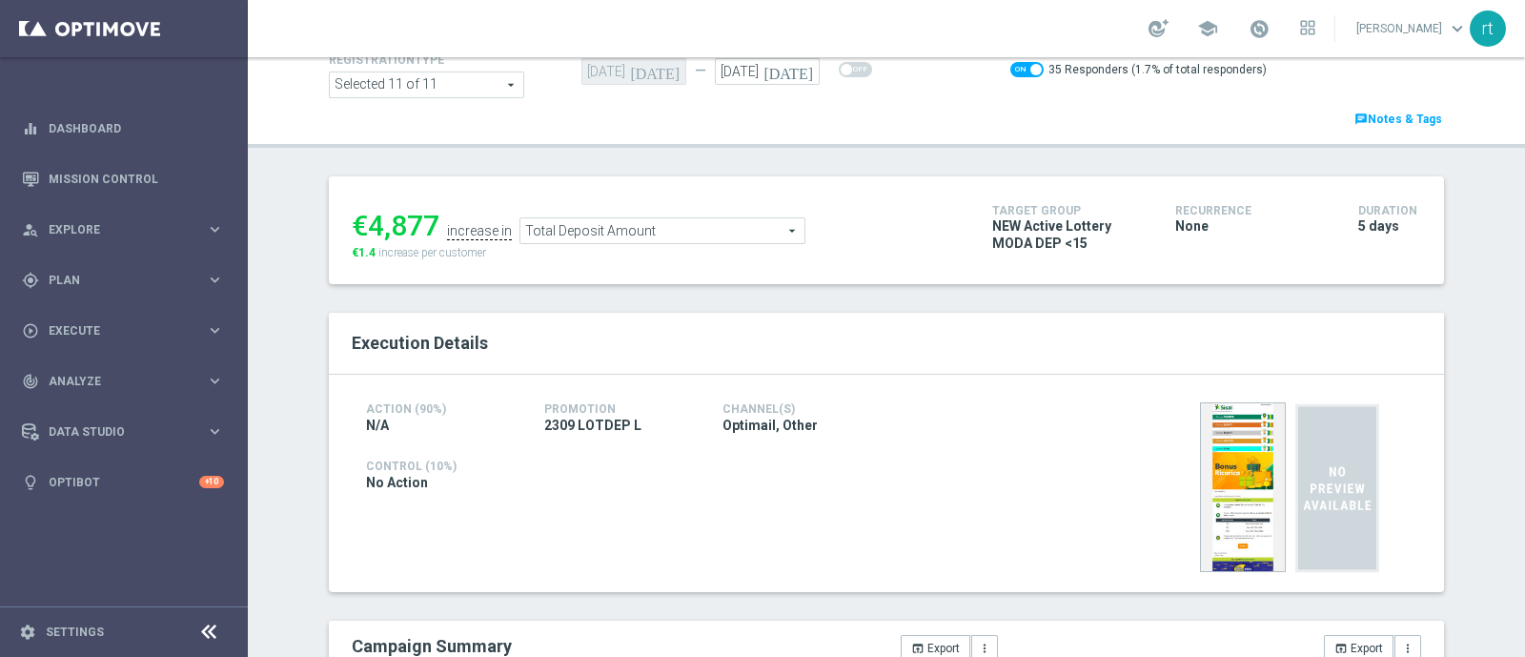
click at [598, 235] on span "Total Deposit Amount" at bounding box center [662, 230] width 284 height 25
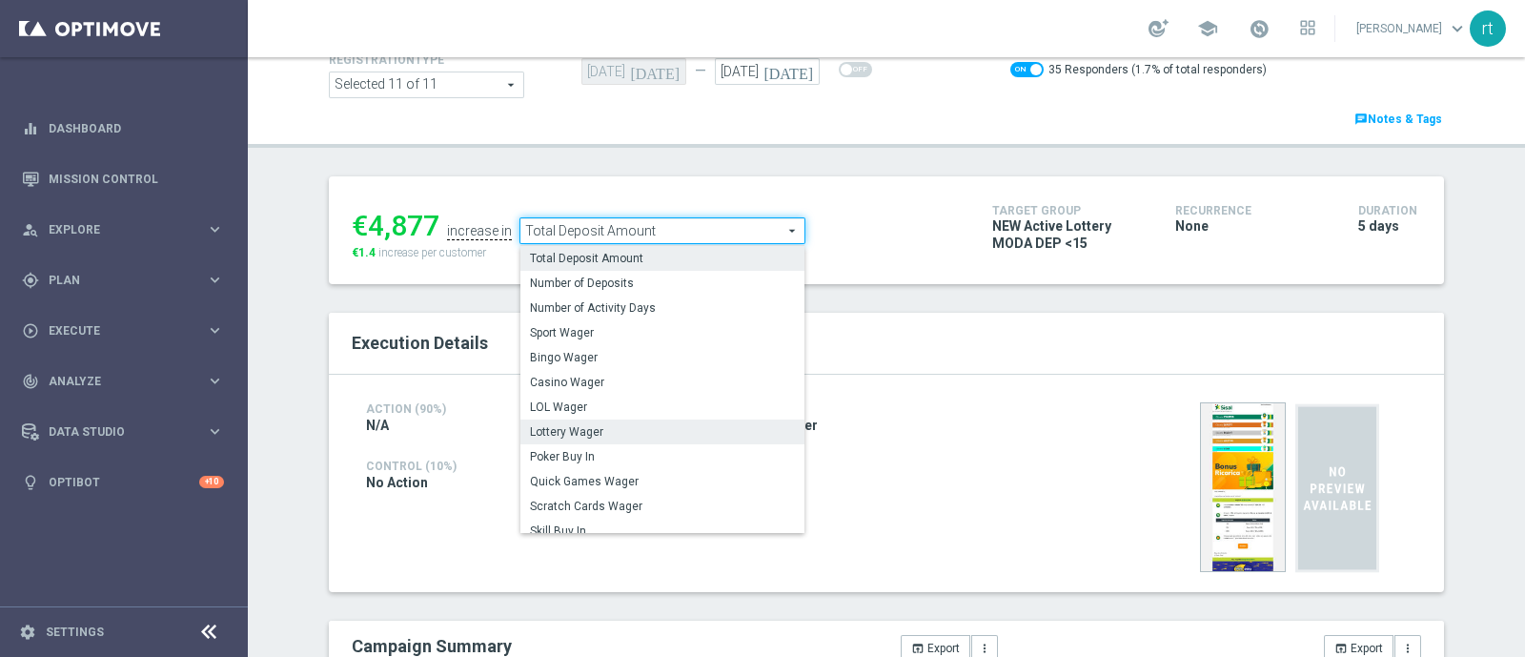
click at [583, 432] on span "Lottery Wager" at bounding box center [662, 431] width 265 height 15
checkbox input "false"
type input "Lottery Wager"
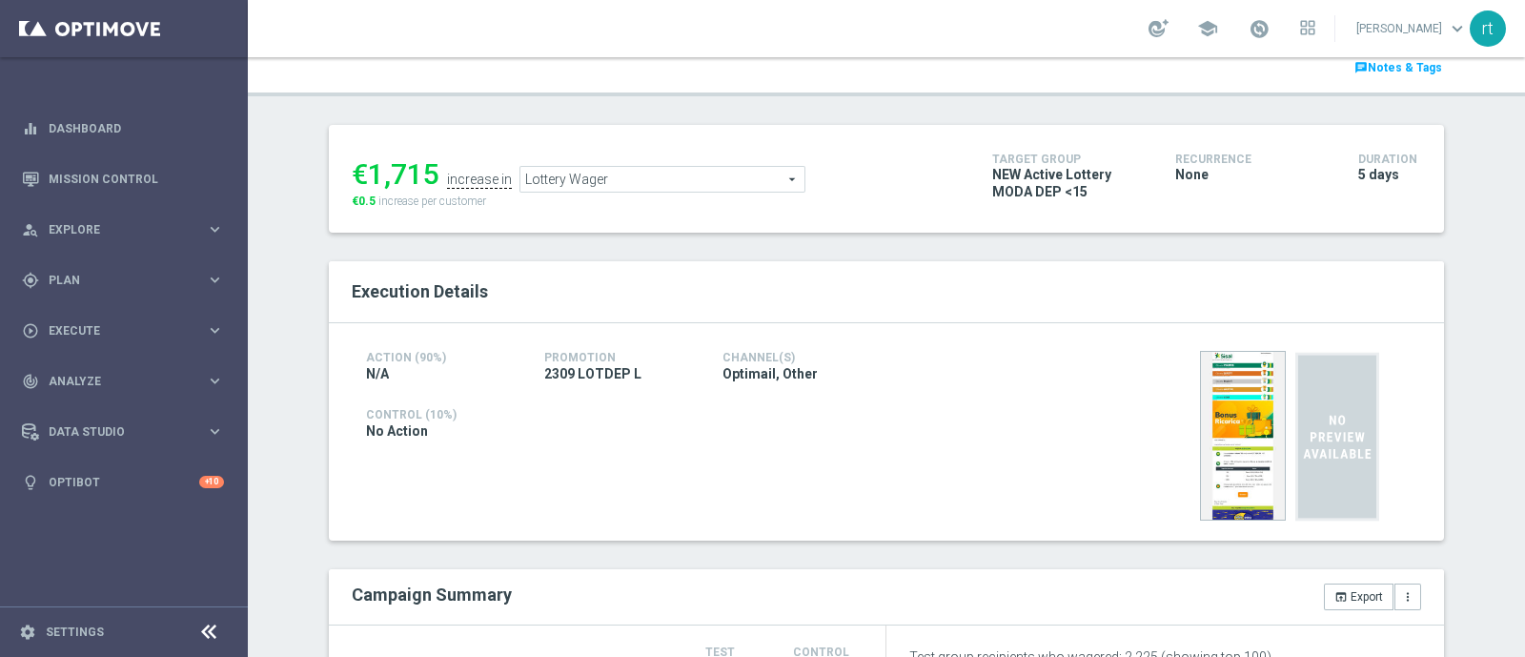
scroll to position [38, 0]
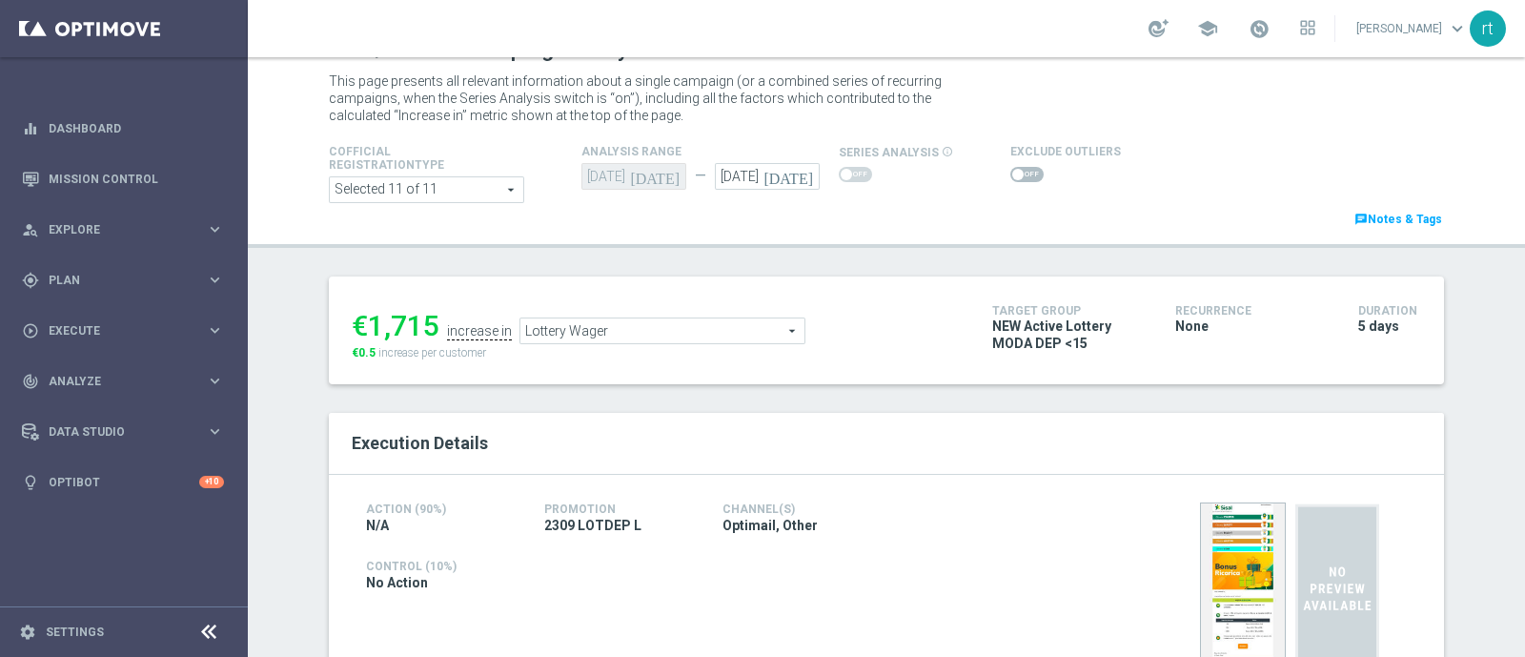
click at [1010, 168] on span at bounding box center [1026, 174] width 33 height 15
click at [1010, 168] on input "checkbox" at bounding box center [1026, 174] width 33 height 15
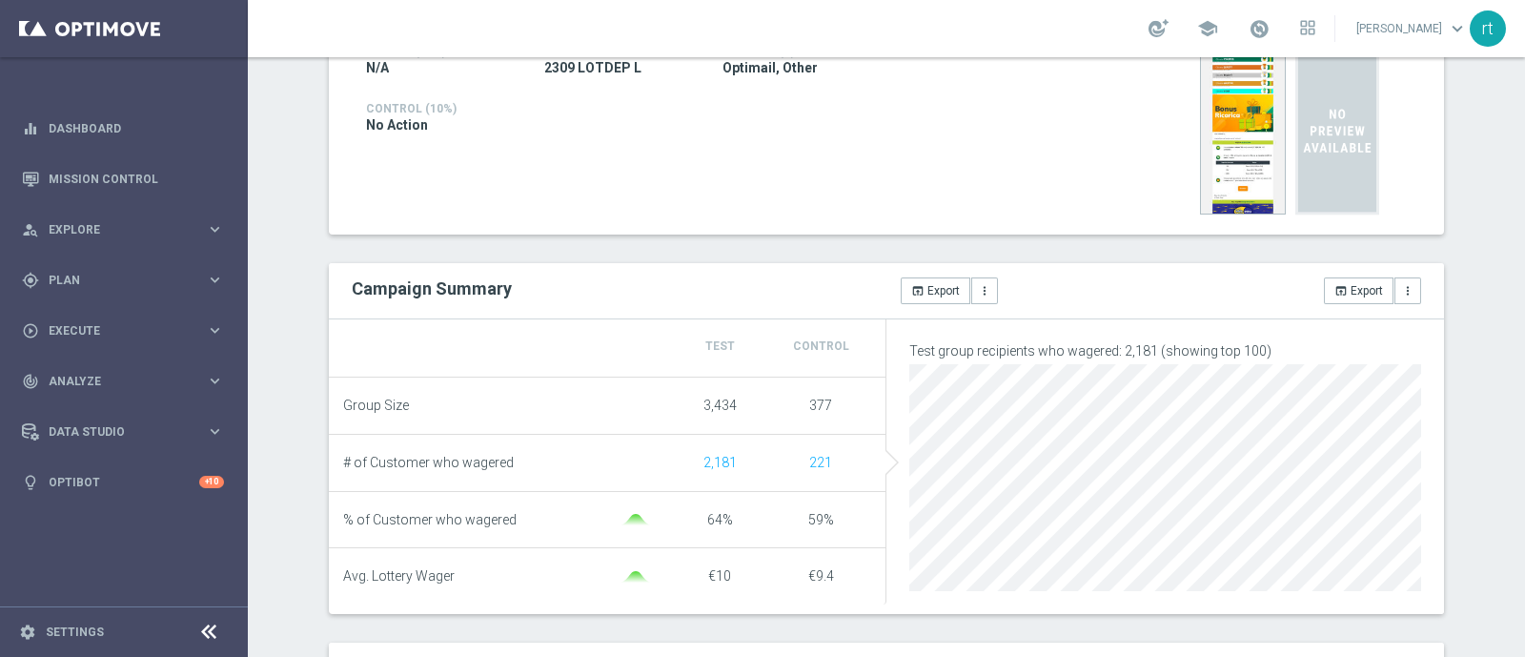
scroll to position [43, 0]
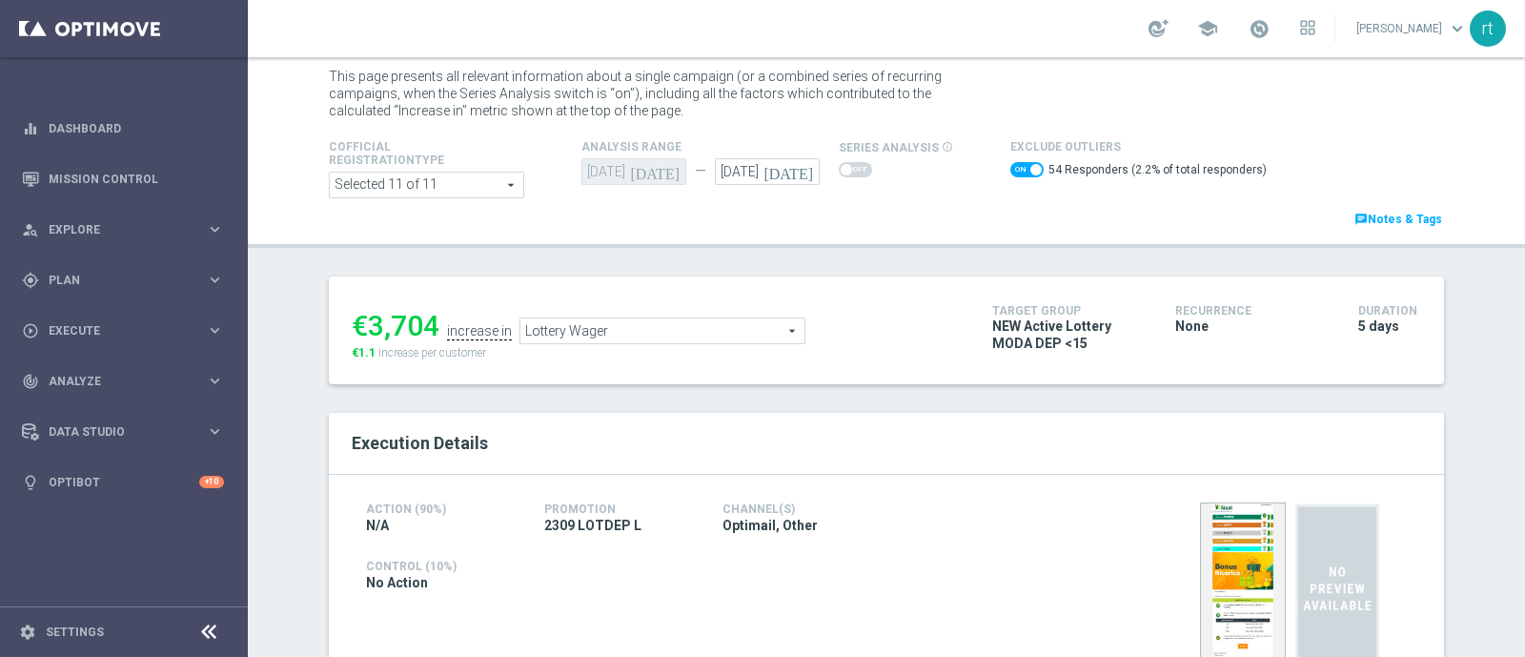
click at [702, 331] on span "Lottery Wager" at bounding box center [662, 330] width 284 height 25
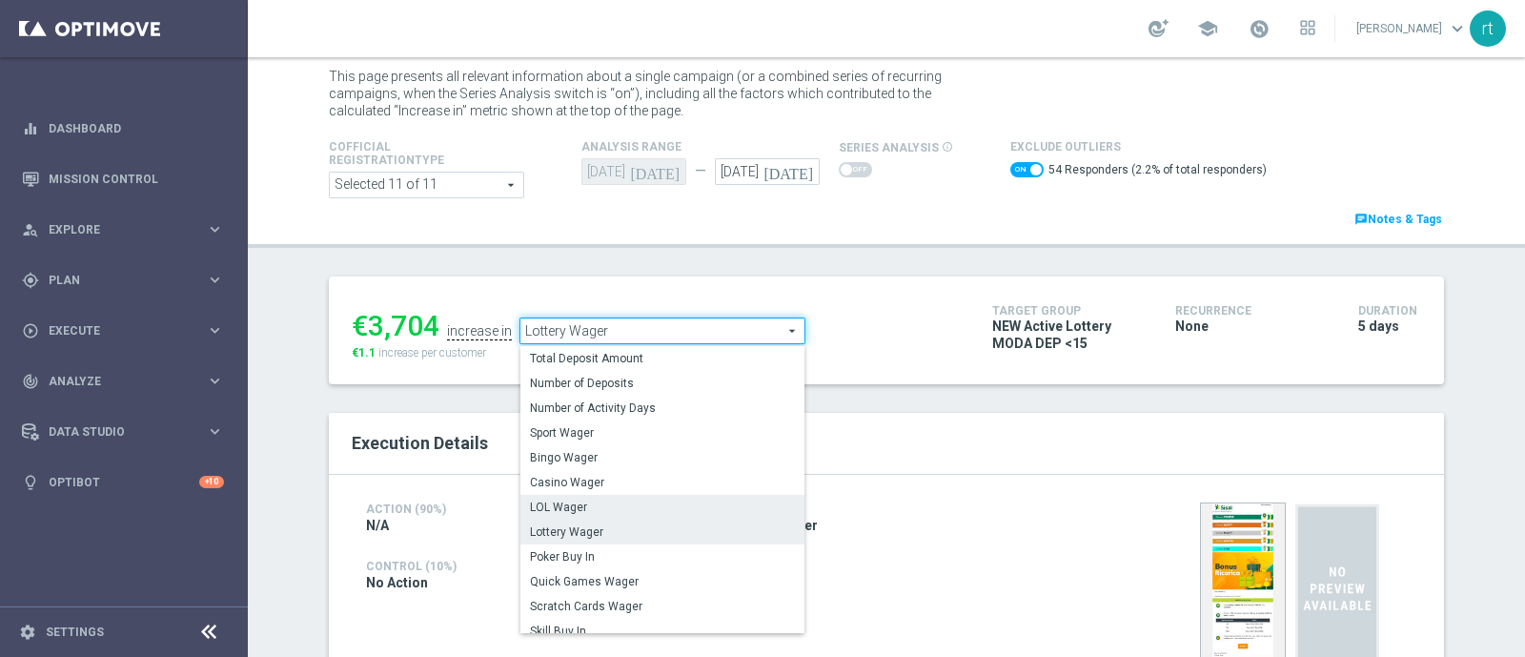
click at [610, 512] on span "LOL Wager" at bounding box center [662, 506] width 265 height 15
checkbox input "false"
type input "LOL Wager"
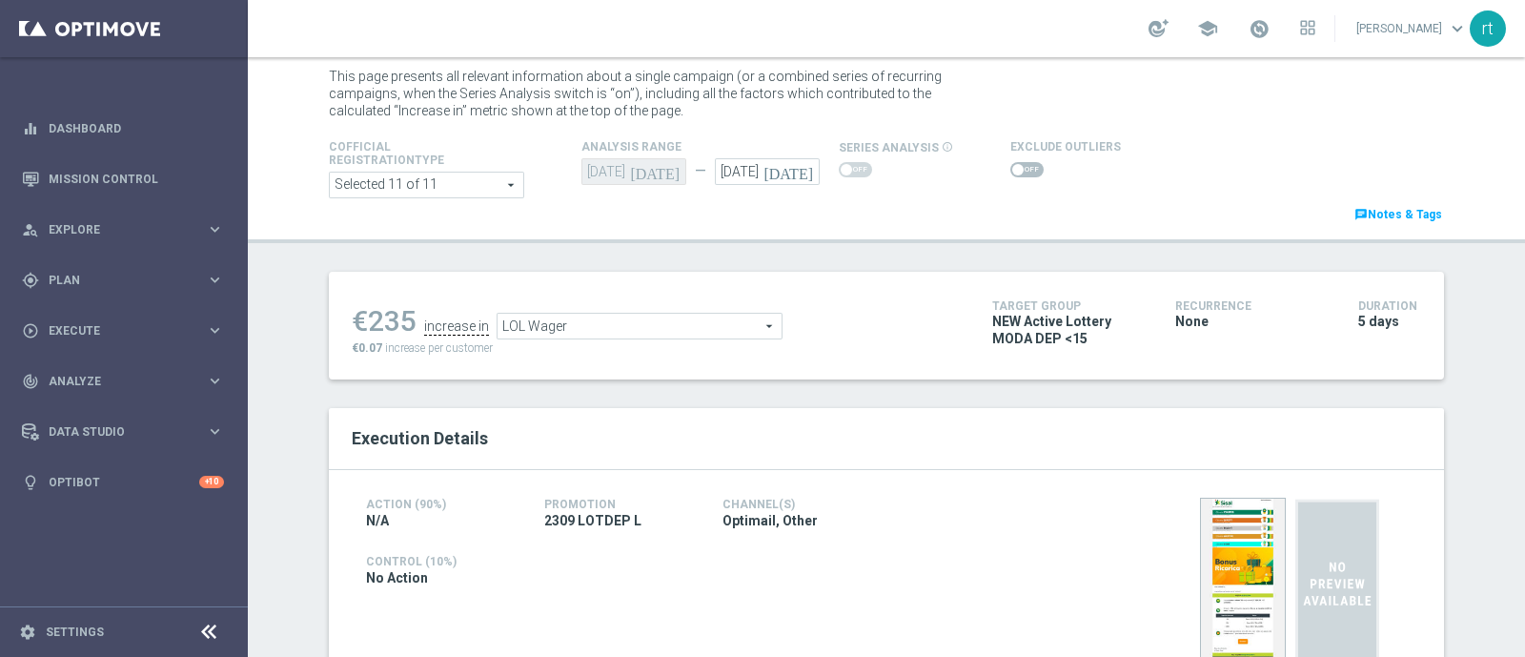
click at [1021, 162] on span at bounding box center [1026, 169] width 33 height 15
click at [1021, 162] on input "checkbox" at bounding box center [1026, 169] width 33 height 15
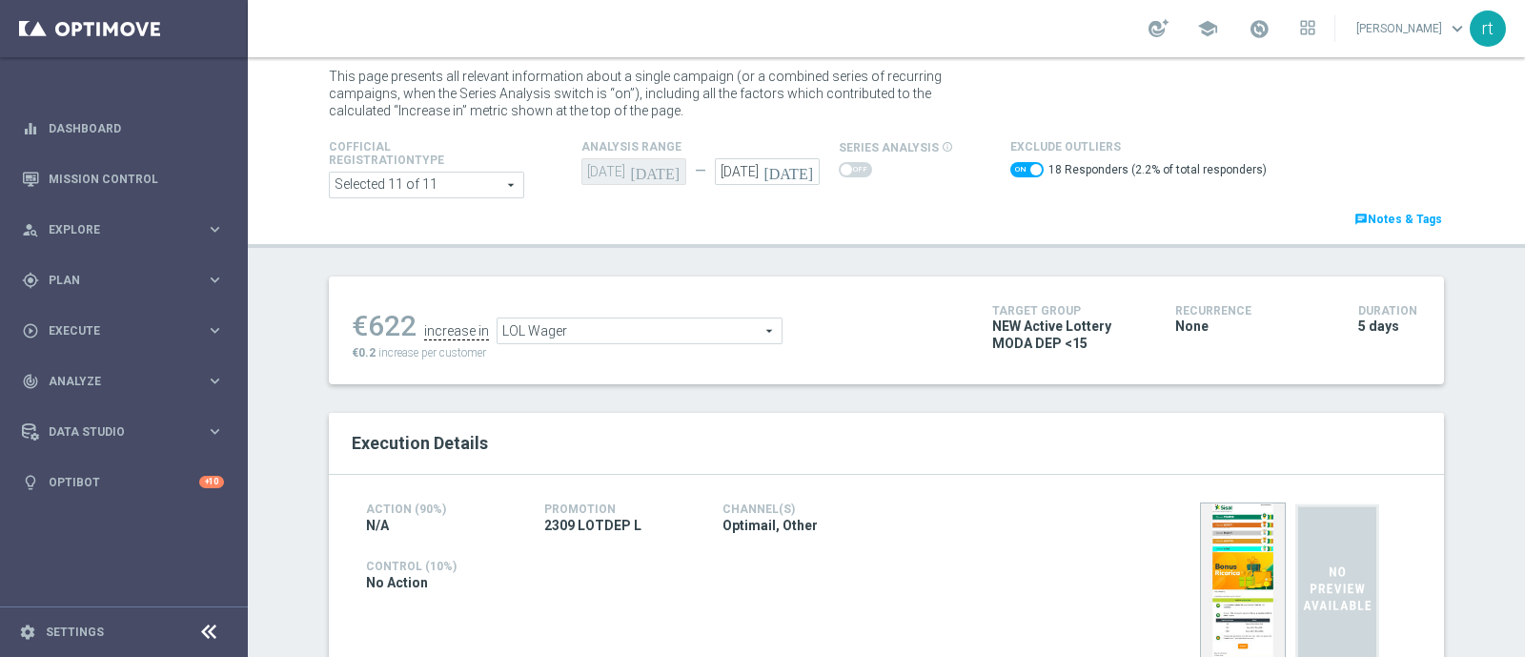
click at [564, 340] on span "LOL Wager" at bounding box center [639, 330] width 284 height 25
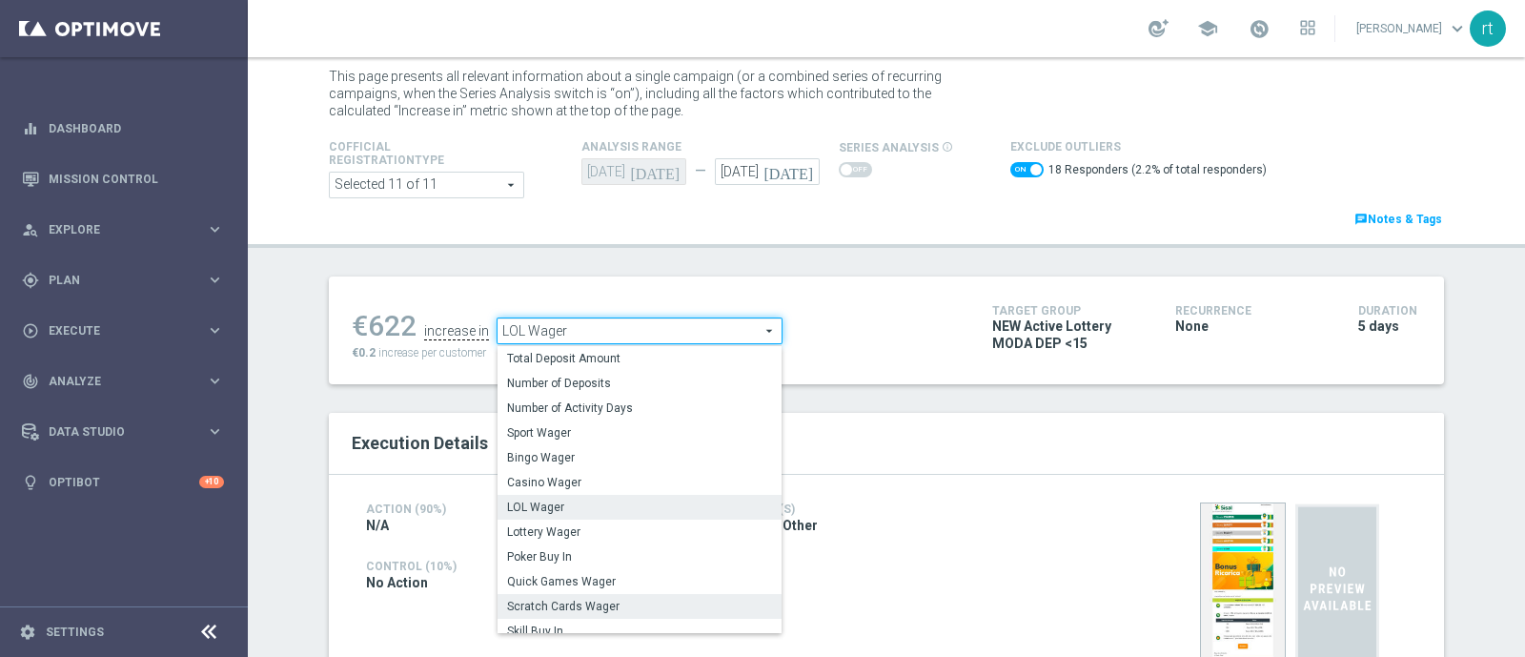
click at [570, 598] on span "Scratch Cards Wager" at bounding box center [639, 605] width 265 height 15
checkbox input "false"
type input "Scratch Cards Wager"
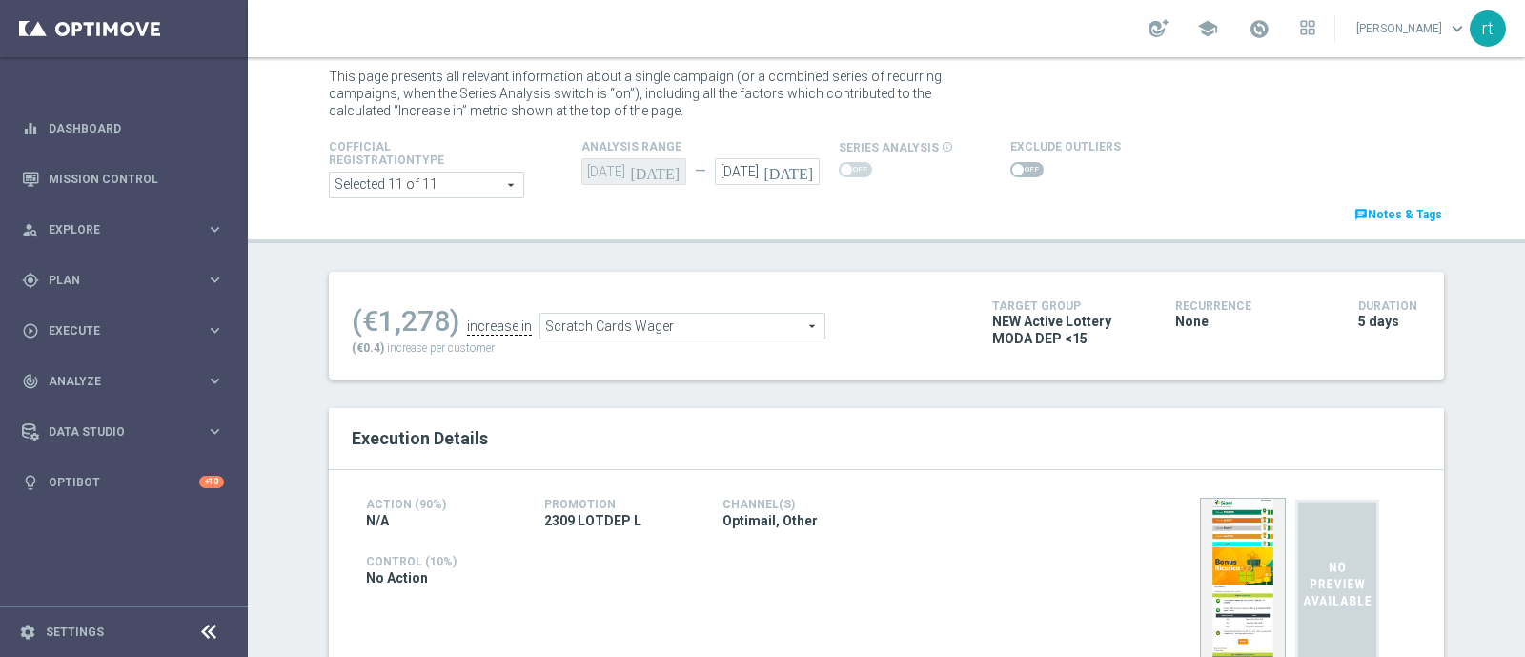
click at [1010, 166] on span at bounding box center [1026, 169] width 33 height 15
click at [1010, 166] on input "checkbox" at bounding box center [1026, 169] width 33 height 15
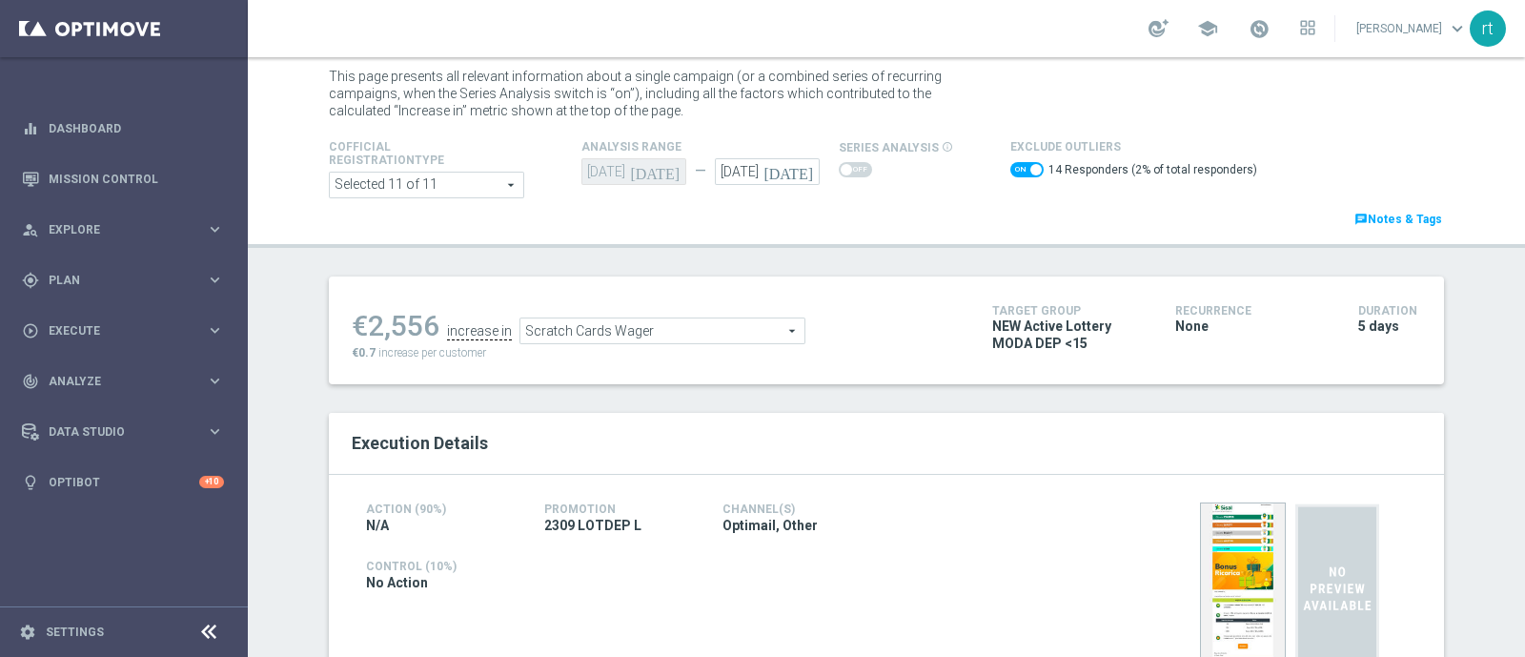
click at [641, 318] on span "Scratch Cards Wager" at bounding box center [662, 330] width 284 height 25
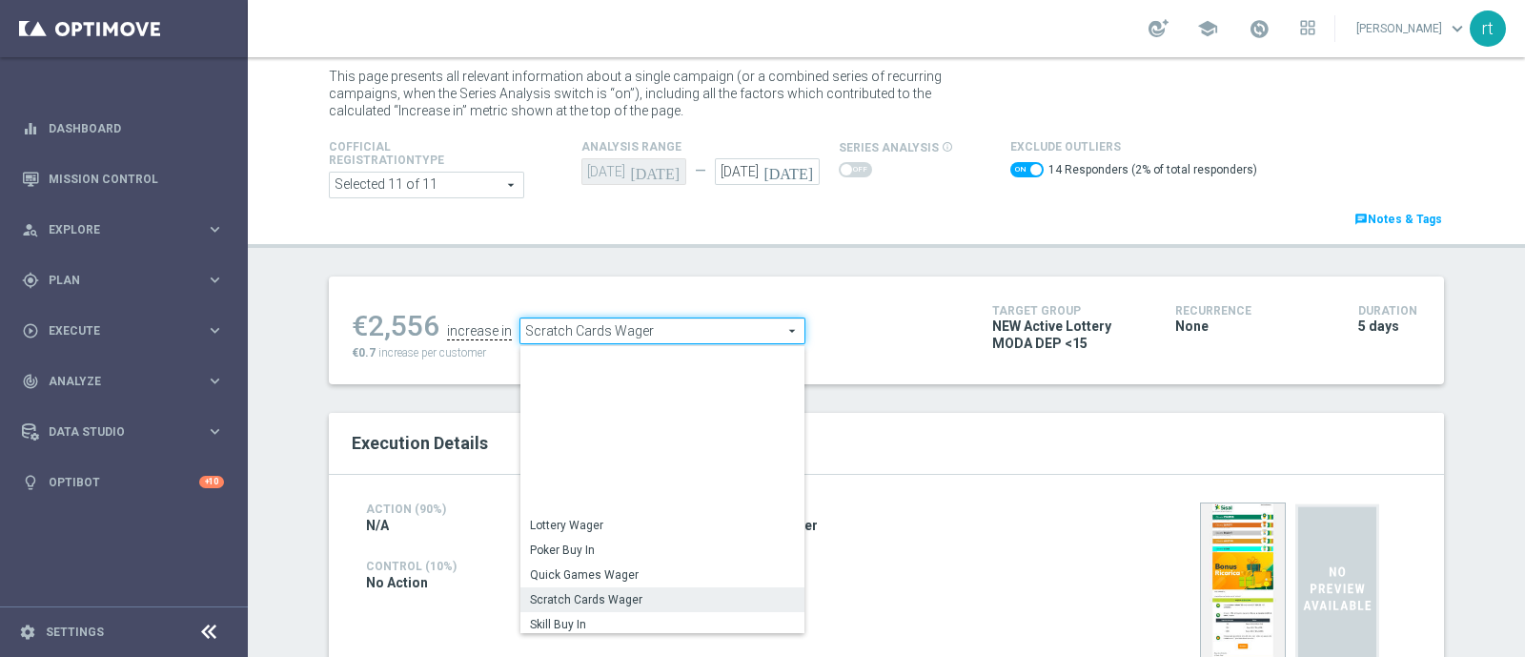
scroll to position [214, 0]
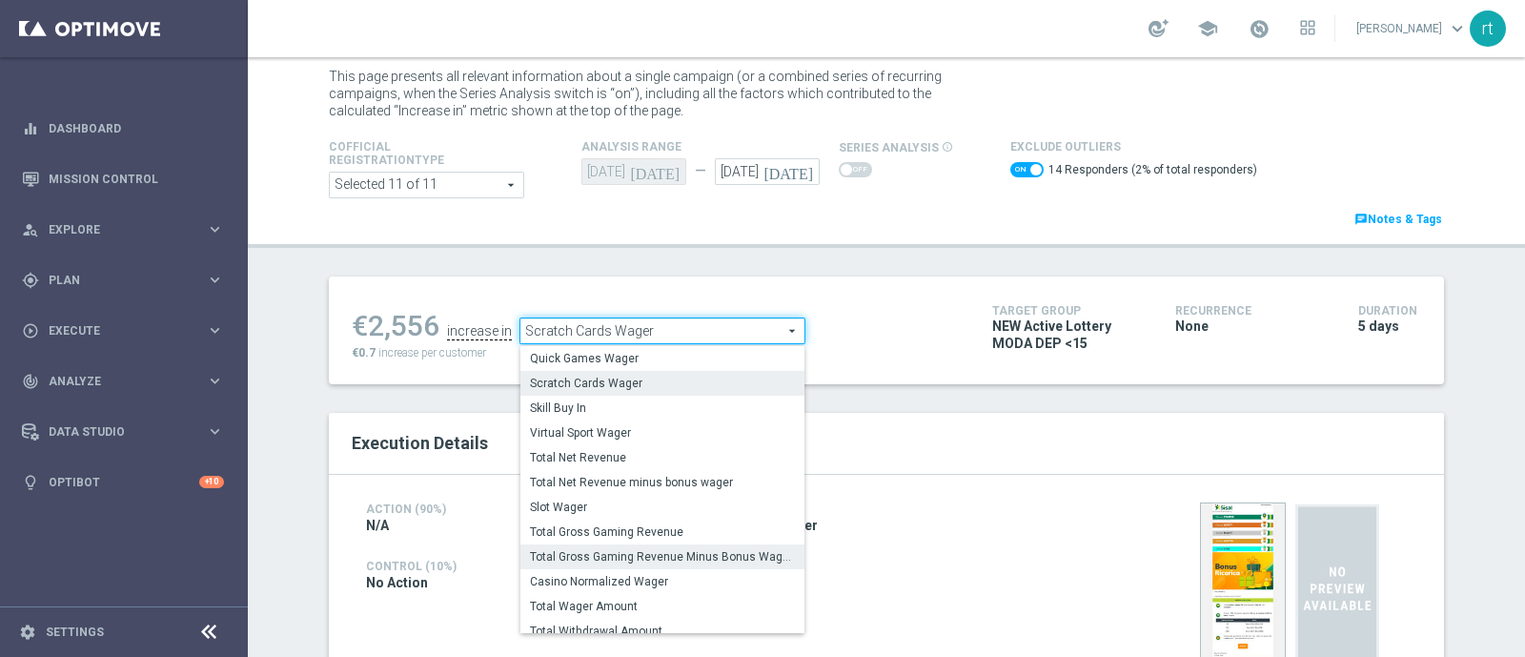
click at [580, 555] on span "Total Gross Gaming Revenue Minus Bonus Wagared" at bounding box center [662, 556] width 265 height 15
checkbox input "false"
type input "Total Gross Gaming Revenue Minus Bonus Wagared"
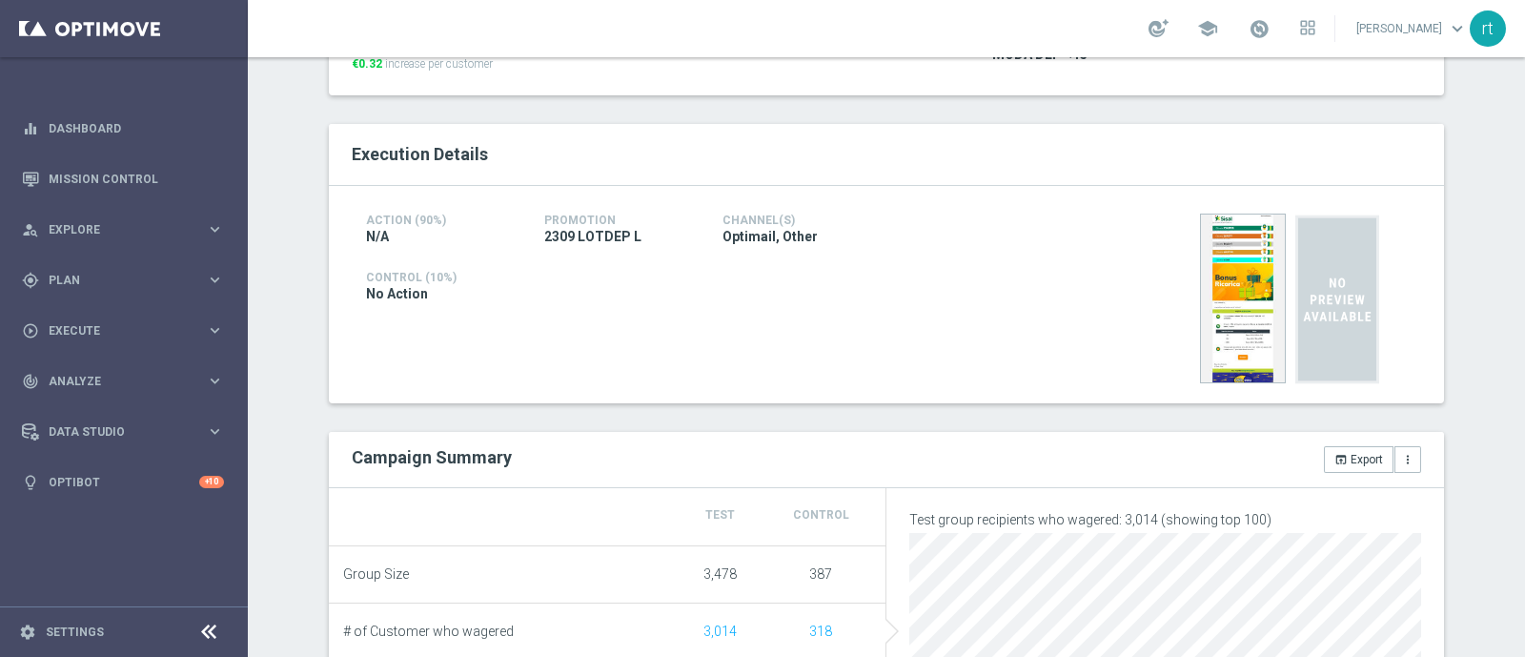
scroll to position [59, 0]
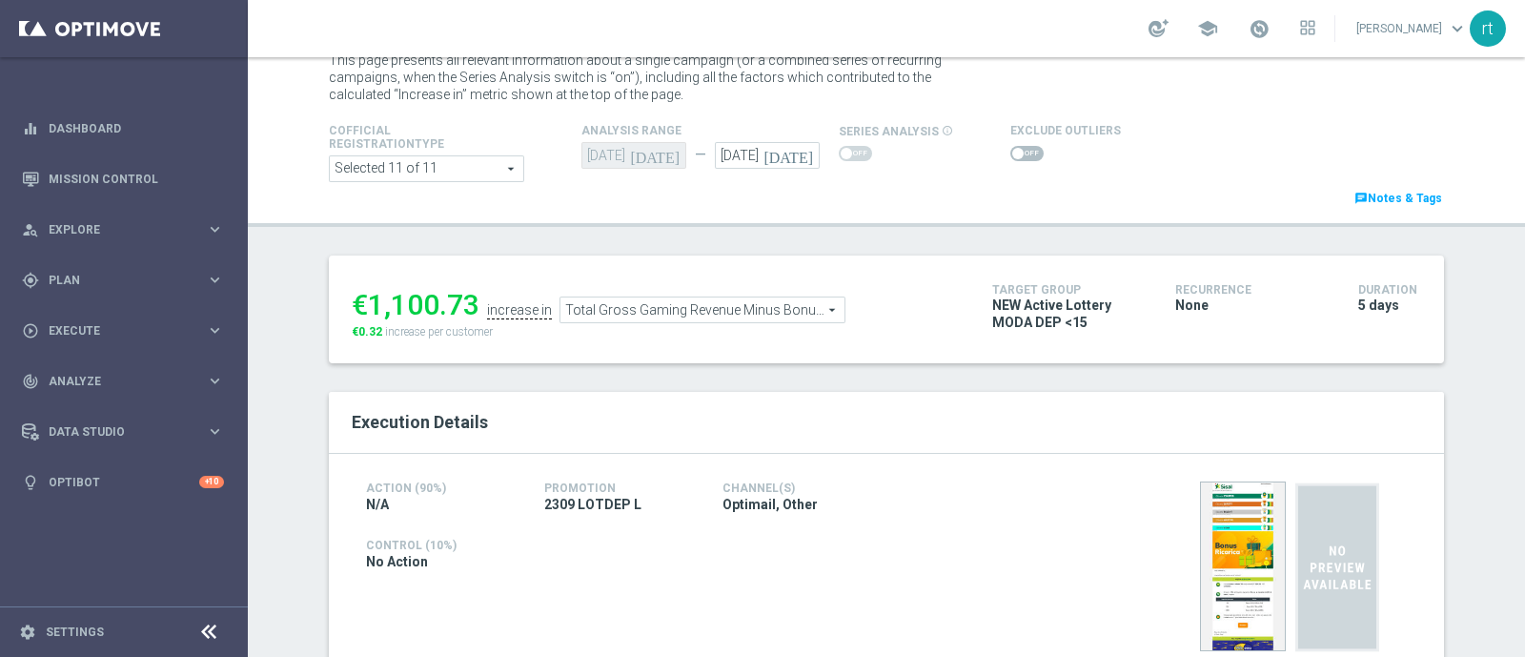
click at [1012, 152] on span at bounding box center [1017, 153] width 11 height 11
click at [1010, 152] on input "checkbox" at bounding box center [1026, 153] width 33 height 15
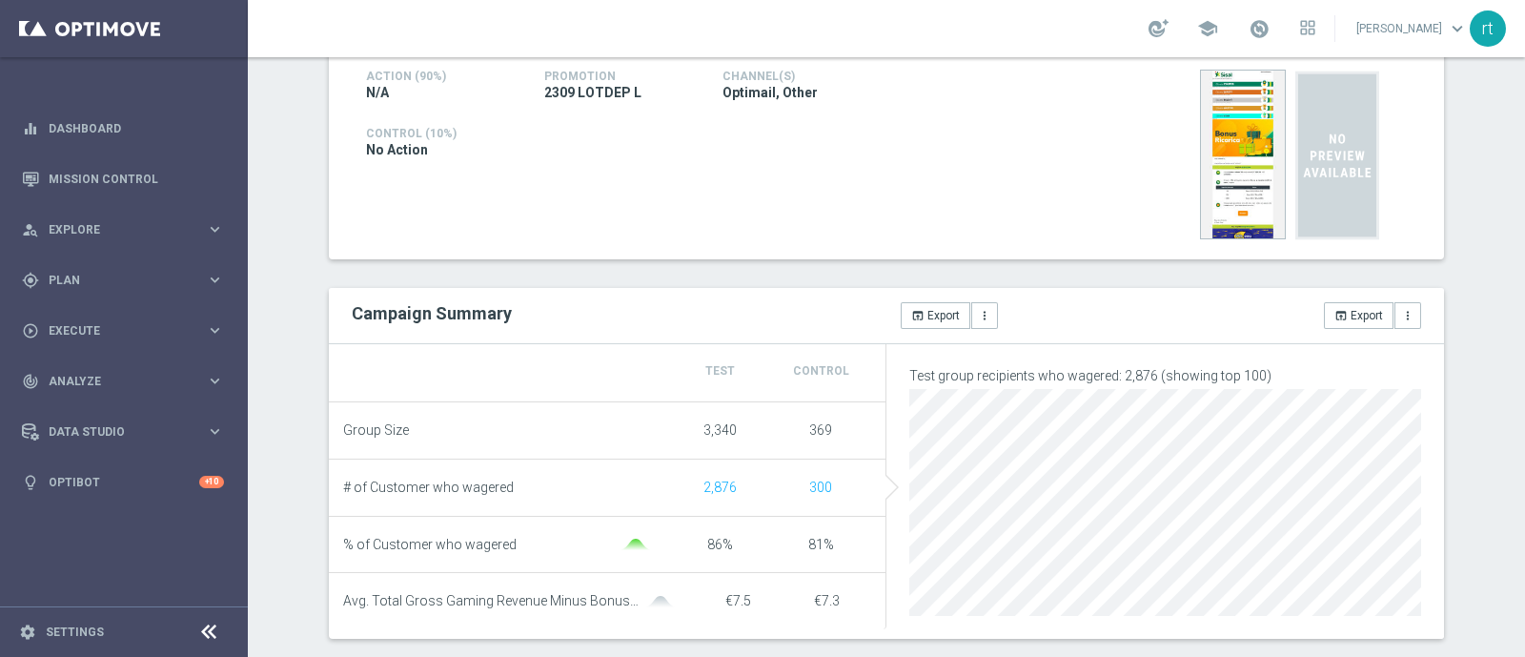
scroll to position [135, 0]
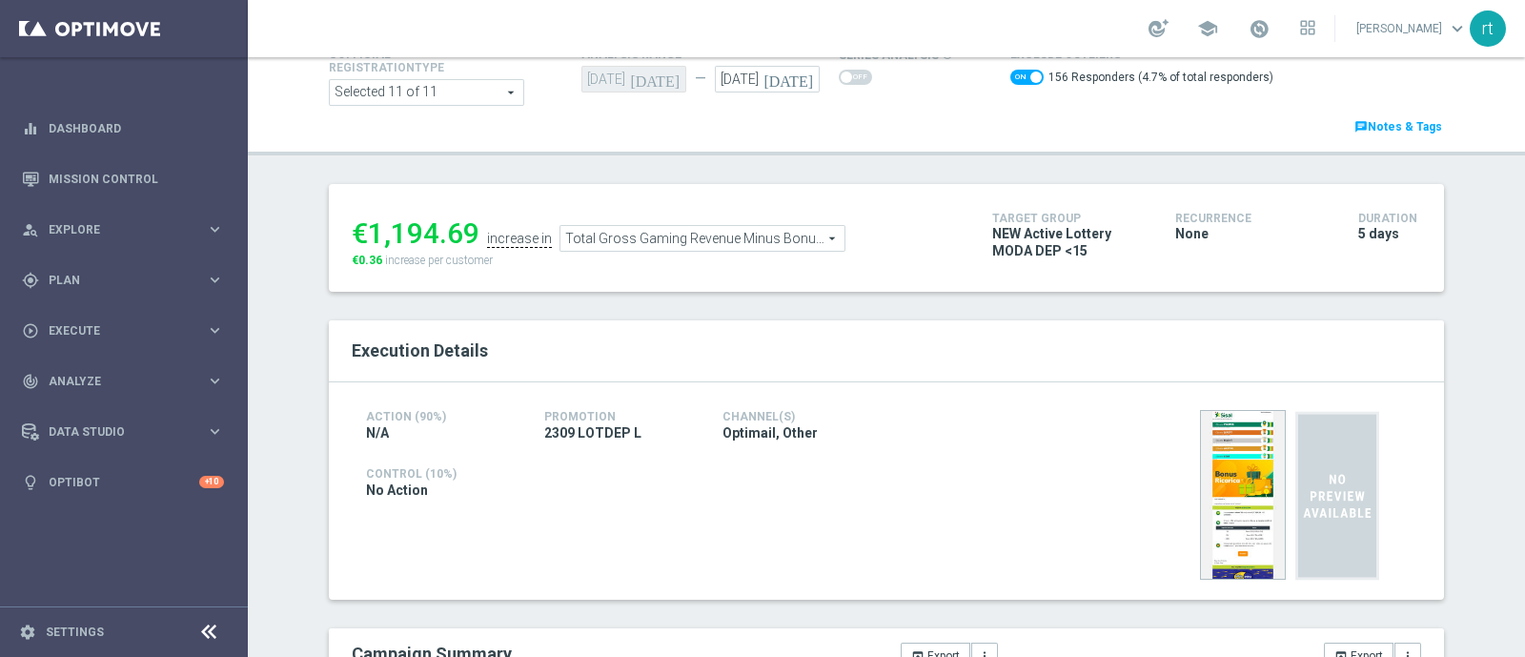
click at [1010, 83] on span at bounding box center [1026, 77] width 33 height 15
click at [1010, 83] on input "checkbox" at bounding box center [1026, 77] width 33 height 15
checkbox input "false"
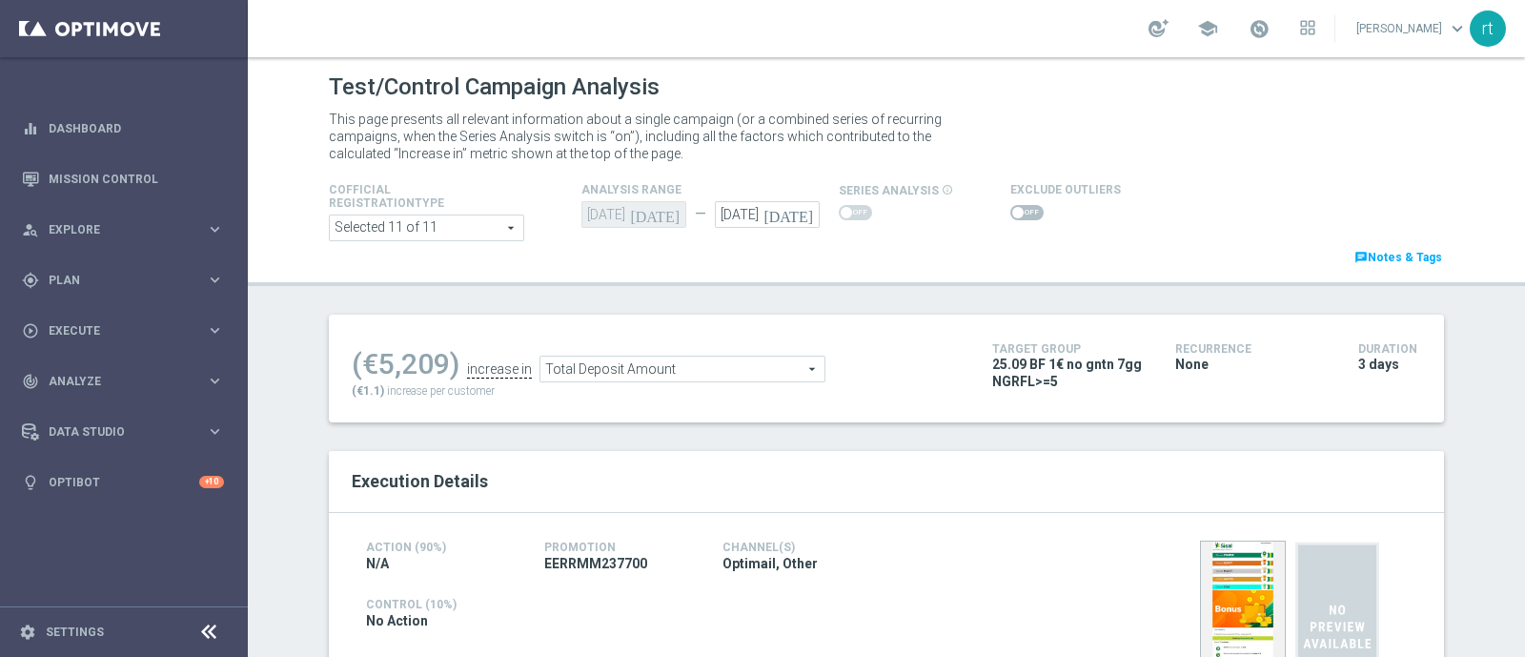
click at [1018, 210] on span at bounding box center [1026, 212] width 33 height 15
click at [1018, 210] on input "checkbox" at bounding box center [1026, 212] width 33 height 15
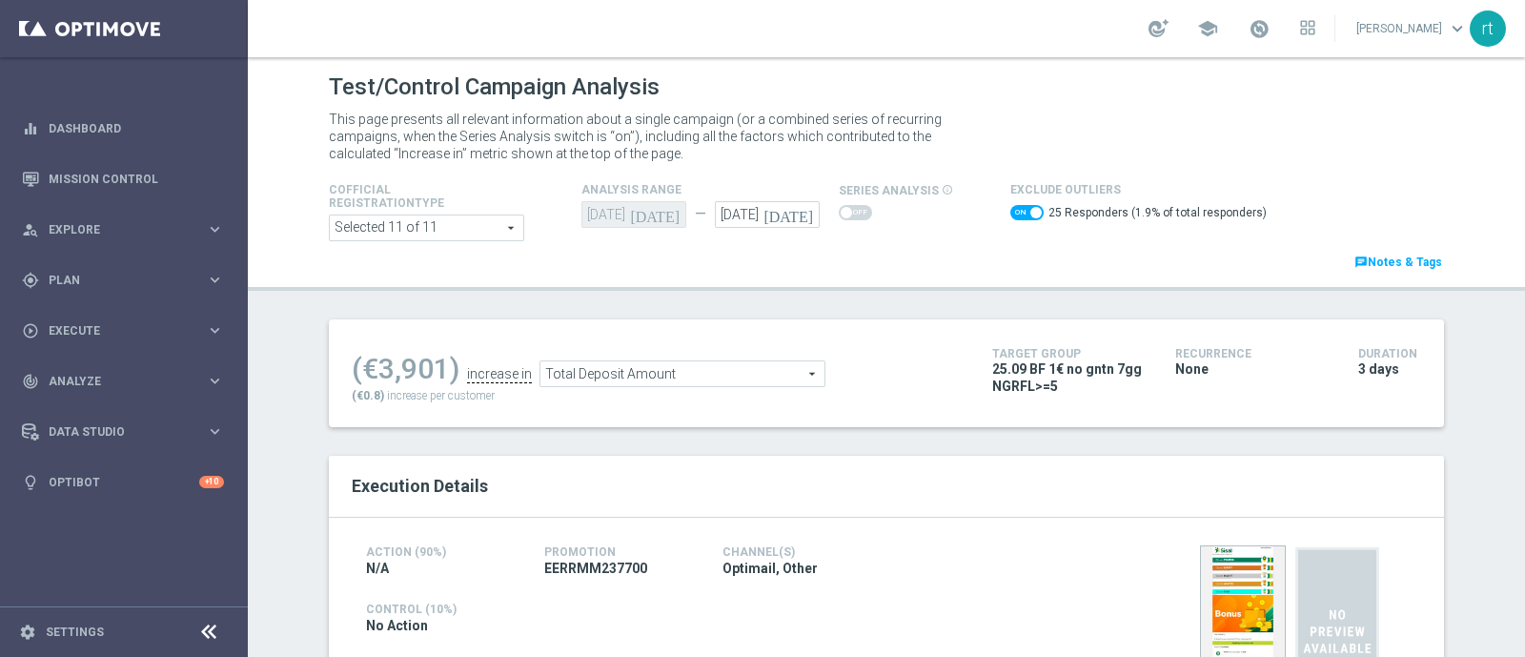
click at [778, 375] on span "Total Deposit Amount" at bounding box center [682, 373] width 284 height 25
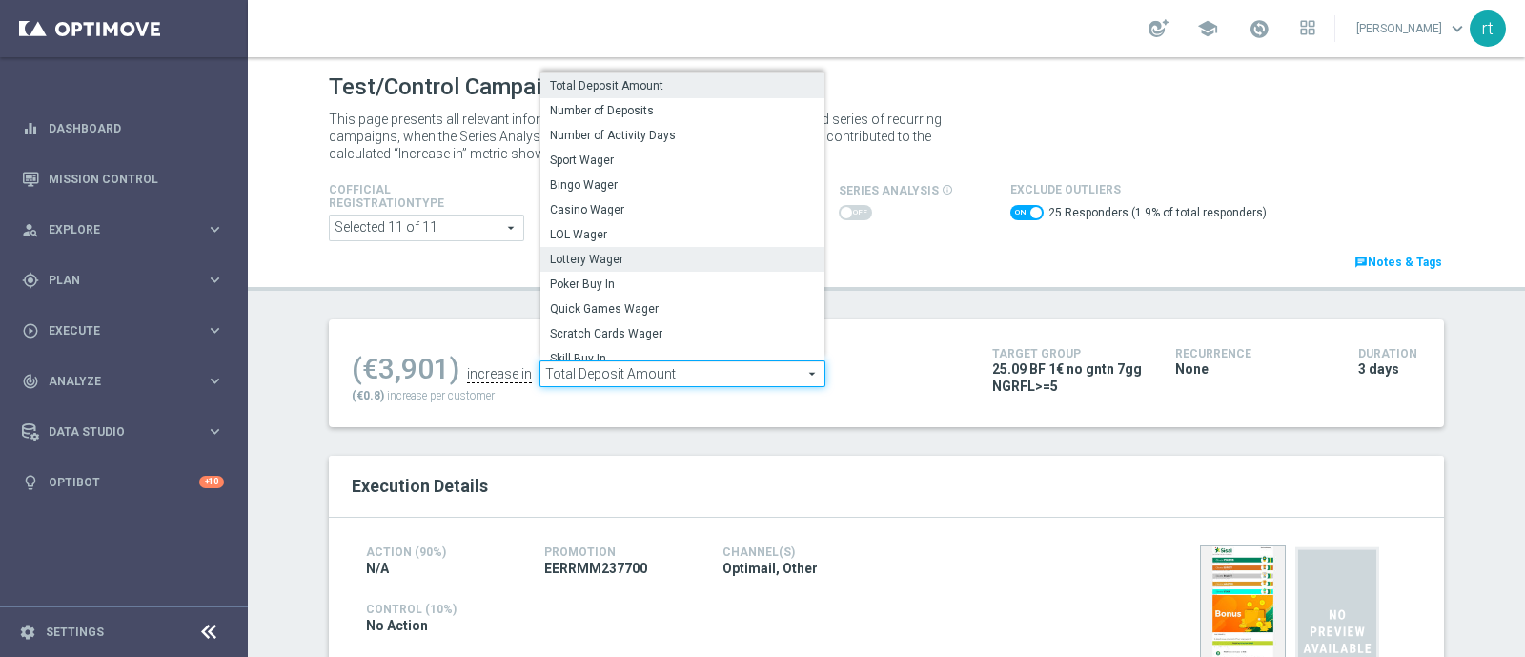
click at [619, 264] on span "Lottery Wager" at bounding box center [682, 259] width 265 height 15
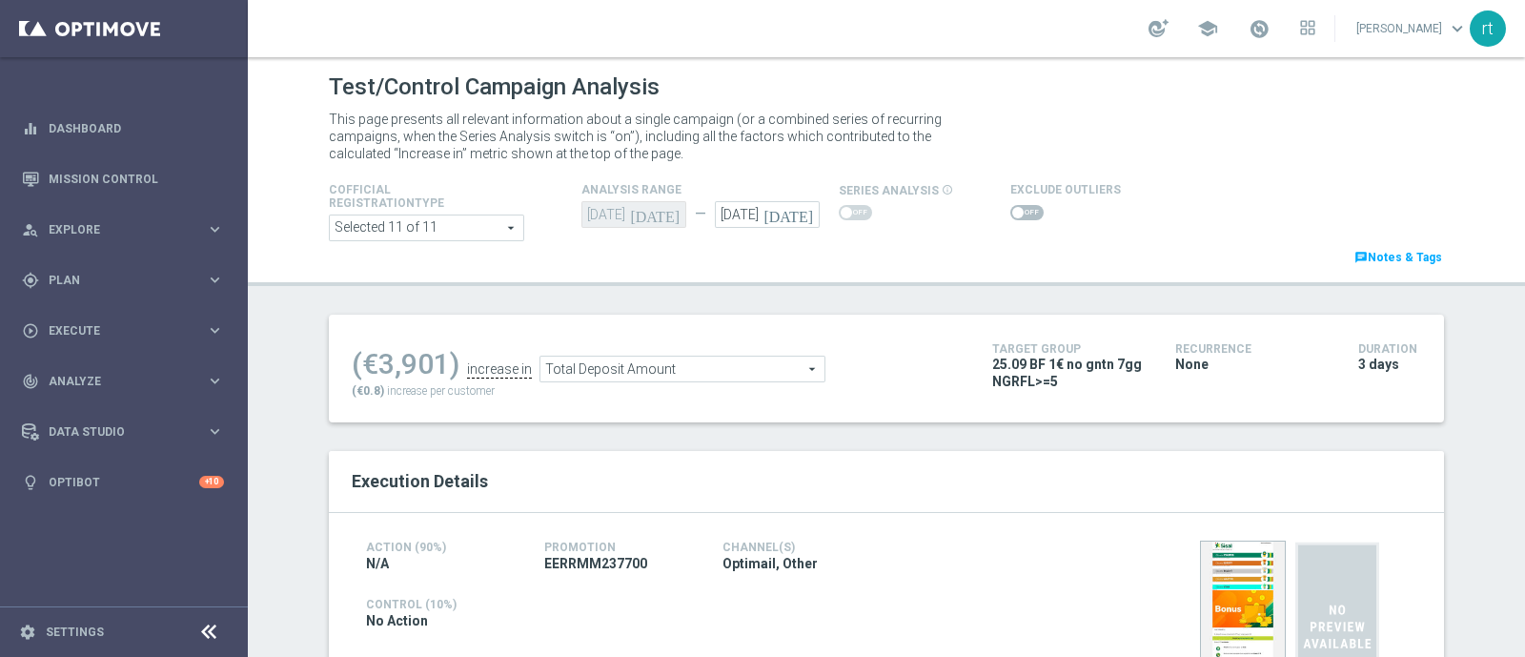
checkbox input "false"
type input "Lottery Wager"
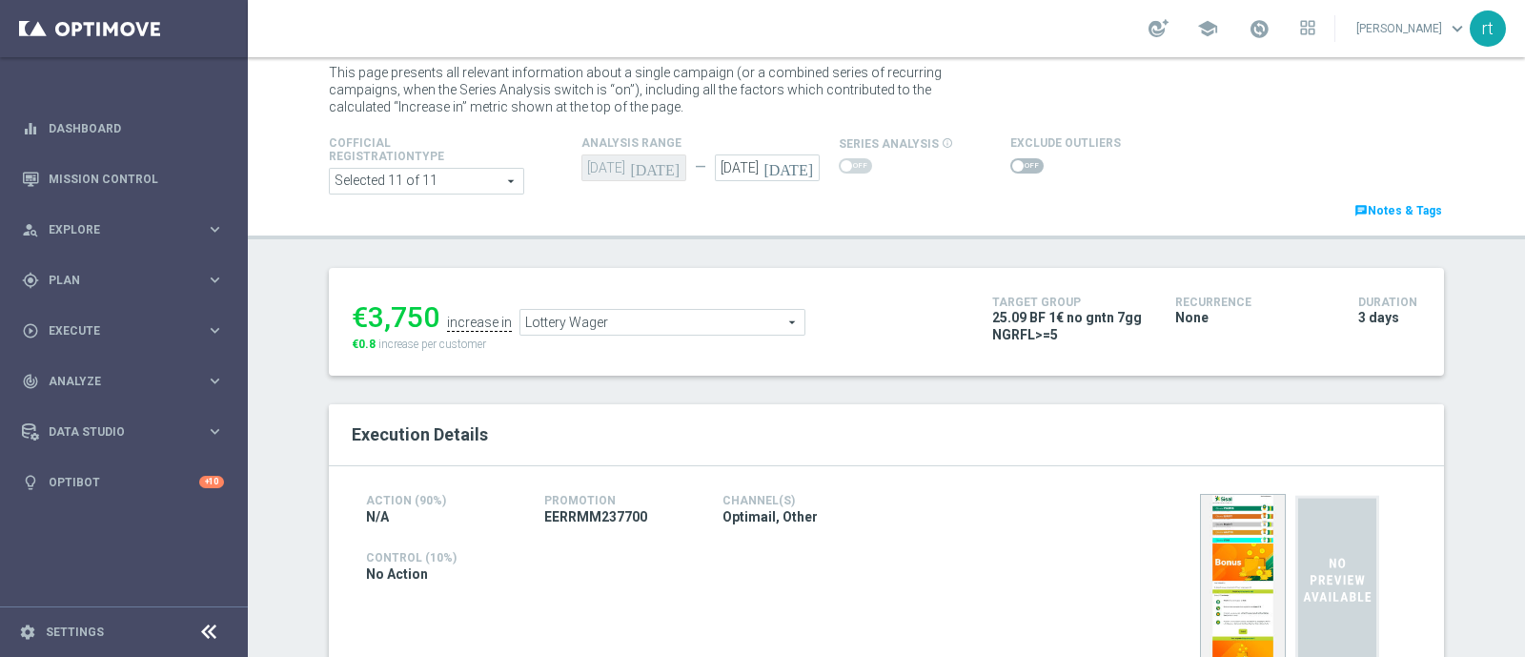
scroll to position [47, 0]
click at [1012, 166] on span at bounding box center [1017, 165] width 11 height 11
click at [1010, 166] on input "checkbox" at bounding box center [1026, 165] width 33 height 15
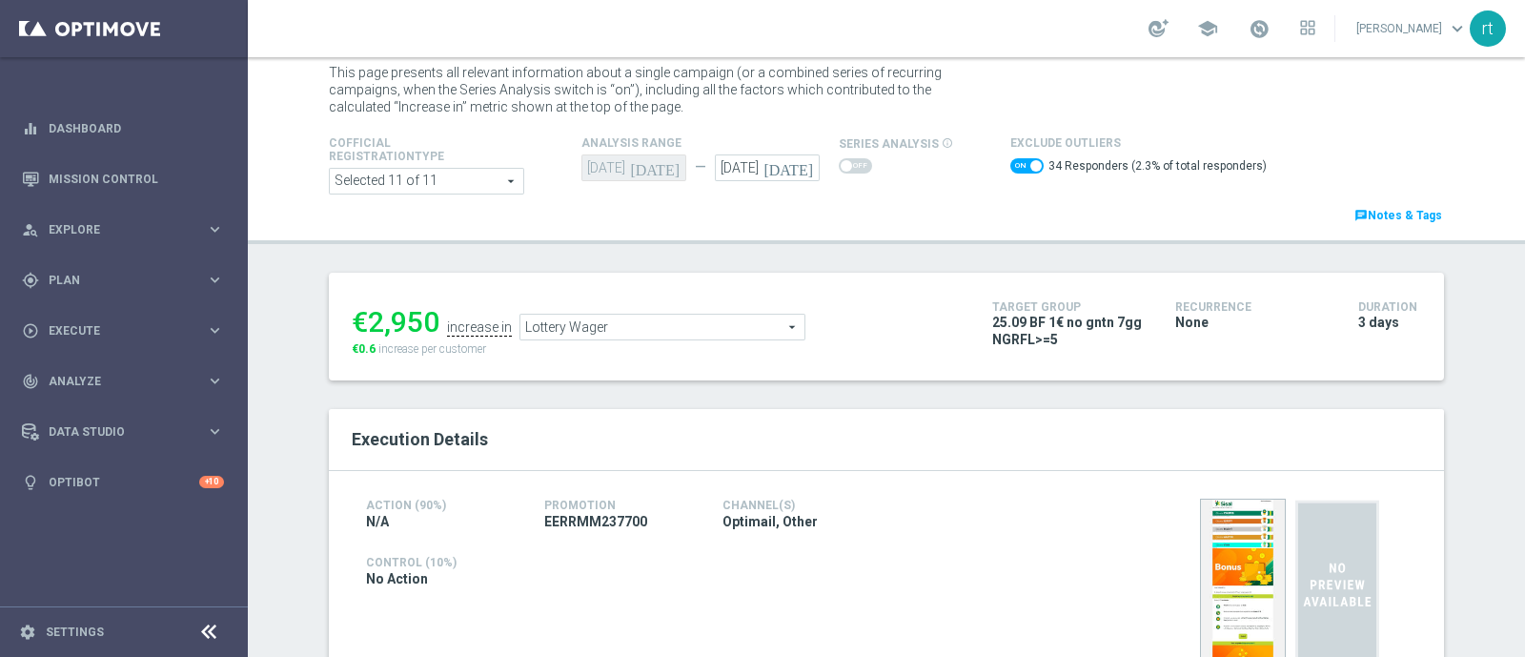
click at [891, 456] on div "Execution Details" at bounding box center [886, 440] width 1115 height 62
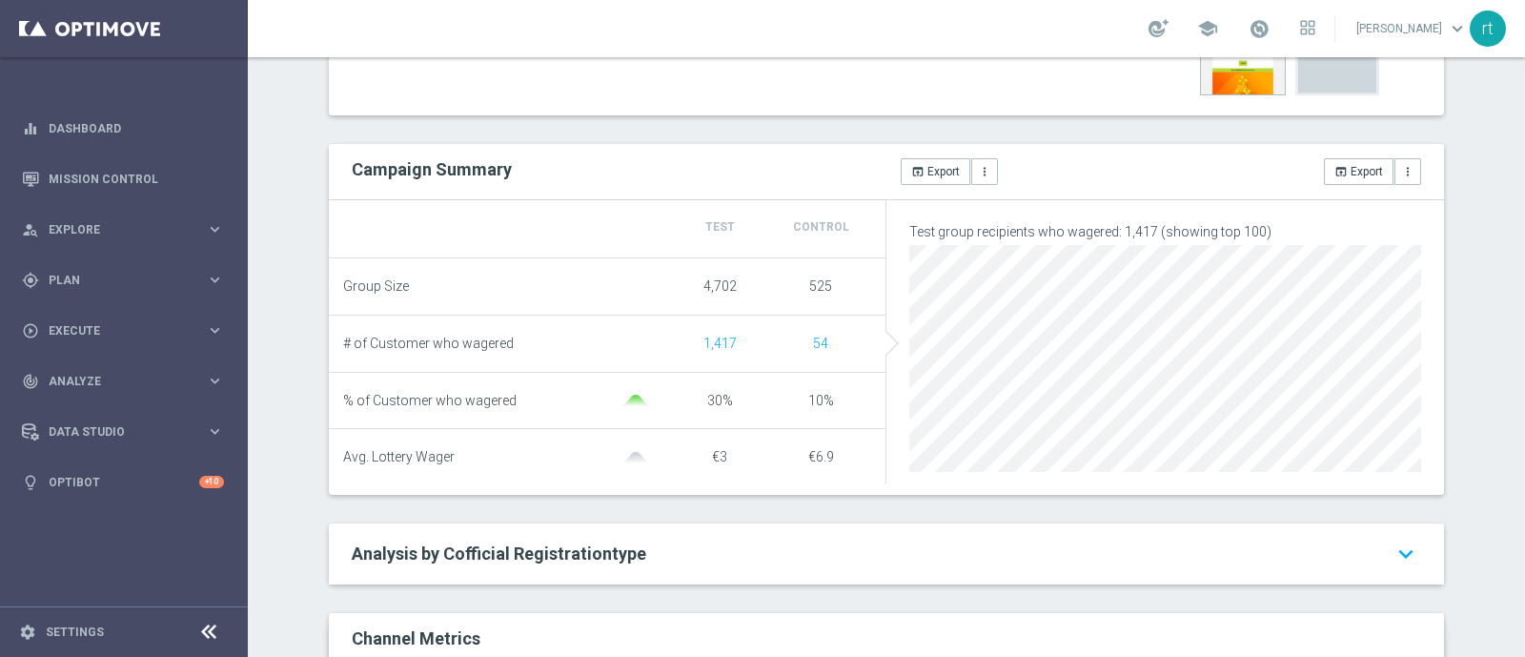
scroll to position [0, 0]
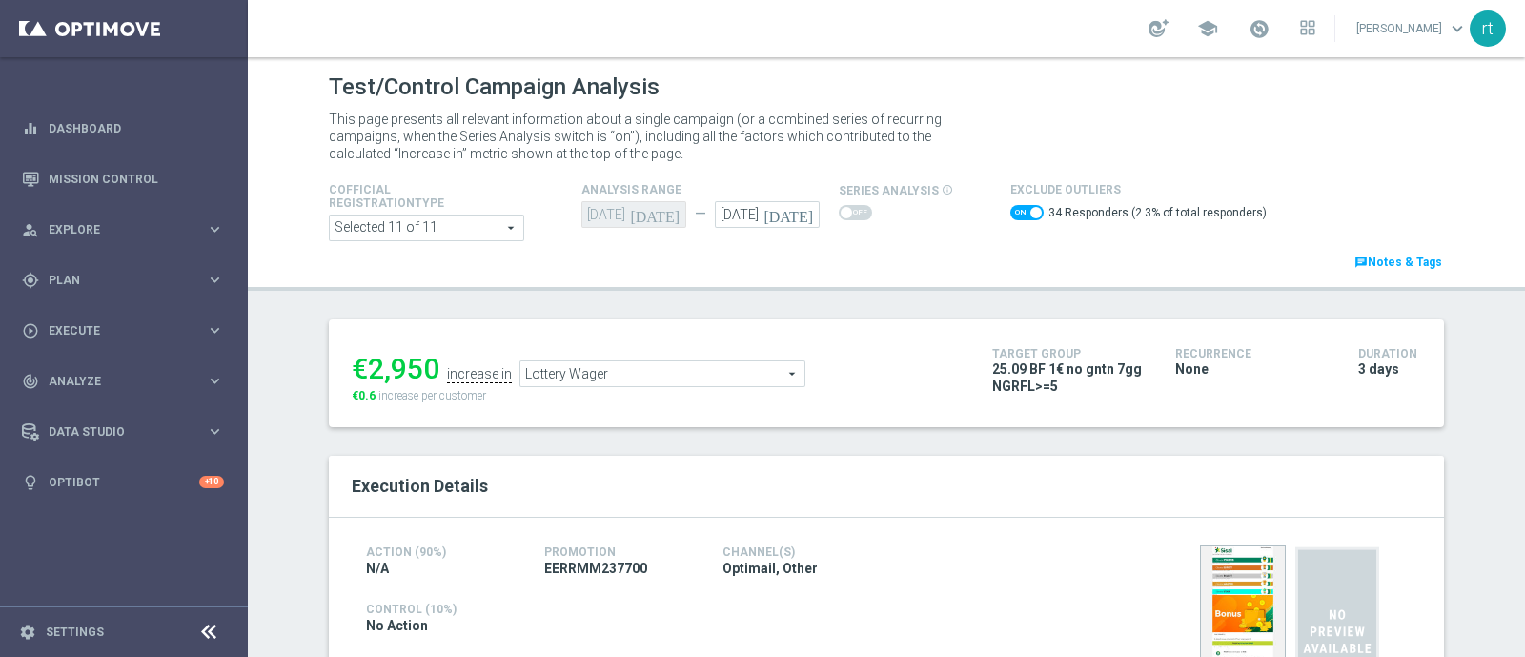
click at [1010, 199] on div "Exclude Outliers 34 Responders (2.3% of total responders)" at bounding box center [1138, 203] width 256 height 51
click at [1010, 212] on span at bounding box center [1026, 212] width 33 height 15
click at [1010, 212] on input "checkbox" at bounding box center [1026, 212] width 33 height 15
checkbox input "false"
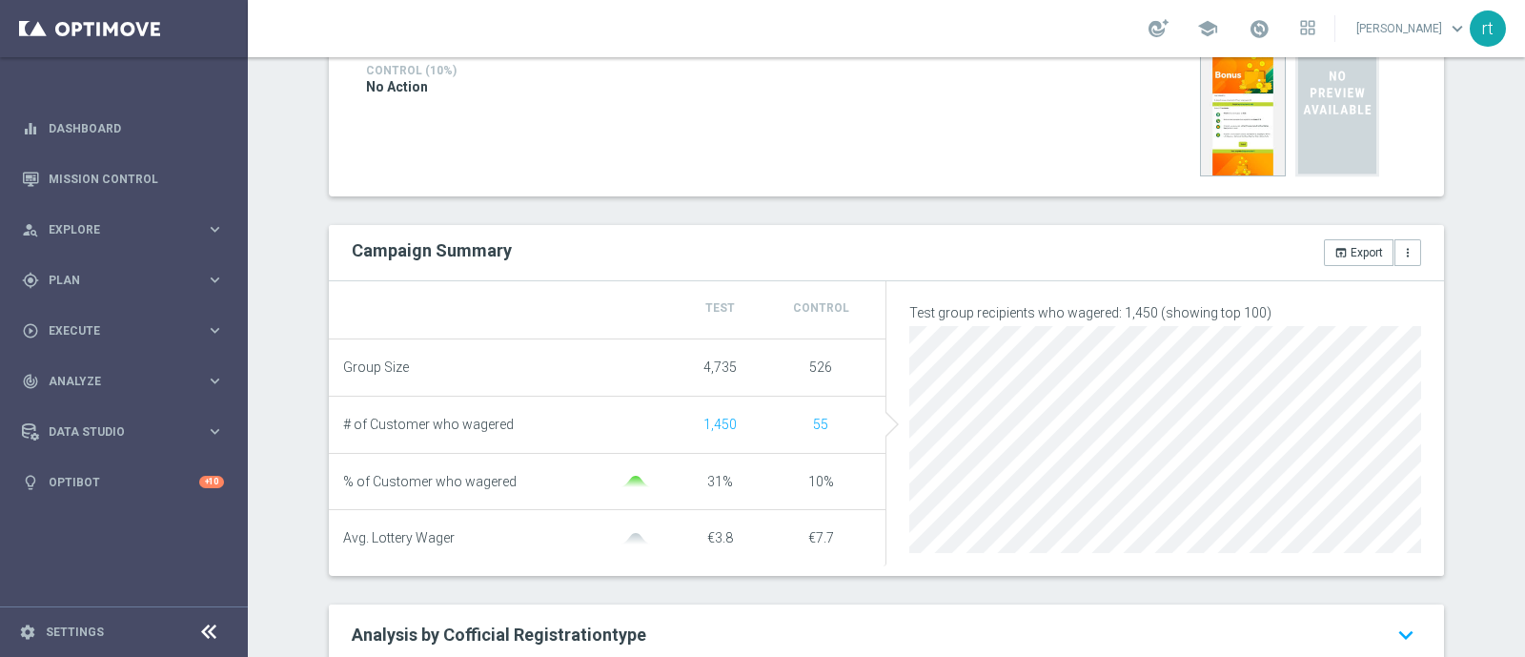
scroll to position [128, 0]
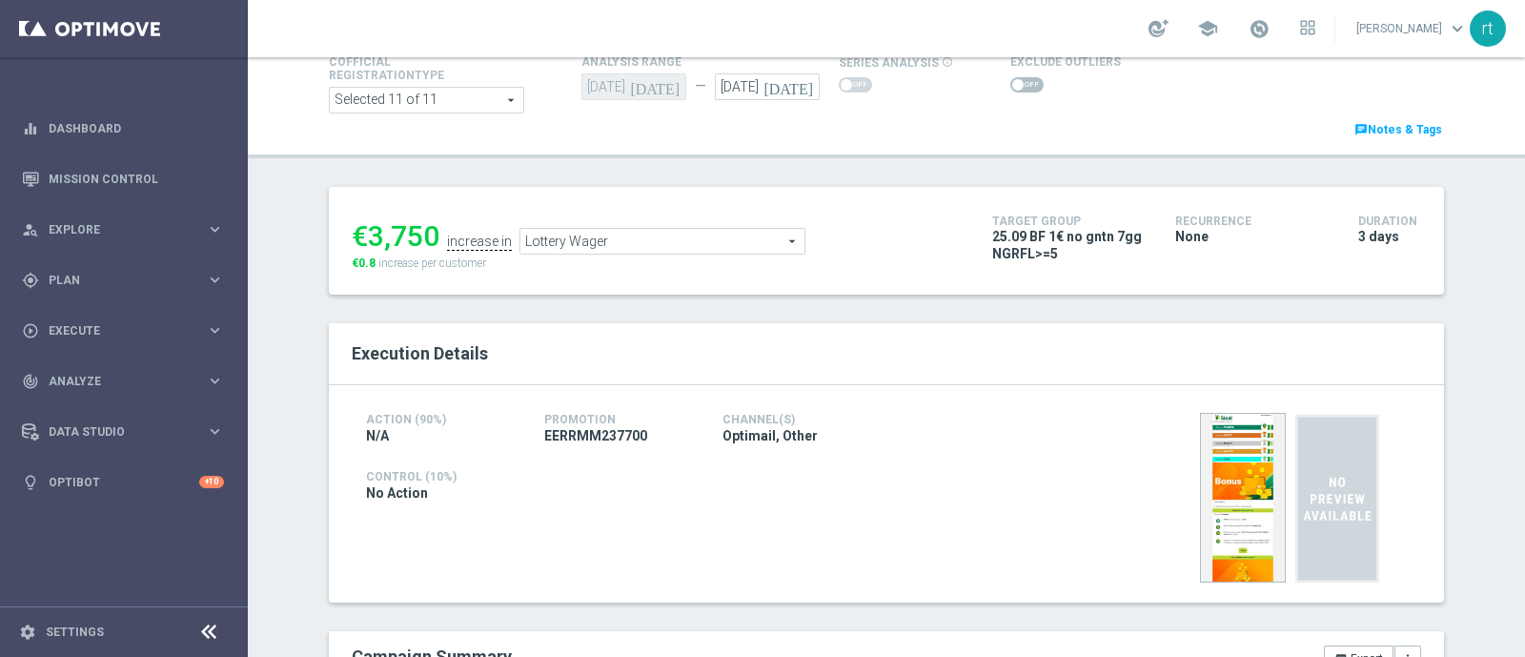
click at [656, 241] on span "Lottery Wager" at bounding box center [662, 241] width 284 height 25
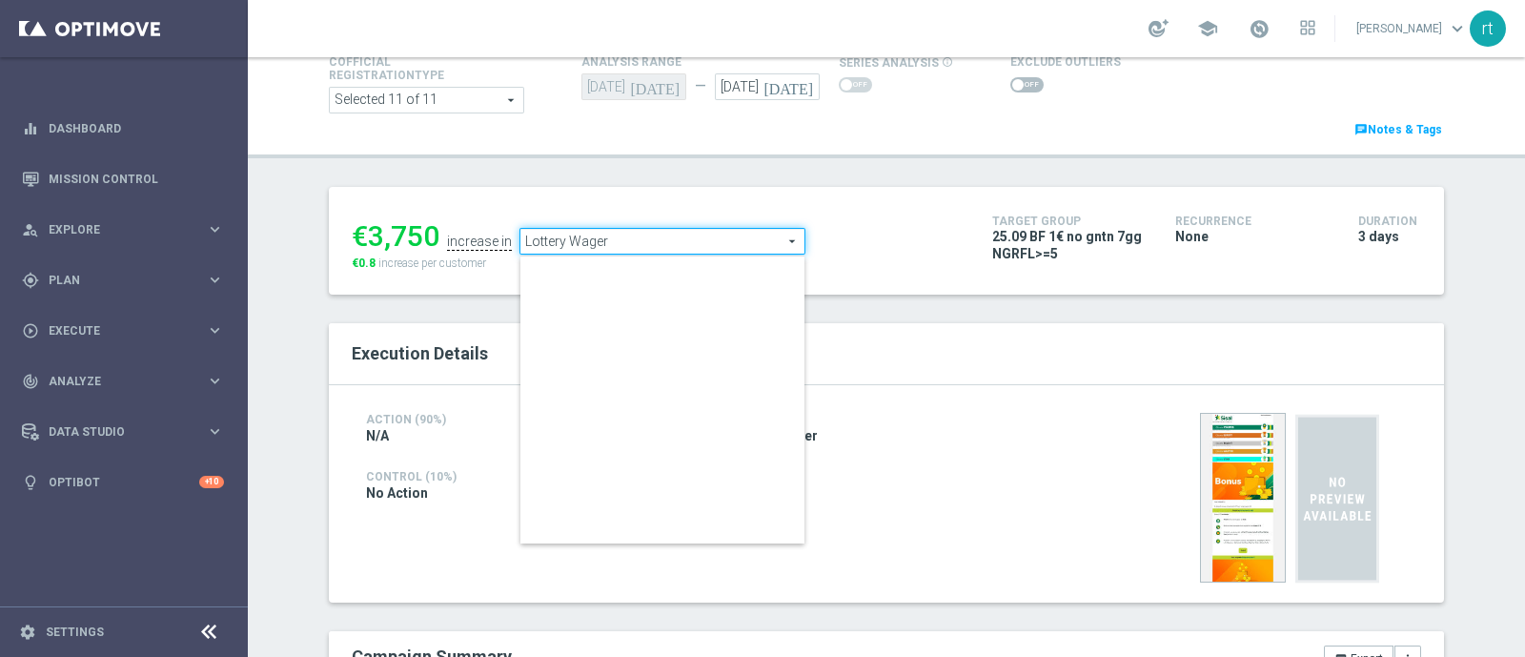
scroll to position [226, 0]
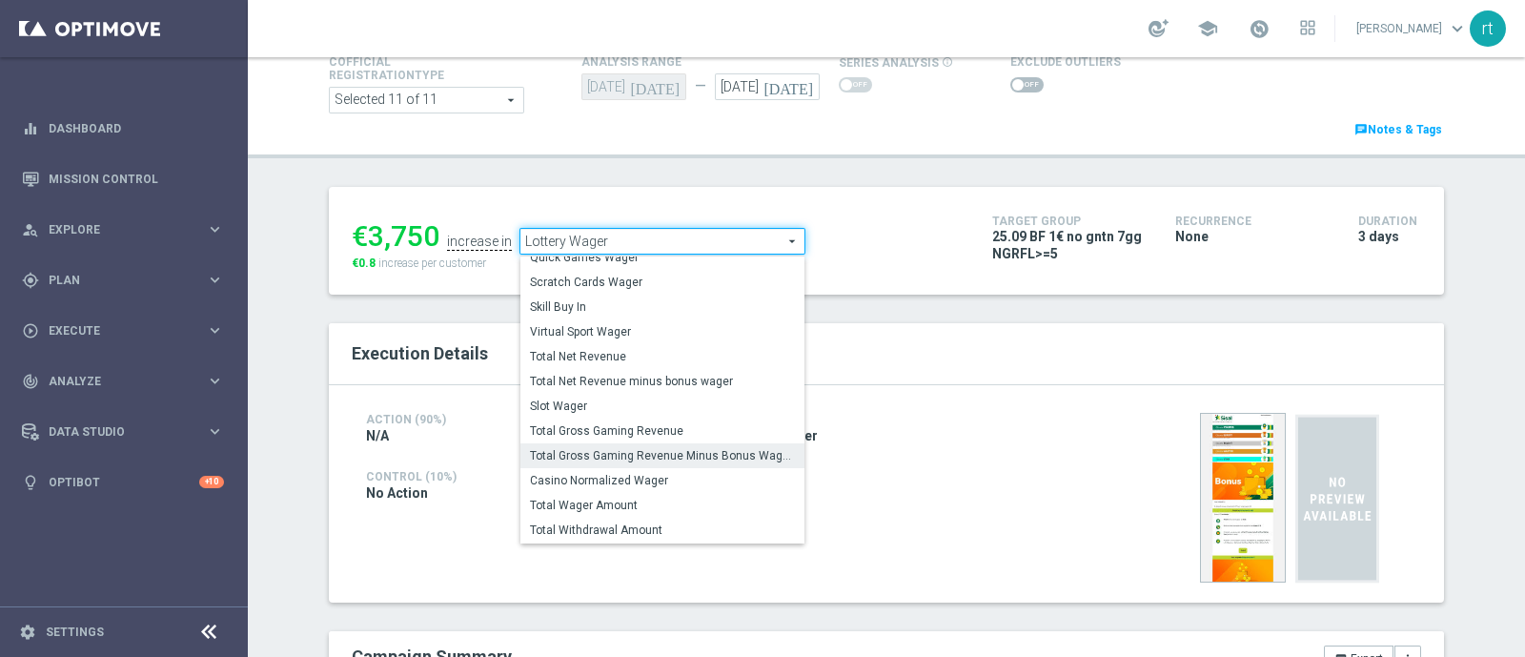
click at [603, 448] on span "Total Gross Gaming Revenue Minus Bonus Wagared" at bounding box center [662, 455] width 265 height 15
type input "Total Gross Gaming Revenue Minus Bonus Wagared"
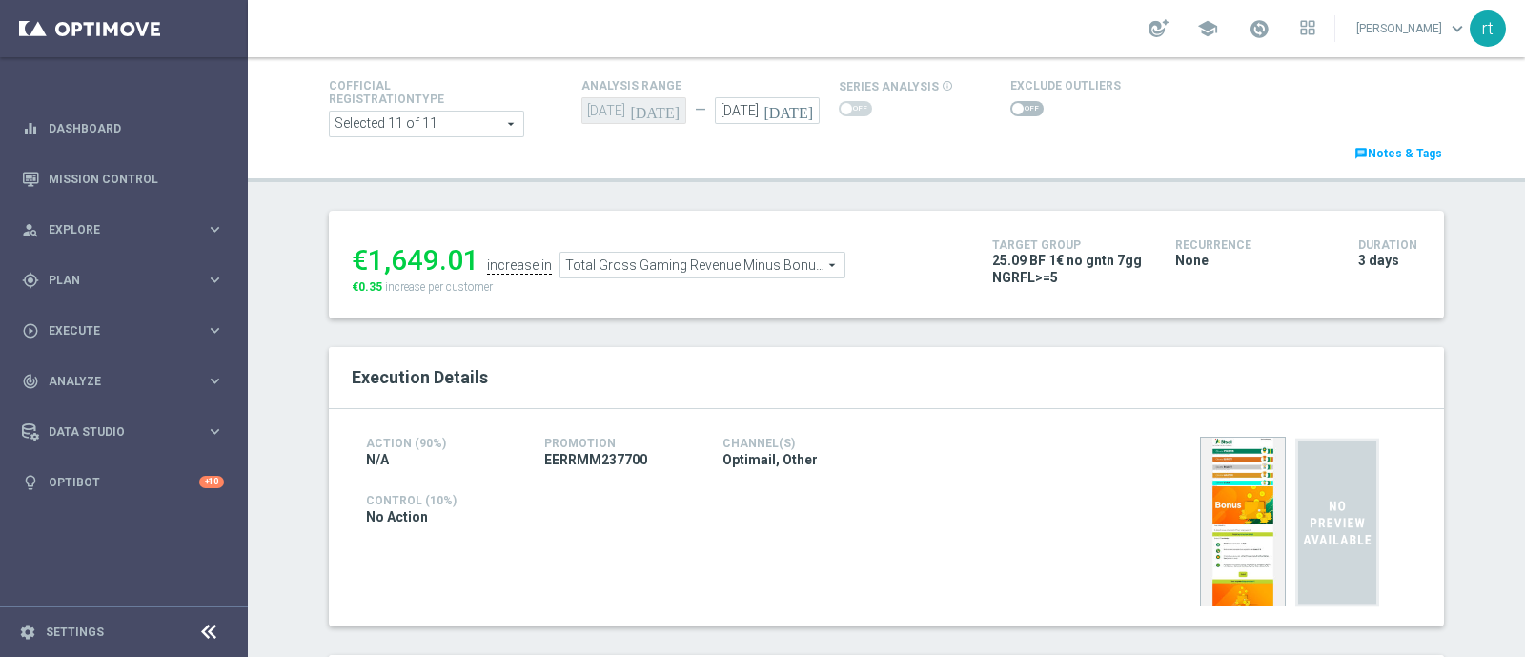
scroll to position [97, 0]
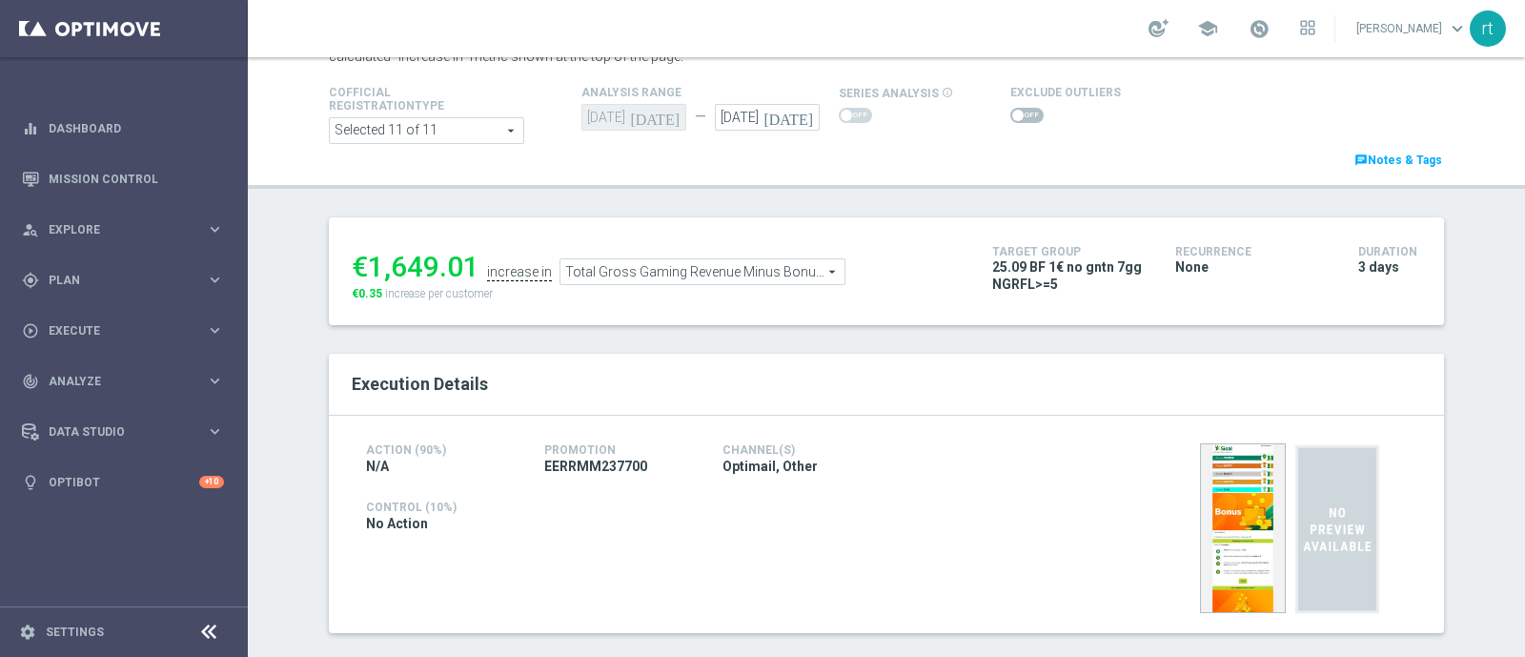
click at [1023, 112] on span at bounding box center [1026, 115] width 33 height 15
click at [1023, 112] on input "checkbox" at bounding box center [1026, 115] width 33 height 15
checkbox input "true"
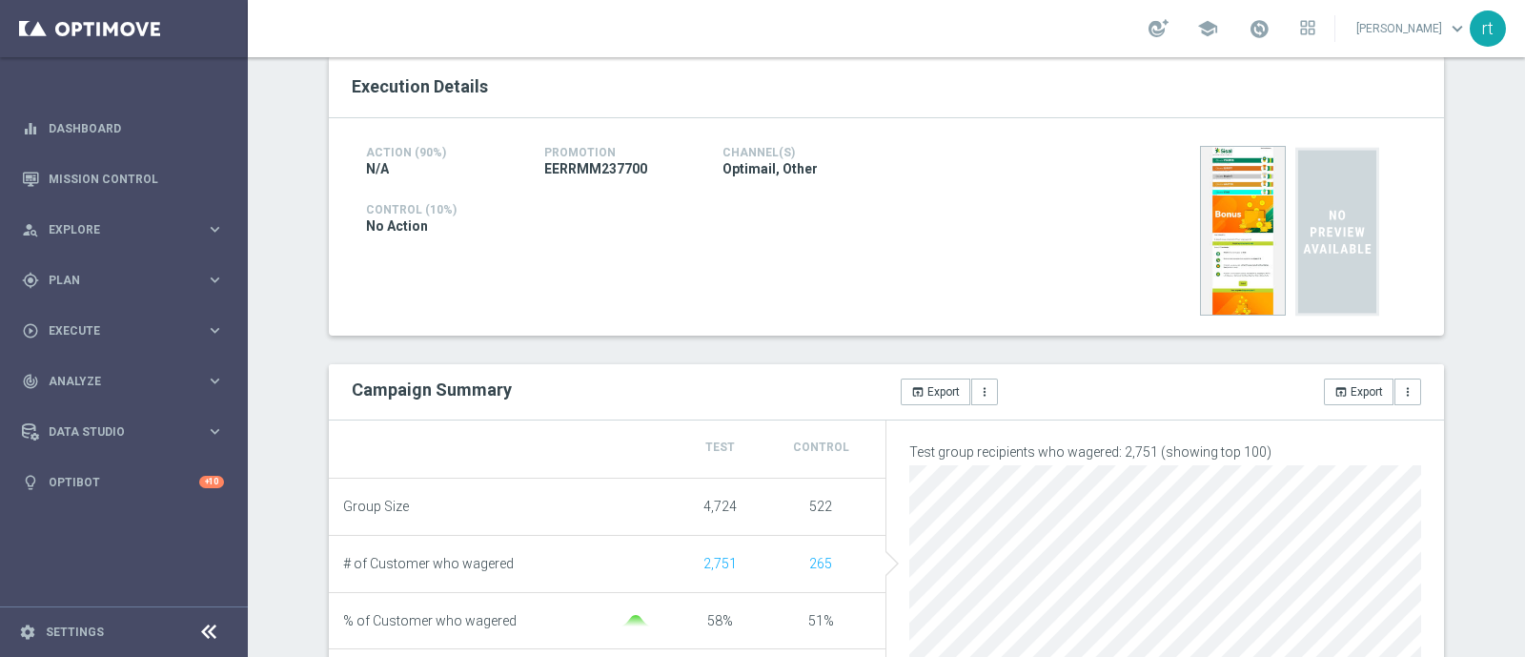
scroll to position [611, 0]
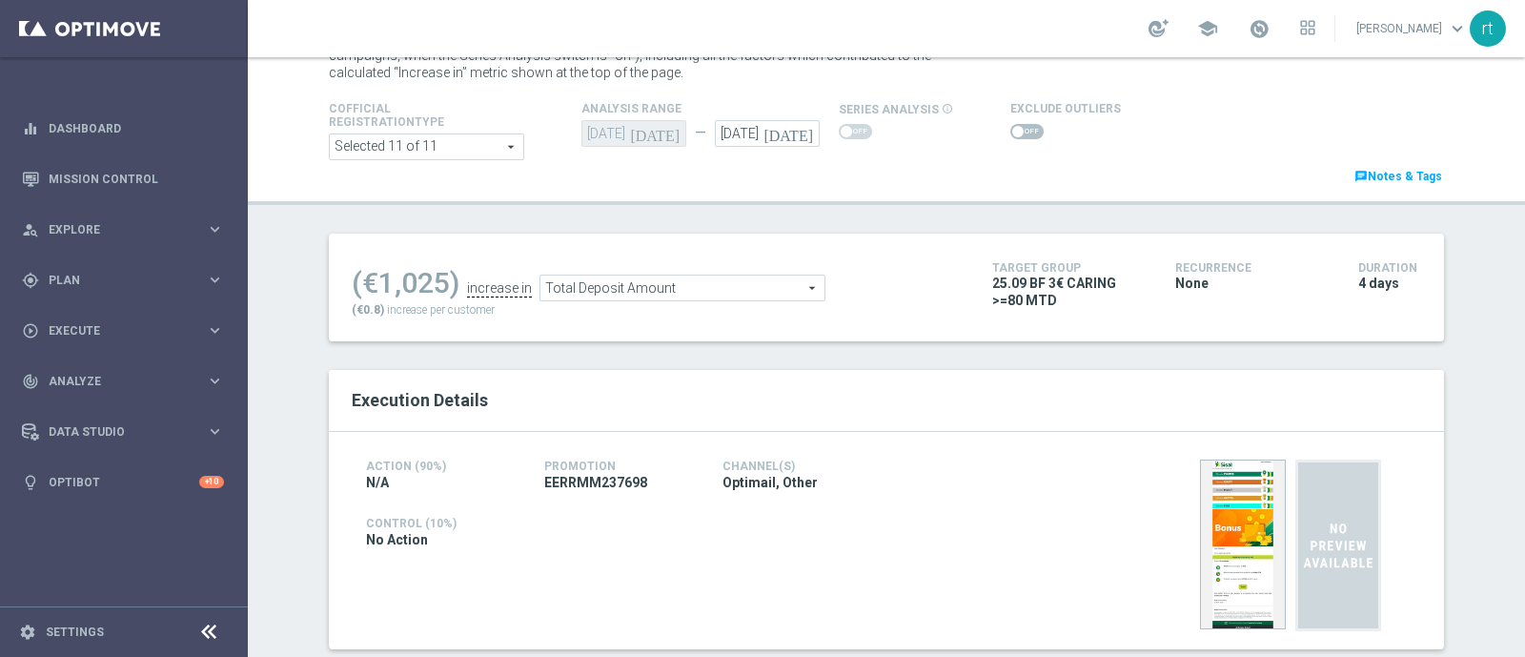
scroll to position [80, 0]
click at [1019, 129] on span at bounding box center [1026, 132] width 33 height 15
click at [1019, 129] on input "checkbox" at bounding box center [1026, 132] width 33 height 15
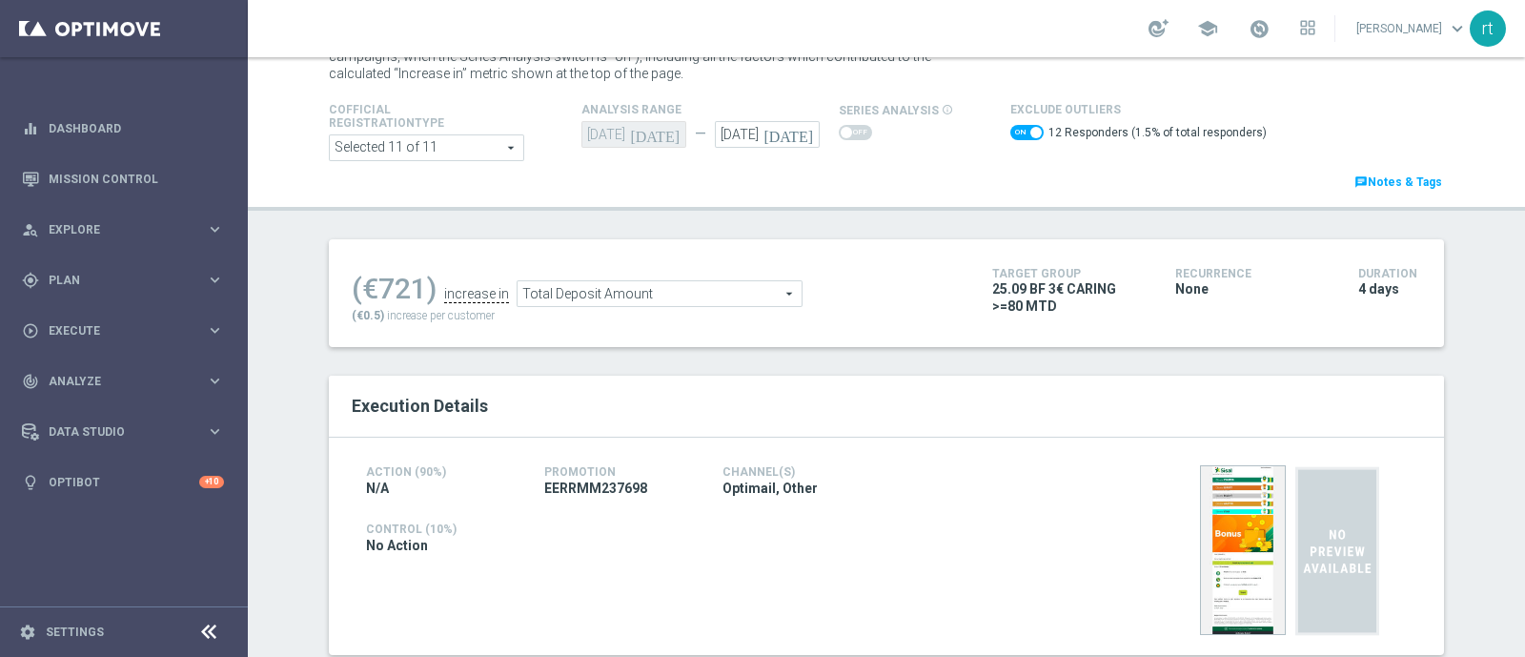
click at [1010, 130] on span at bounding box center [1026, 132] width 33 height 15
click at [1010, 130] on input "checkbox" at bounding box center [1026, 132] width 33 height 15
checkbox input "false"
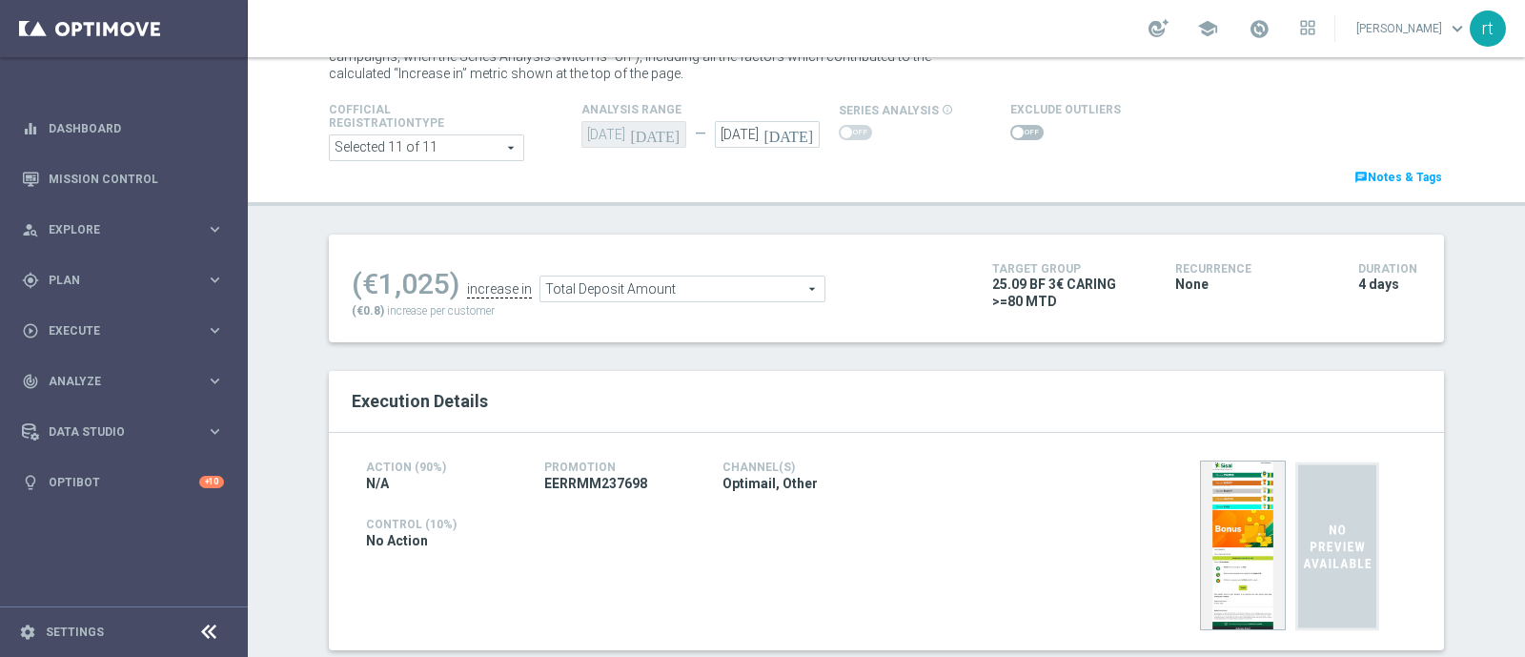
click at [658, 283] on span "Total Deposit Amount" at bounding box center [682, 288] width 284 height 25
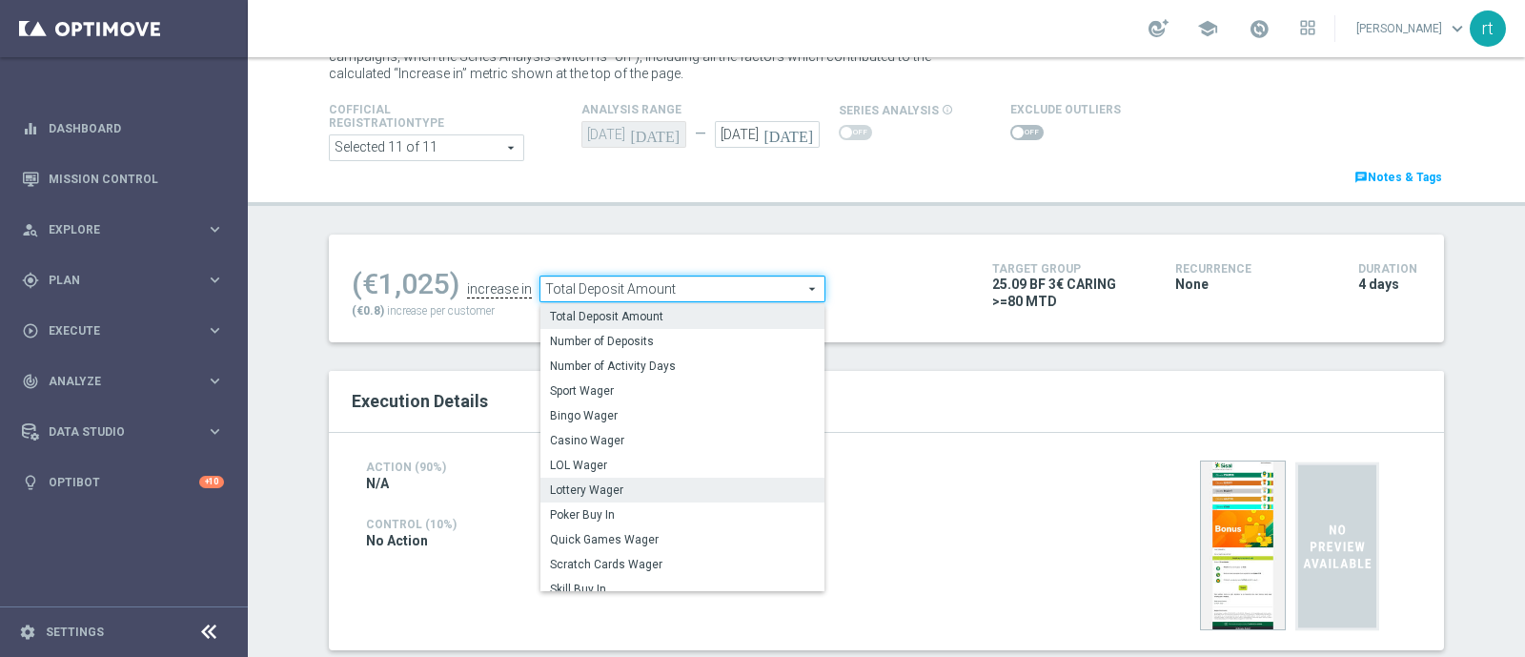
click at [605, 491] on span "Lottery Wager" at bounding box center [682, 489] width 265 height 15
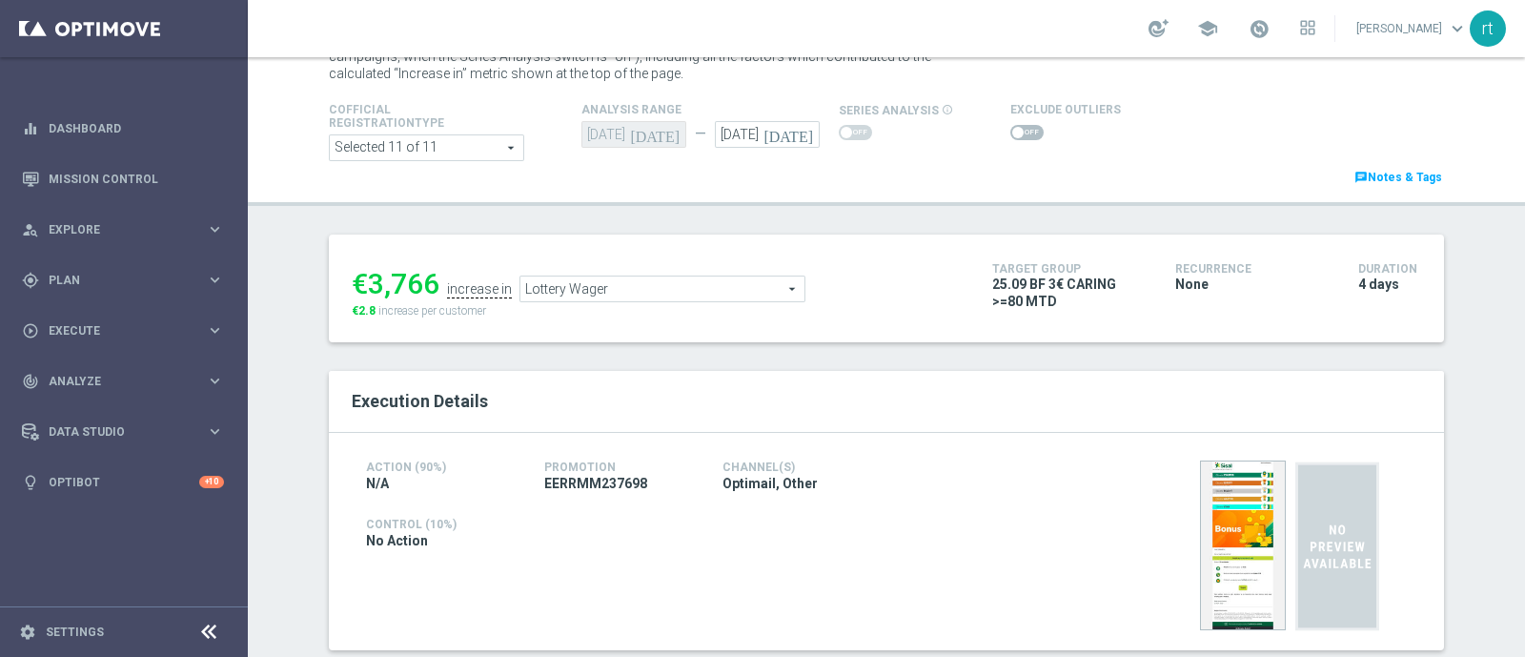
click at [640, 280] on span "Lottery Wager" at bounding box center [662, 288] width 284 height 25
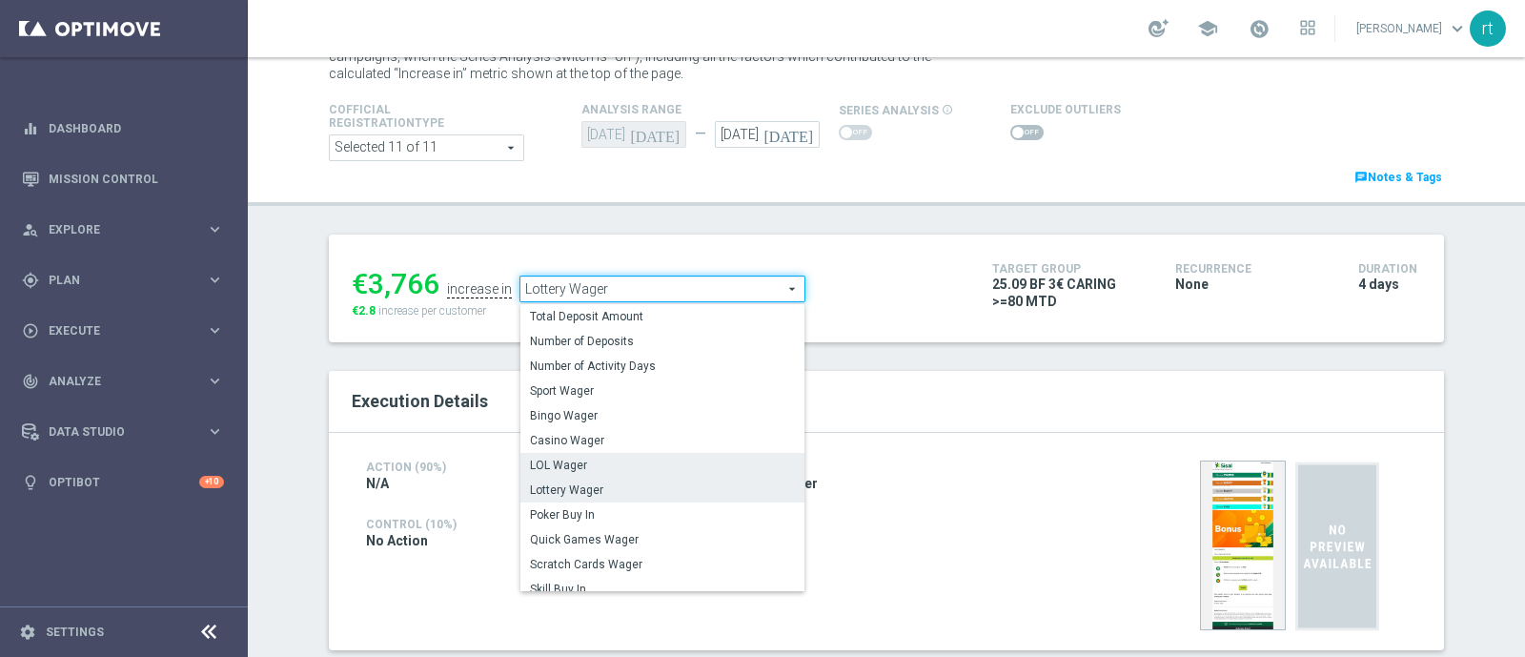
click at [568, 462] on span "LOL Wager" at bounding box center [662, 464] width 265 height 15
type input "LOL Wager"
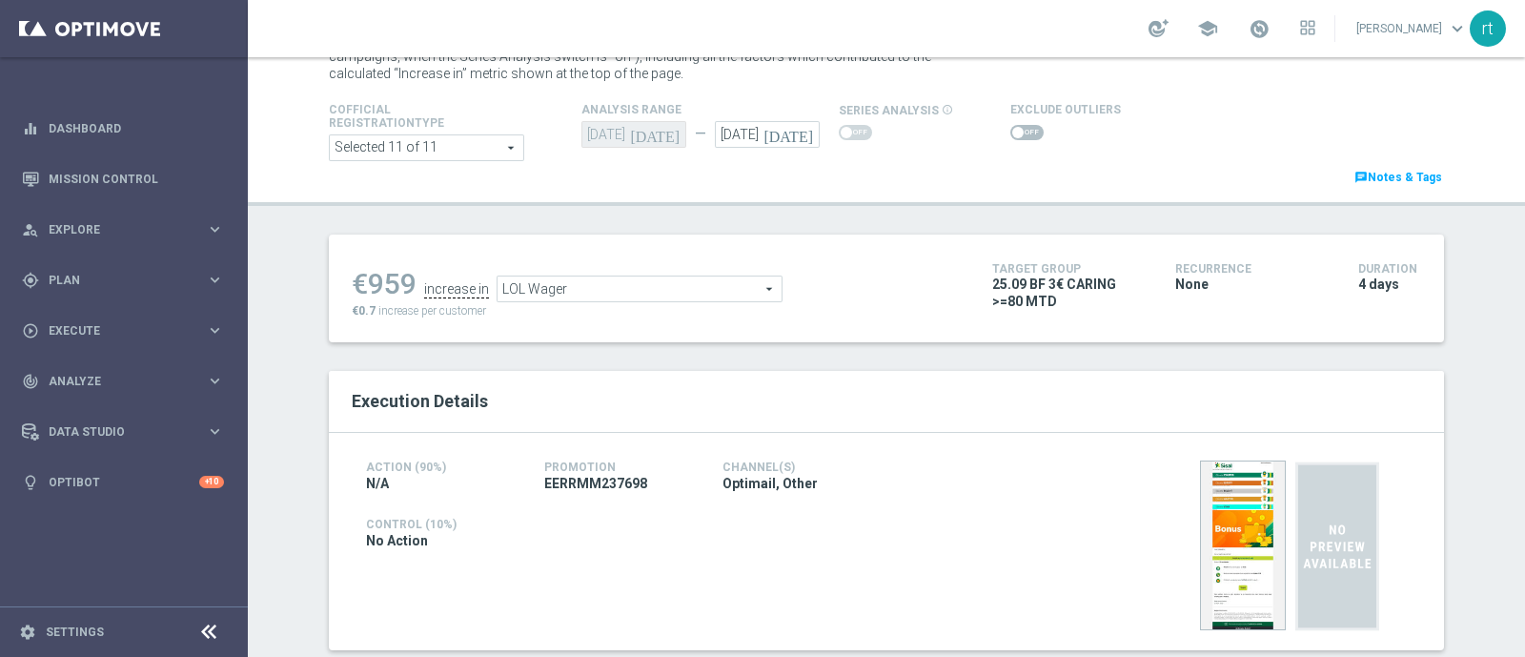
click at [1010, 136] on span at bounding box center [1026, 132] width 33 height 15
click at [1010, 136] on input "checkbox" at bounding box center [1026, 132] width 33 height 15
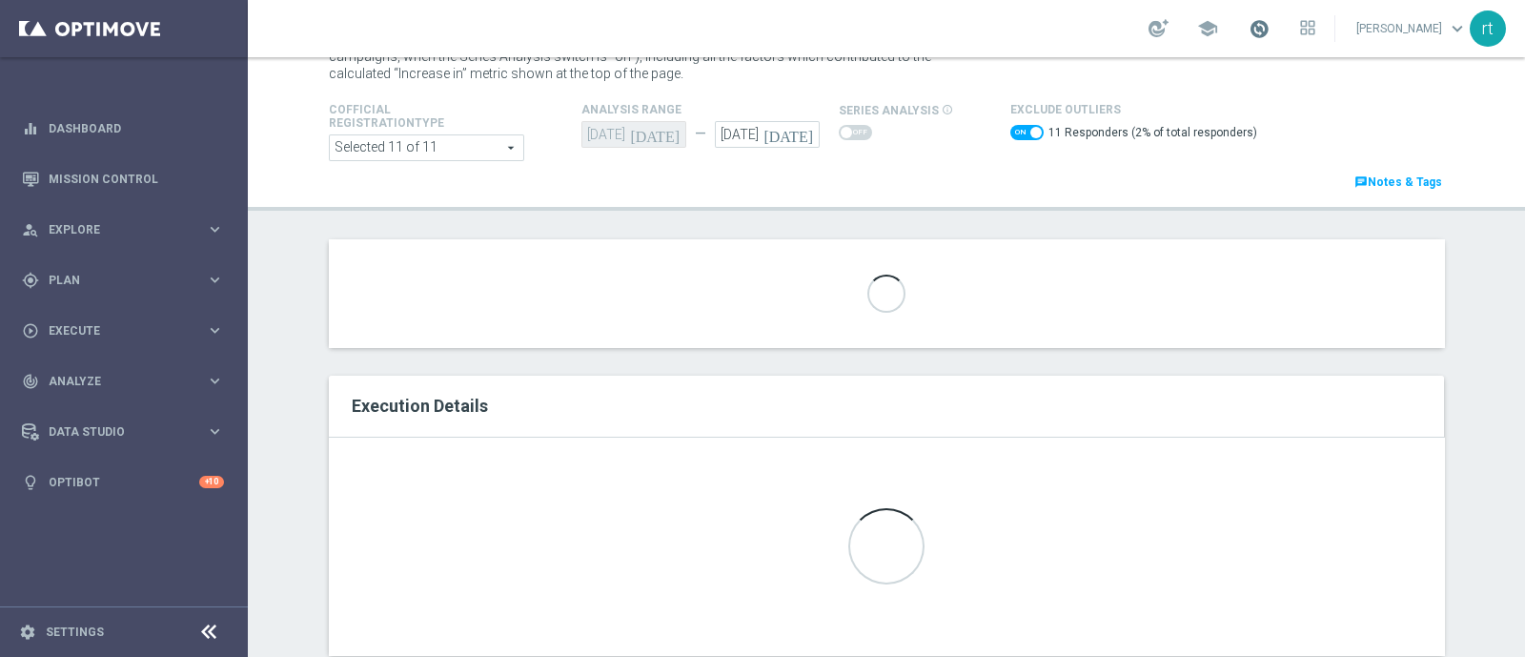
click at [1269, 35] on span at bounding box center [1258, 28] width 21 height 21
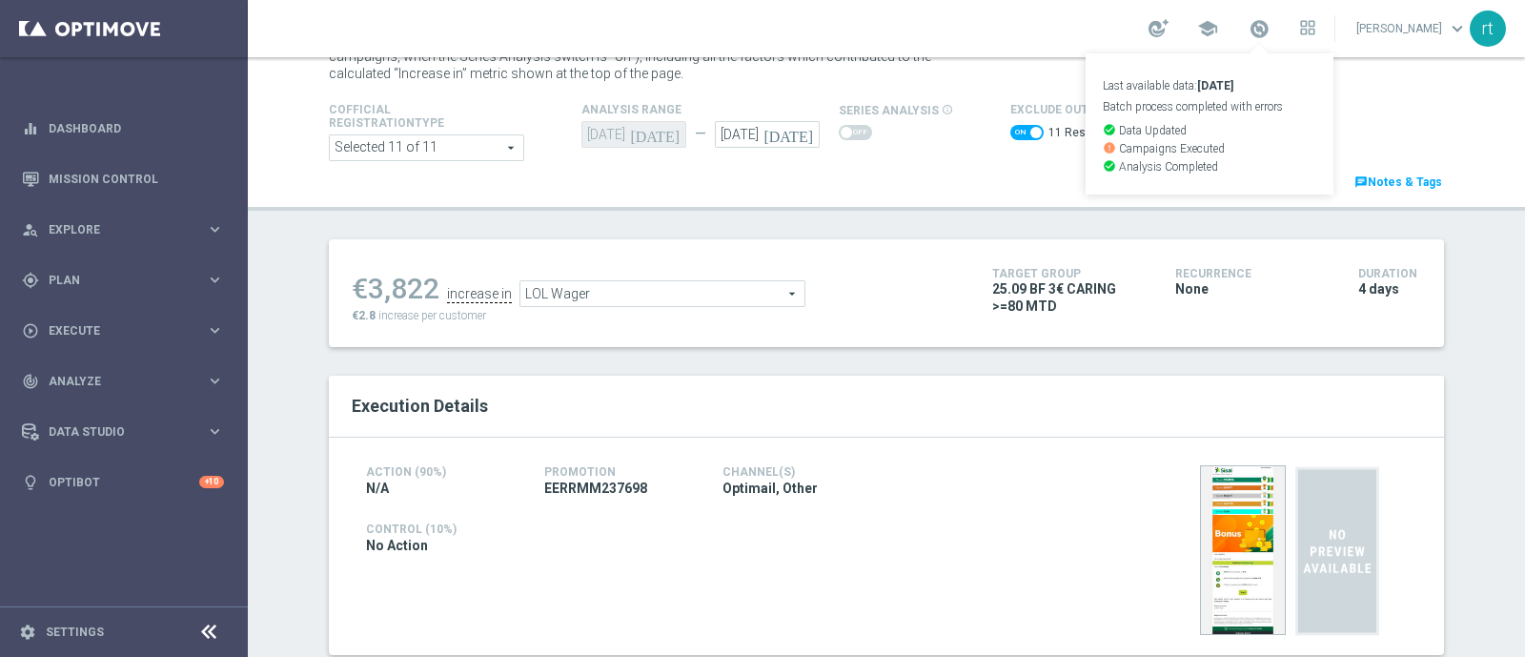
click at [892, 169] on div "Cofficial Registrationtype Selected 11 of 11 arrow_drop_down search Show Select…" at bounding box center [886, 145] width 1144 height 94
click at [1010, 134] on span at bounding box center [1026, 132] width 33 height 15
click at [1010, 134] on input "checkbox" at bounding box center [1026, 132] width 33 height 15
checkbox input "false"
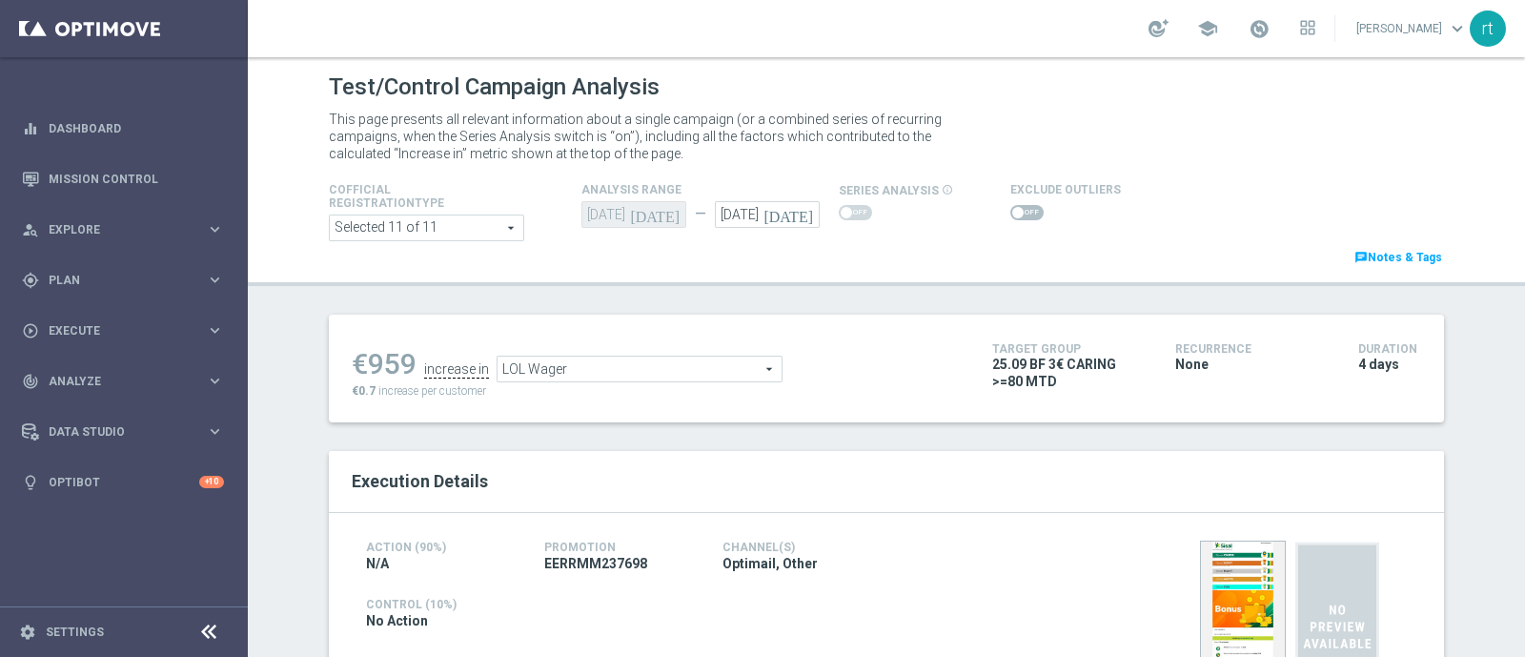
click at [585, 376] on span "LOL Wager" at bounding box center [639, 368] width 284 height 25
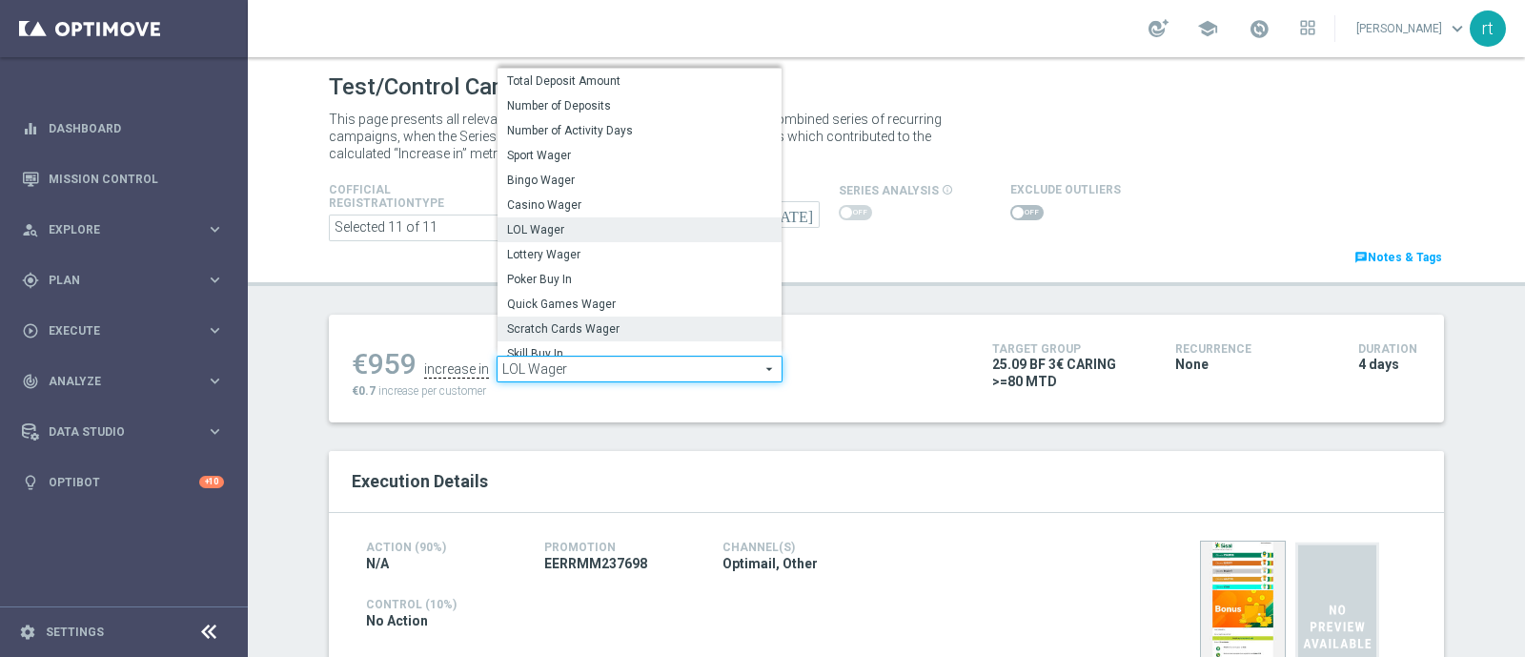
click at [559, 325] on span "Scratch Cards Wager" at bounding box center [639, 328] width 265 height 15
type input "Scratch Cards Wager"
